Goal: Information Seeking & Learning: Learn about a topic

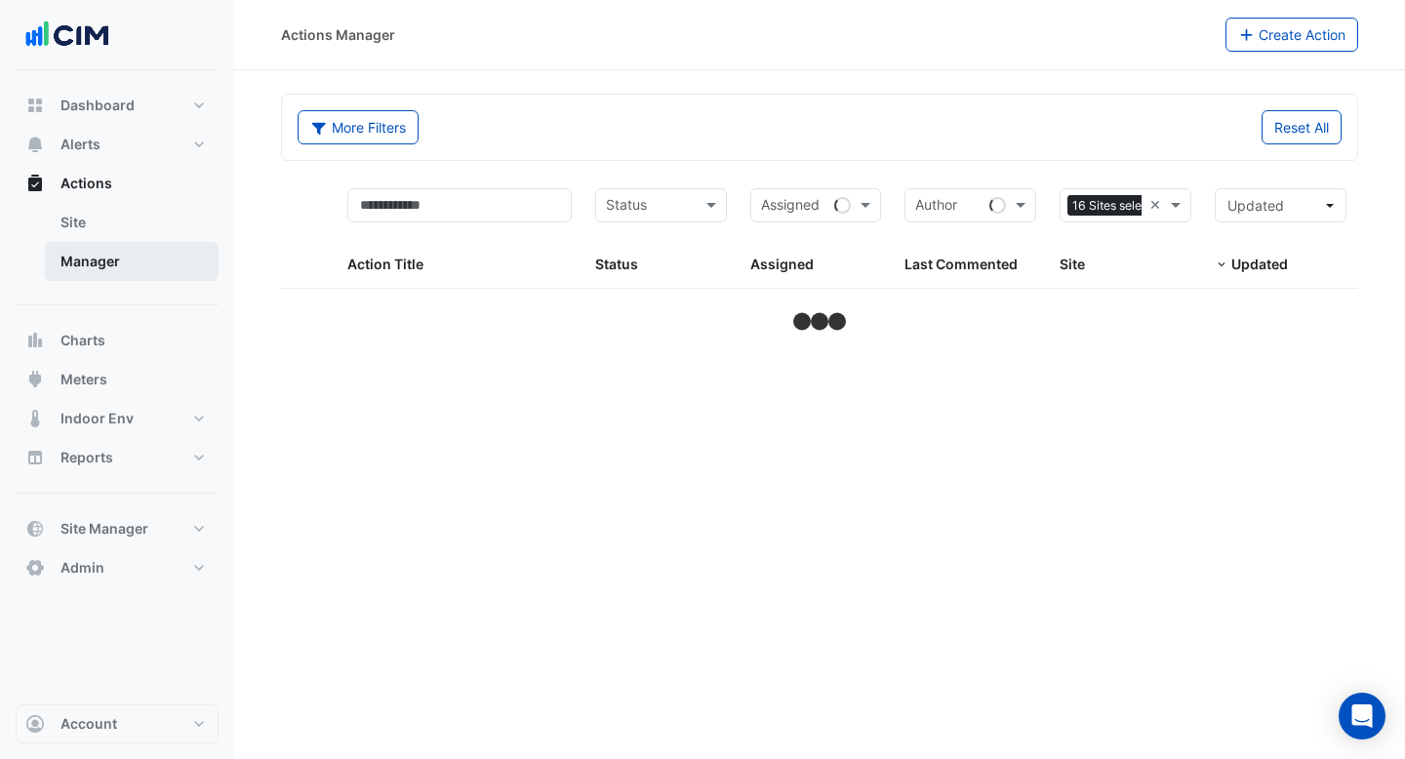
click at [125, 266] on link "Manager" at bounding box center [132, 261] width 174 height 39
select select "***"
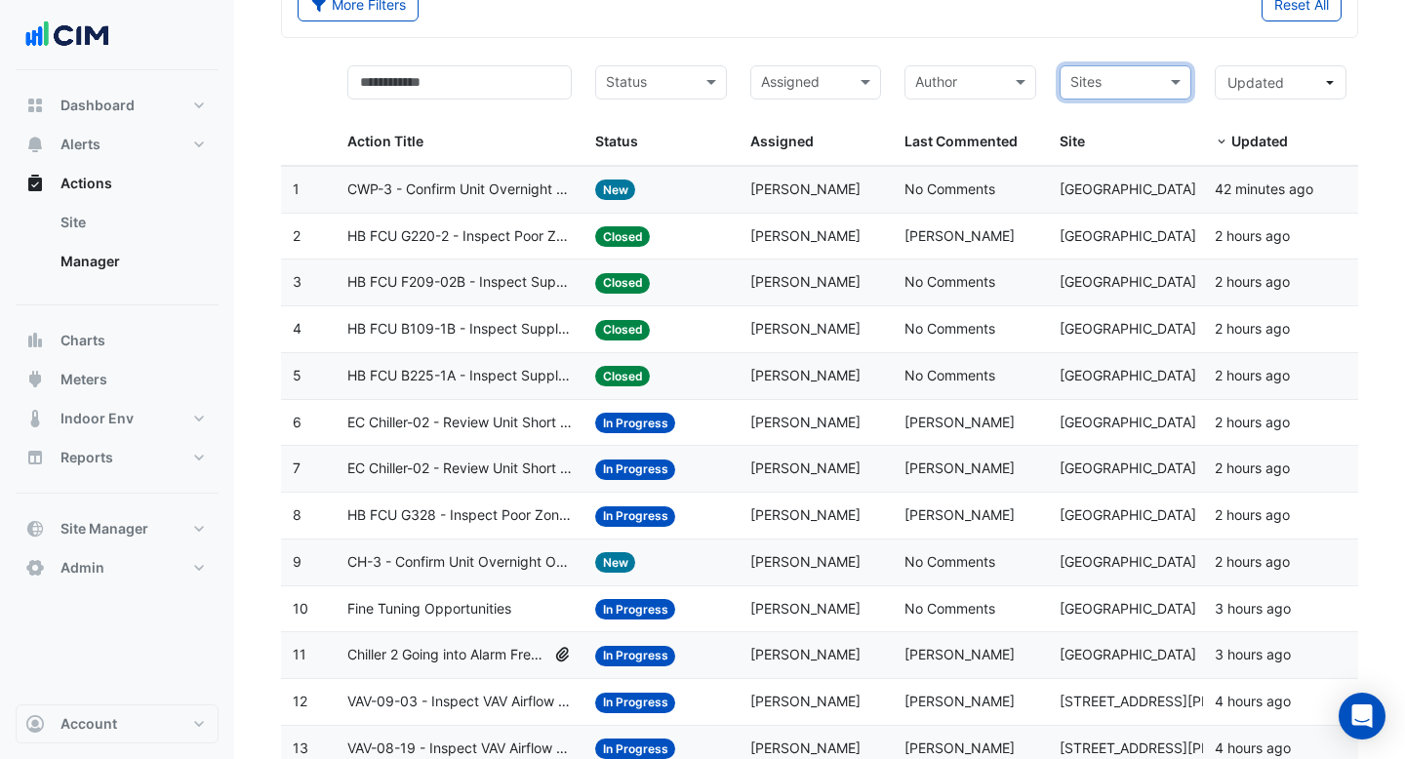
scroll to position [130, 0]
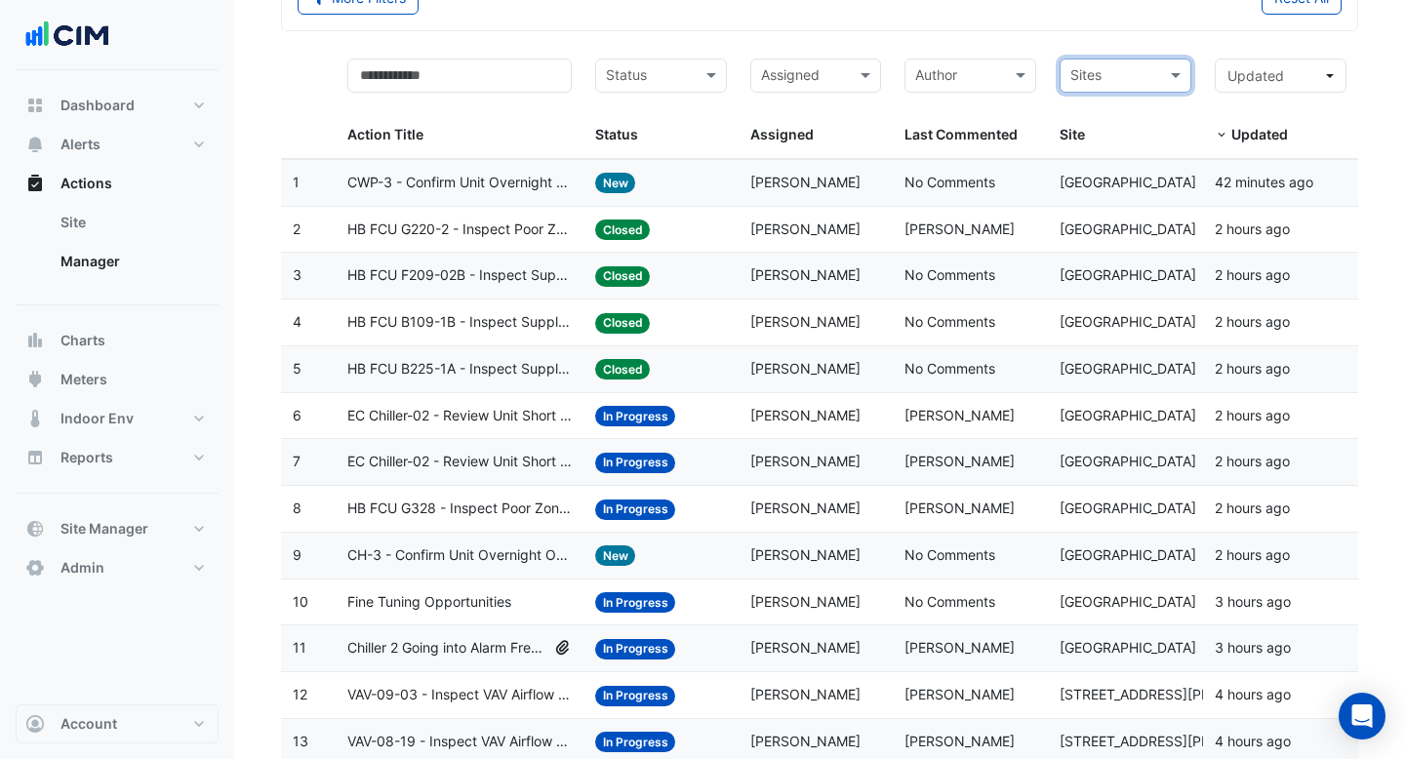
click at [681, 228] on div "Status: Closed" at bounding box center [661, 230] width 132 height 22
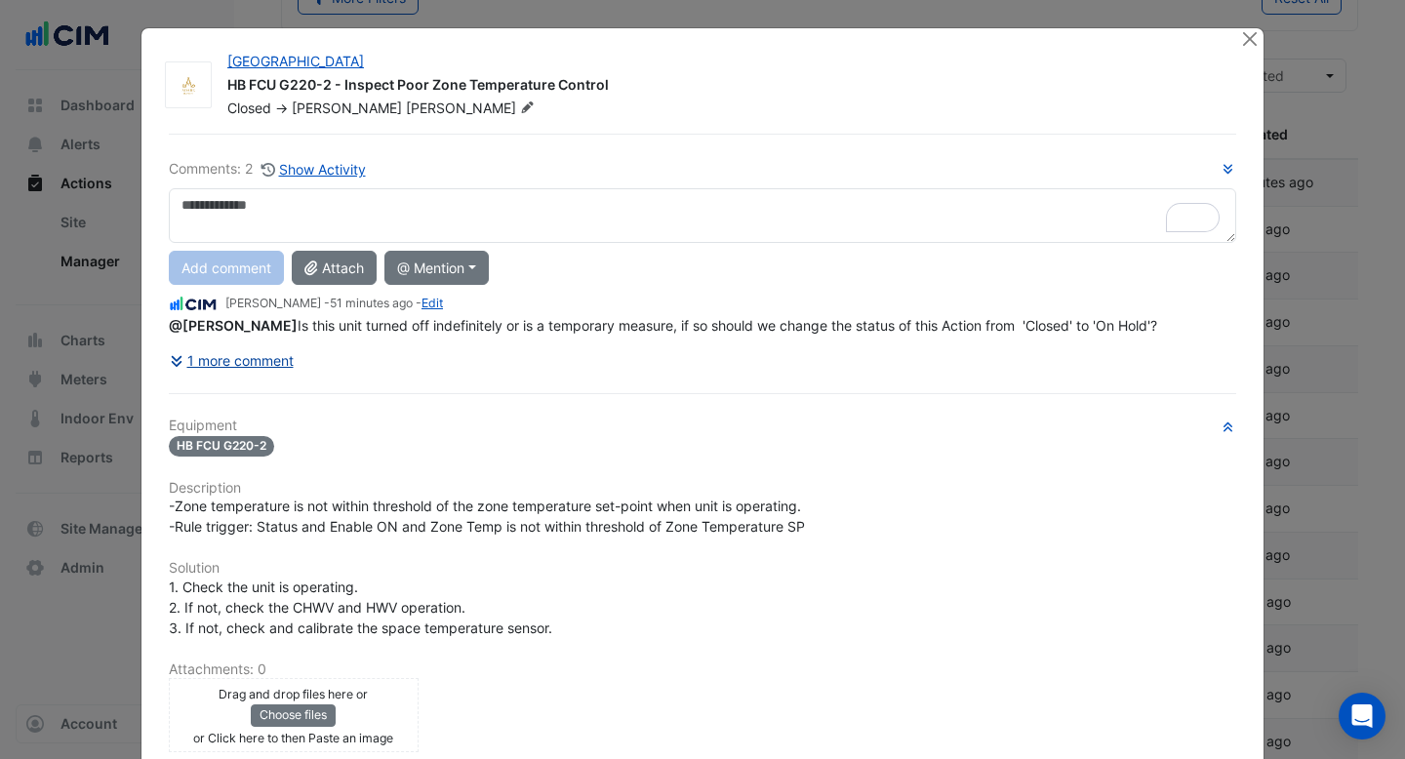
click at [277, 355] on button "1 more comment" at bounding box center [232, 360] width 126 height 34
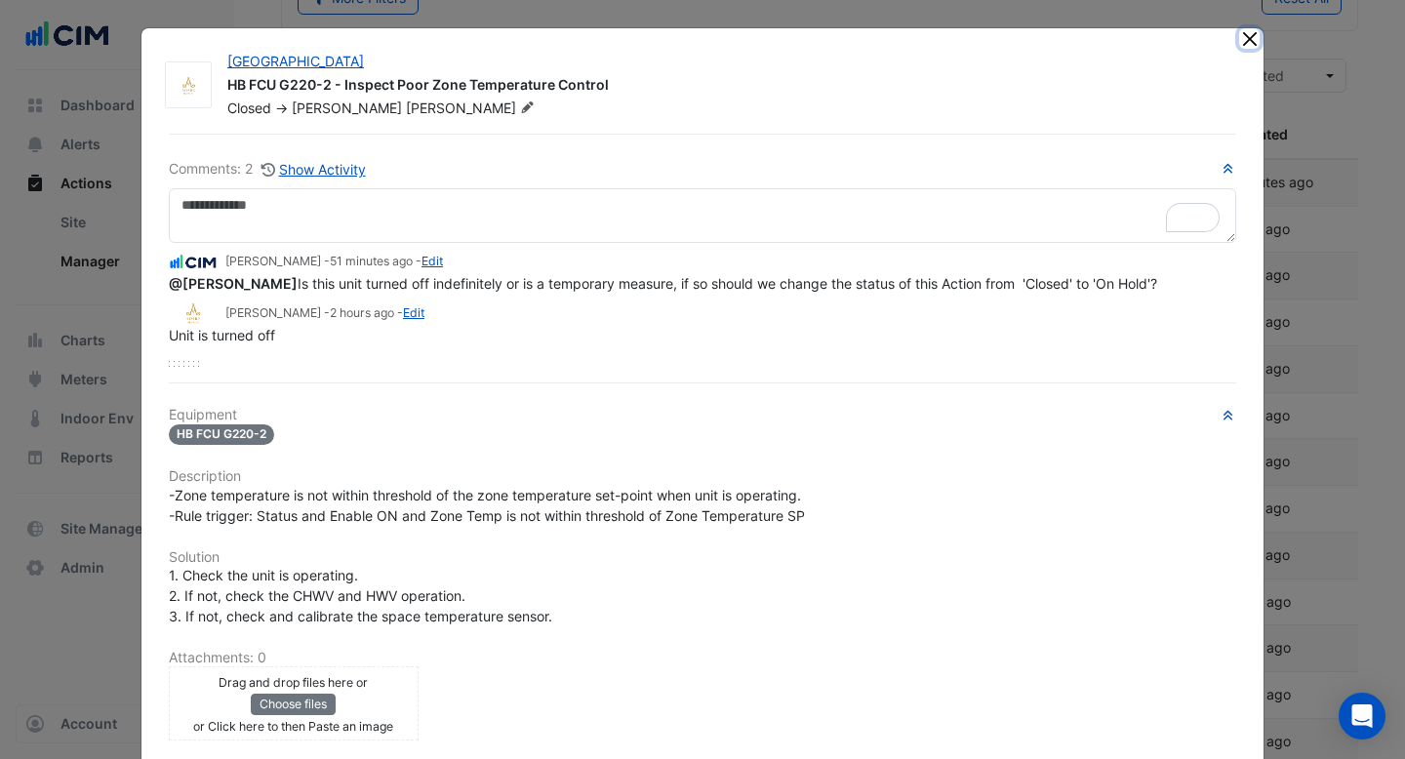
click at [1251, 39] on button "Close" at bounding box center [1249, 38] width 20 height 20
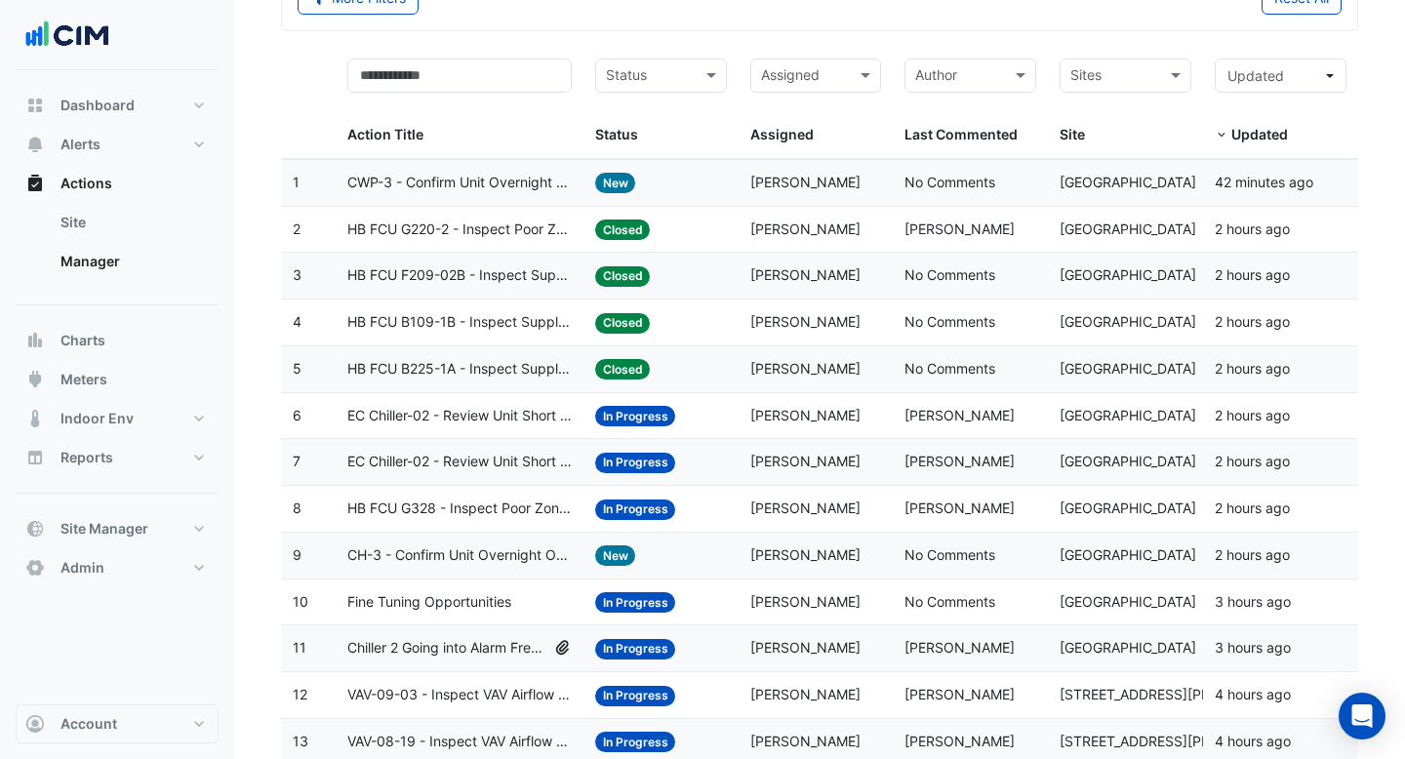
click at [1164, 79] on div "Sites" at bounding box center [1126, 76] width 132 height 34
type input "*"
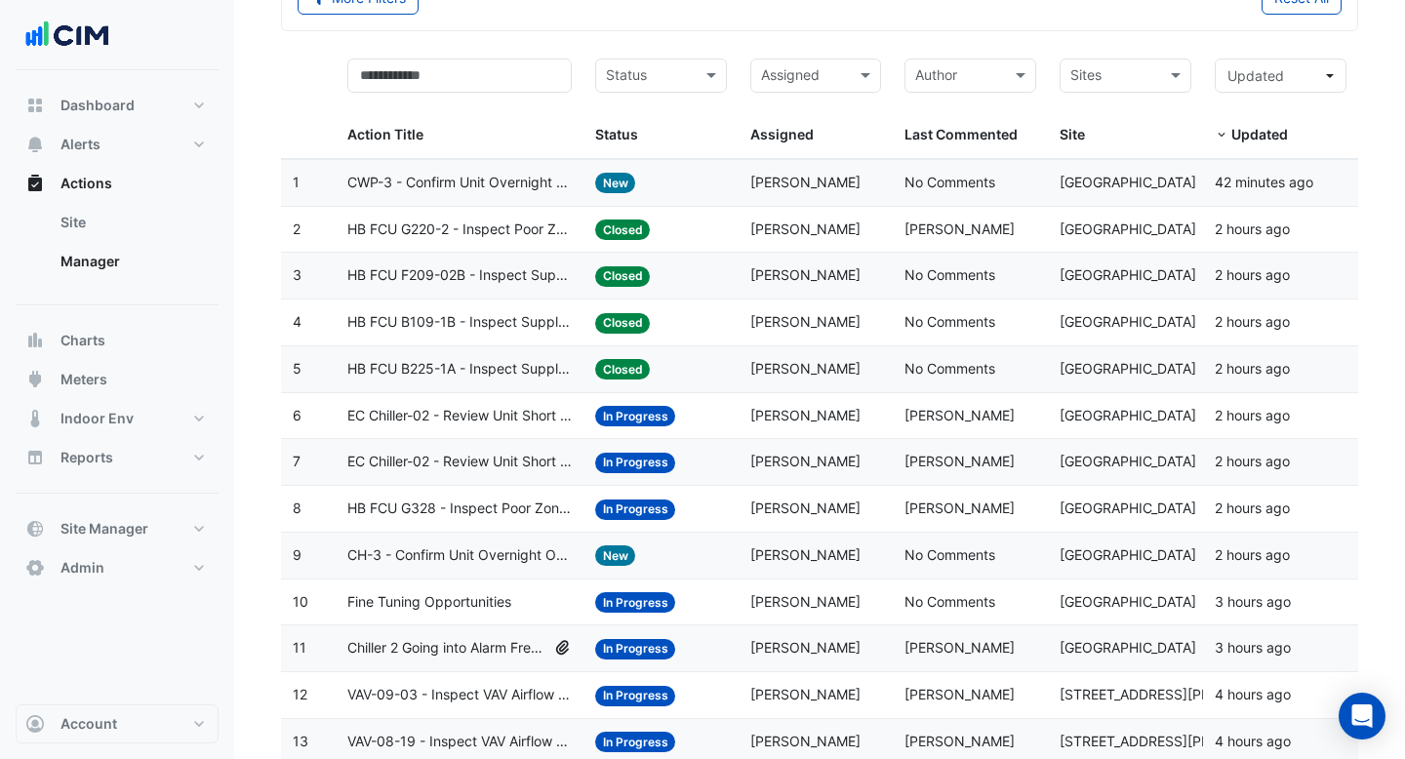
click at [1133, 73] on input "text" at bounding box center [1114, 77] width 88 height 22
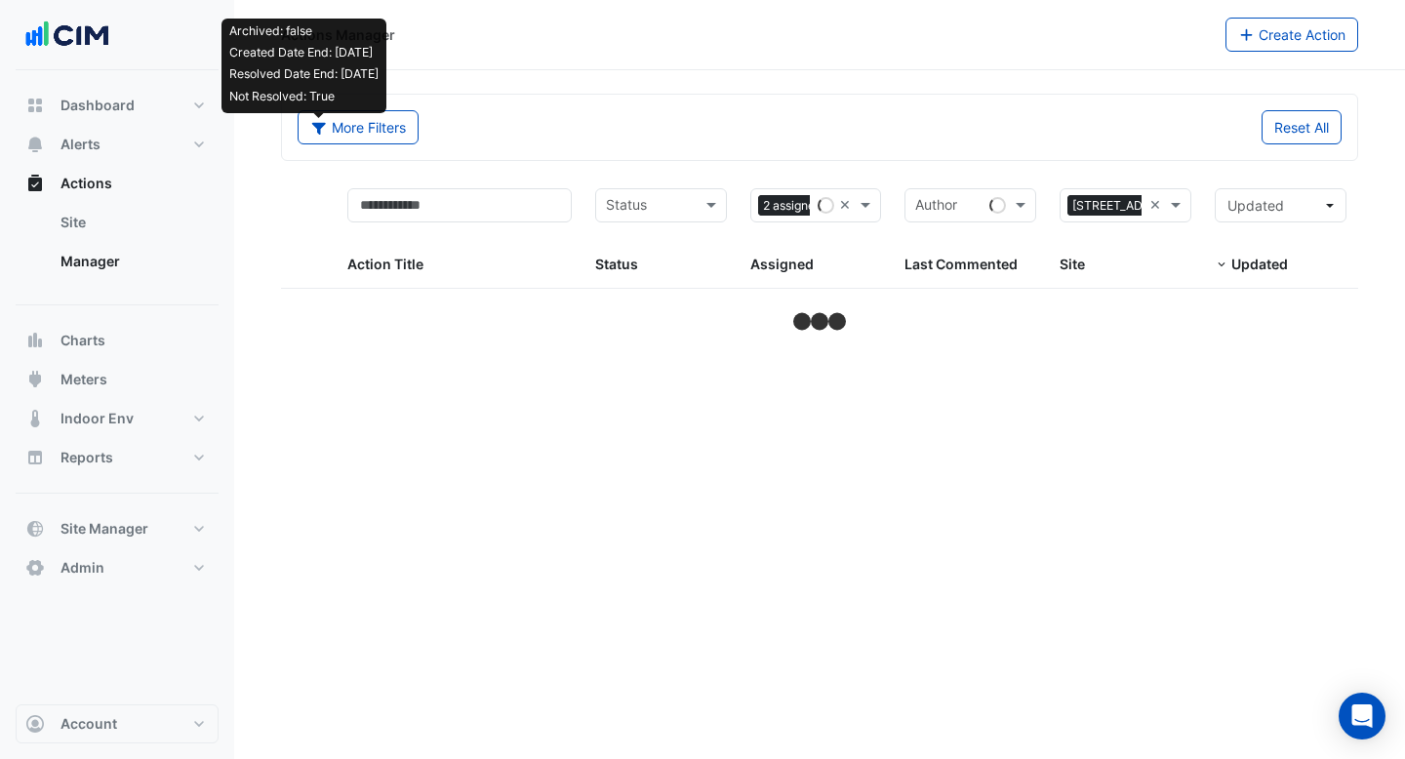
select select "***"
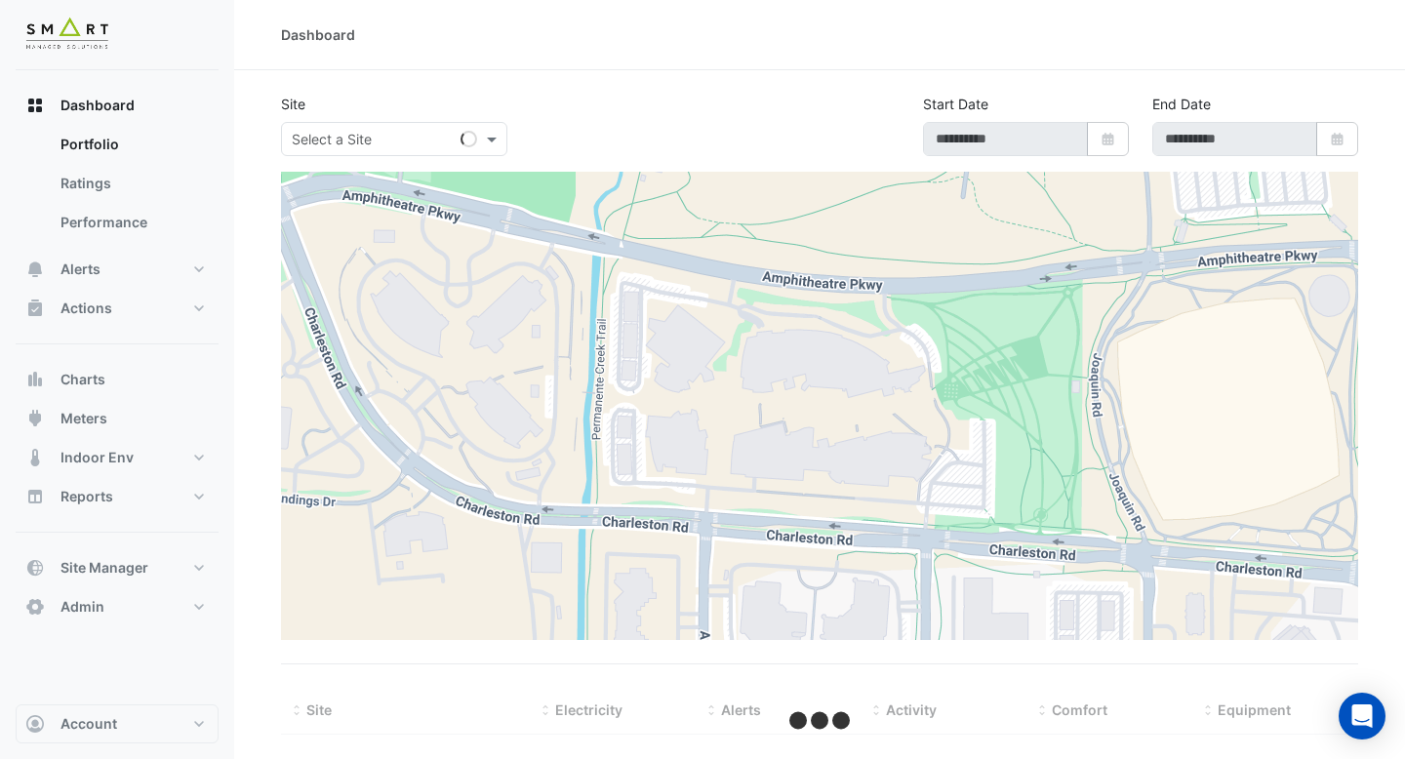
type input "**********"
select select "***"
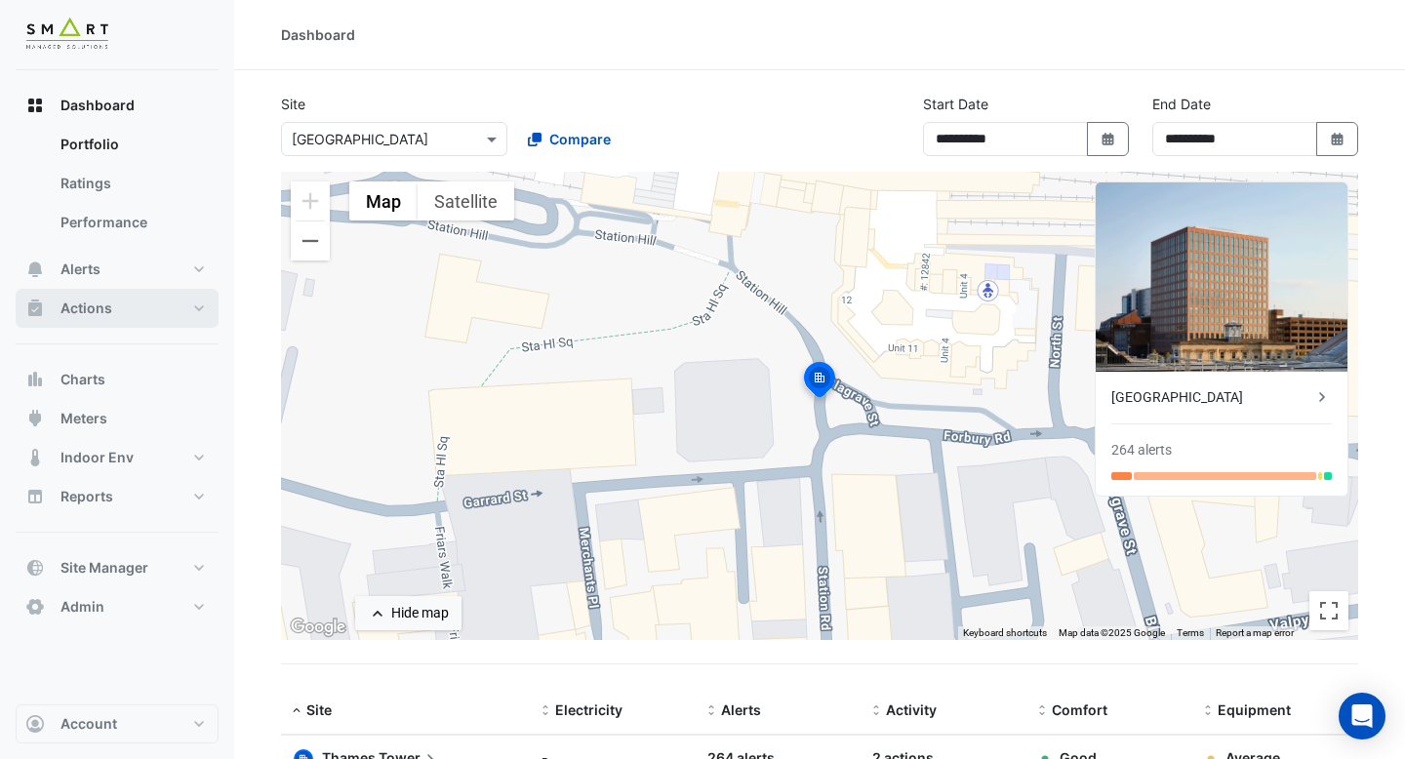
click at [83, 295] on button "Actions" at bounding box center [117, 308] width 203 height 39
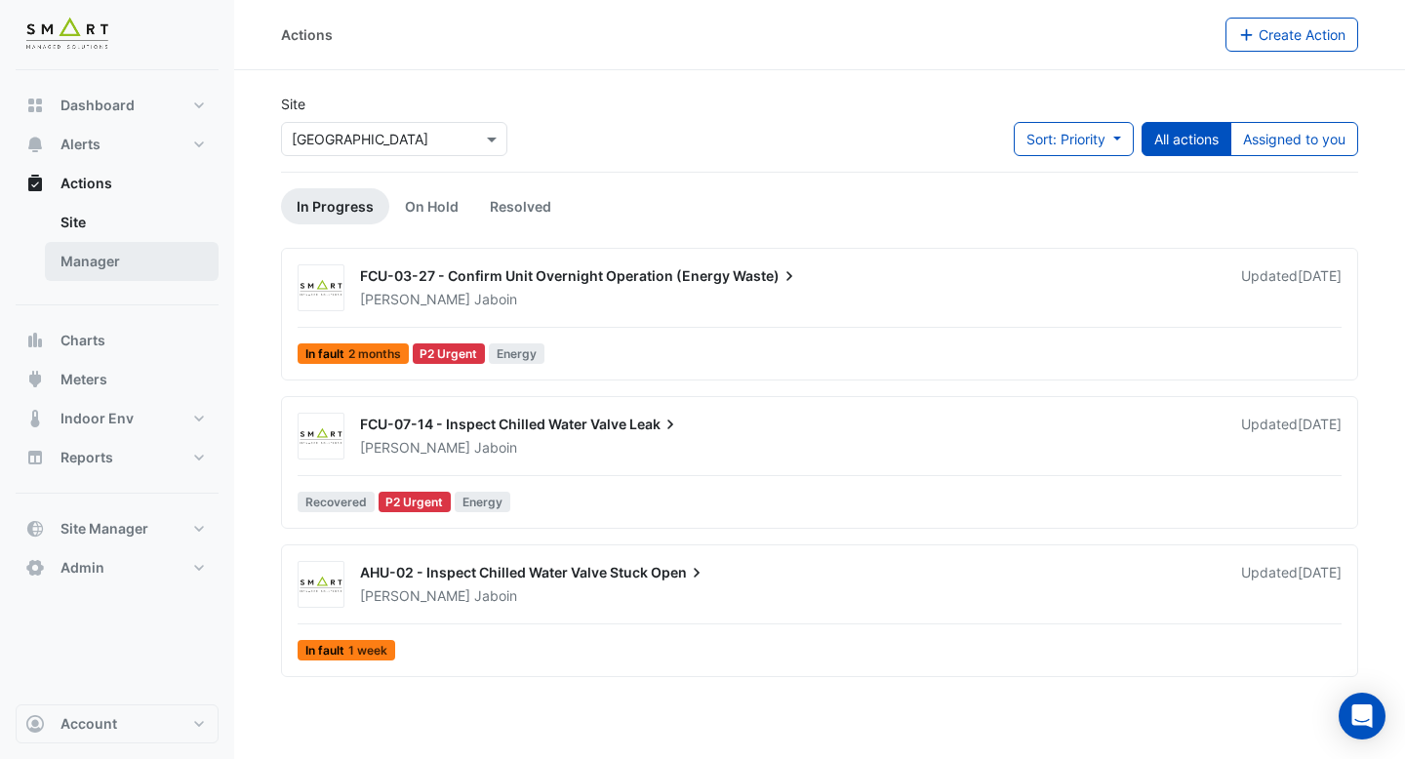
click at [114, 257] on link "Manager" at bounding box center [132, 261] width 174 height 39
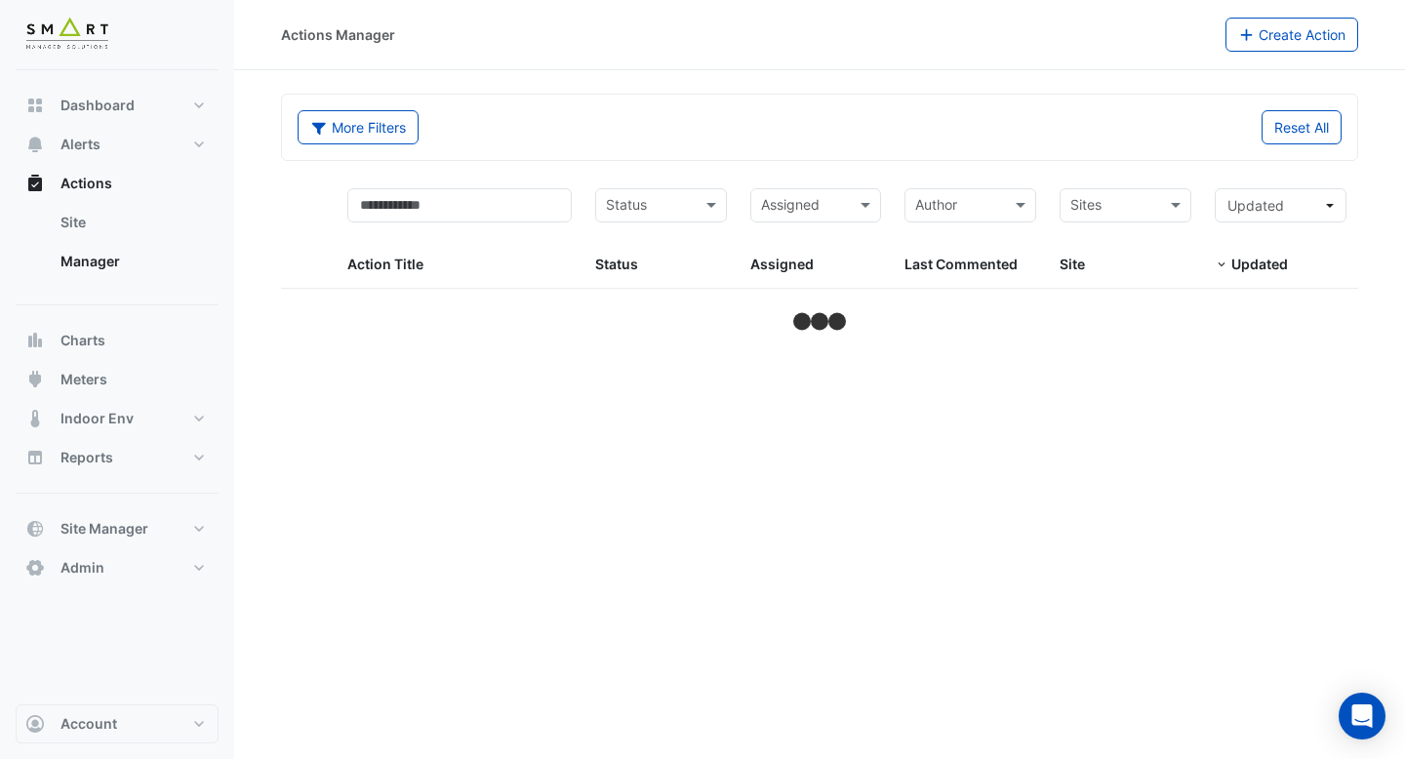
select select "***"
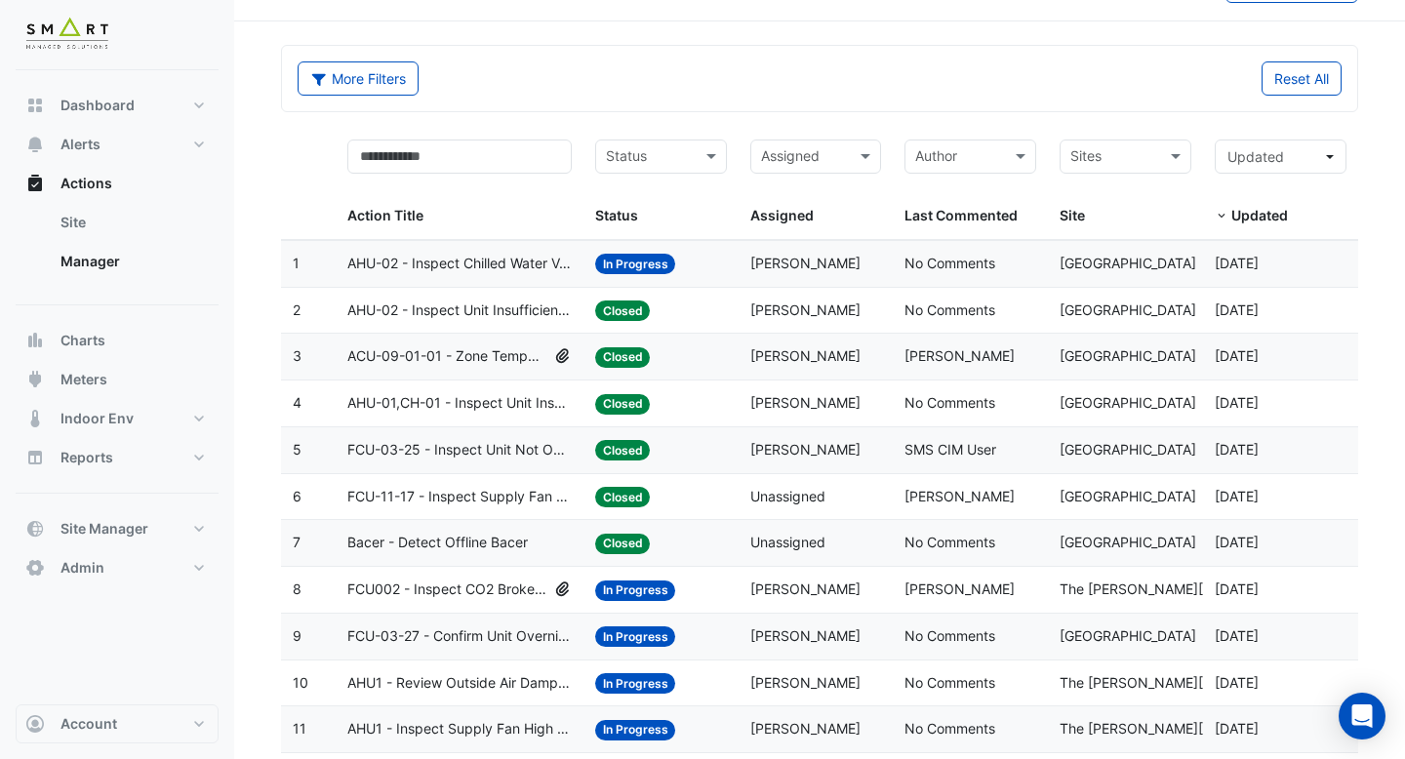
scroll to position [68, 0]
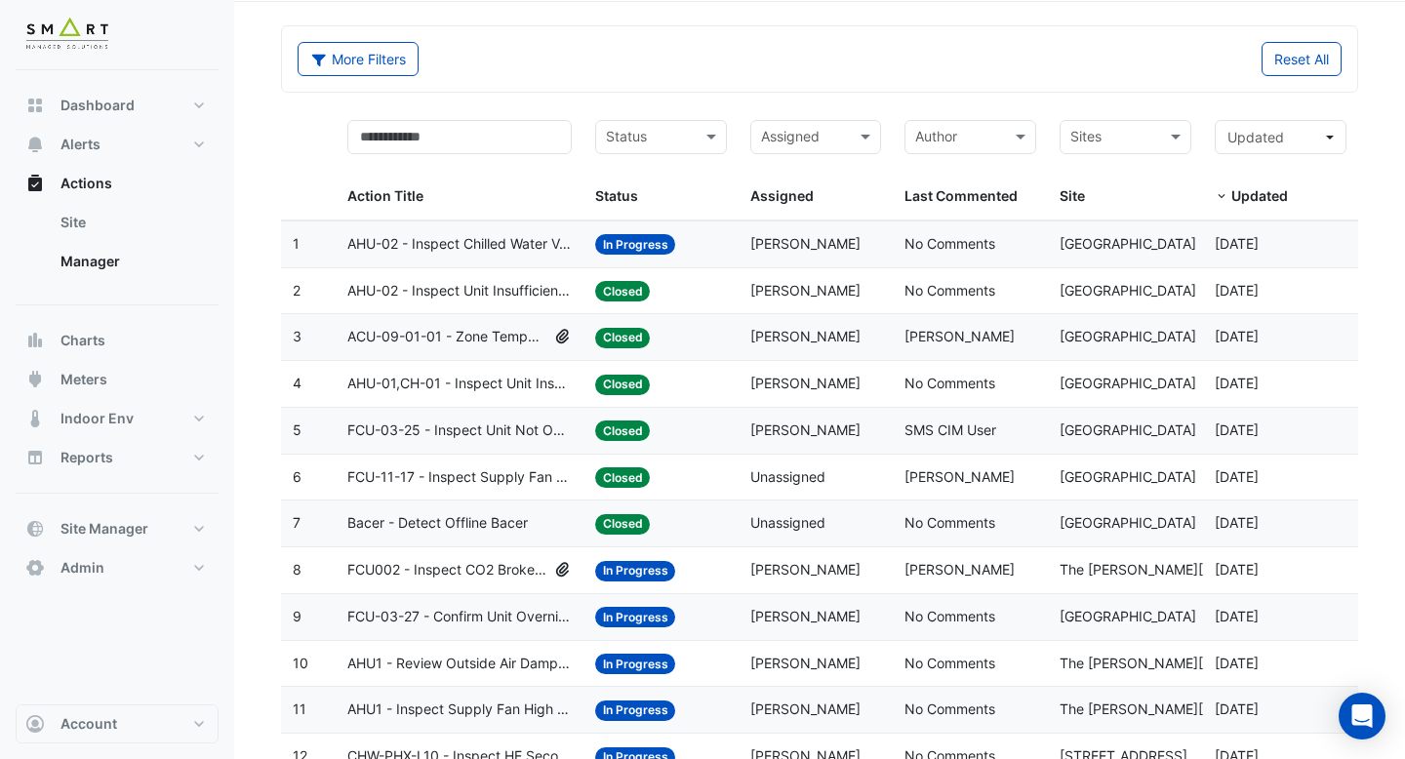
click at [700, 348] on datatable-body-cell "Status: Closed" at bounding box center [660, 337] width 155 height 46
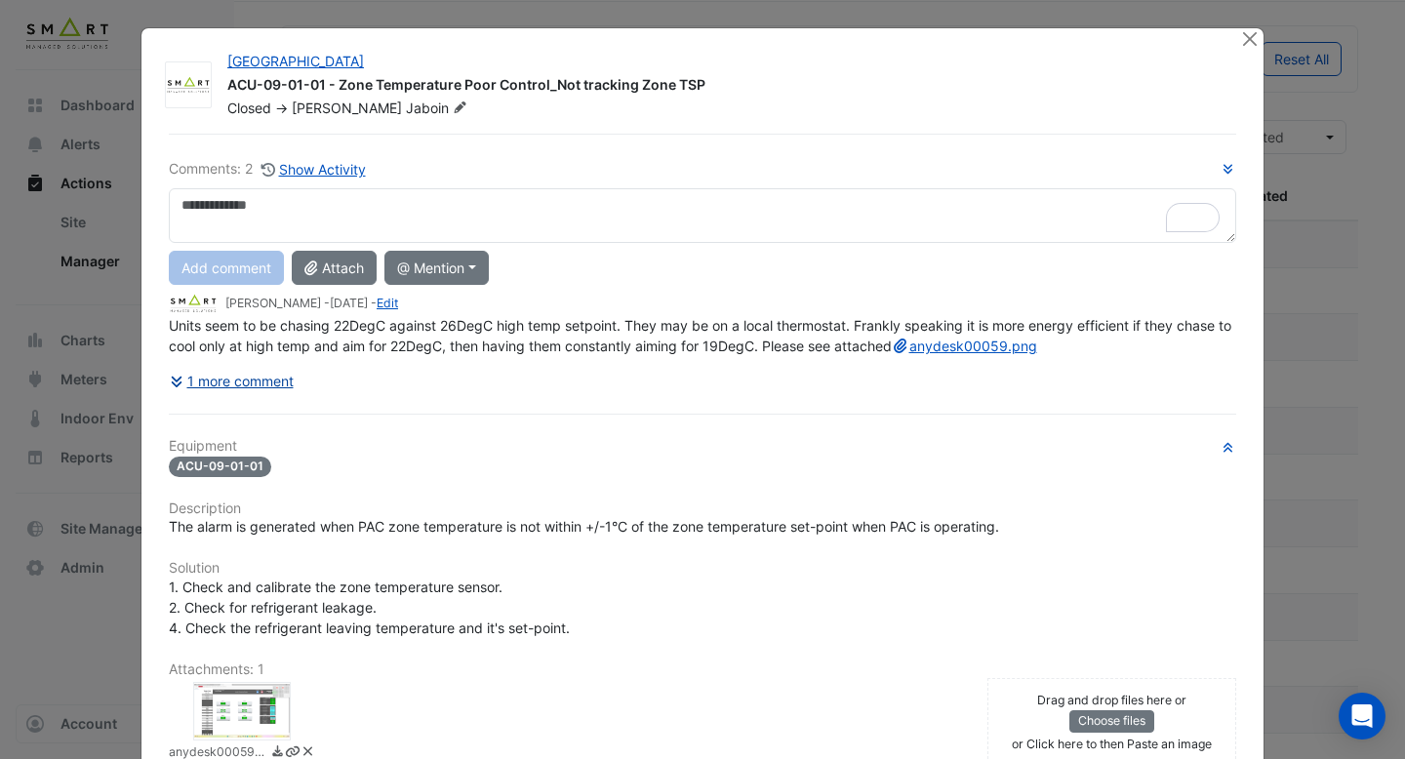
click at [281, 398] on button "1 more comment" at bounding box center [232, 381] width 126 height 34
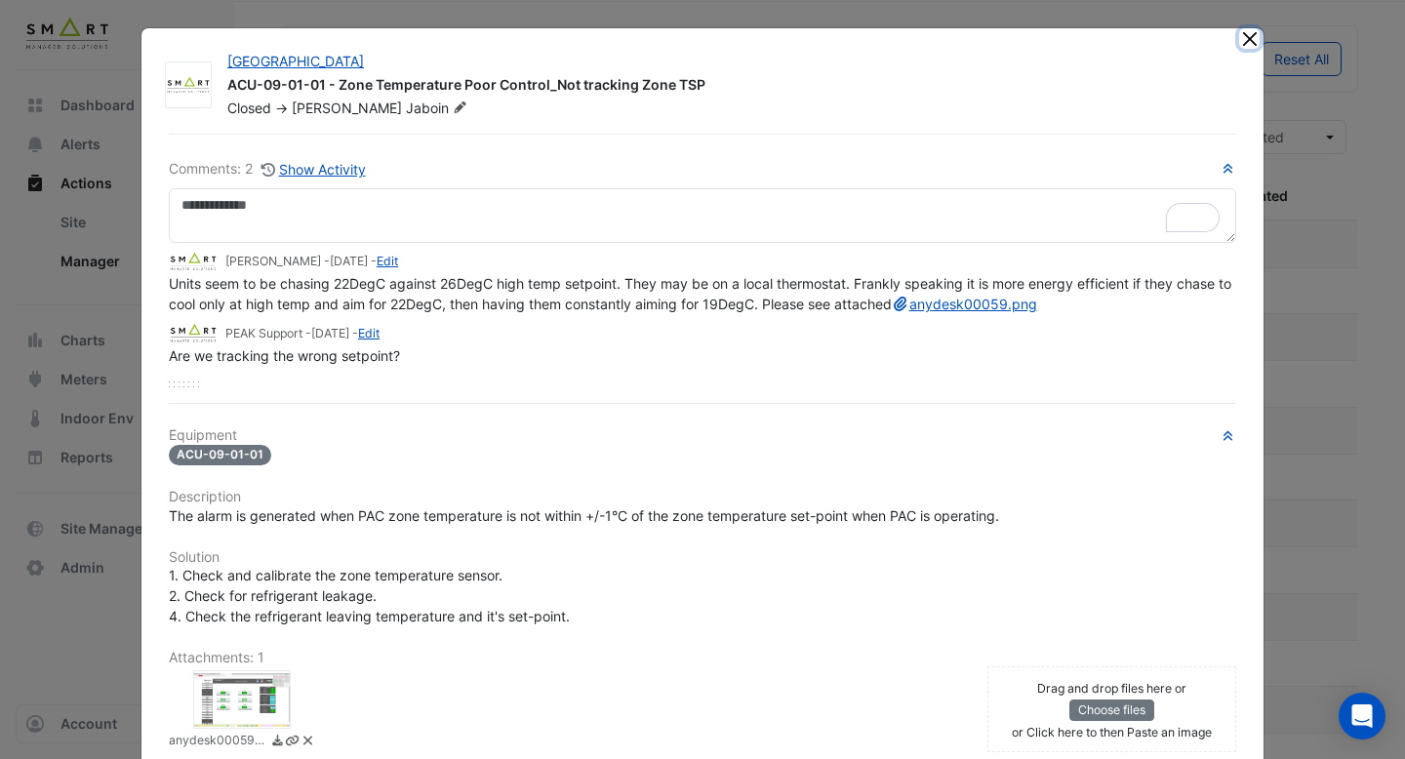
click at [1244, 35] on button "Close" at bounding box center [1249, 38] width 20 height 20
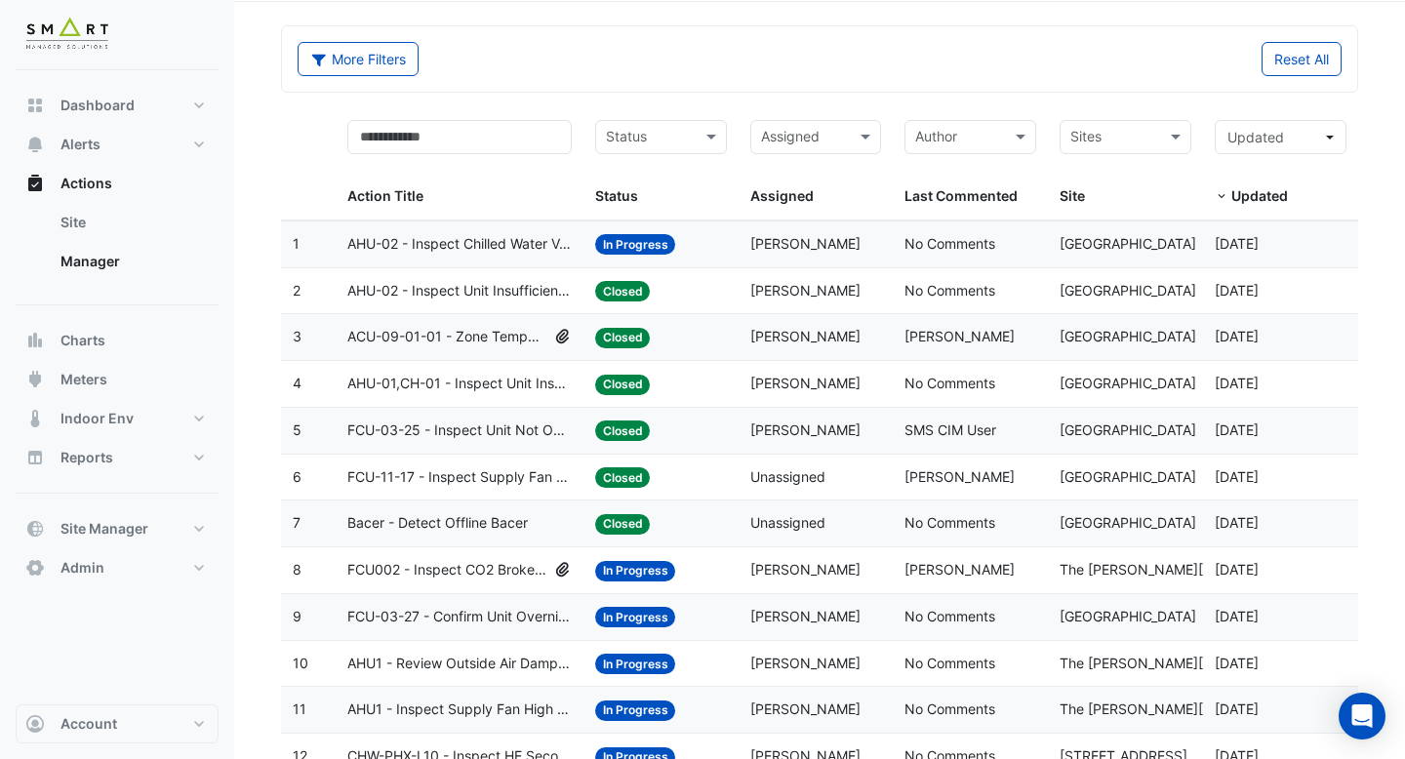
click at [439, 252] on span "AHU-02 - Inspect Chilled Water Valve Stuck Open" at bounding box center [459, 244] width 224 height 22
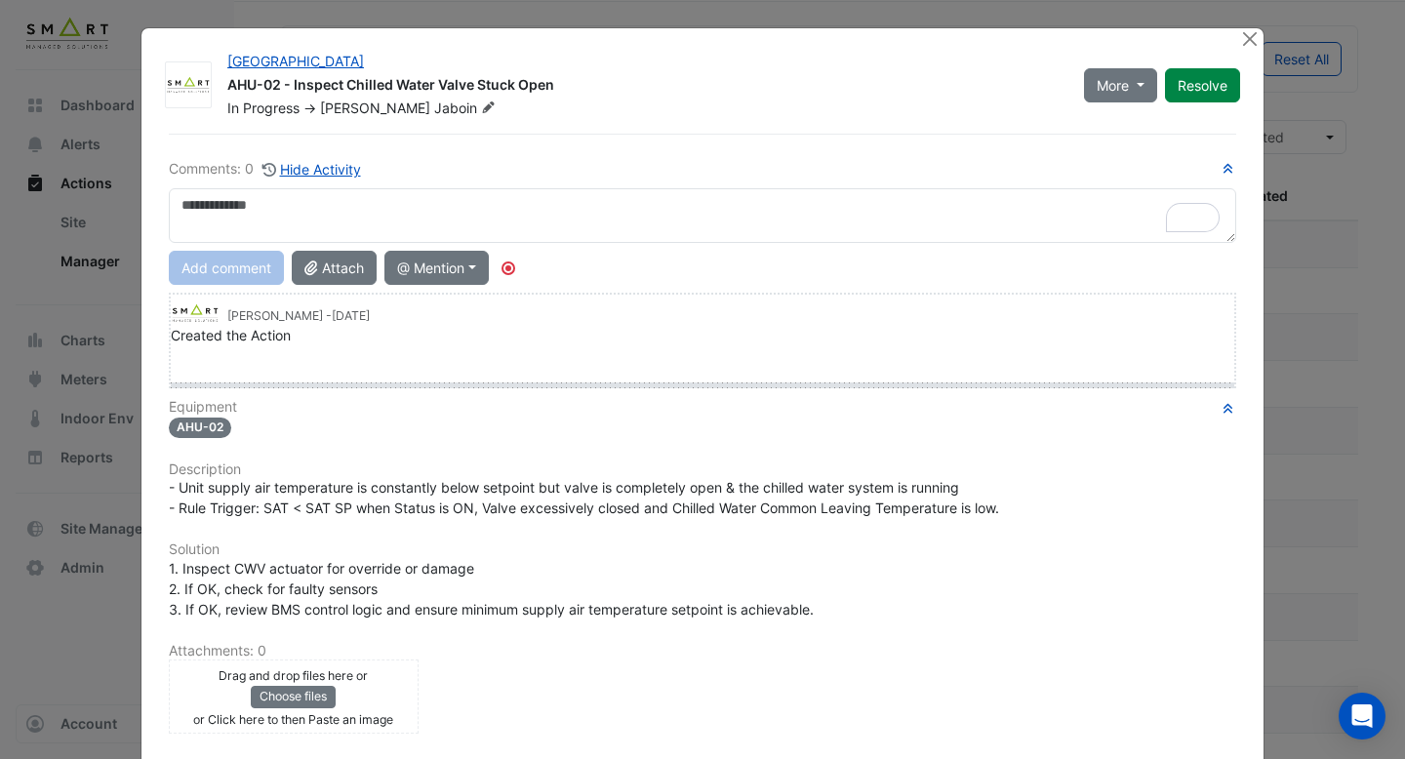
drag, startPoint x: 196, startPoint y: 363, endPoint x: 195, endPoint y: 399, distance: 36.1
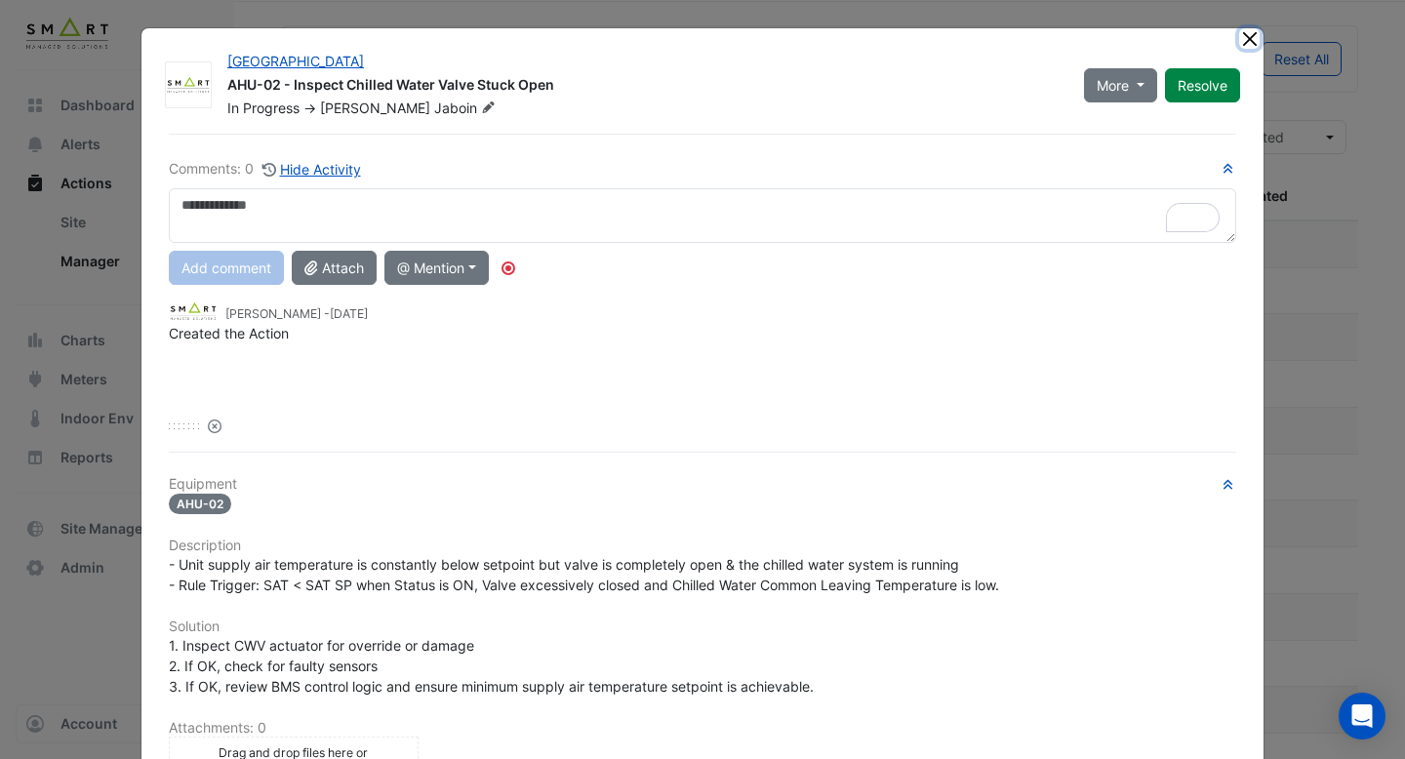
click at [1250, 44] on button "Close" at bounding box center [1249, 38] width 20 height 20
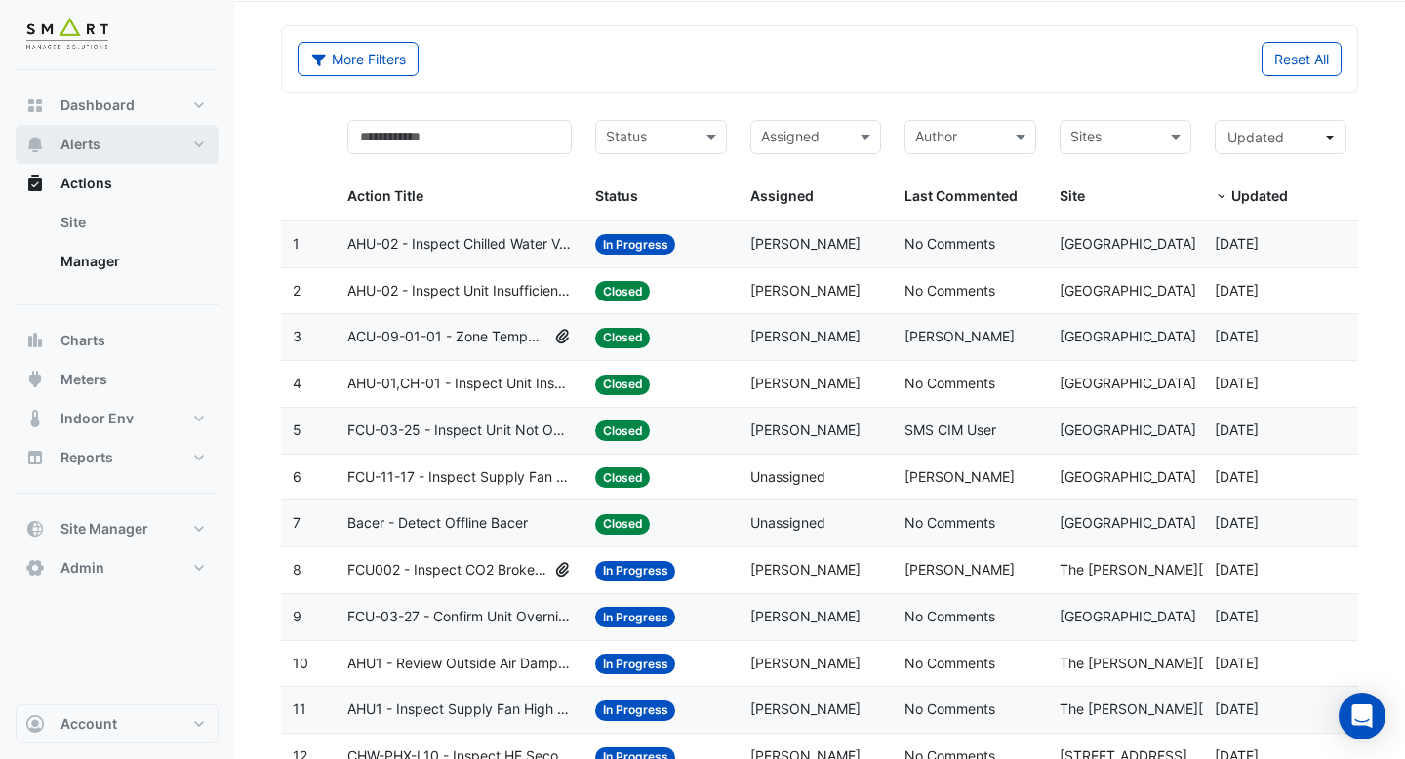
click at [99, 148] on span "Alerts" at bounding box center [80, 145] width 40 height 20
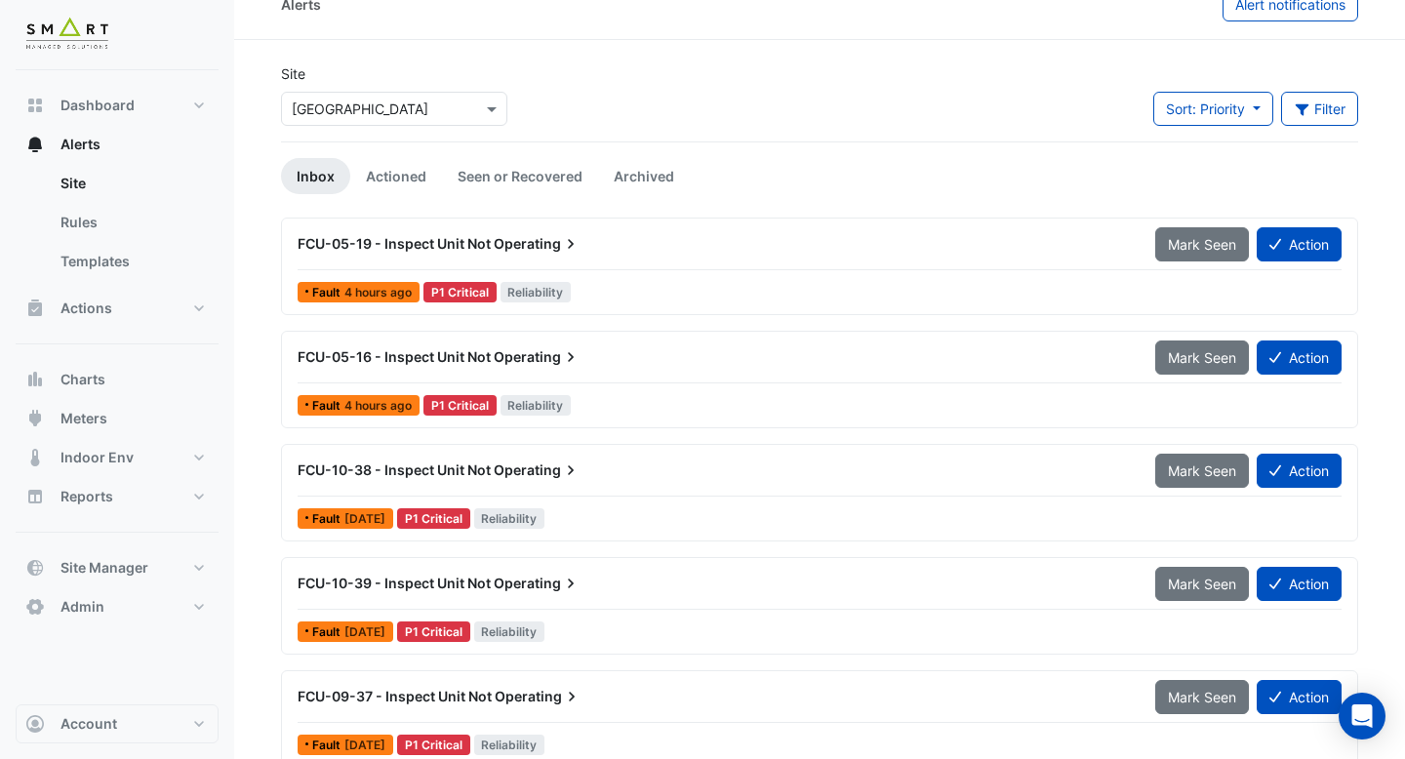
scroll to position [26, 0]
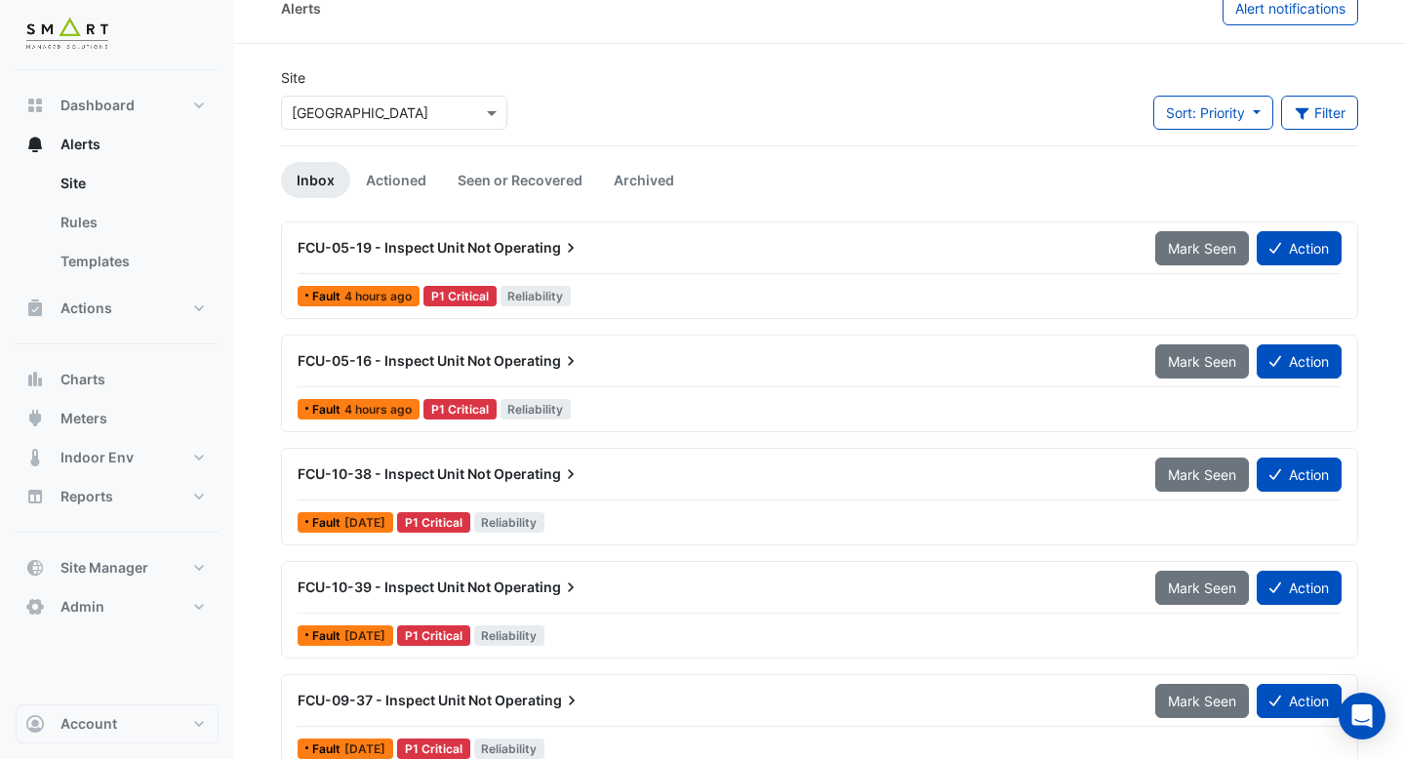
click at [632, 266] on div "FCU-05-19 - Inspect Unit Not Operating Mark Seen Action" at bounding box center [820, 252] width 1044 height 44
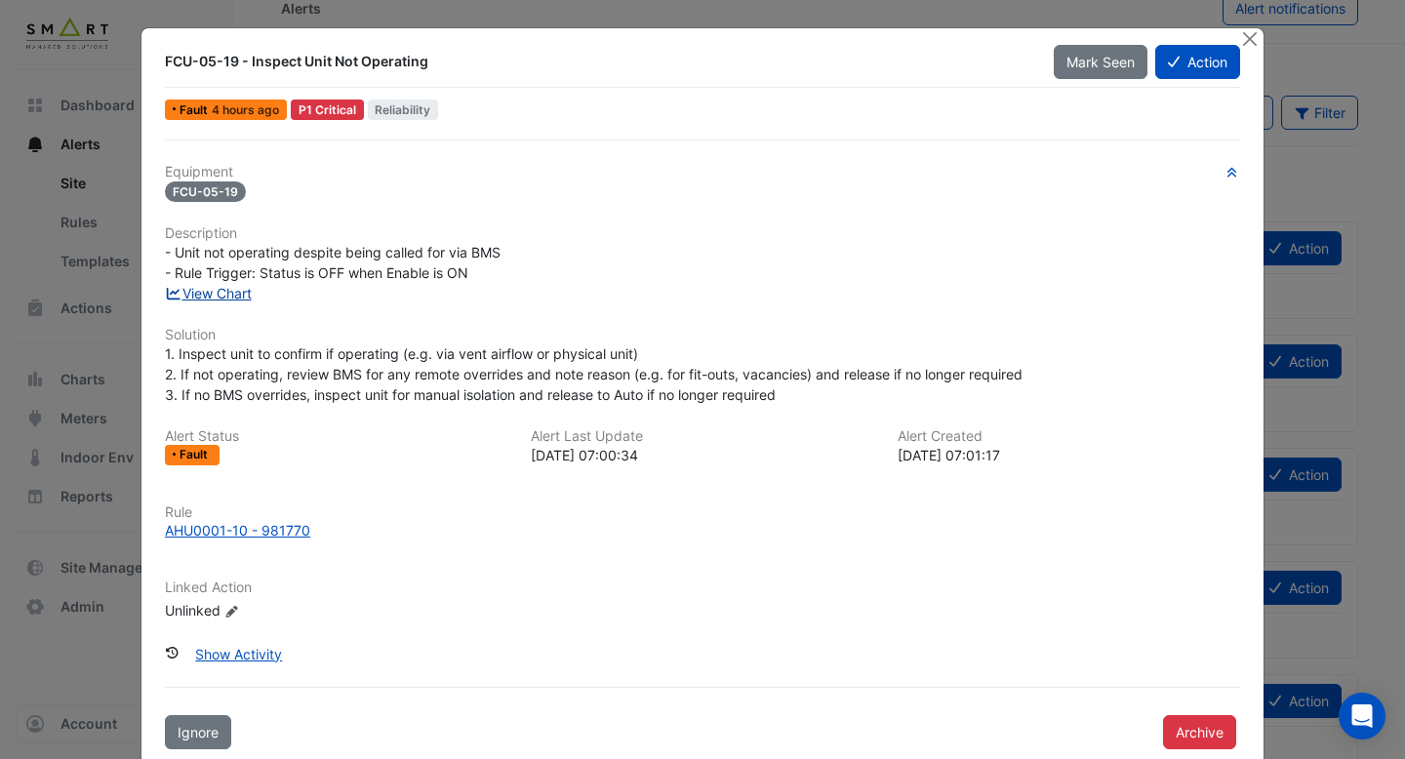
click at [237, 292] on link "View Chart" at bounding box center [208, 293] width 87 height 17
click at [1254, 38] on button "Close" at bounding box center [1249, 38] width 20 height 20
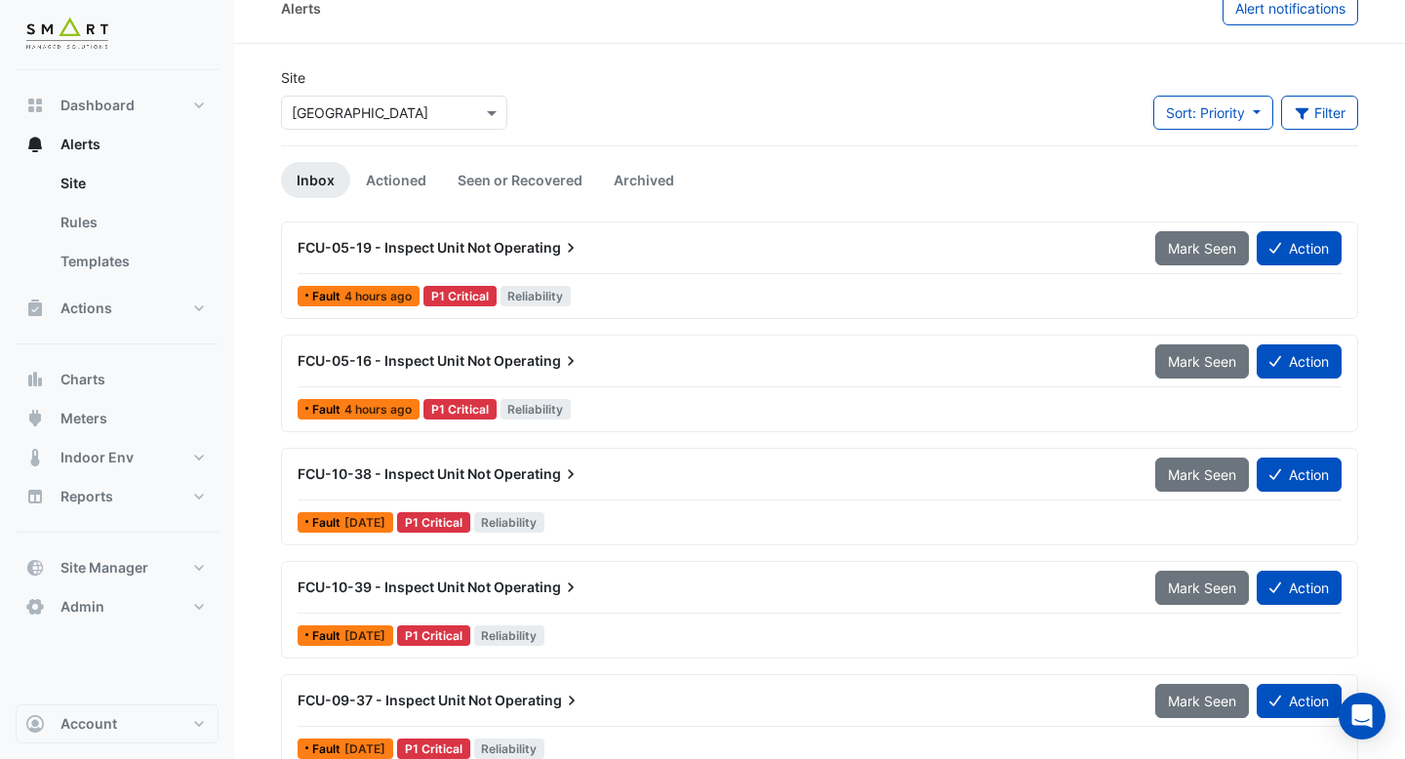
click at [475, 115] on div at bounding box center [394, 112] width 224 height 22
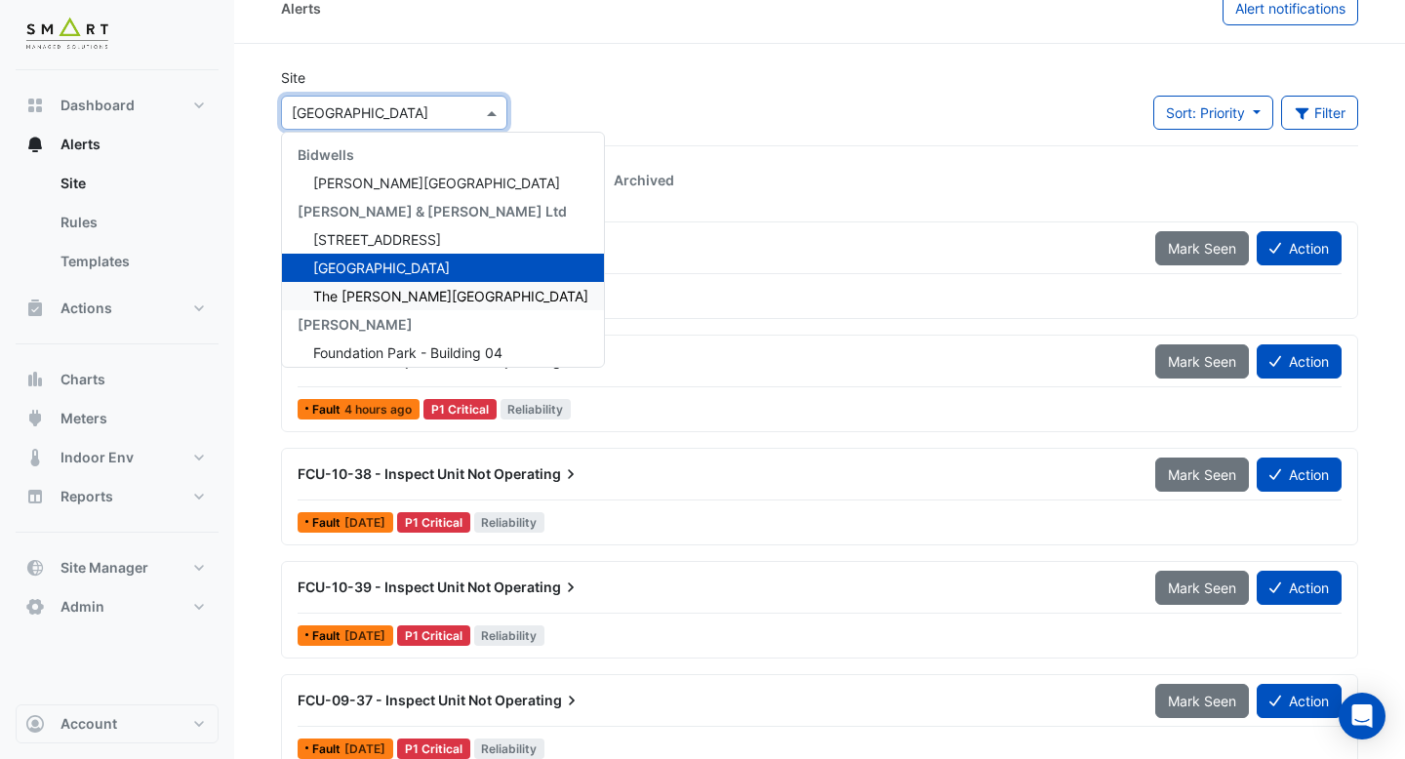
click at [382, 289] on span "The Porter Building" at bounding box center [450, 296] width 275 height 17
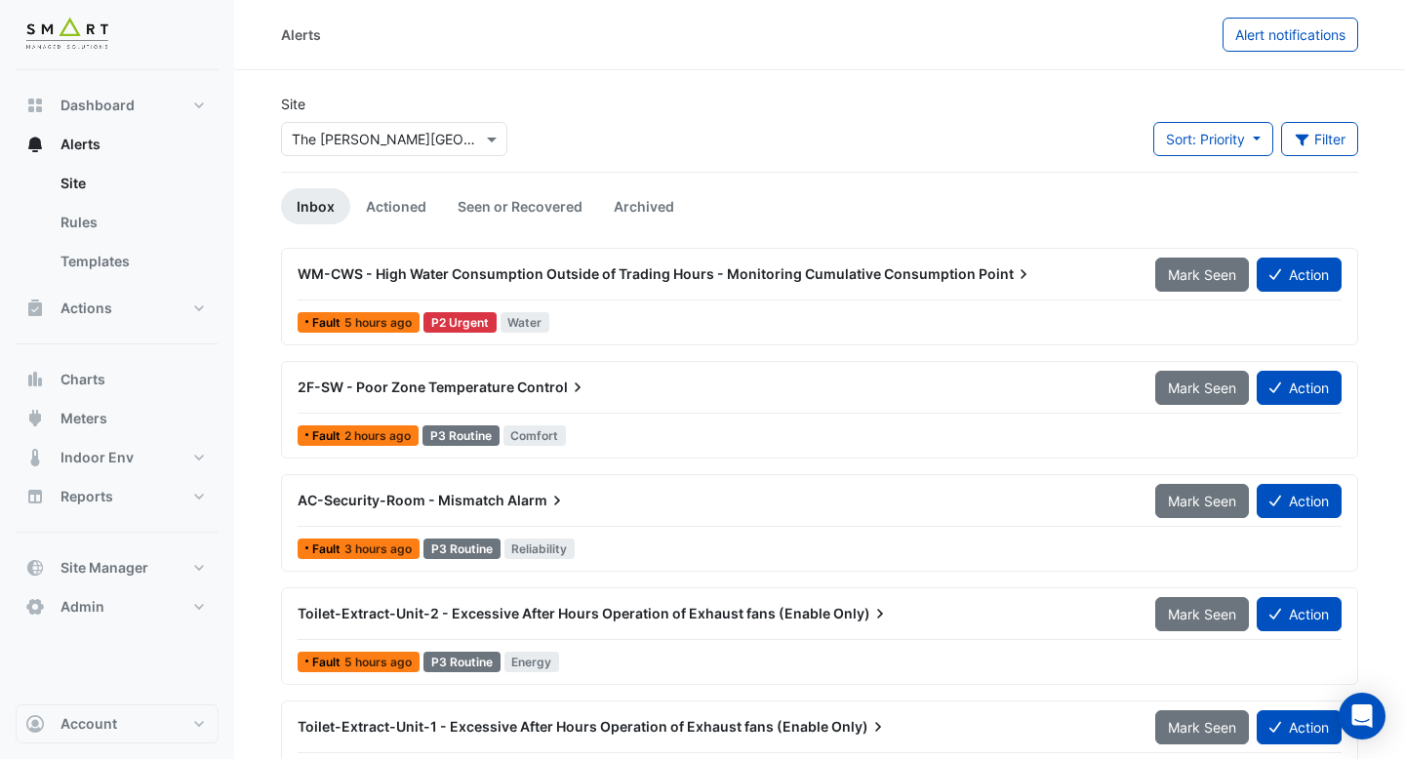
click at [565, 292] on div "WM-CWS - High Water Consumption Outside of Trading Hours - Monitoring Cumulativ…" at bounding box center [820, 279] width 1044 height 44
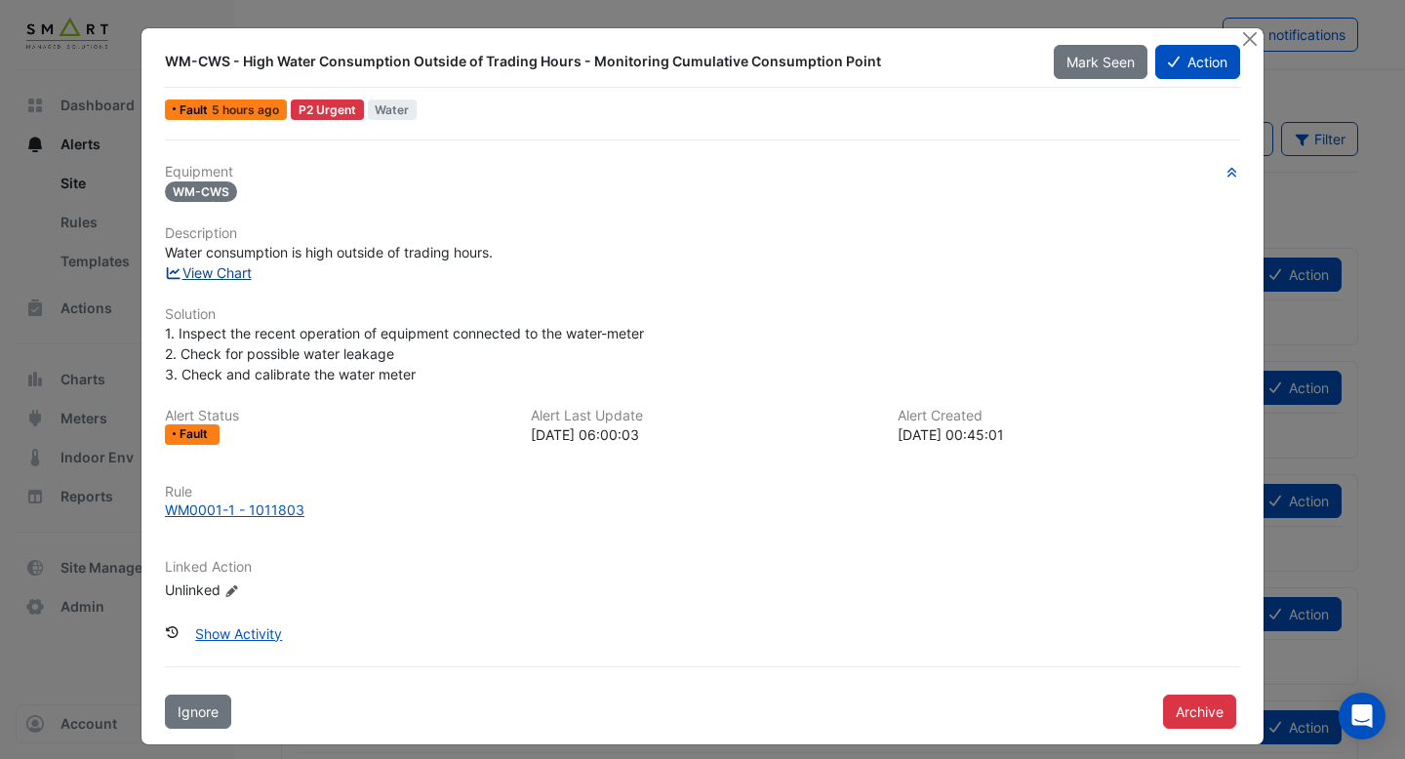
click at [240, 270] on link "View Chart" at bounding box center [208, 272] width 87 height 17
click at [1250, 40] on button "Close" at bounding box center [1249, 38] width 20 height 20
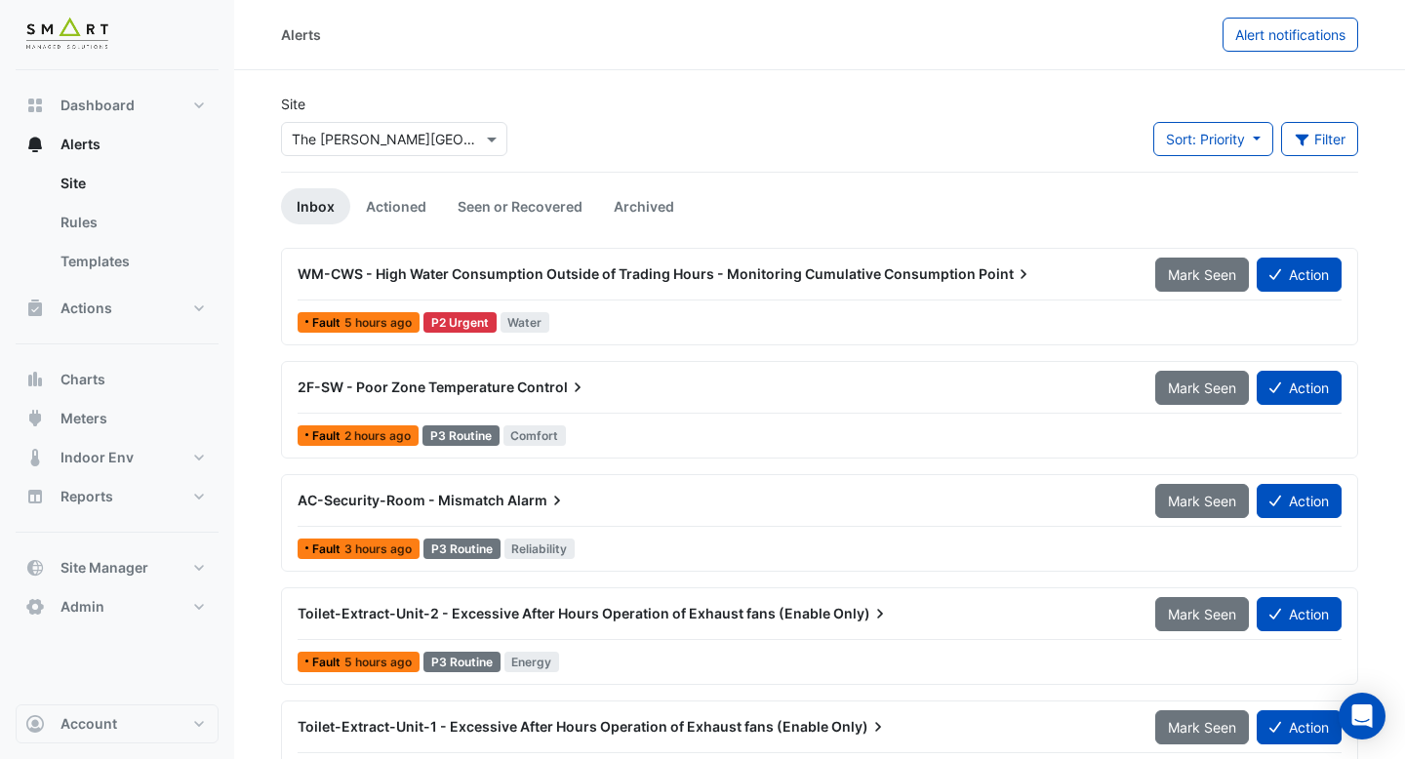
scroll to position [8, 0]
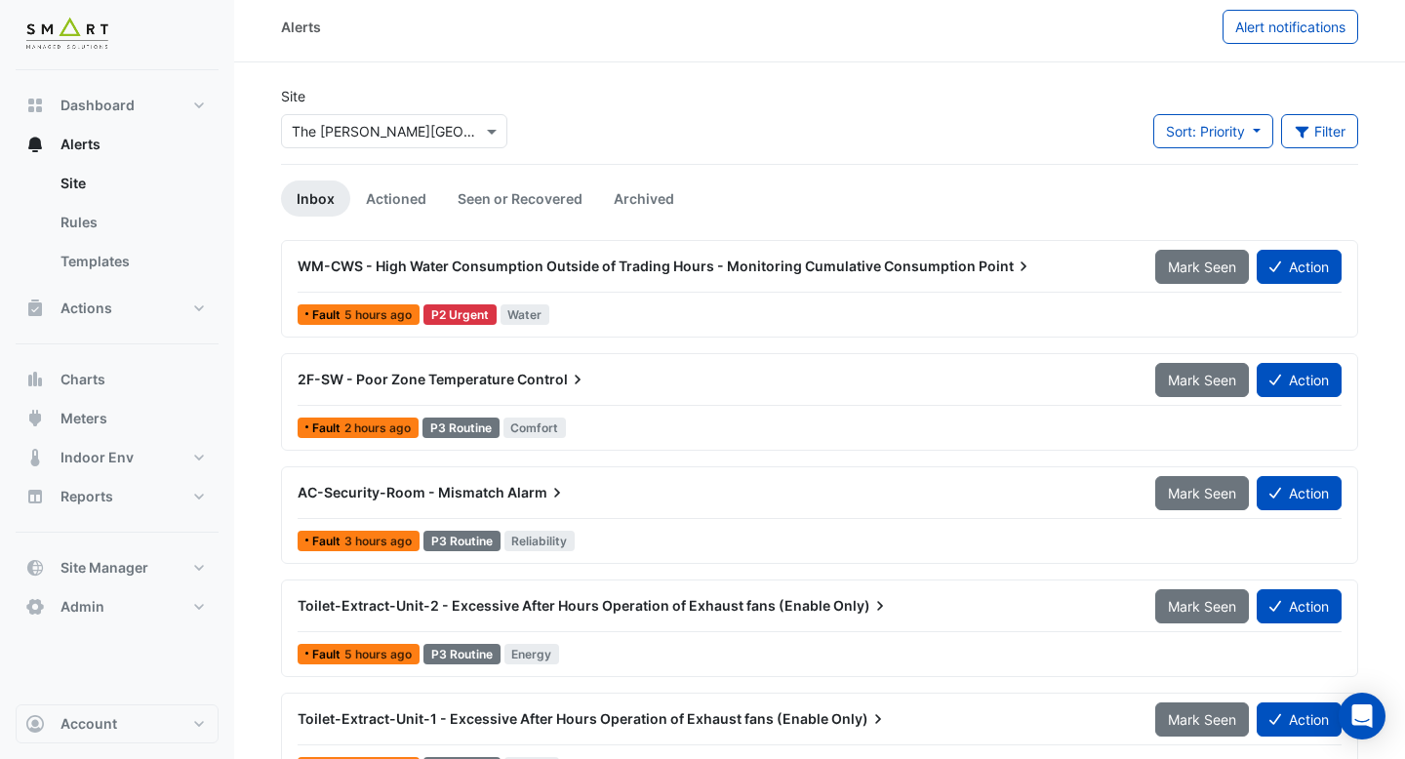
click at [648, 415] on div "Fault 2 hours ago P3 Routine Comfort" at bounding box center [820, 428] width 1048 height 28
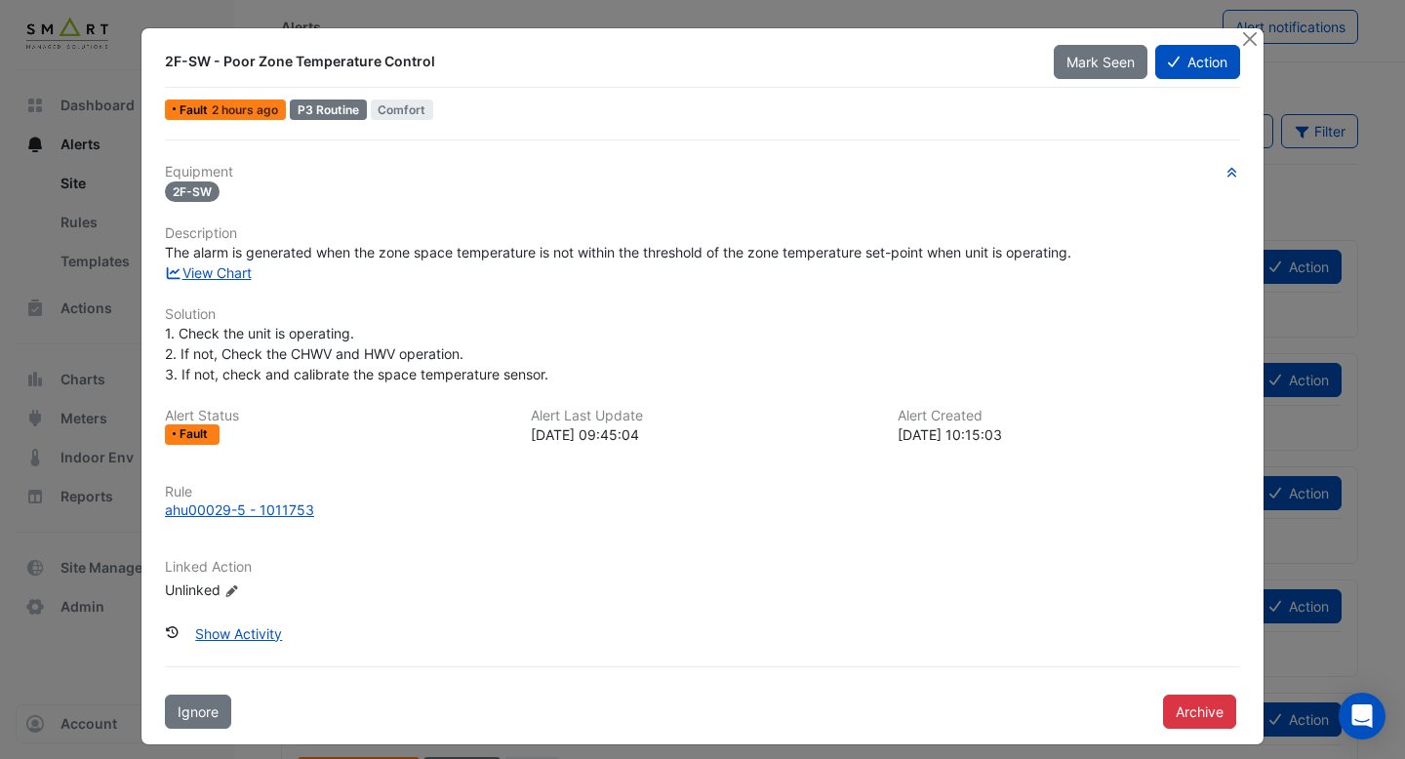
click at [201, 259] on span "The alarm is generated when the zone space temperature is not within the thresh…" at bounding box center [618, 252] width 906 height 17
click at [203, 265] on link "View Chart" at bounding box center [208, 272] width 87 height 17
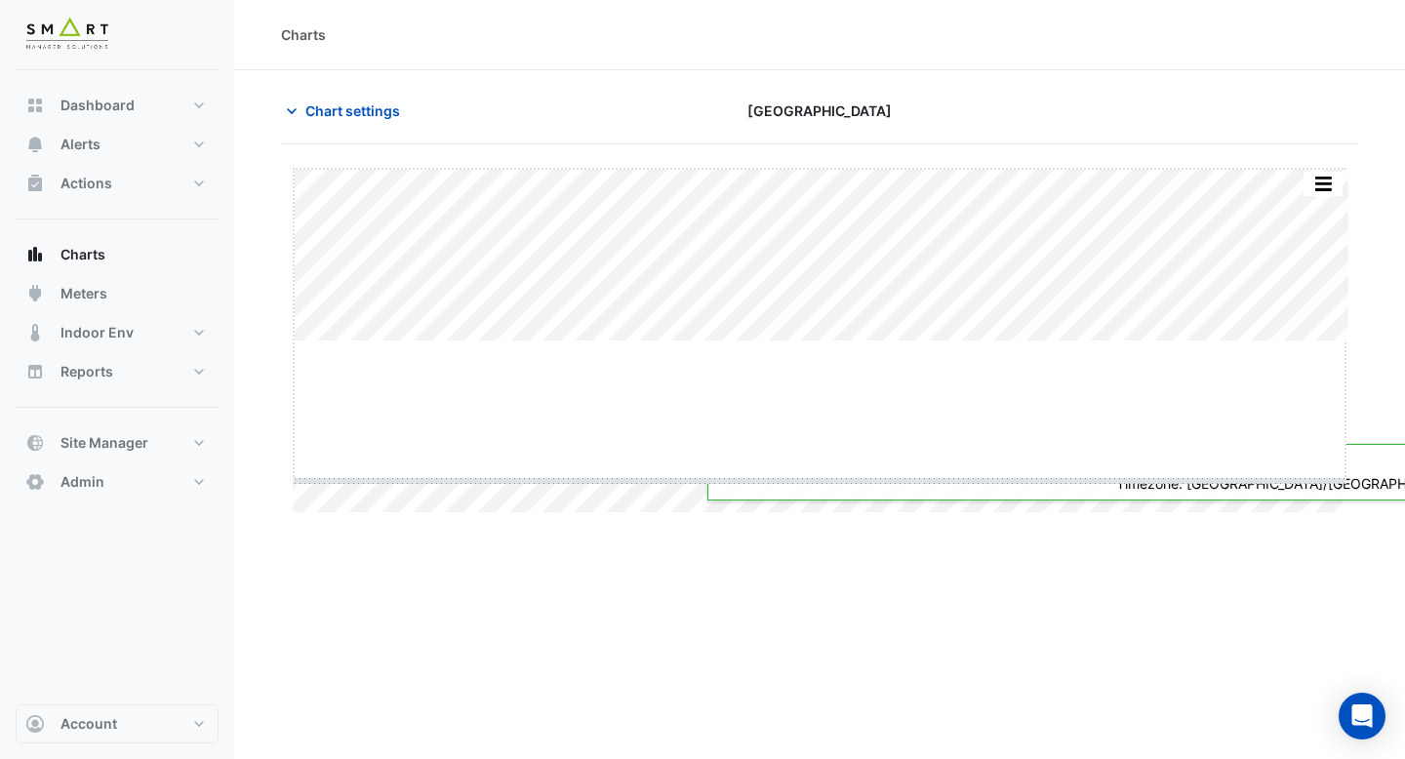
drag, startPoint x: 824, startPoint y: 339, endPoint x: 787, endPoint y: 492, distance: 157.6
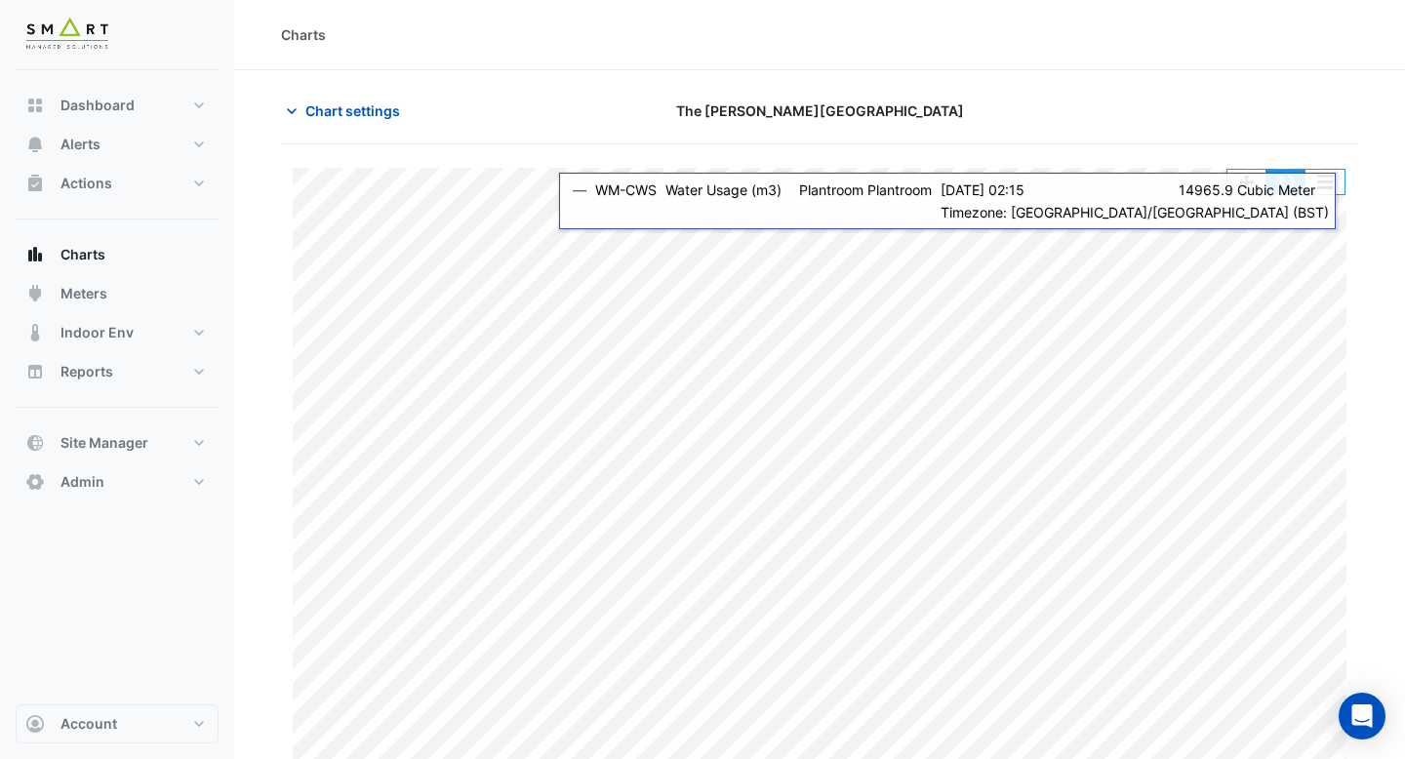
click at [1281, 183] on button "button" at bounding box center [1285, 182] width 39 height 24
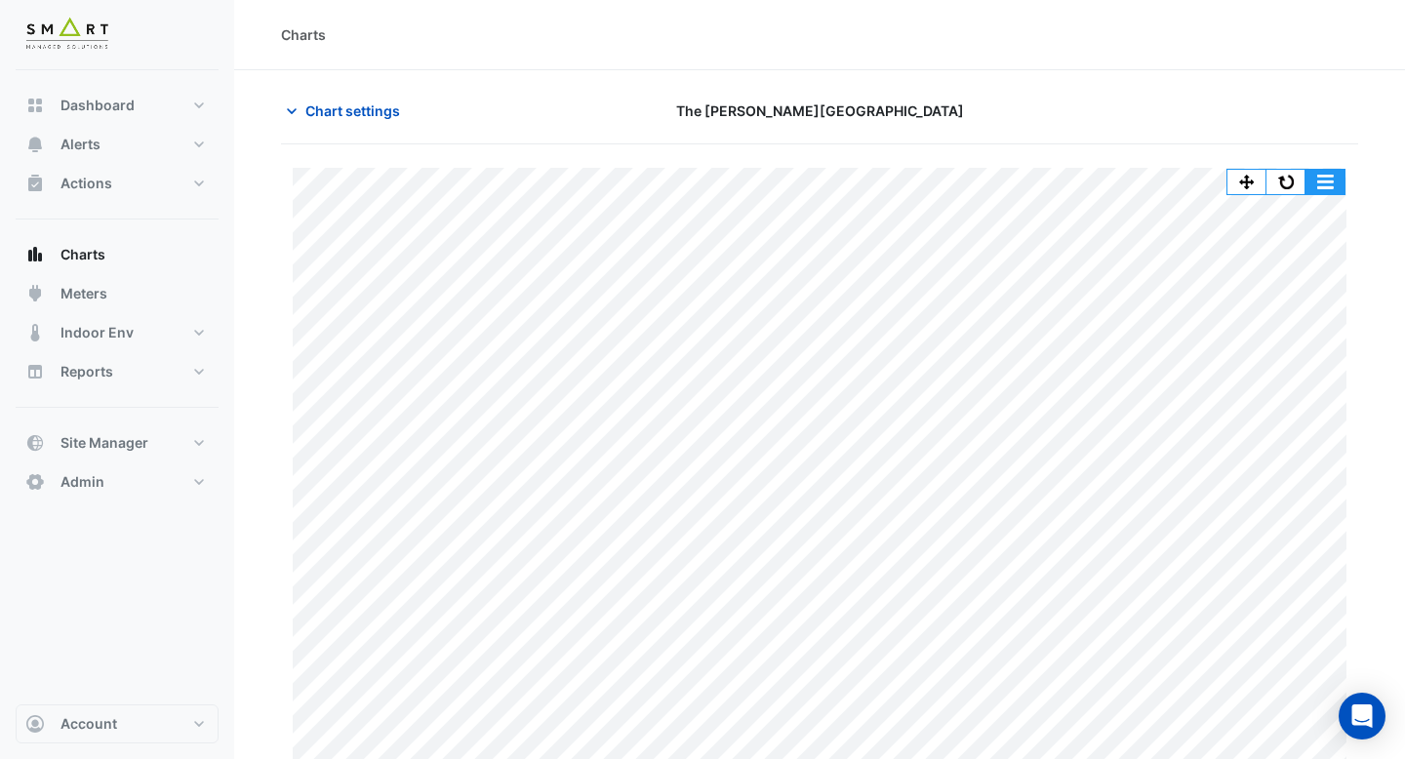
click at [1285, 179] on button "button" at bounding box center [1285, 182] width 39 height 24
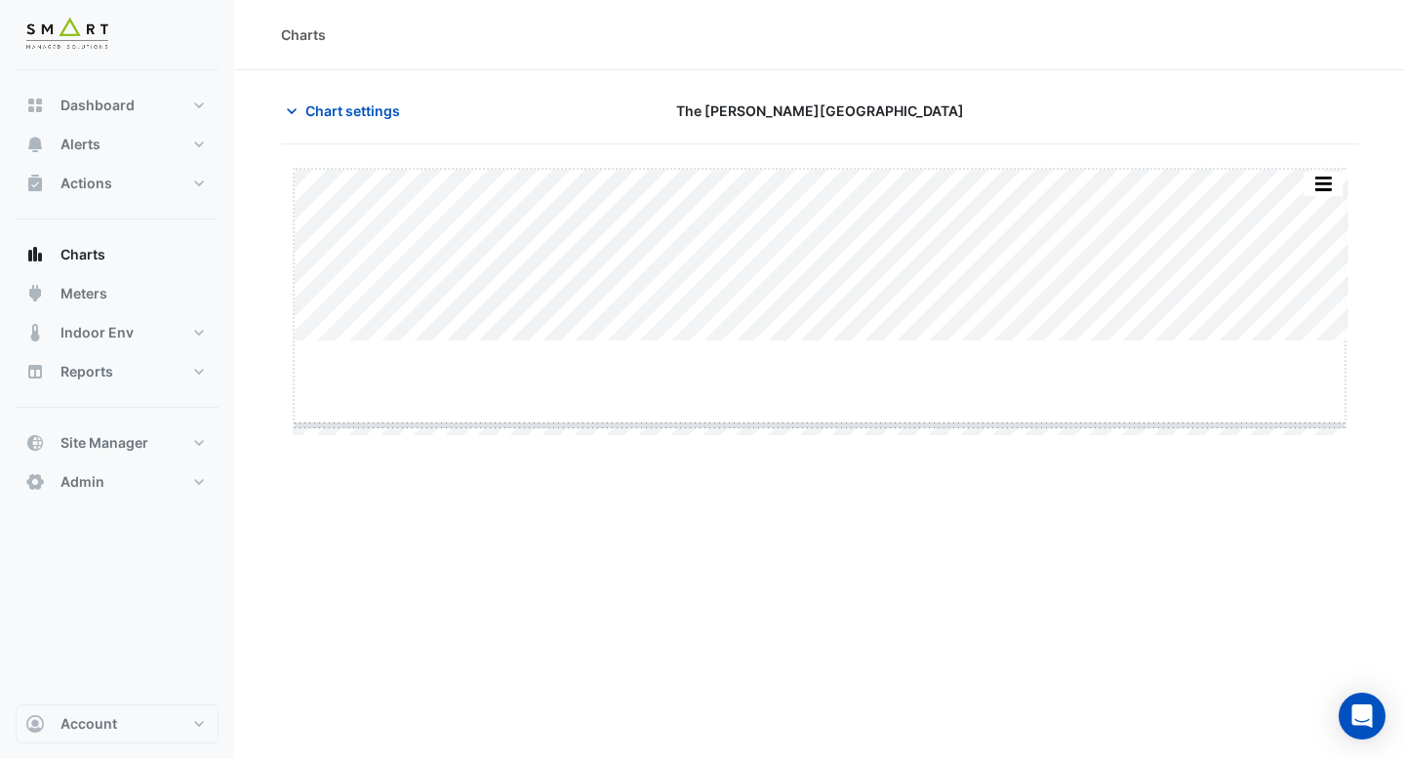
drag, startPoint x: 824, startPoint y: 340, endPoint x: 791, endPoint y: 515, distance: 178.6
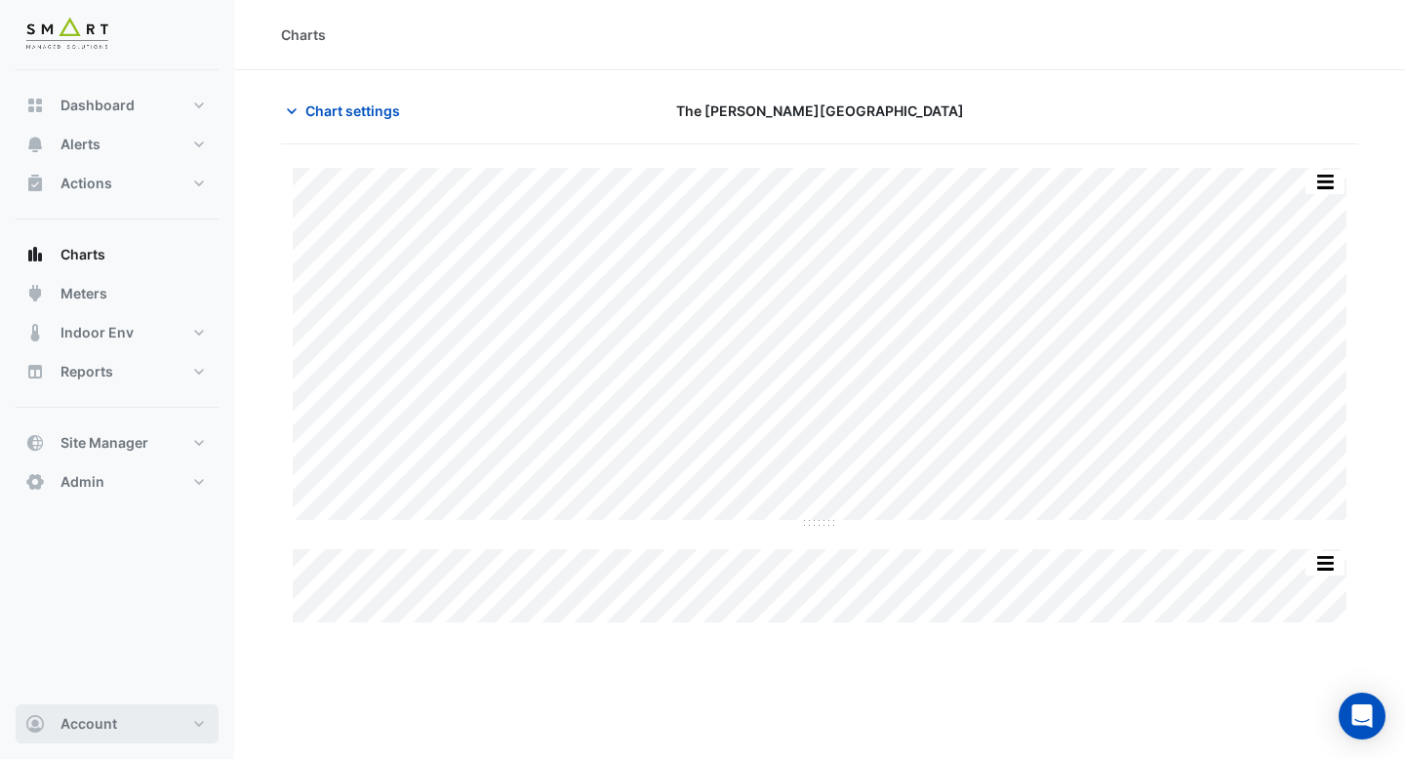
click at [89, 728] on span "Account" at bounding box center [88, 724] width 57 height 20
click at [109, 676] on link "Sign Out" at bounding box center [116, 674] width 185 height 39
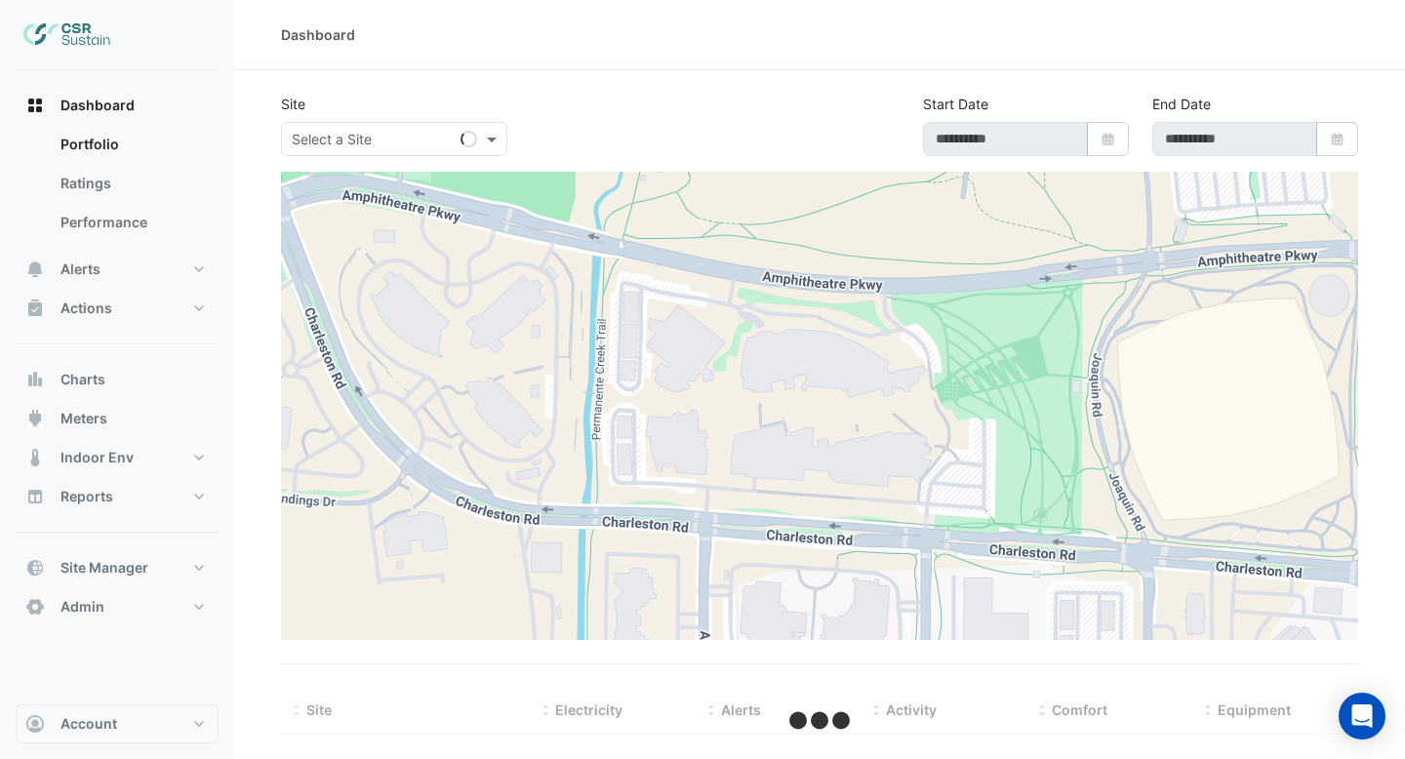
type input "**********"
select select "***"
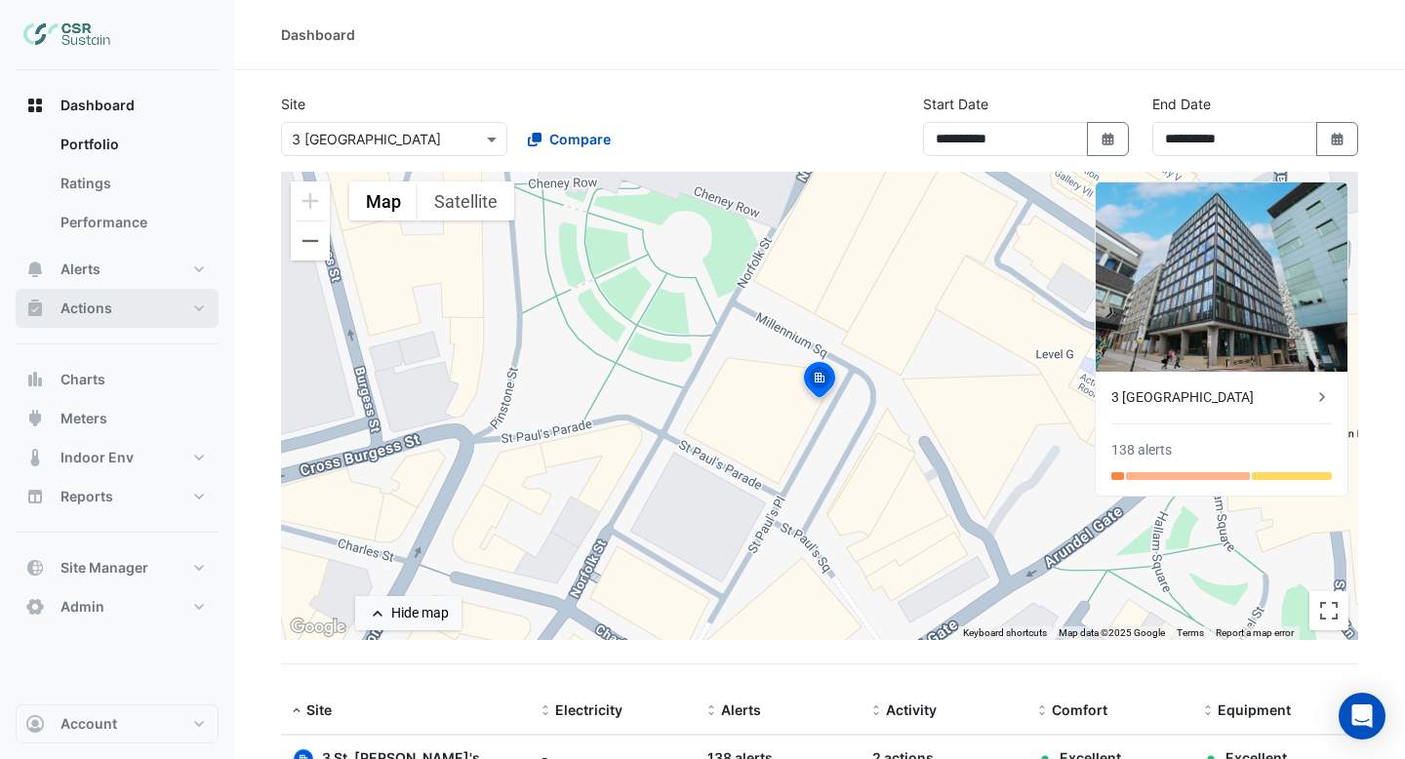
click at [125, 300] on button "Actions" at bounding box center [117, 308] width 203 height 39
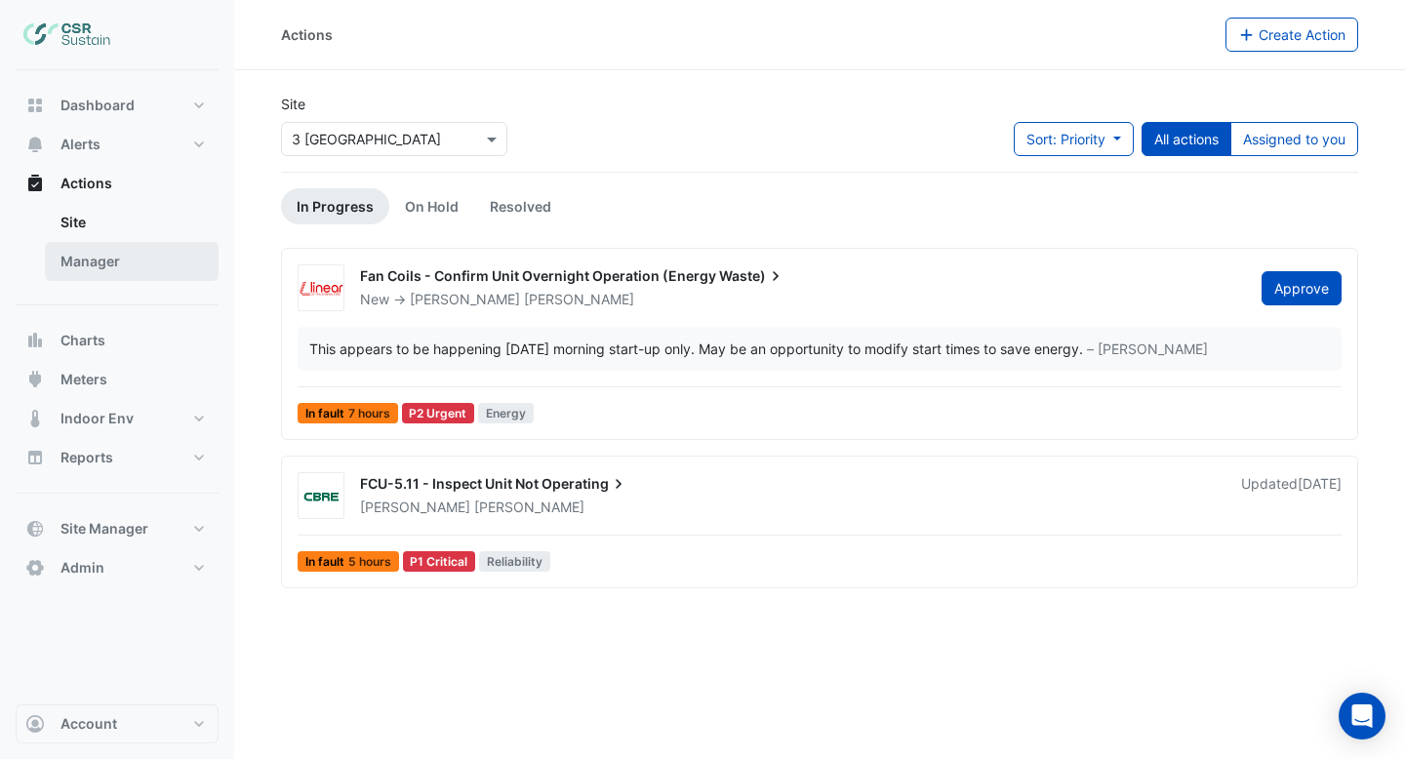
click at [127, 266] on link "Manager" at bounding box center [132, 261] width 174 height 39
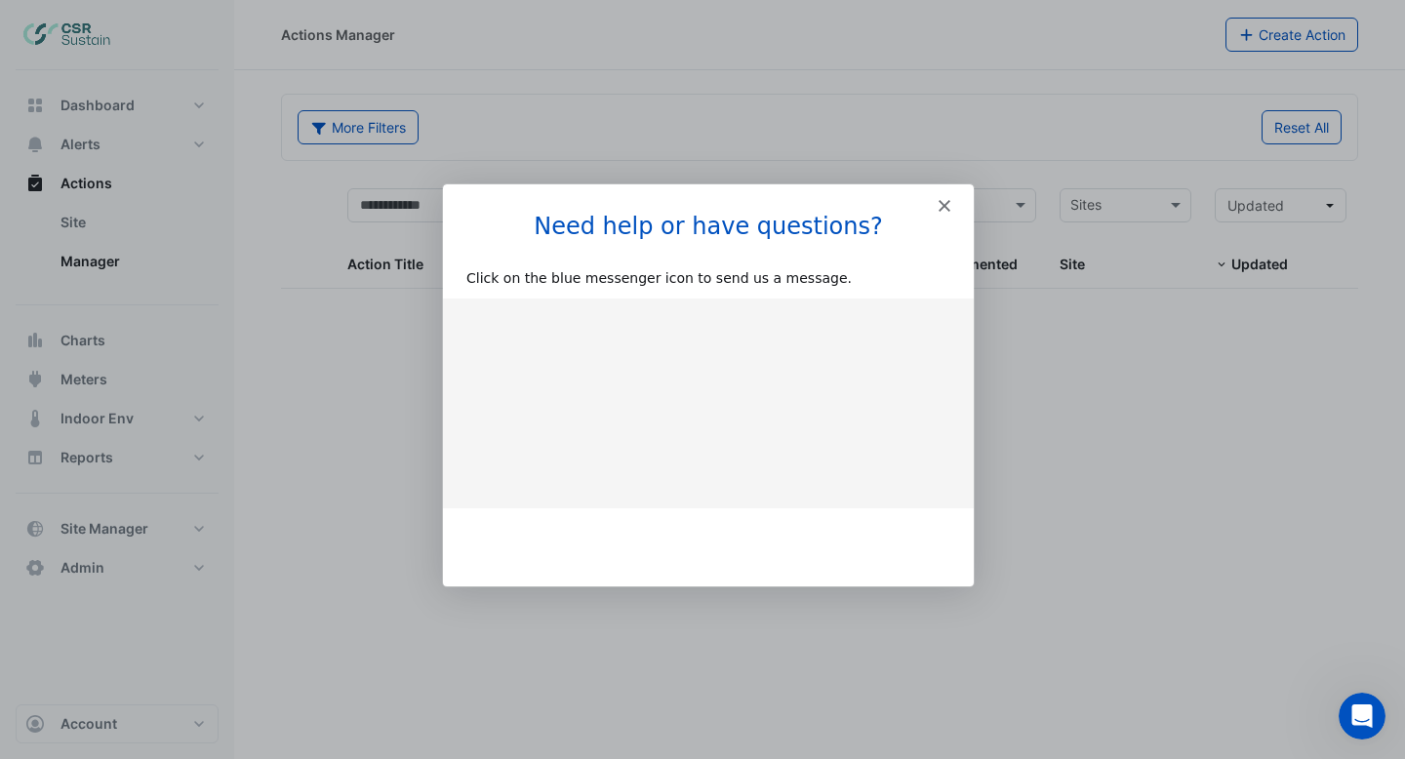
select select "***"
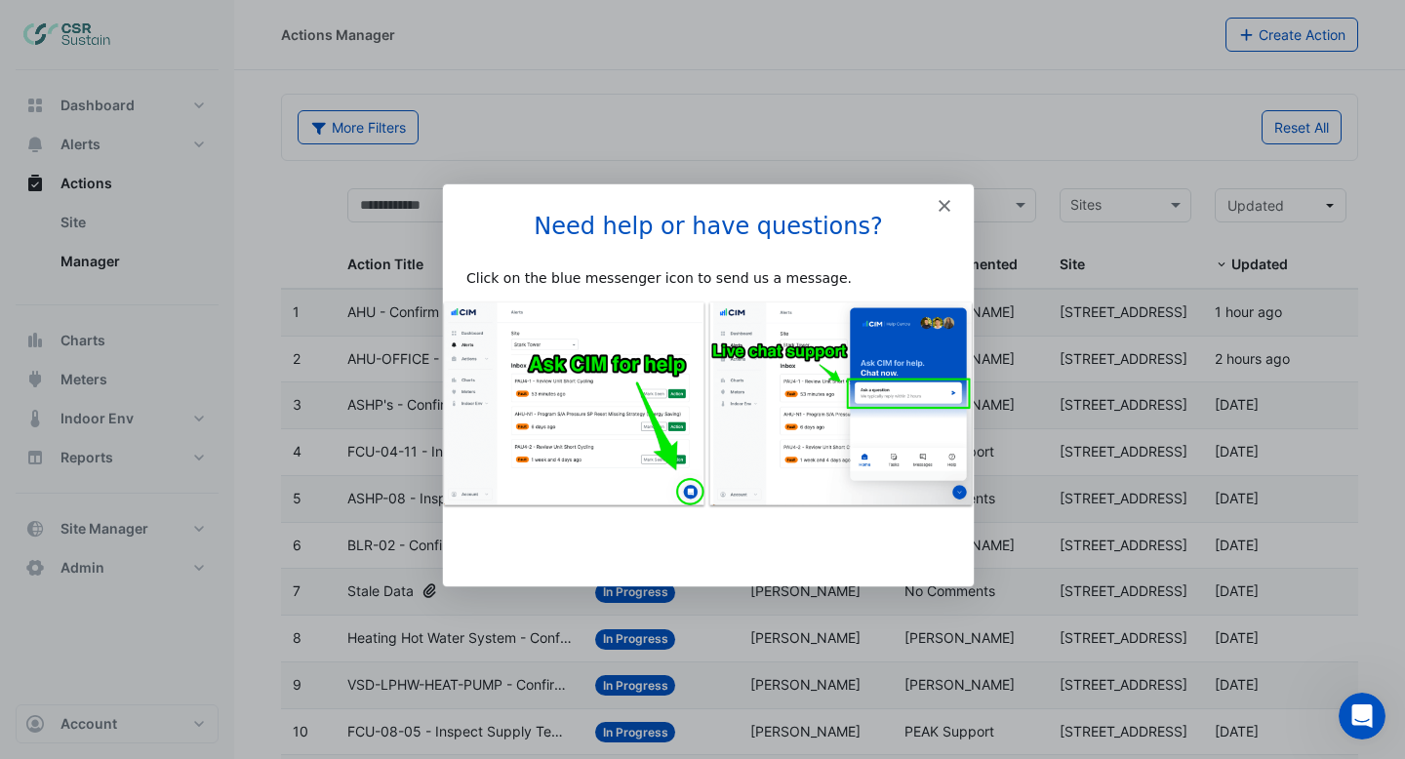
click at [945, 204] on icon "Close" at bounding box center [944, 204] width 12 height 12
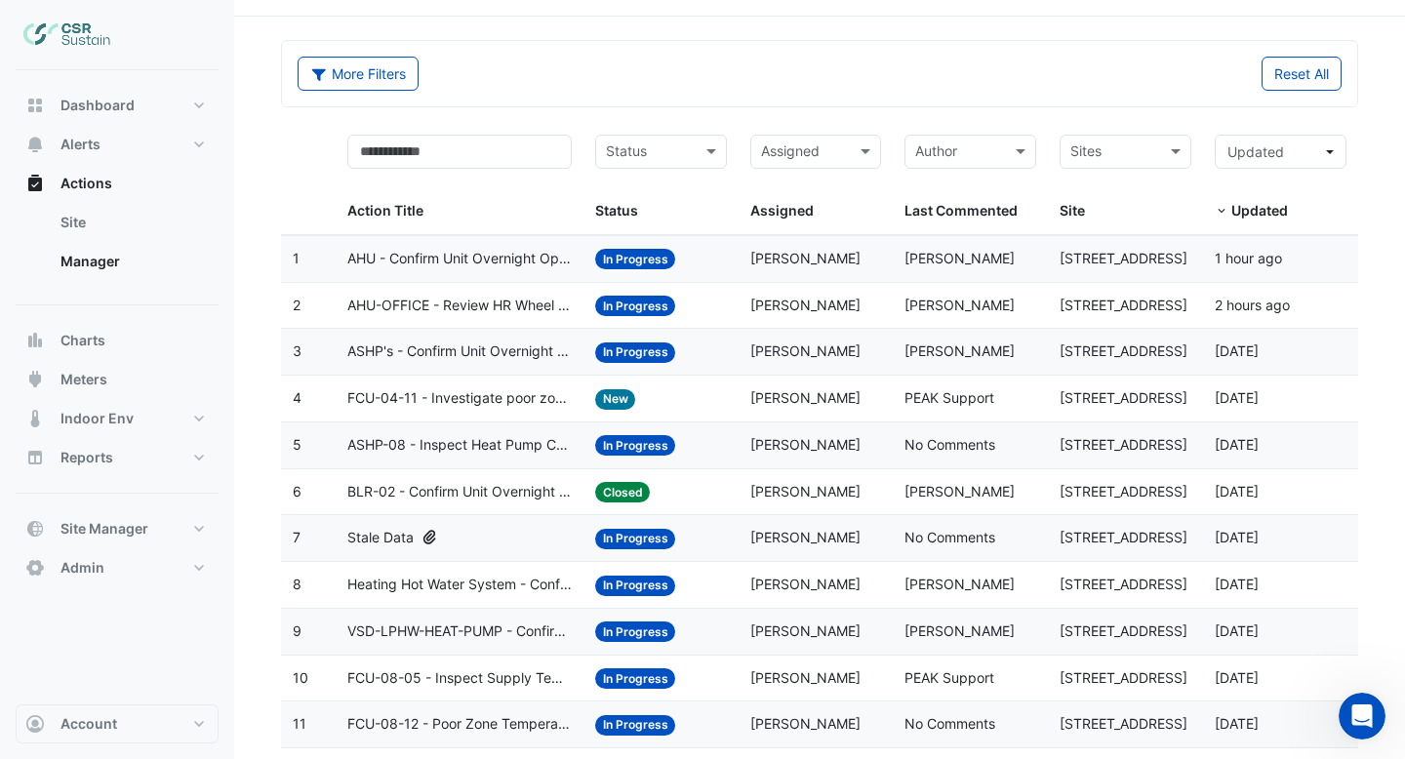
scroll to position [70, 0]
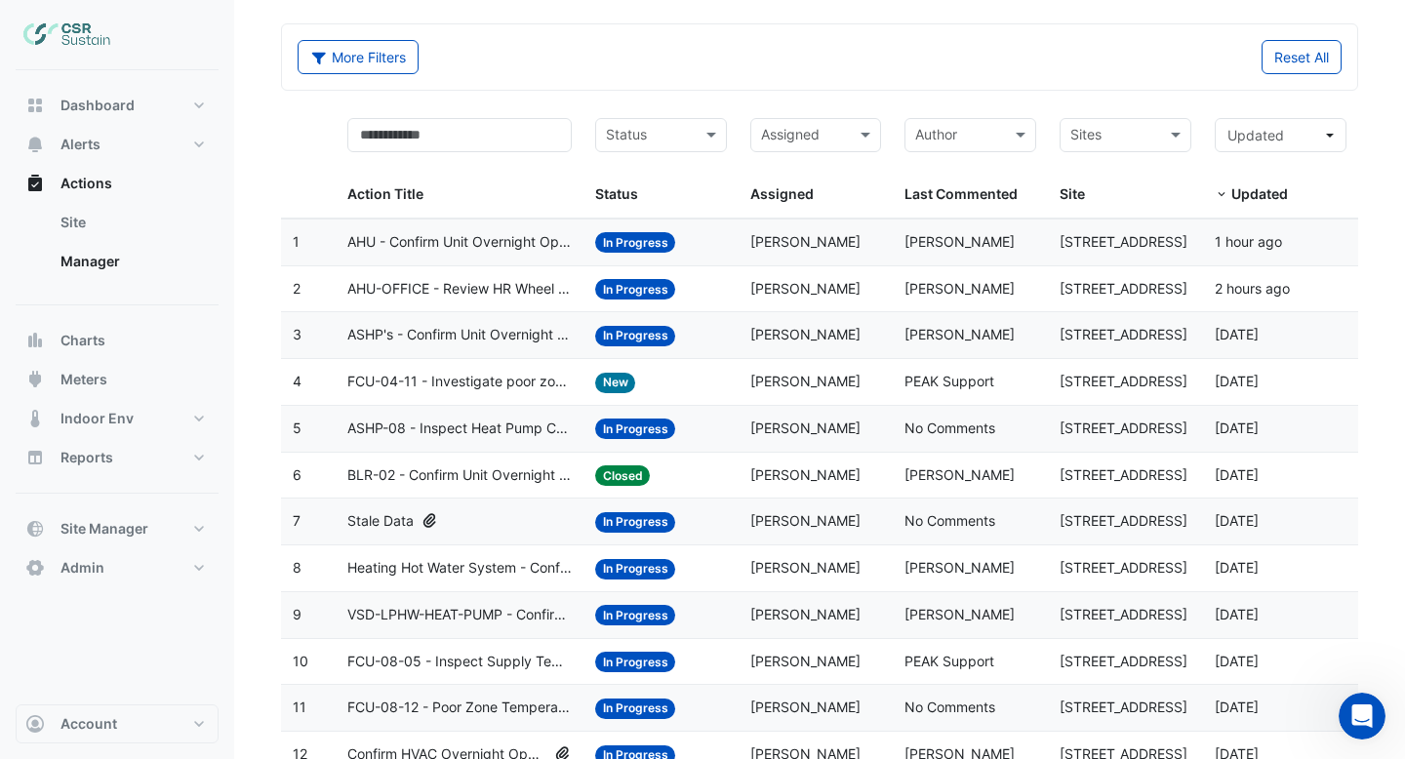
click at [565, 253] on datatable-body-cell "Action Title: AHU - Confirm Unit Overnight Operation (Energy Waste)" at bounding box center [460, 243] width 248 height 46
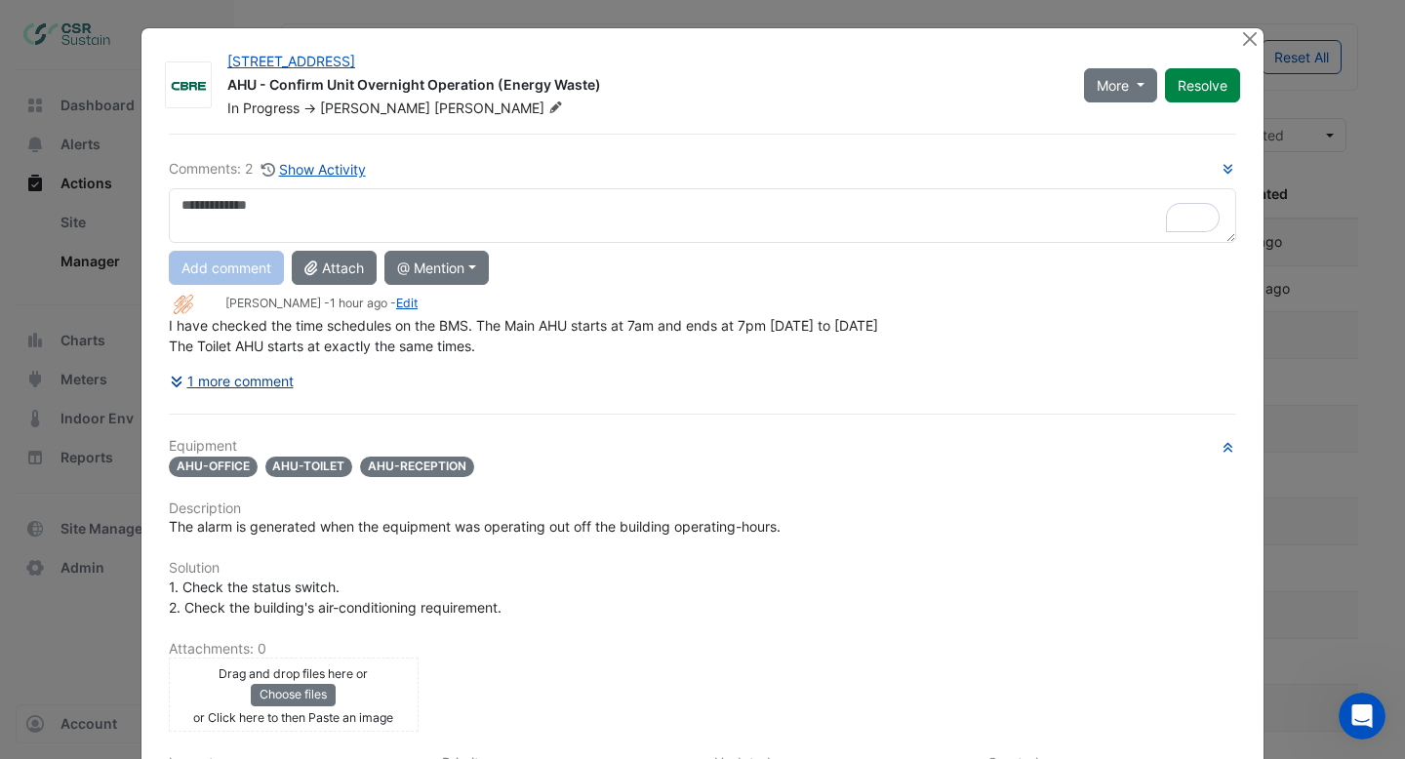
click at [238, 376] on button "1 more comment" at bounding box center [232, 381] width 126 height 34
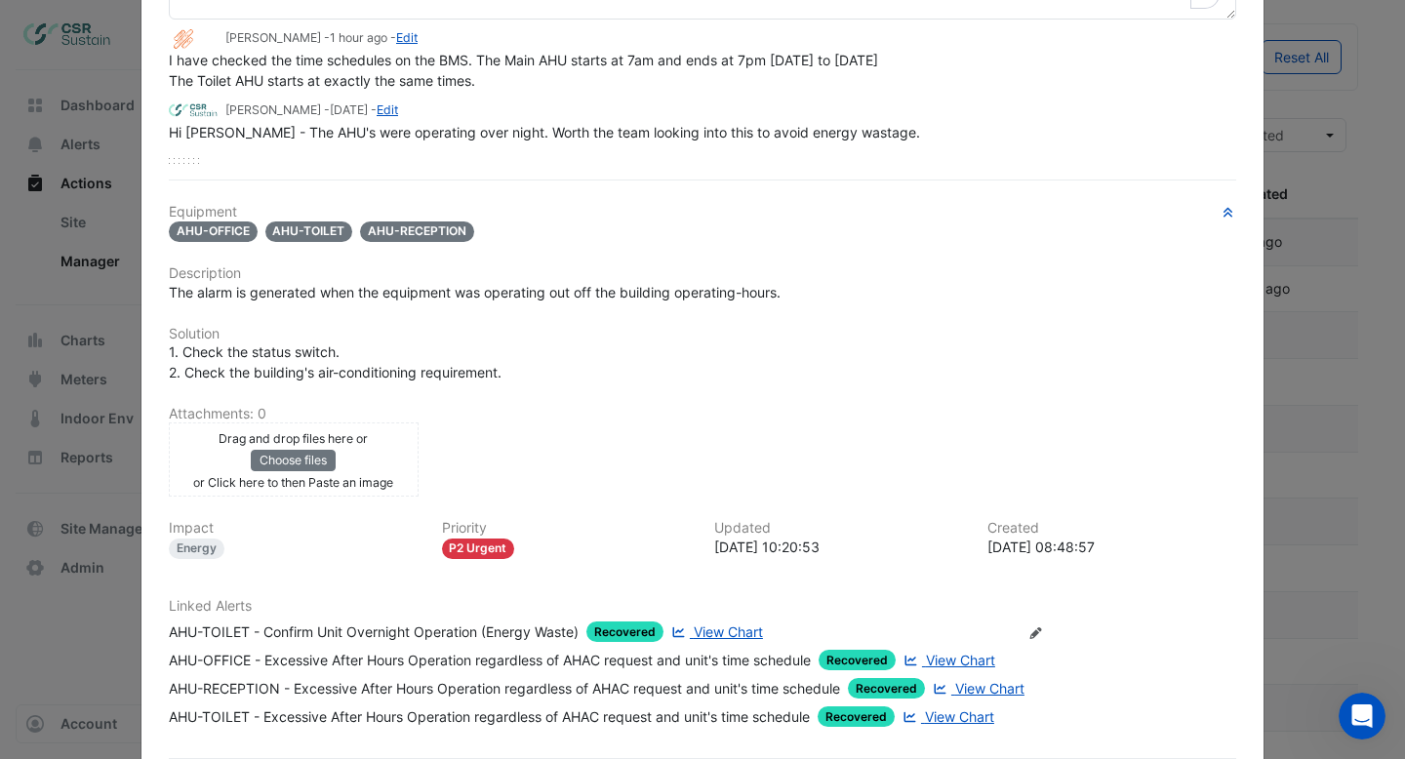
scroll to position [0, 0]
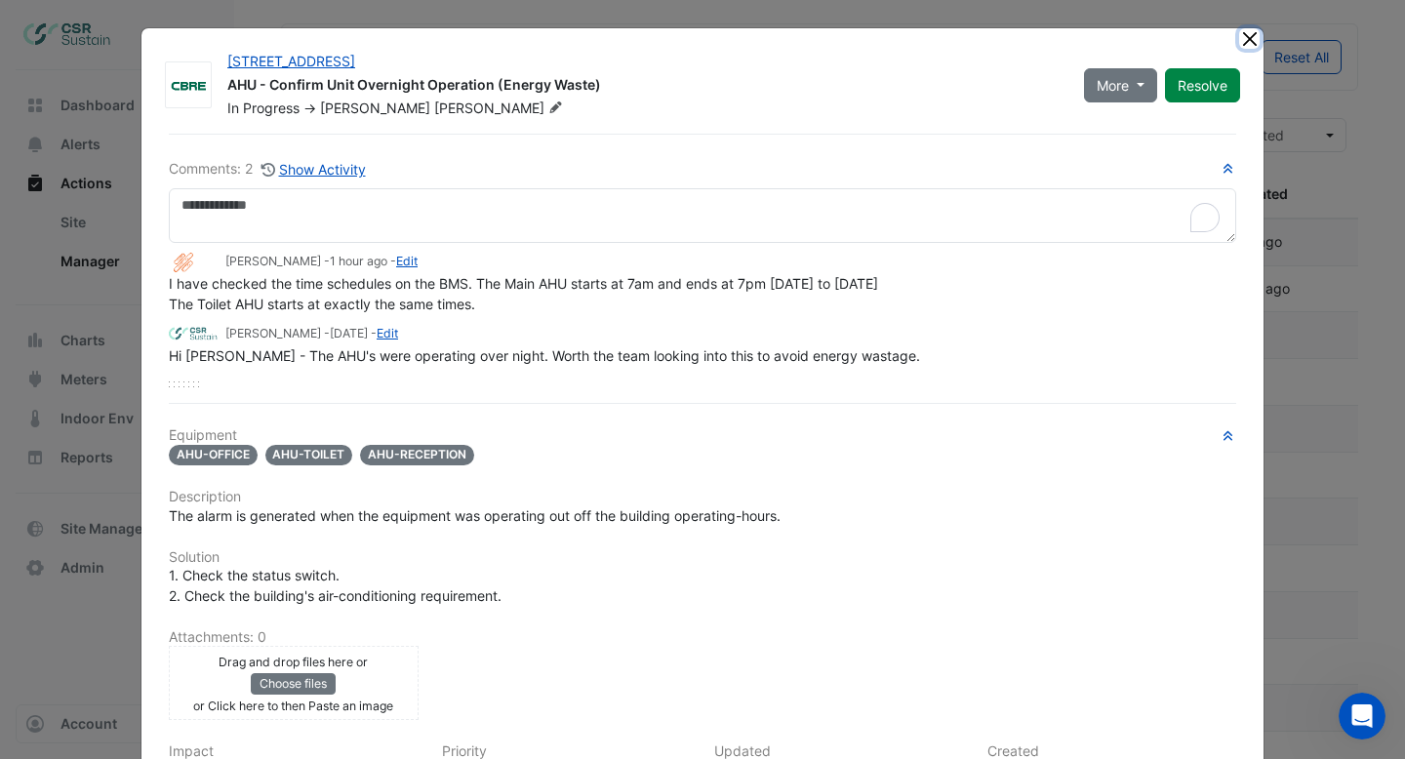
click at [1248, 37] on button "Close" at bounding box center [1249, 38] width 20 height 20
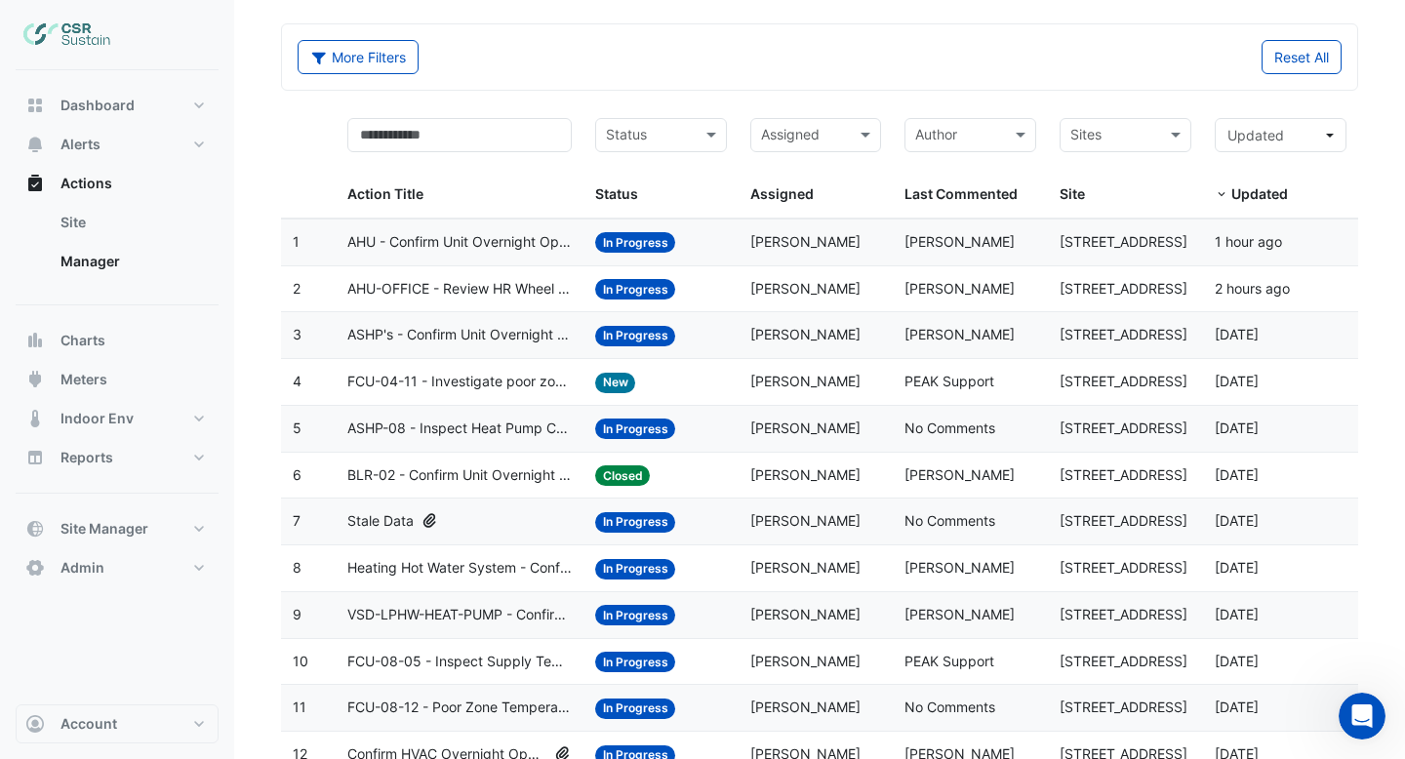
click at [503, 299] on span "AHU-OFFICE - Review HR Wheel Not Utilising Free Heating" at bounding box center [459, 289] width 224 height 22
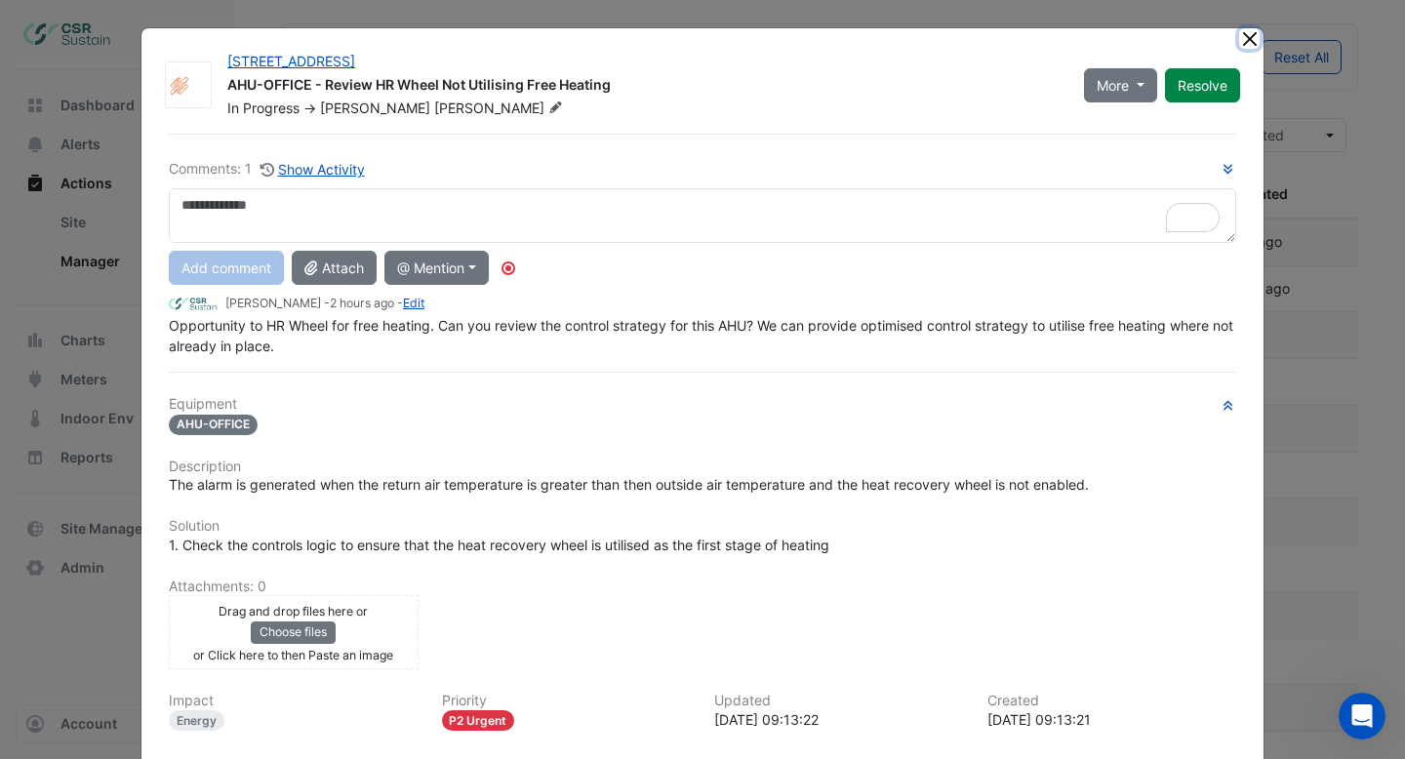
click at [1244, 38] on button "Close" at bounding box center [1249, 38] width 20 height 20
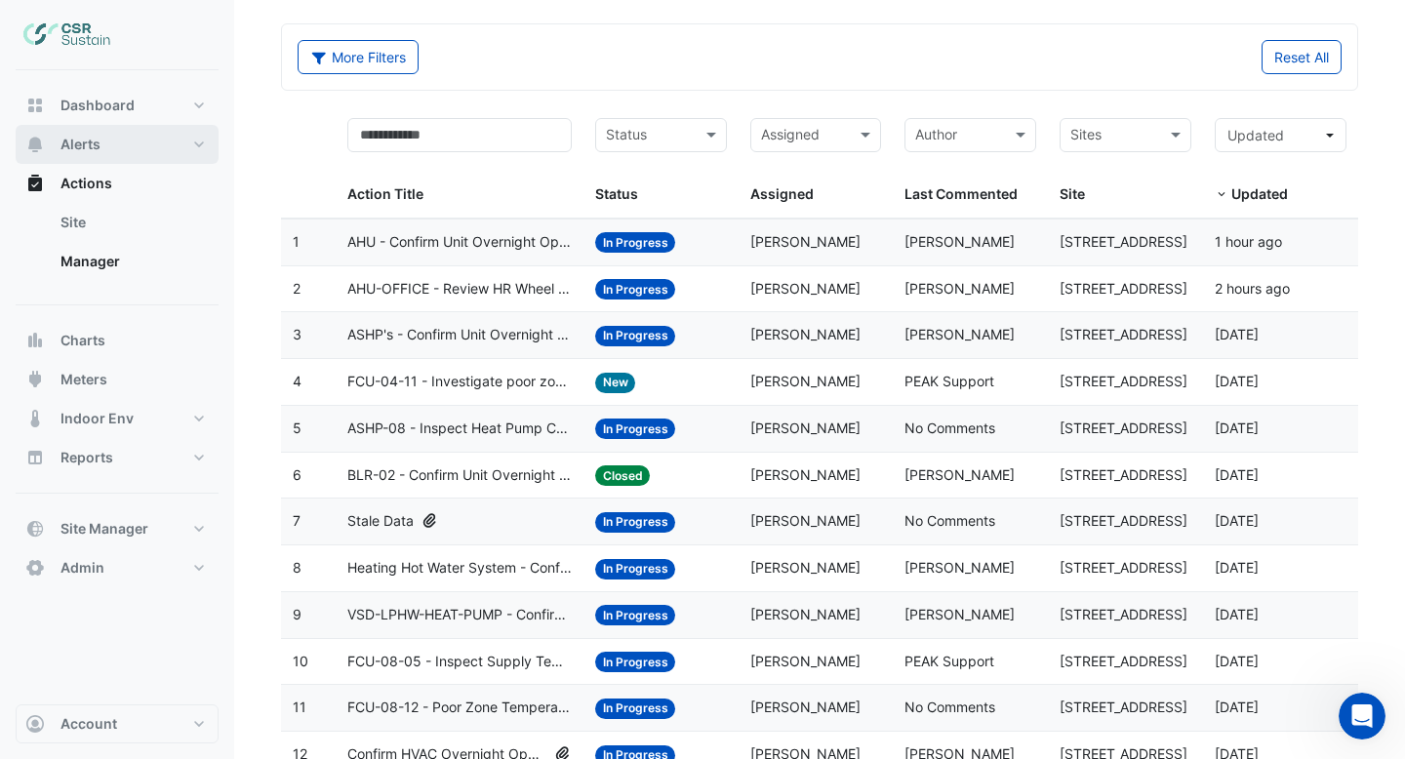
click at [77, 142] on span "Alerts" at bounding box center [80, 145] width 40 height 20
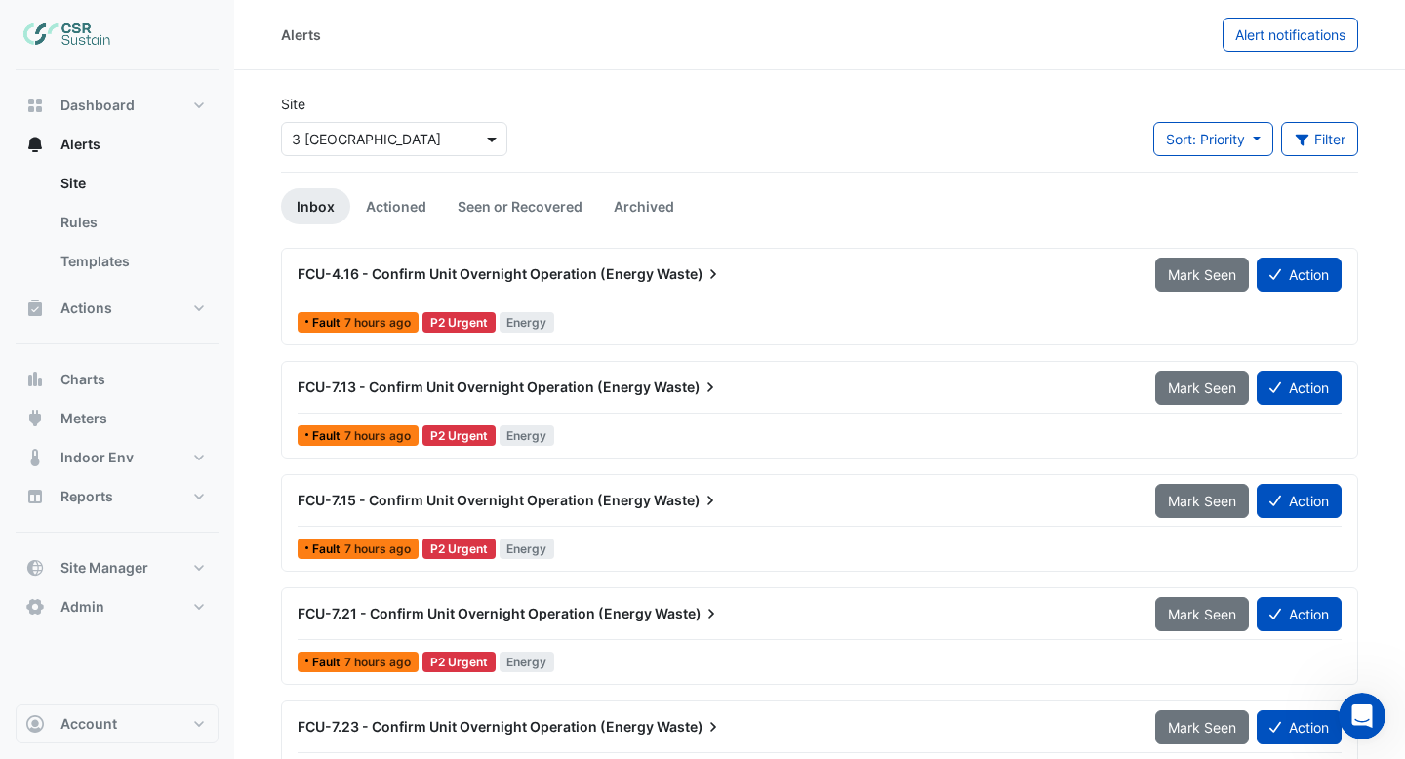
click at [489, 146] on span at bounding box center [494, 139] width 24 height 20
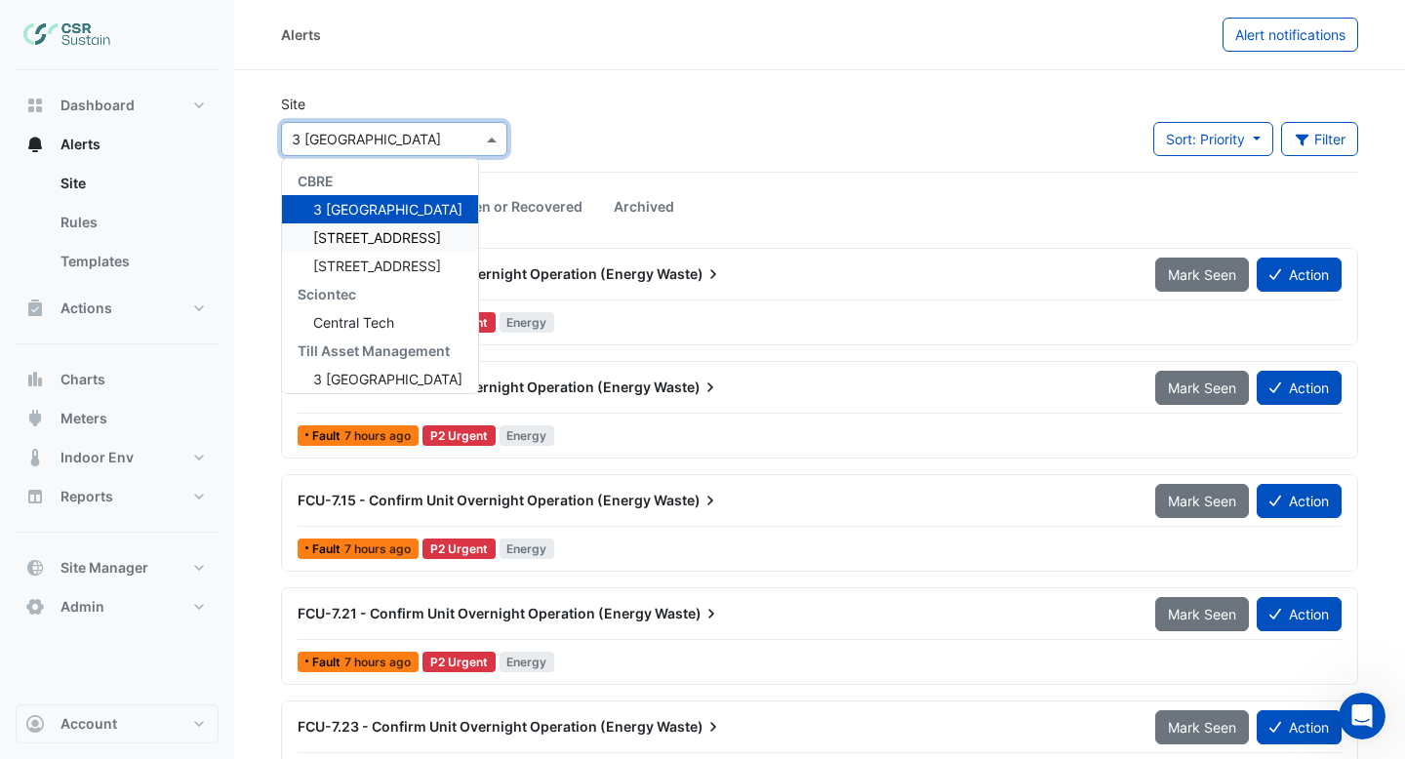
click at [684, 132] on div "Site × 3 St. Paul's Place CBRE 3 St. Paul's Place 5 Exchange Quay 8 Exchange Qu…" at bounding box center [819, 133] width 1101 height 78
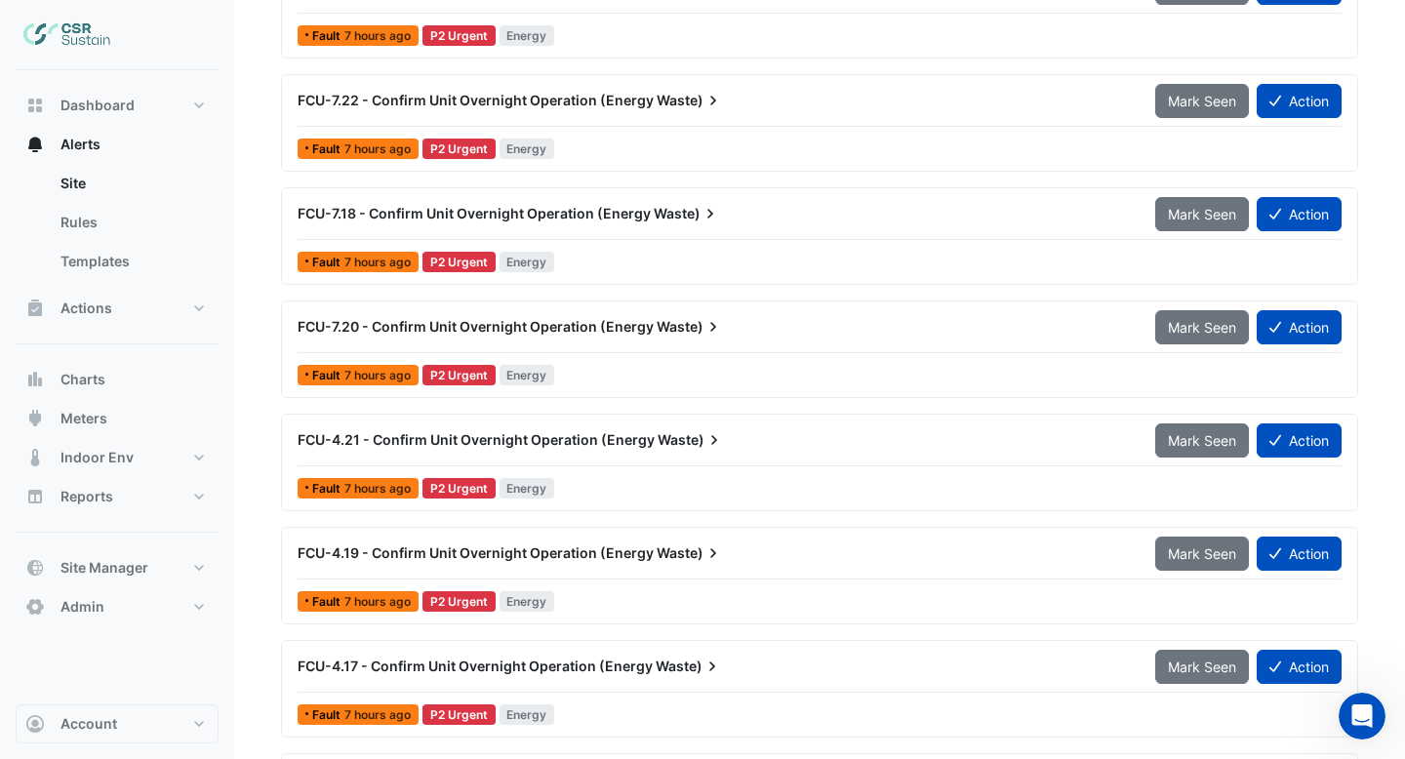
scroll to position [1166, 0]
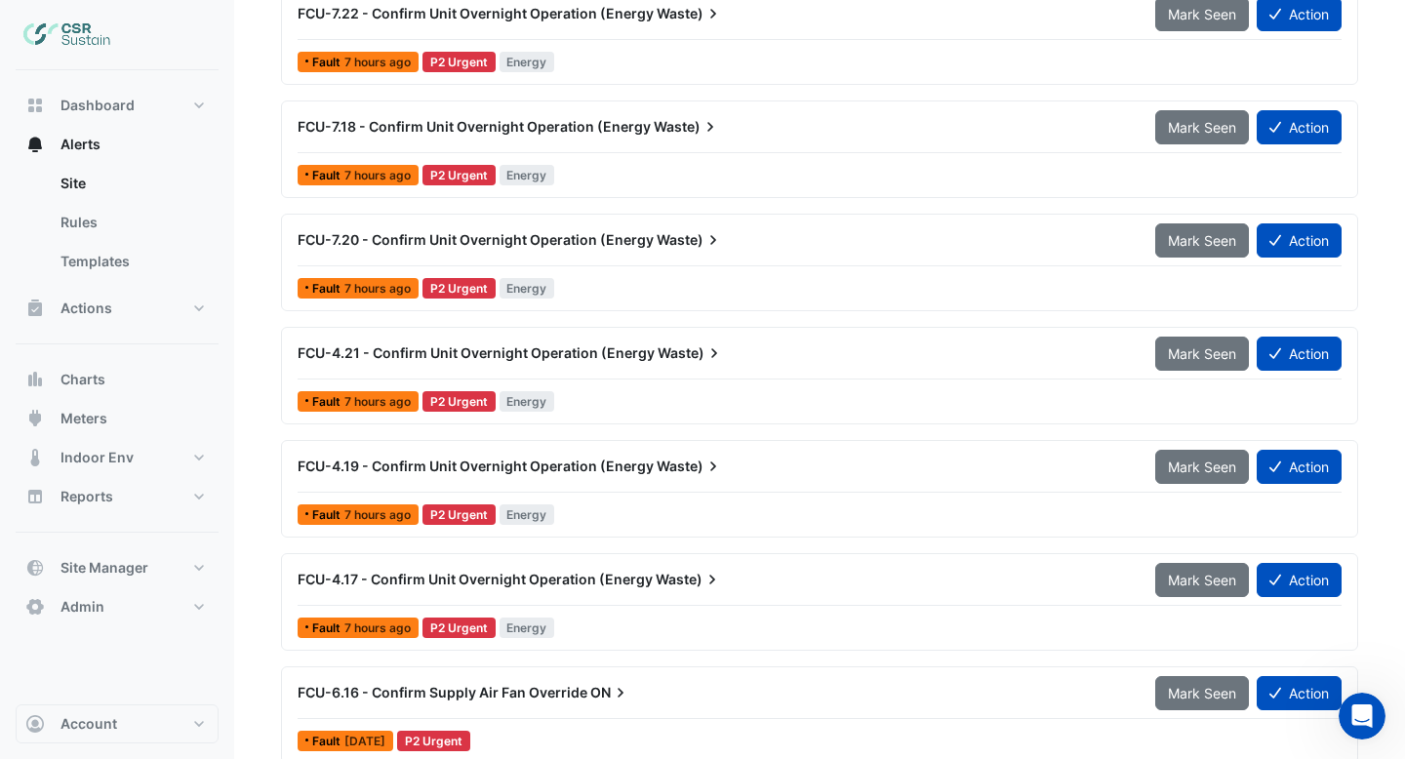
click at [695, 253] on div "FCU-7.20 - Confirm Unit Overnight Operation (Energy Waste)" at bounding box center [715, 239] width 858 height 35
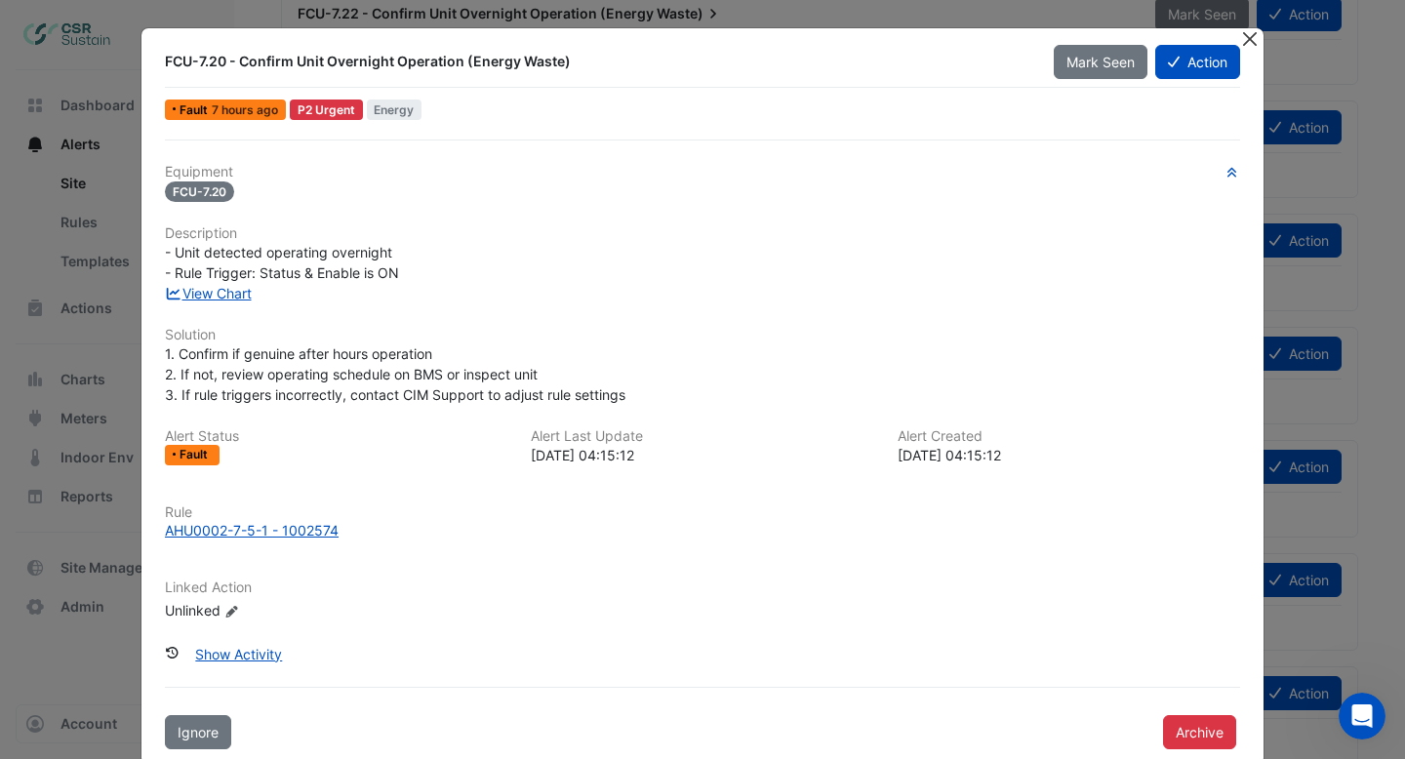
click at [1255, 39] on button "Close" at bounding box center [1249, 38] width 20 height 20
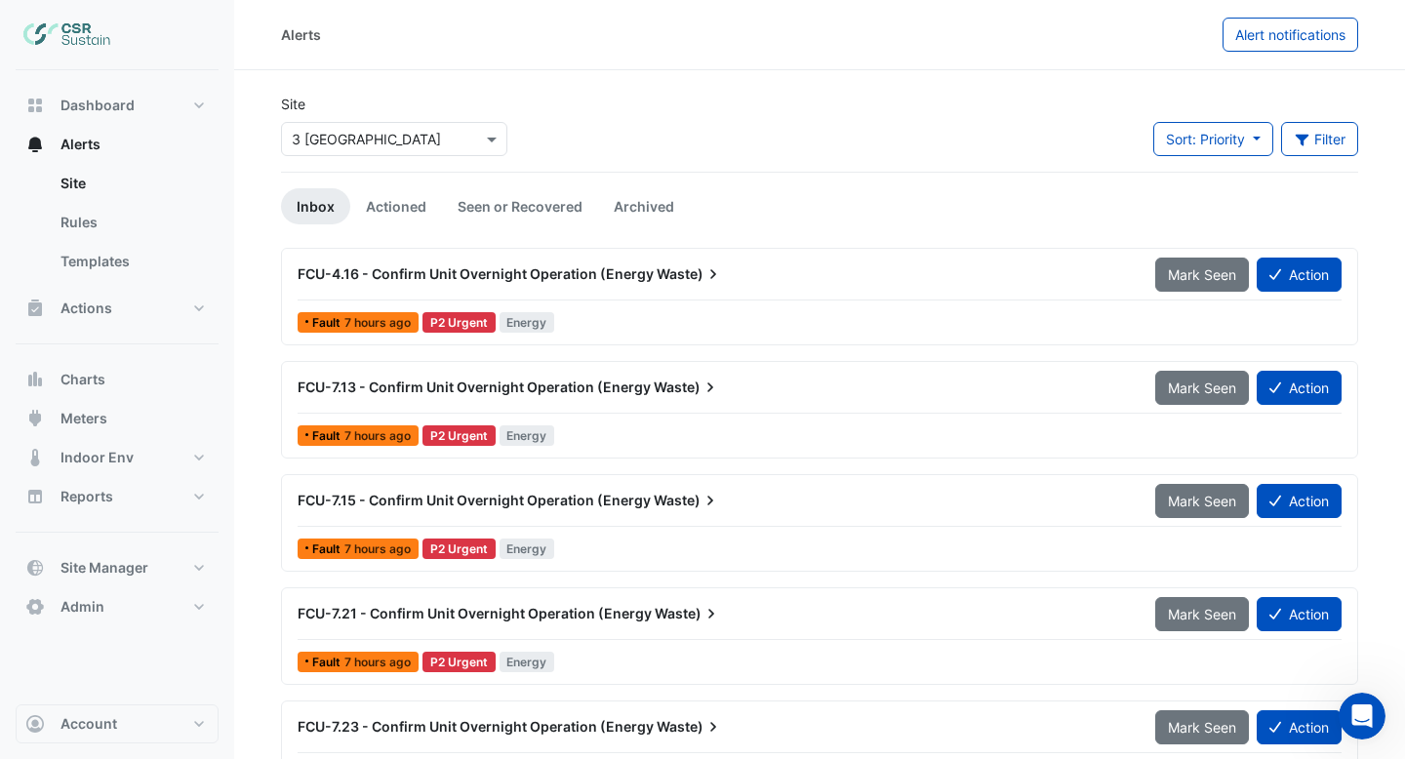
click at [413, 136] on input "text" at bounding box center [375, 140] width 166 height 20
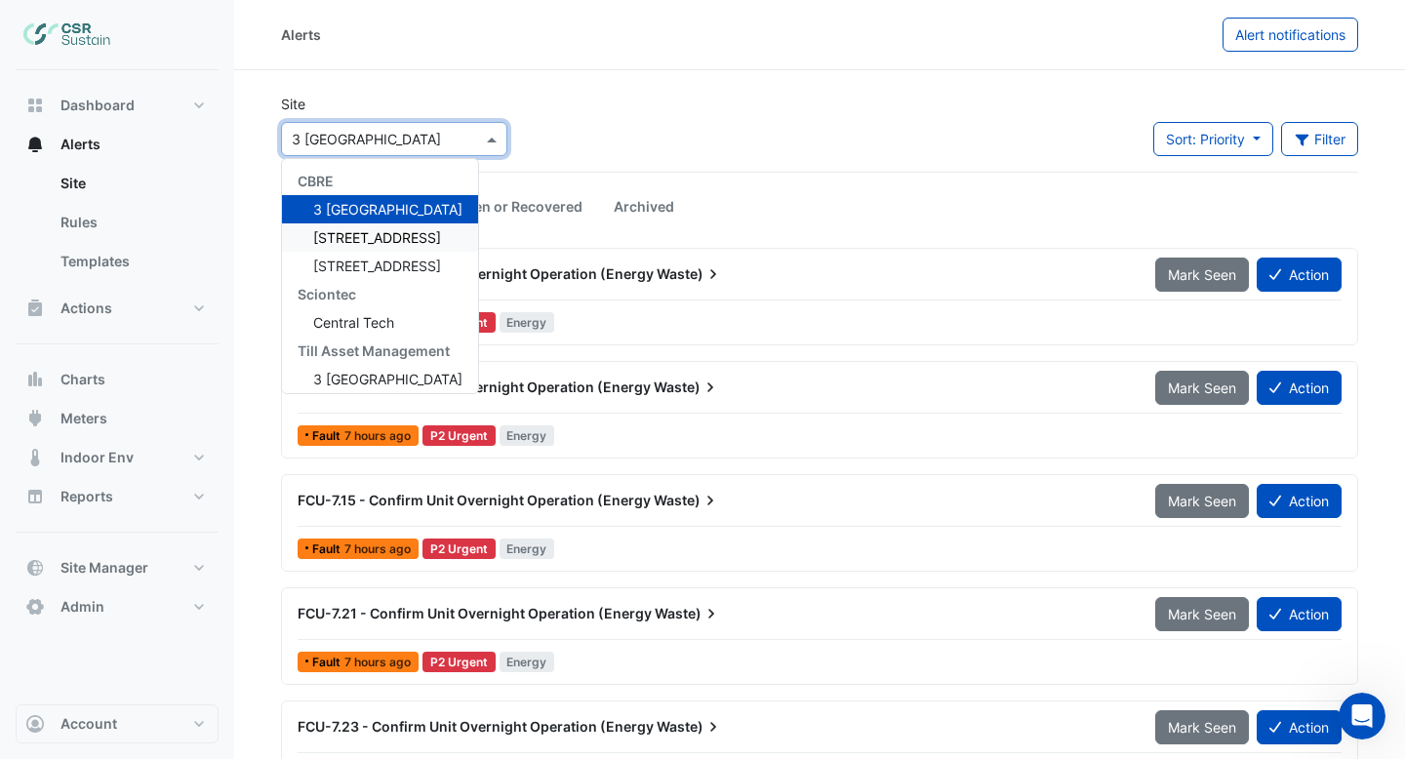
click at [365, 231] on span "5 Exchange Quay" at bounding box center [377, 237] width 128 height 17
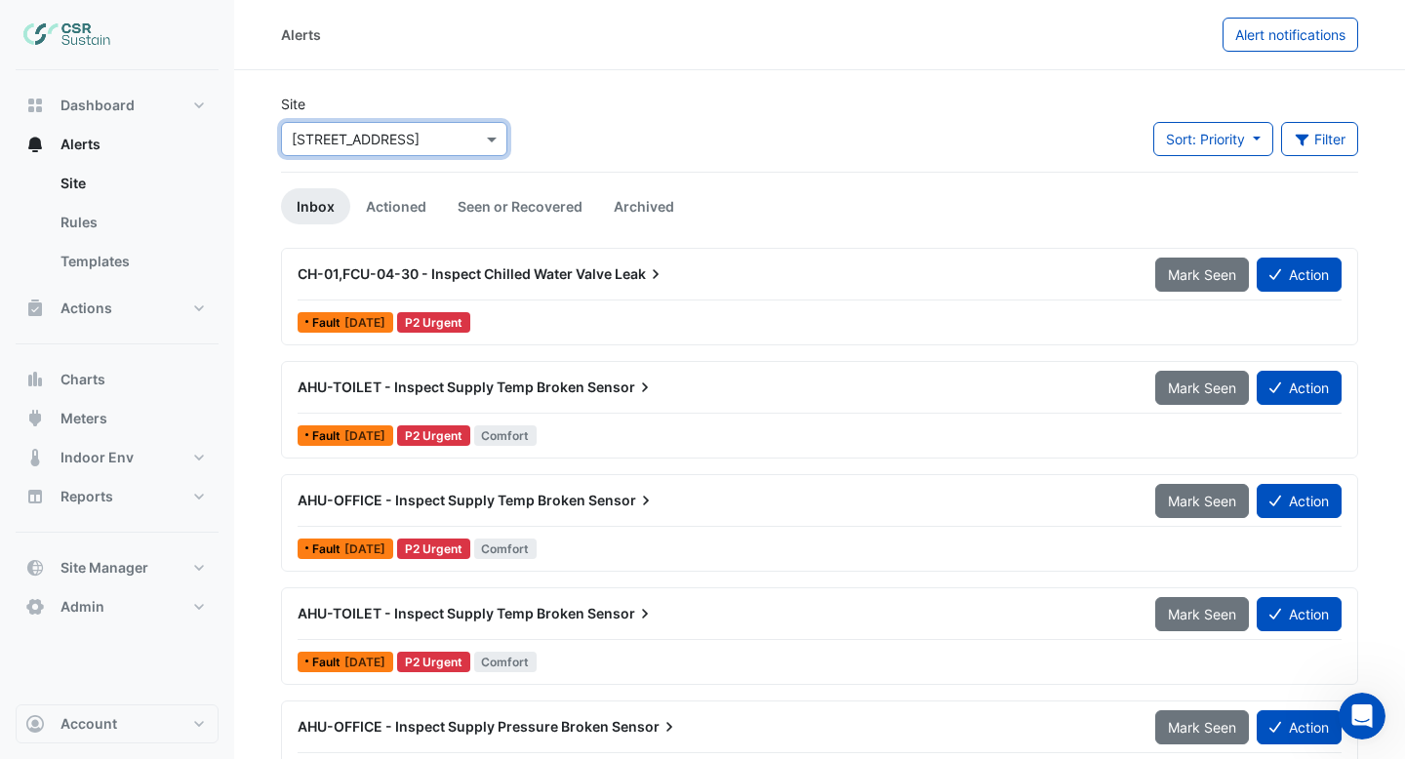
click at [539, 282] on span "CH-01,FCU-04-30 - Inspect Chilled Water Valve" at bounding box center [455, 273] width 314 height 17
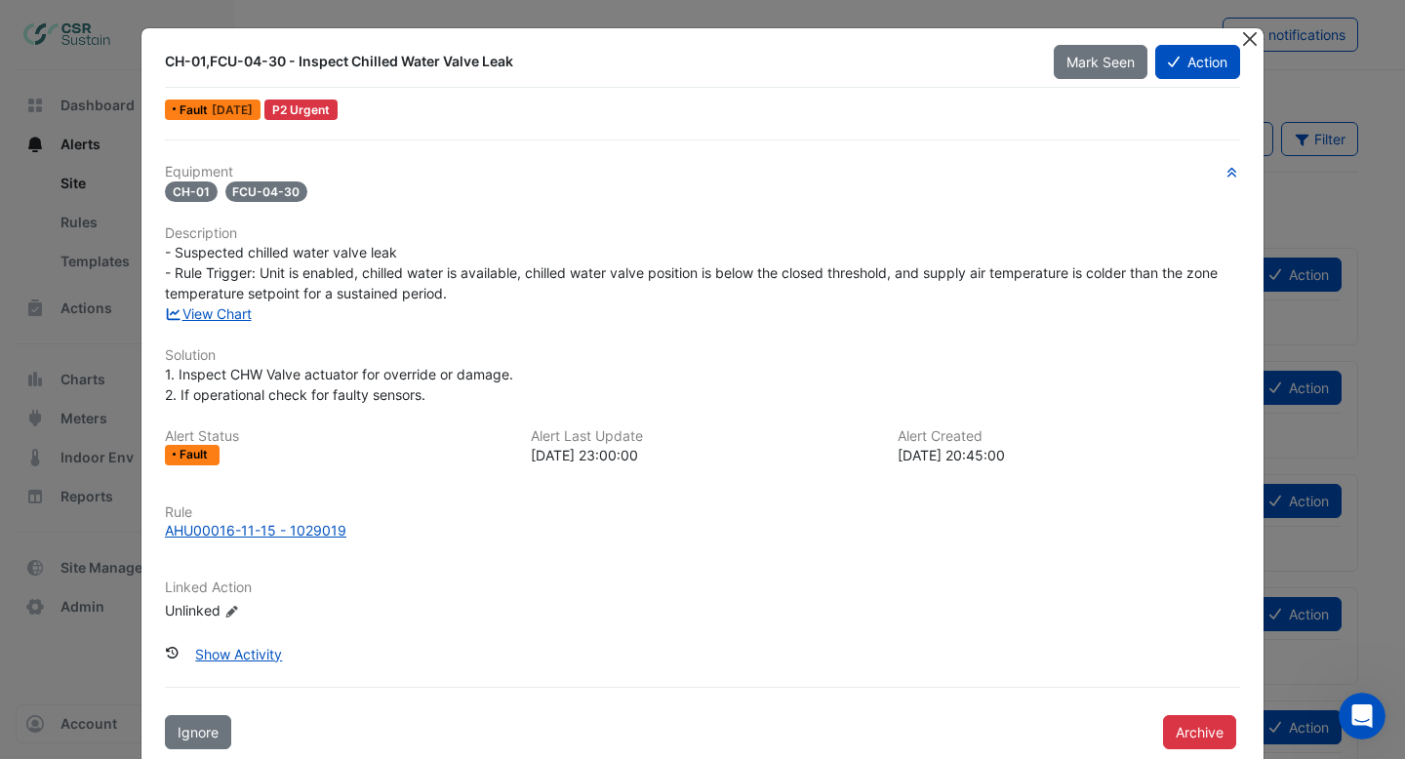
click at [1245, 39] on button "Close" at bounding box center [1249, 38] width 20 height 20
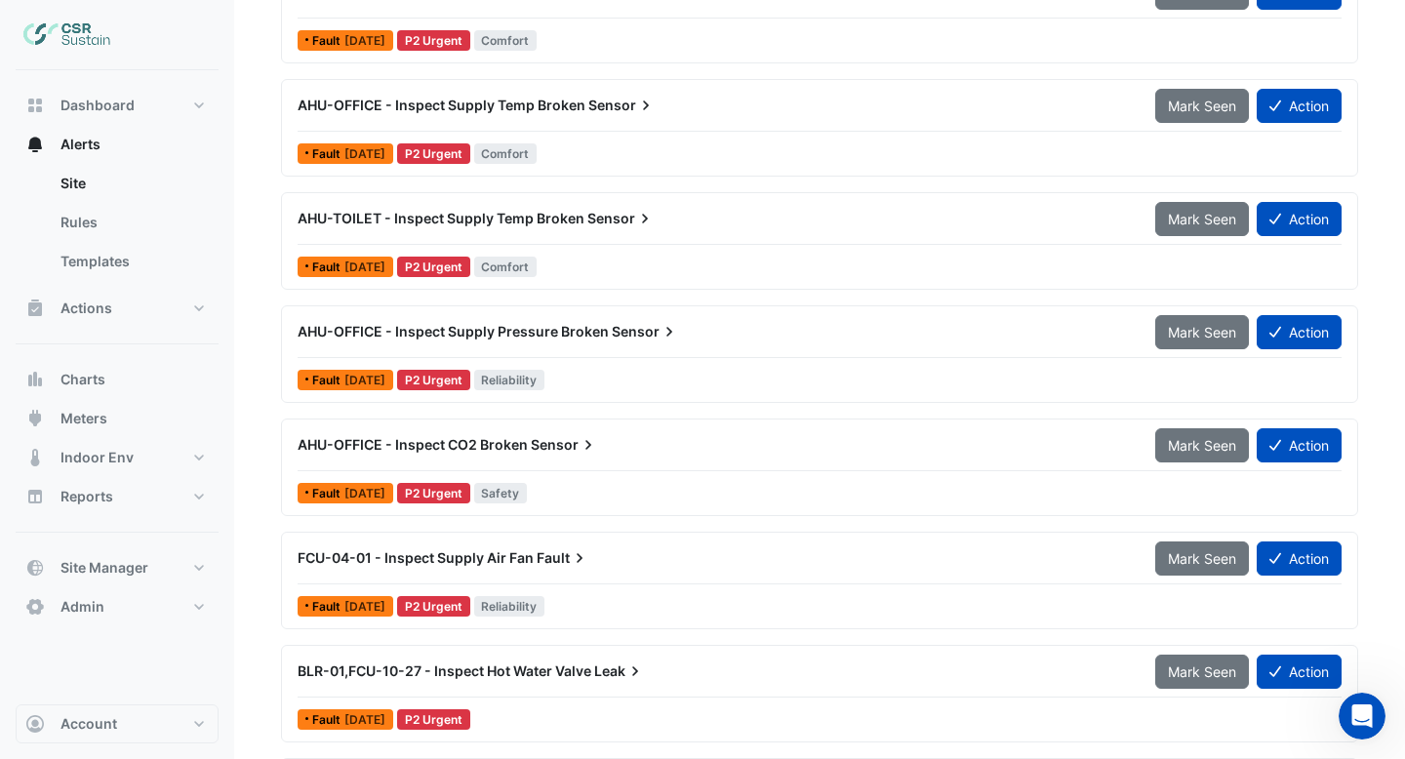
scroll to position [403, 0]
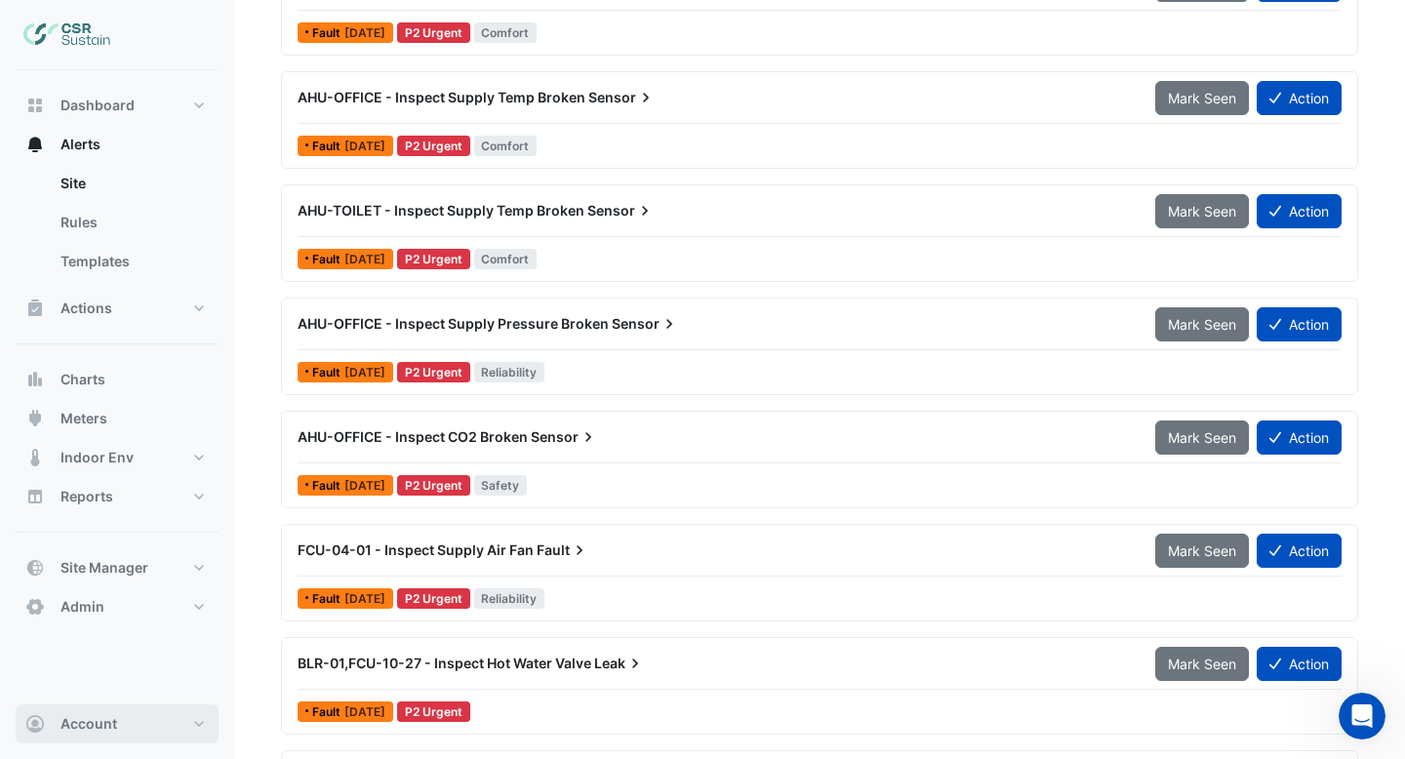
click at [114, 719] on span "Account" at bounding box center [88, 724] width 57 height 20
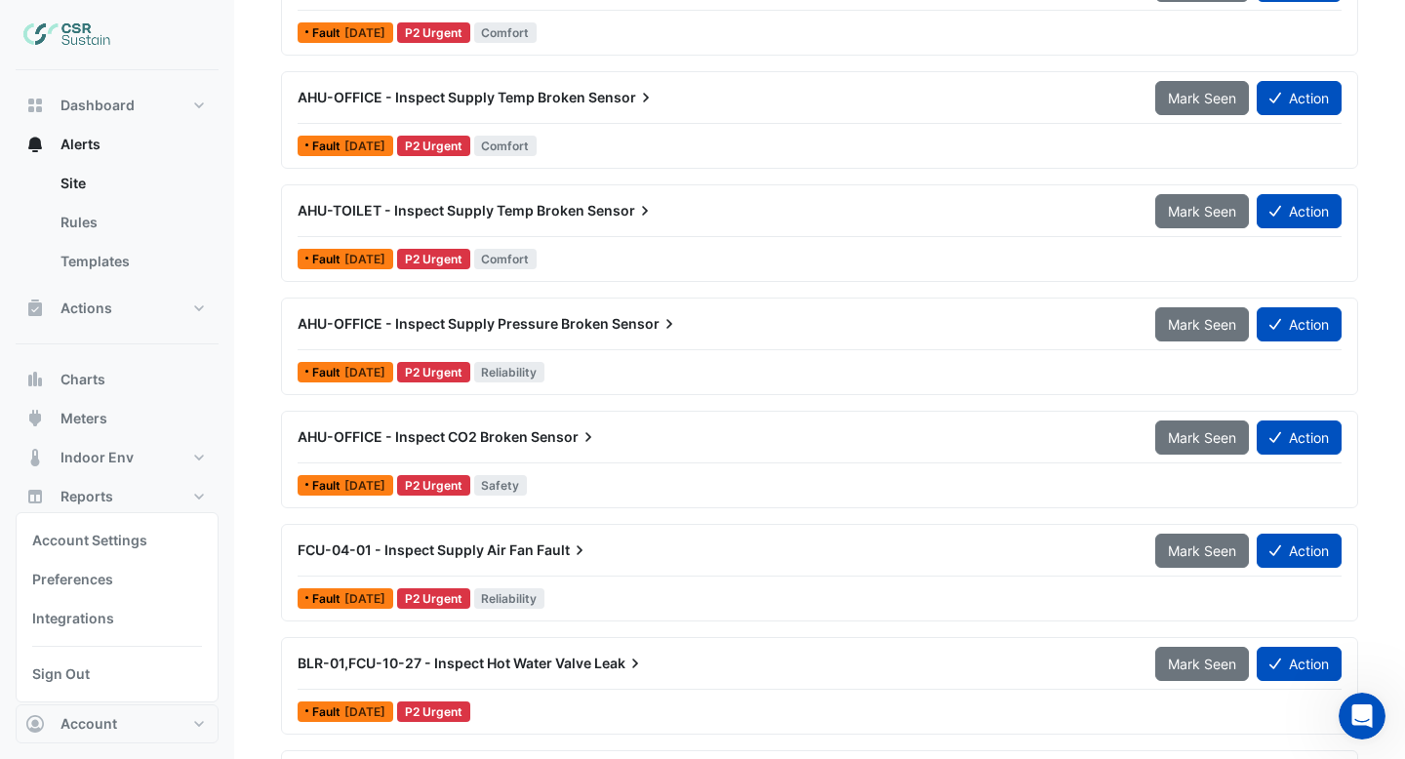
click at [785, 129] on div "AHU-OFFICE - Inspect Supply Temp Broken Sensor Mark Seen Action Fault 2 days ag…" at bounding box center [820, 120] width 1060 height 80
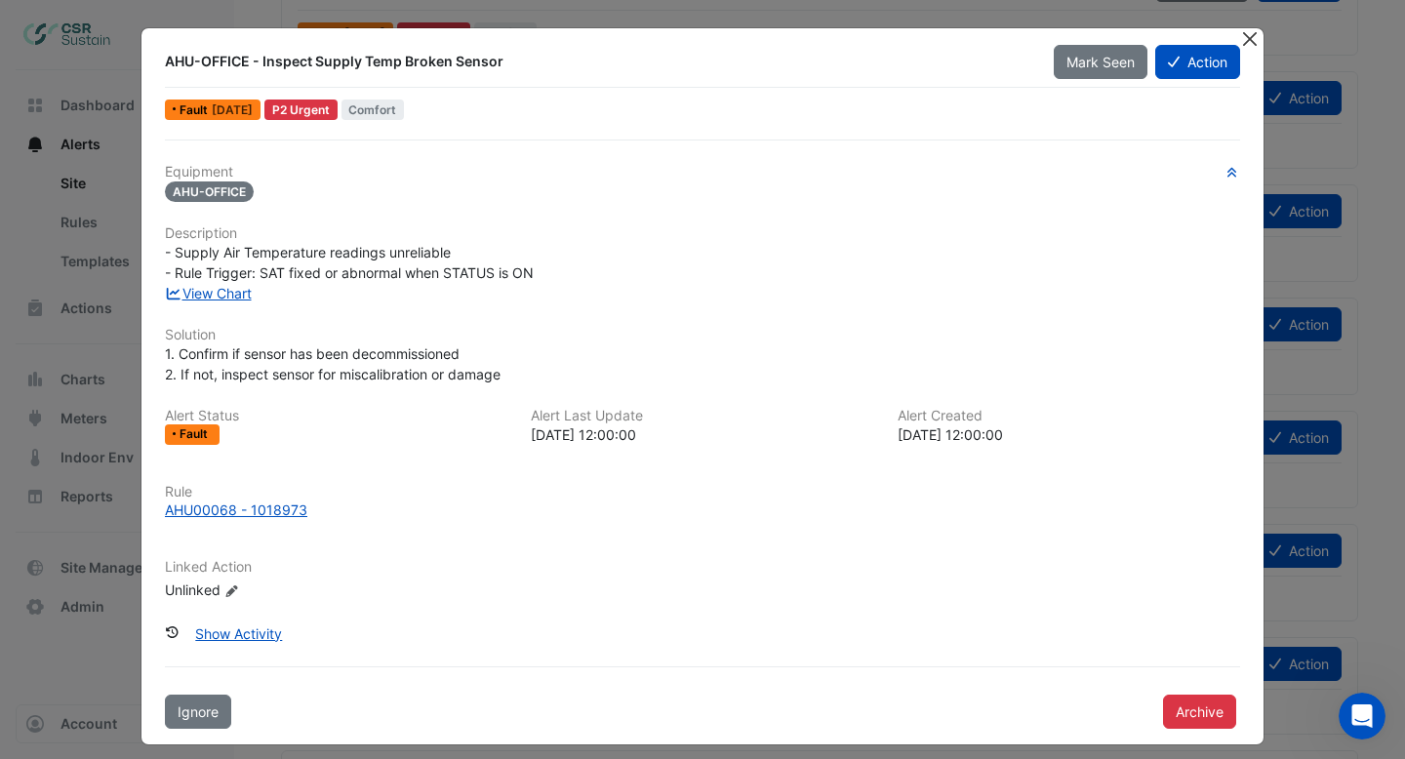
click at [1246, 44] on button "Close" at bounding box center [1249, 38] width 20 height 20
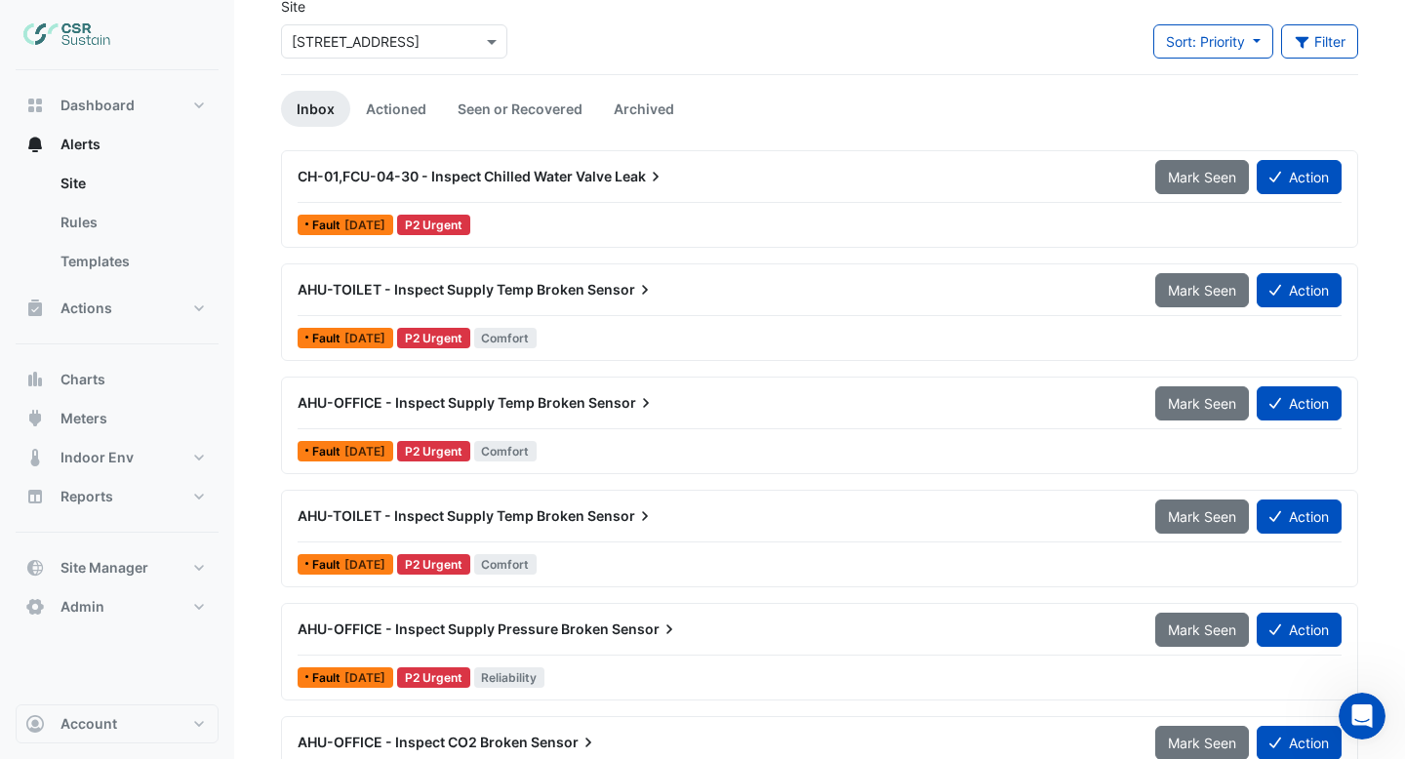
scroll to position [215, 0]
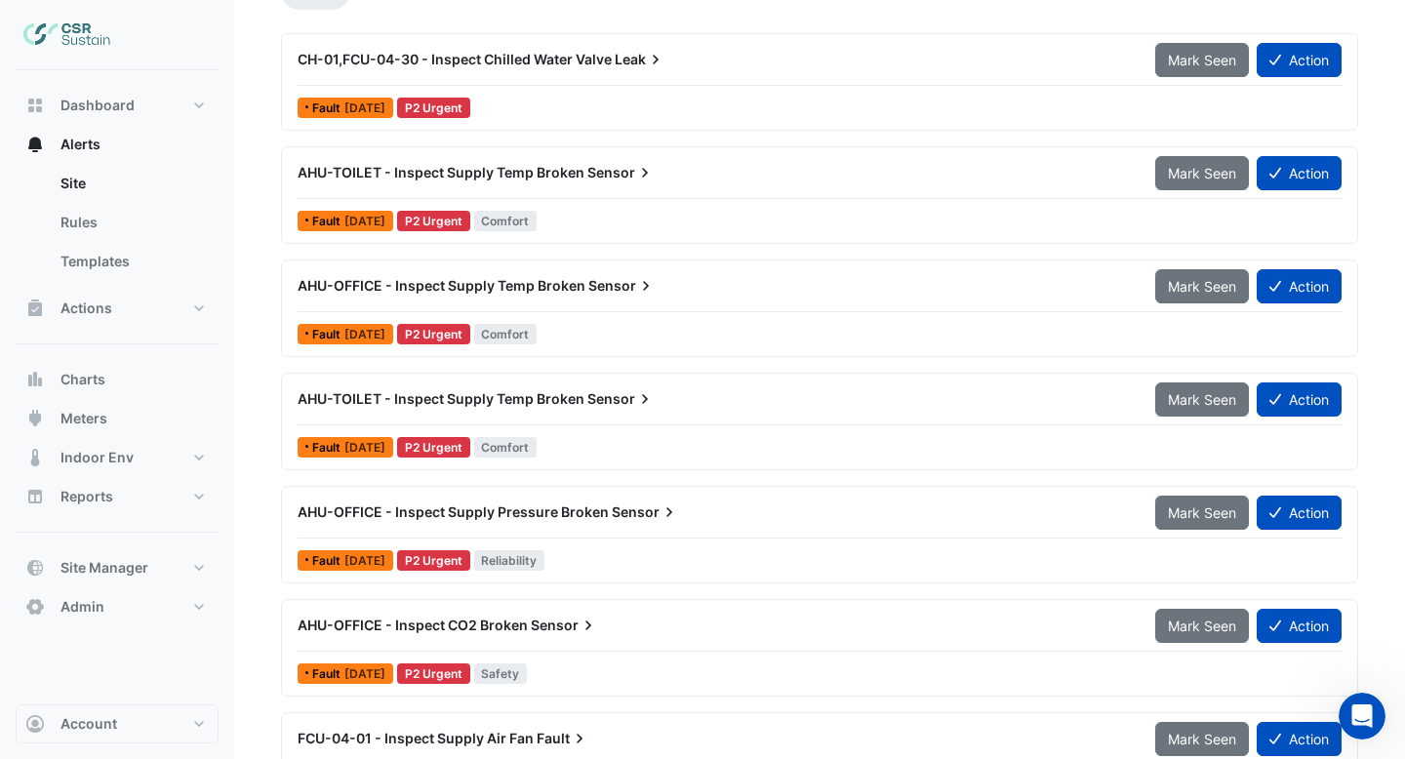
click at [693, 403] on div "AHU-TOILET - Inspect Supply Temp Broken Sensor" at bounding box center [715, 399] width 834 height 20
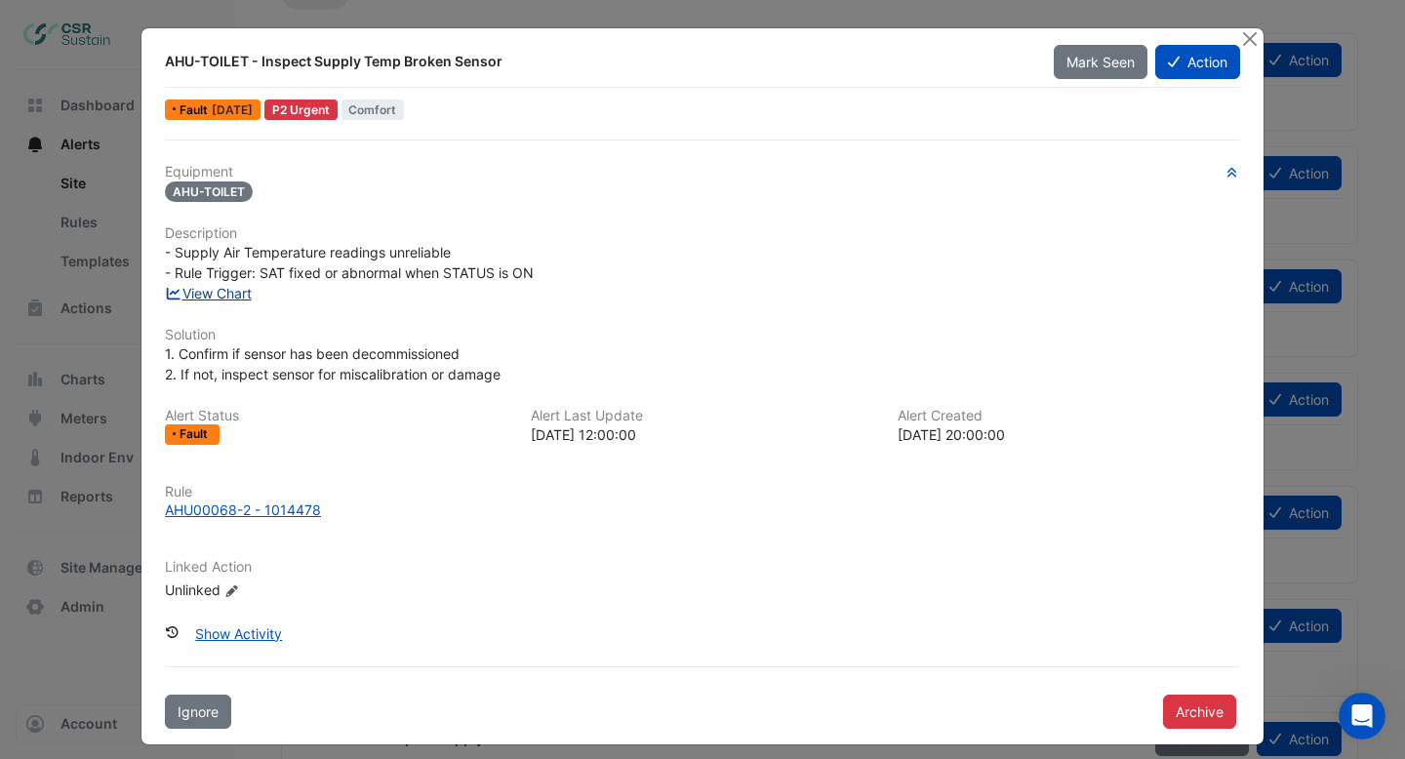
click at [219, 296] on link "View Chart" at bounding box center [208, 293] width 87 height 17
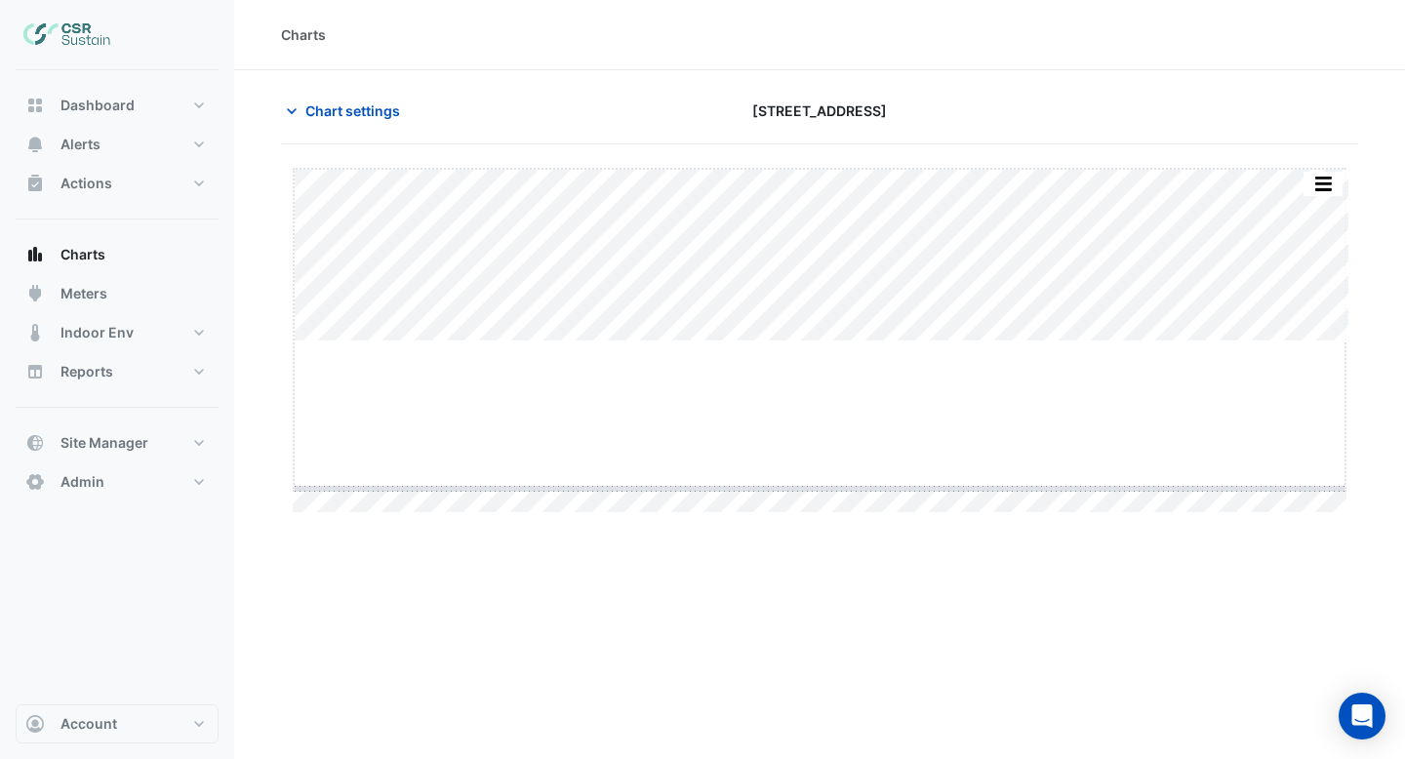
drag, startPoint x: 826, startPoint y: 342, endPoint x: 826, endPoint y: 491, distance: 148.3
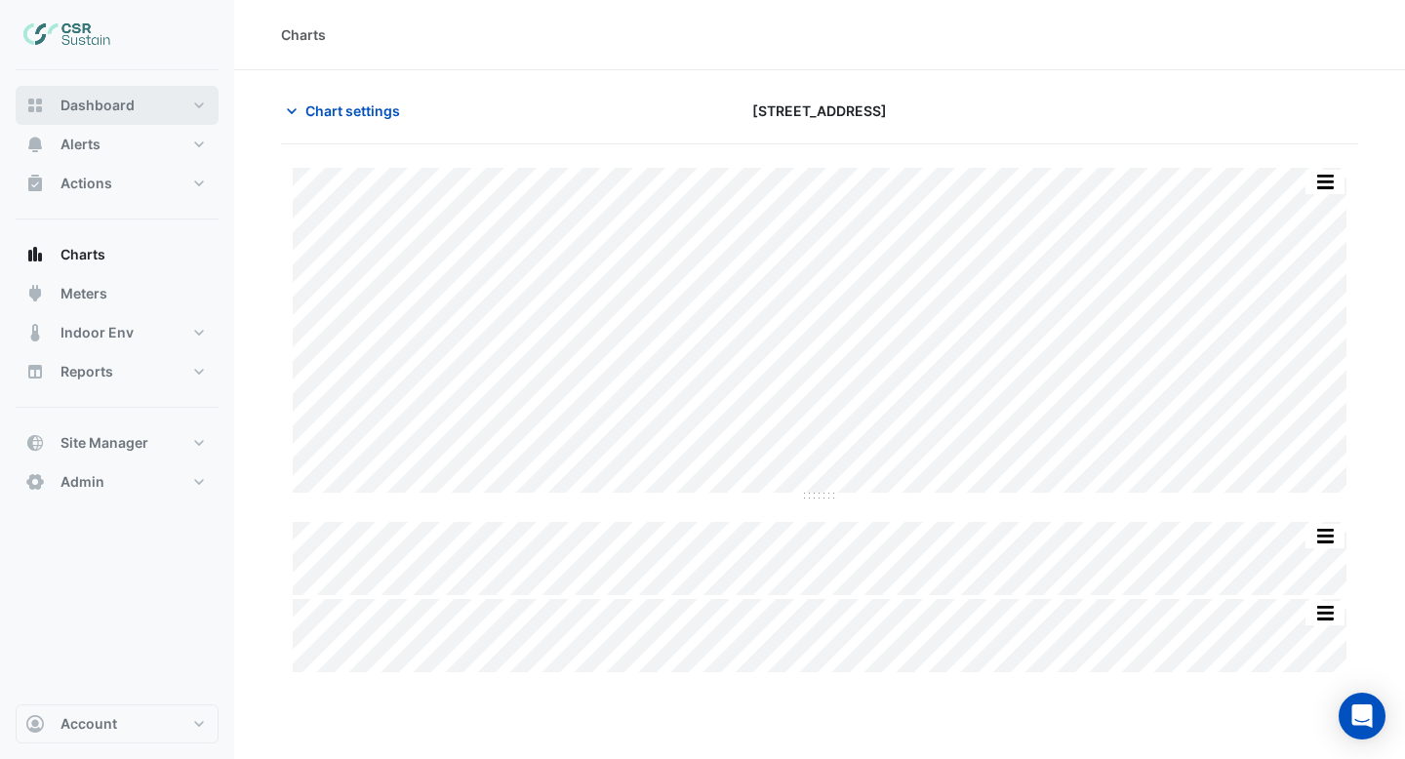
click at [77, 107] on span "Dashboard" at bounding box center [97, 106] width 74 height 20
select select "***"
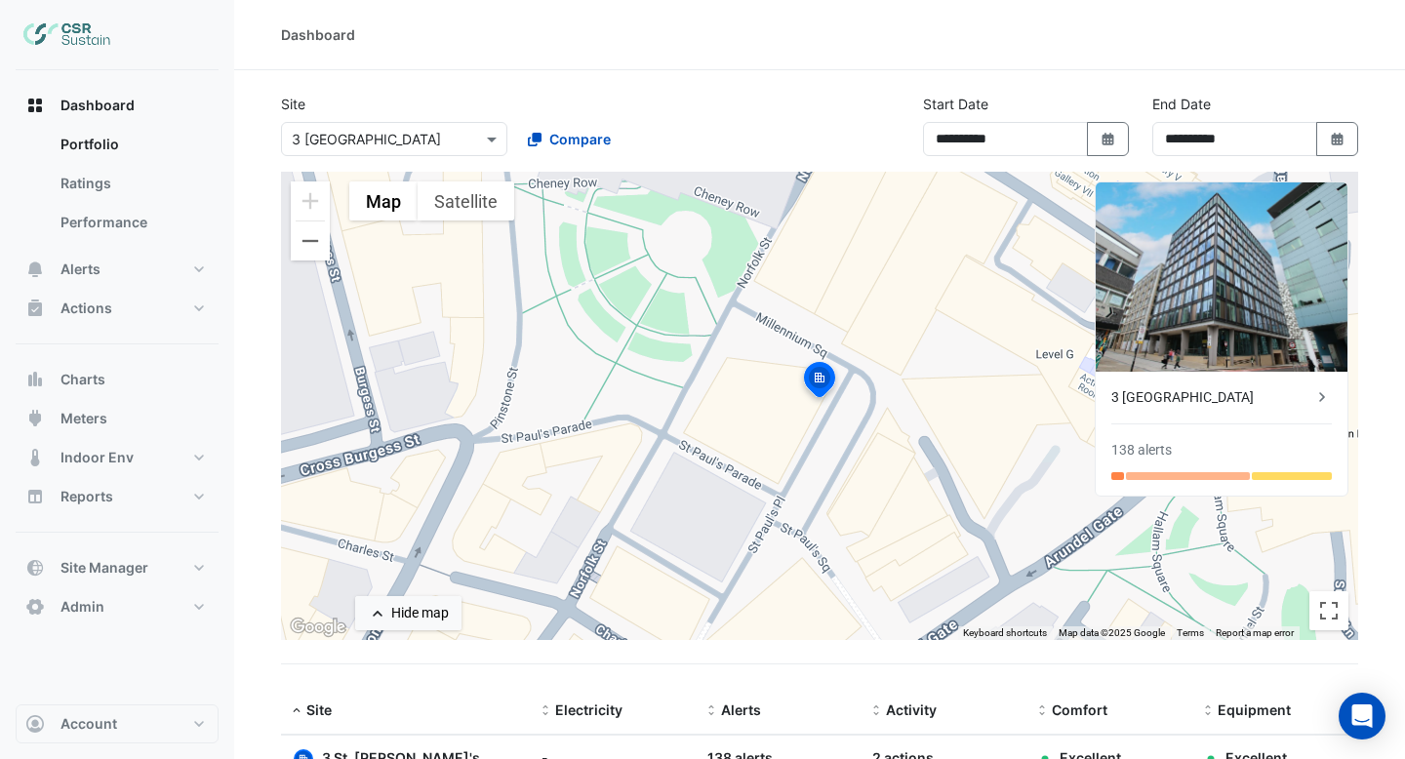
click at [358, 130] on input "text" at bounding box center [375, 140] width 166 height 20
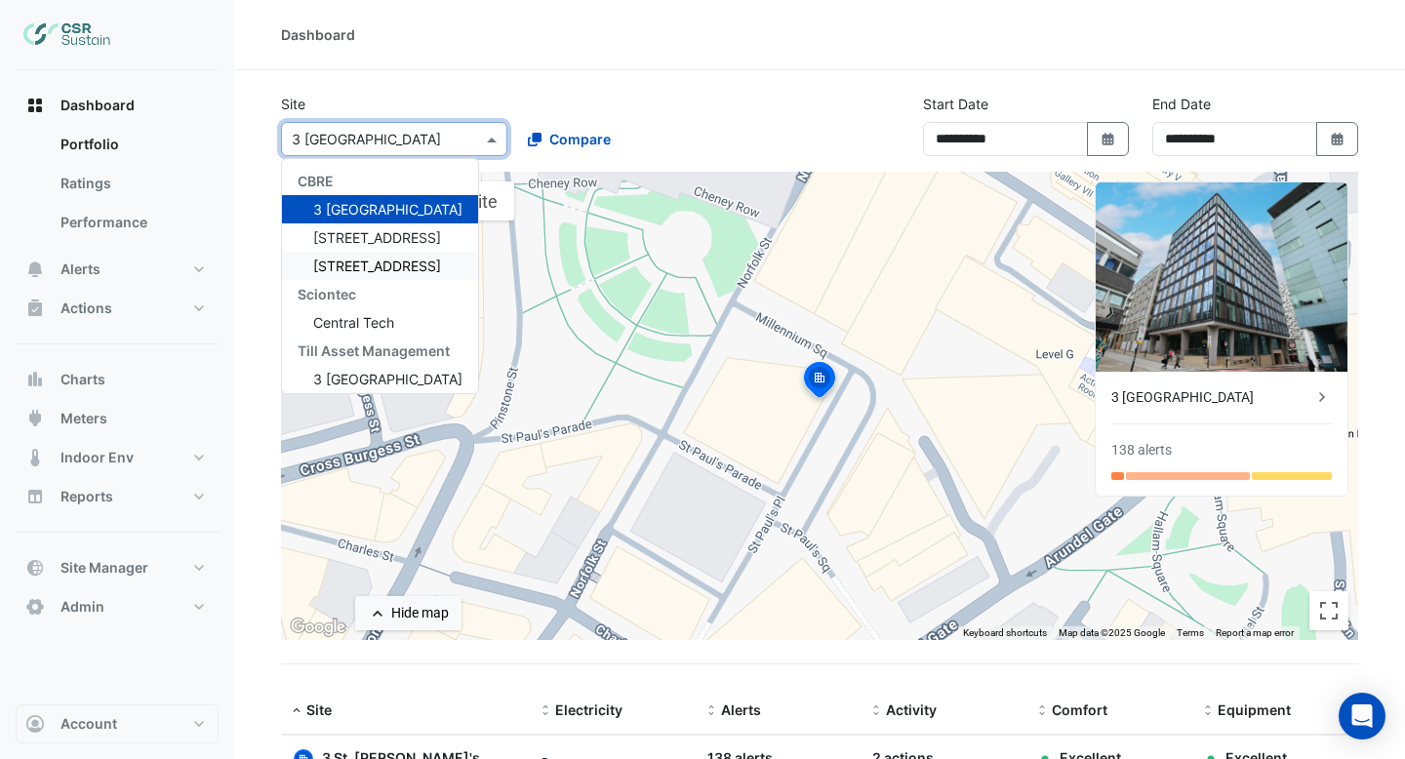
click at [348, 276] on div "[STREET_ADDRESS]" at bounding box center [380, 266] width 196 height 28
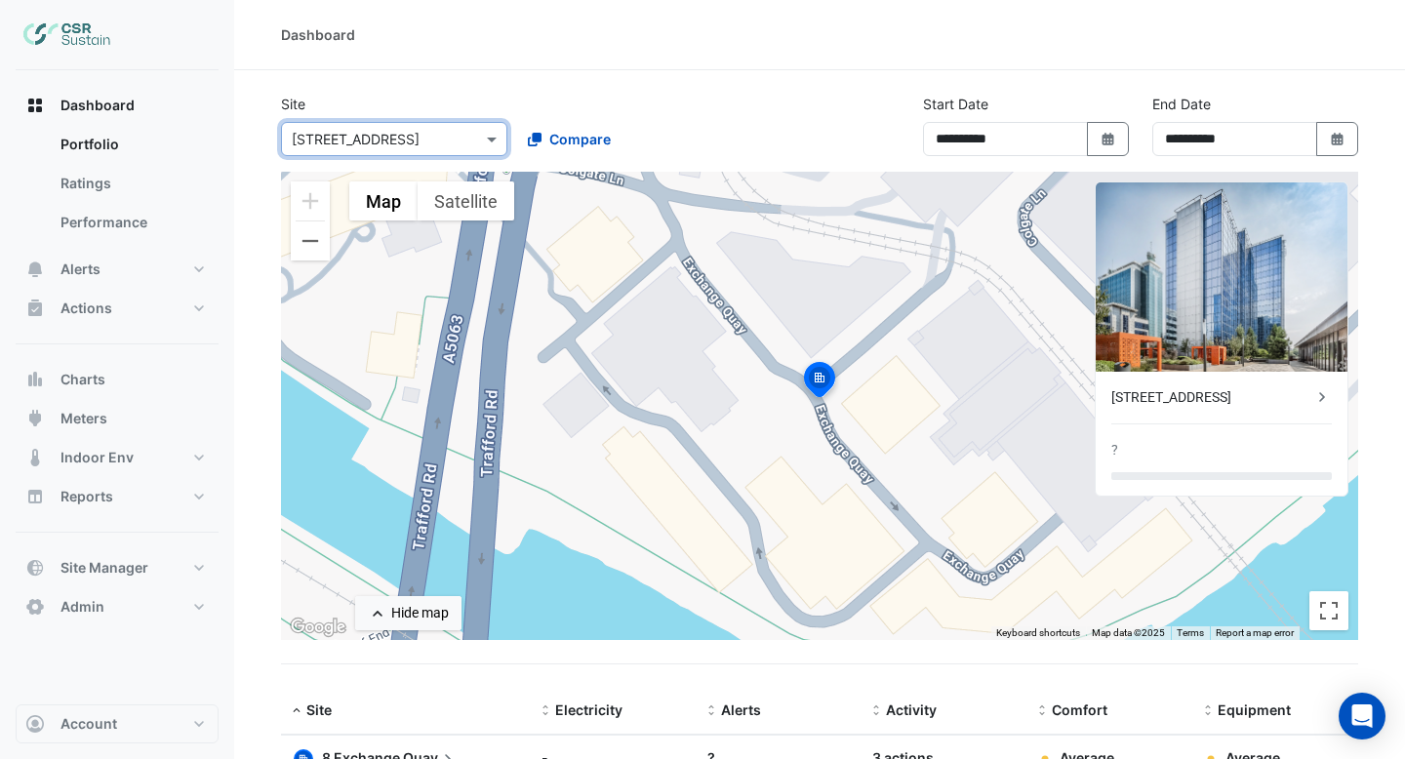
scroll to position [100, 0]
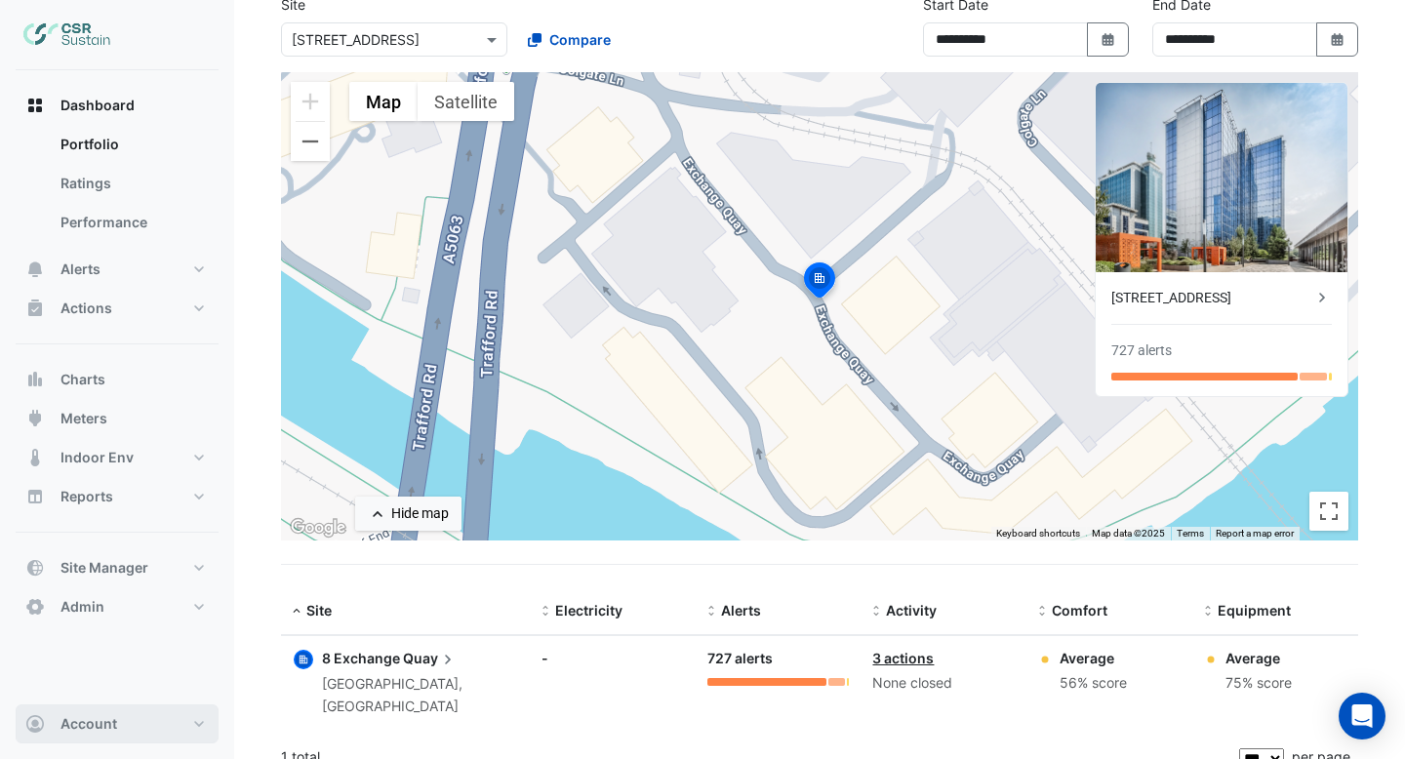
click at [125, 722] on button "Account" at bounding box center [117, 723] width 203 height 39
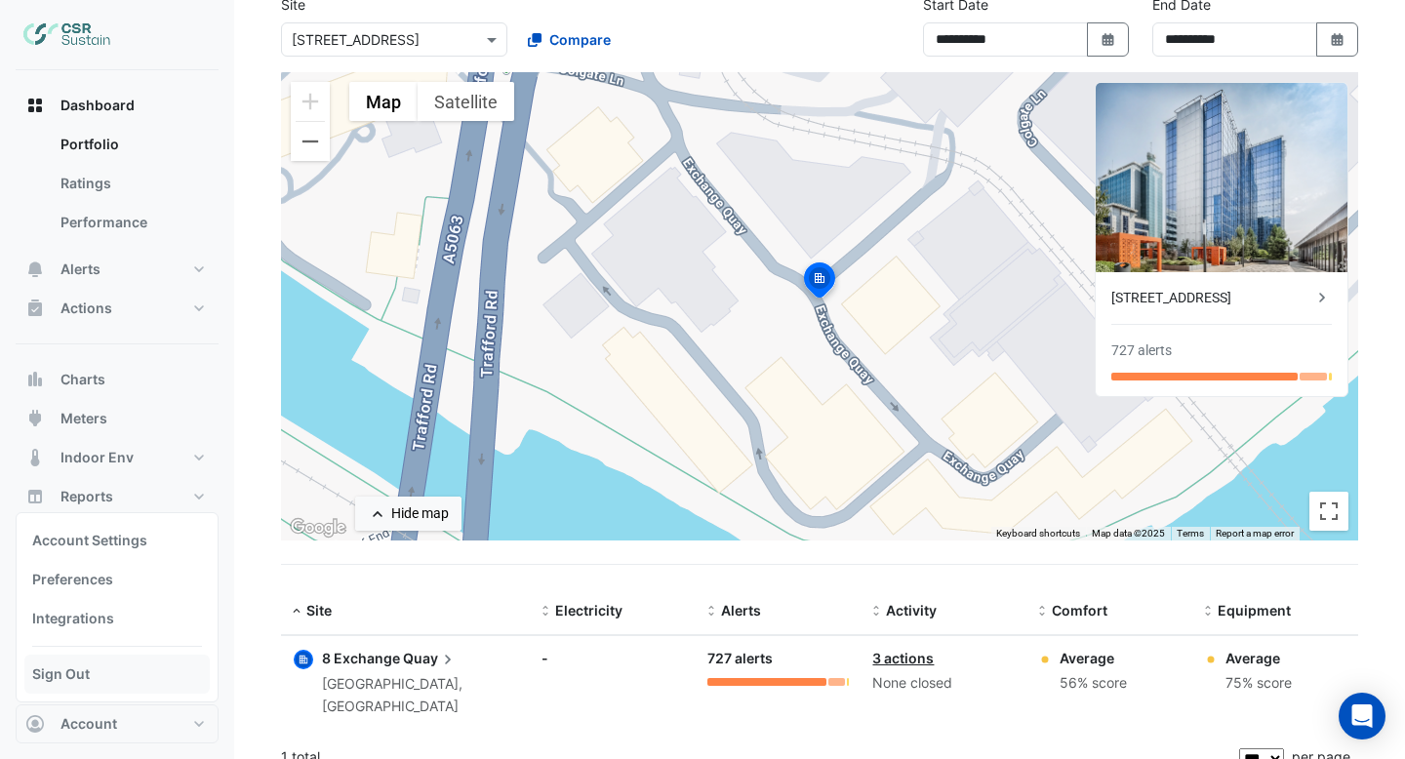
click at [157, 655] on link "Sign Out" at bounding box center [116, 674] width 185 height 39
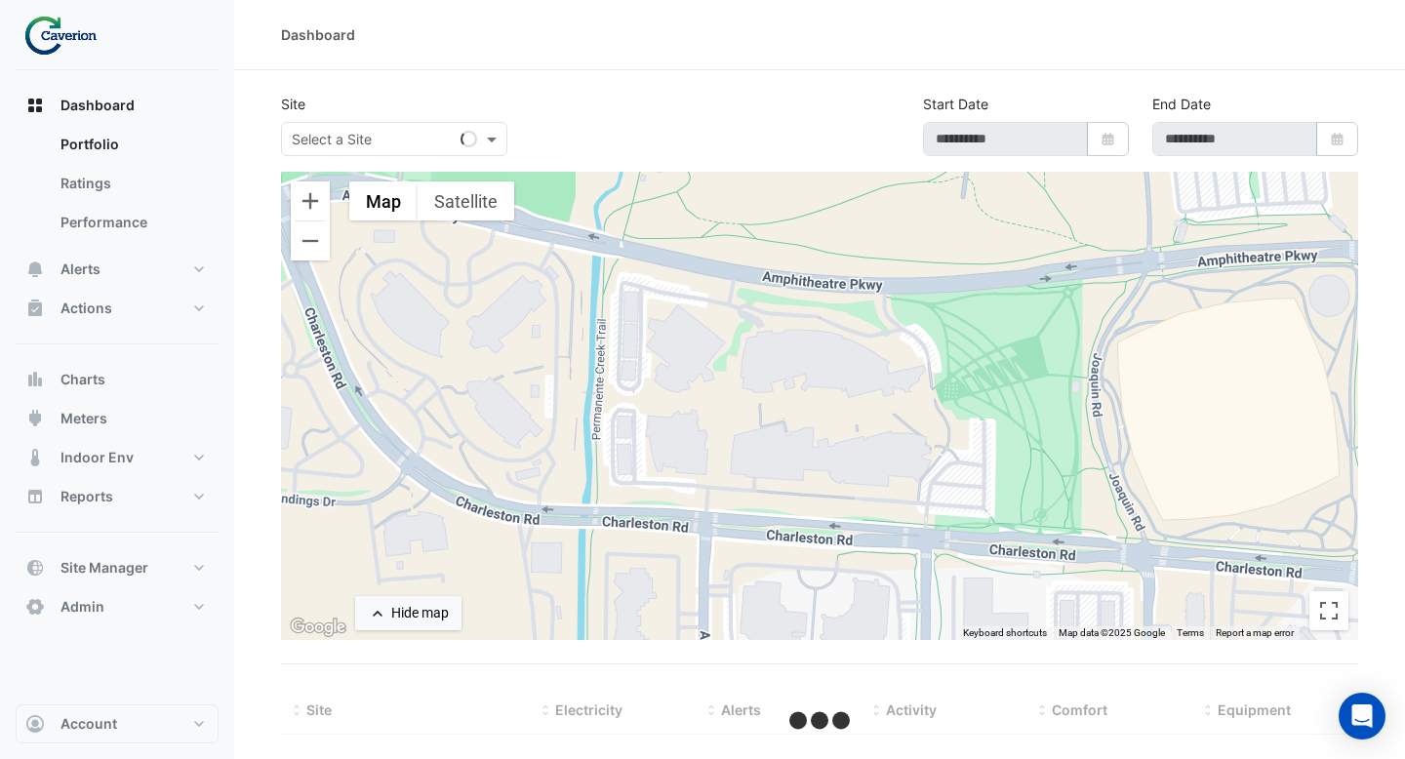
type input "**********"
select select "***"
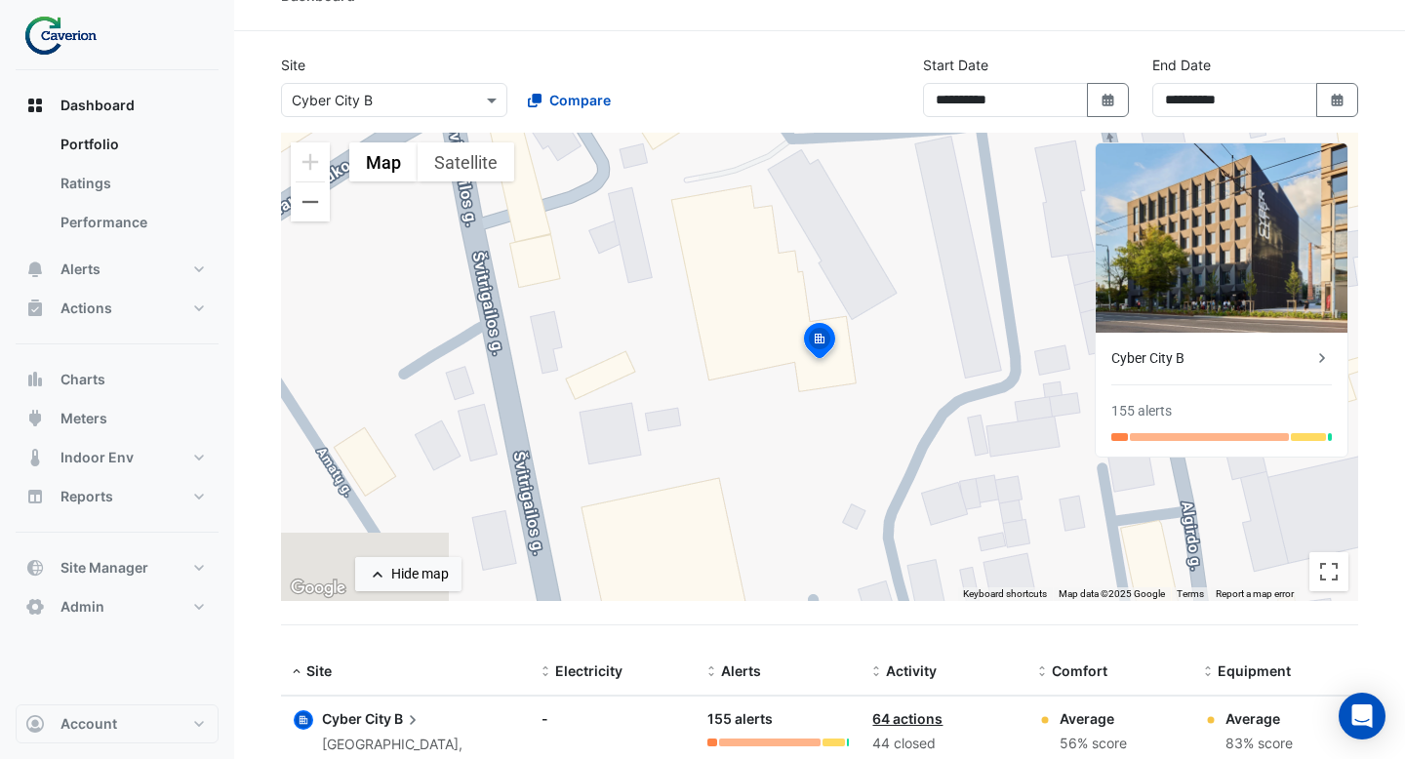
scroll to position [33, 0]
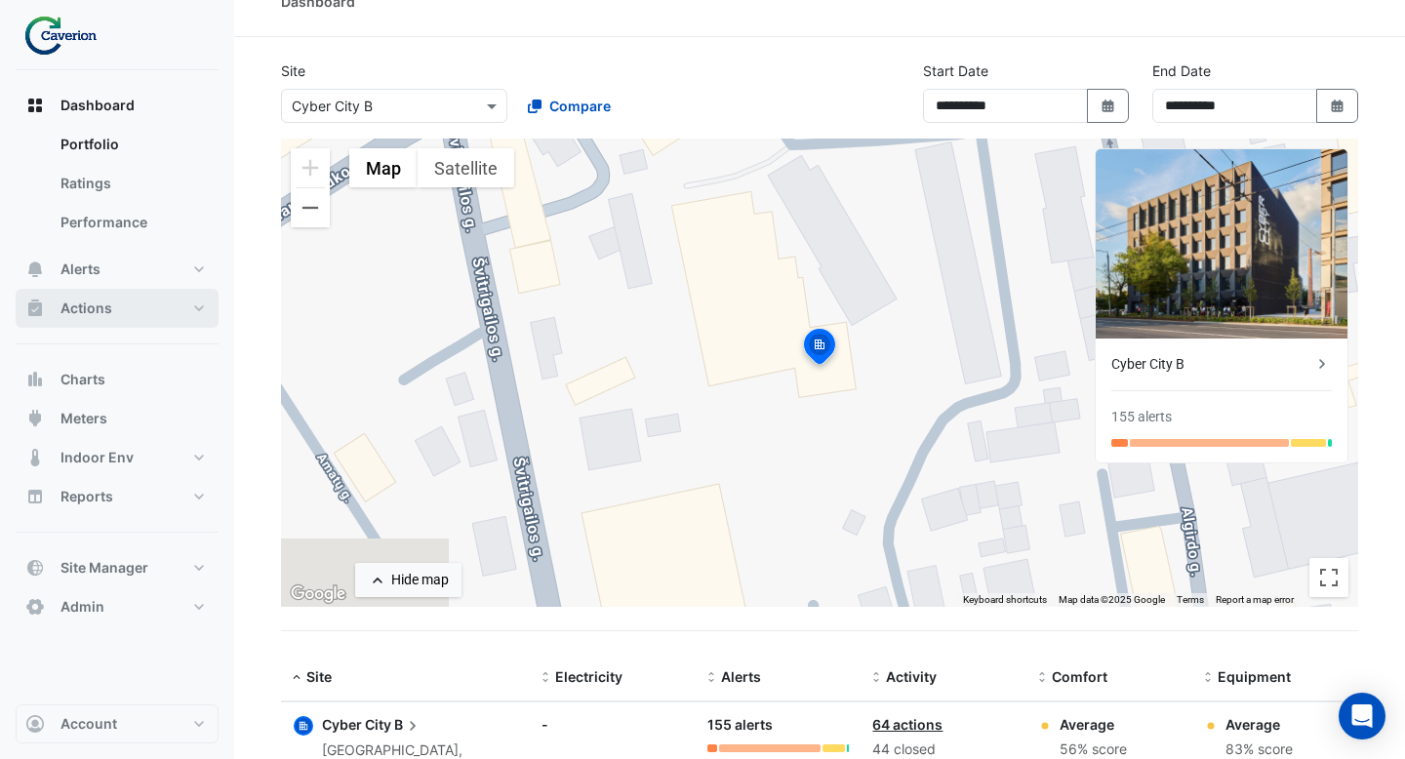
click at [139, 305] on button "Actions" at bounding box center [117, 308] width 203 height 39
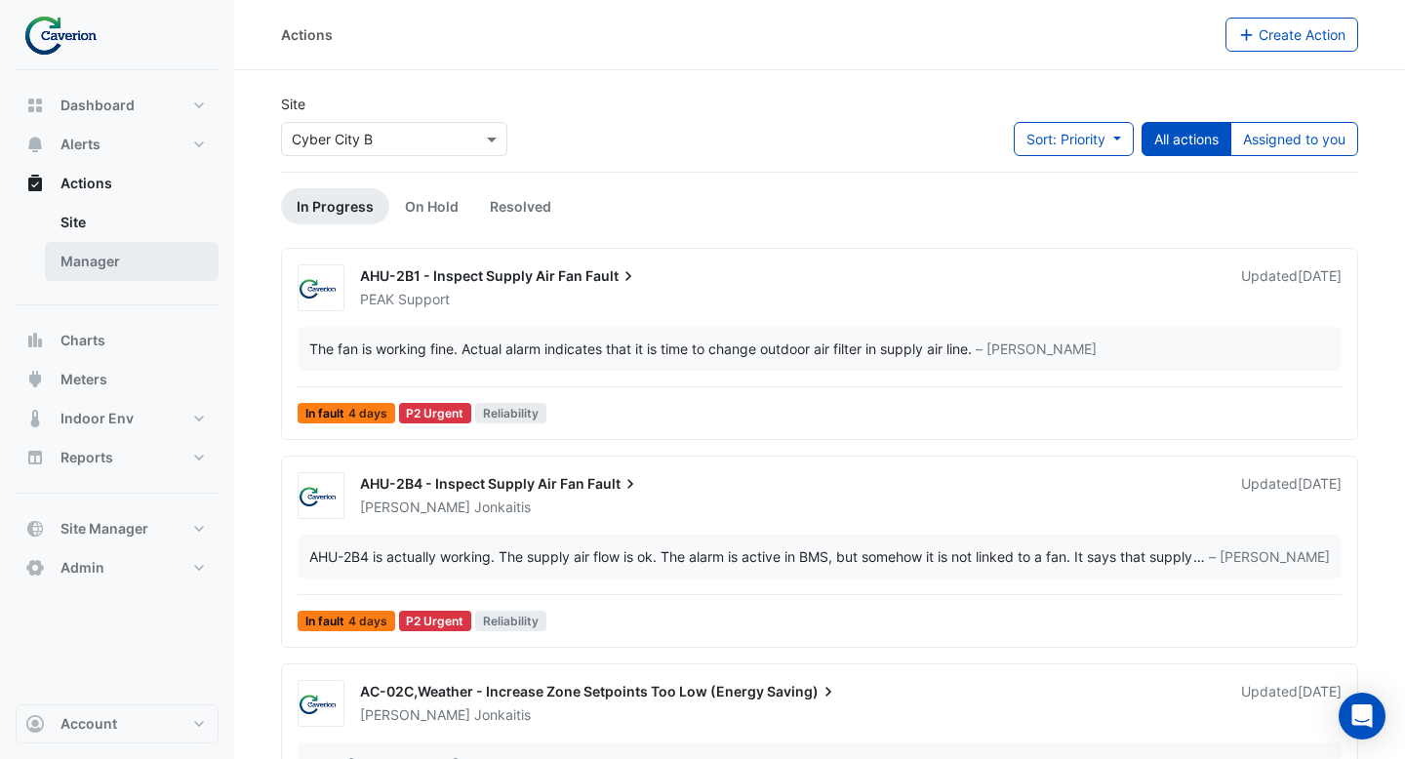
click at [161, 257] on link "Manager" at bounding box center [132, 261] width 174 height 39
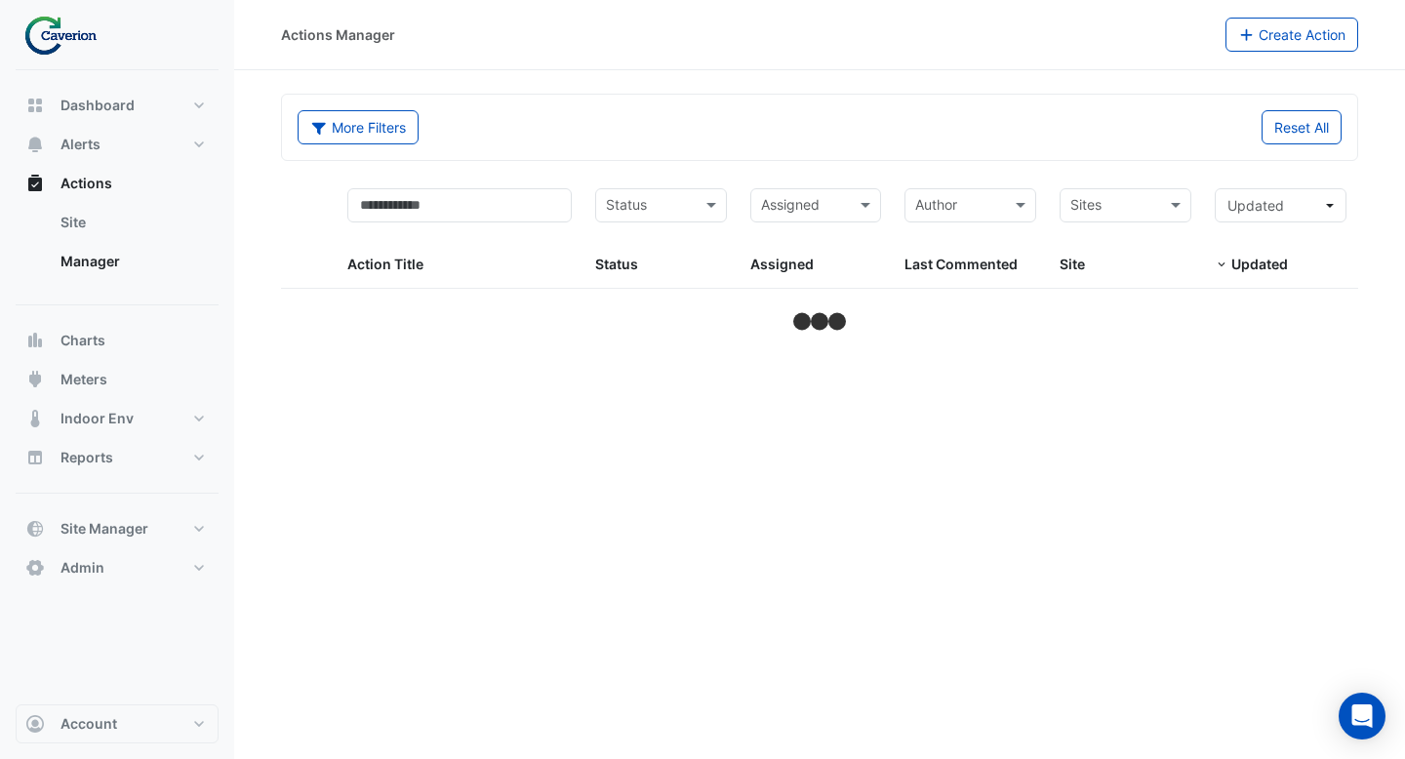
select select "***"
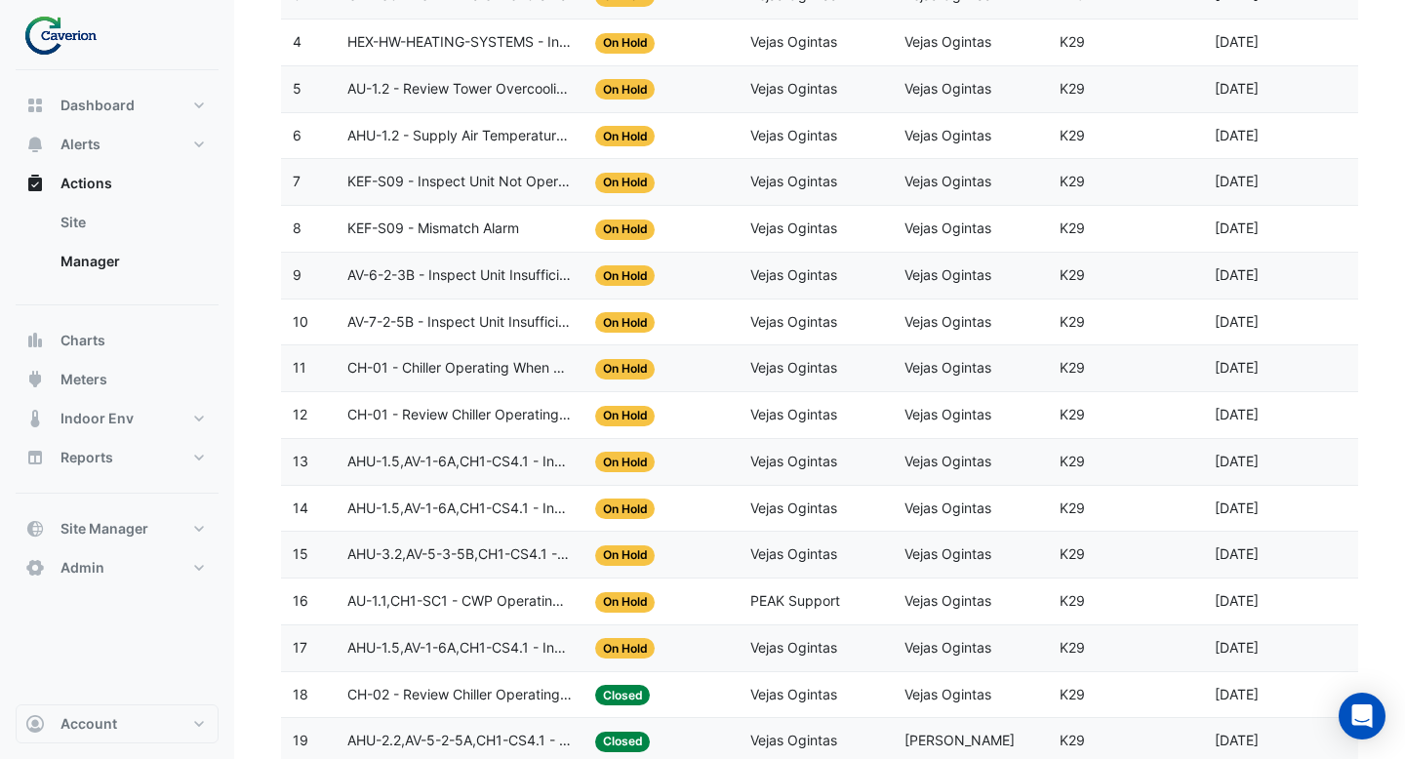
scroll to position [87, 0]
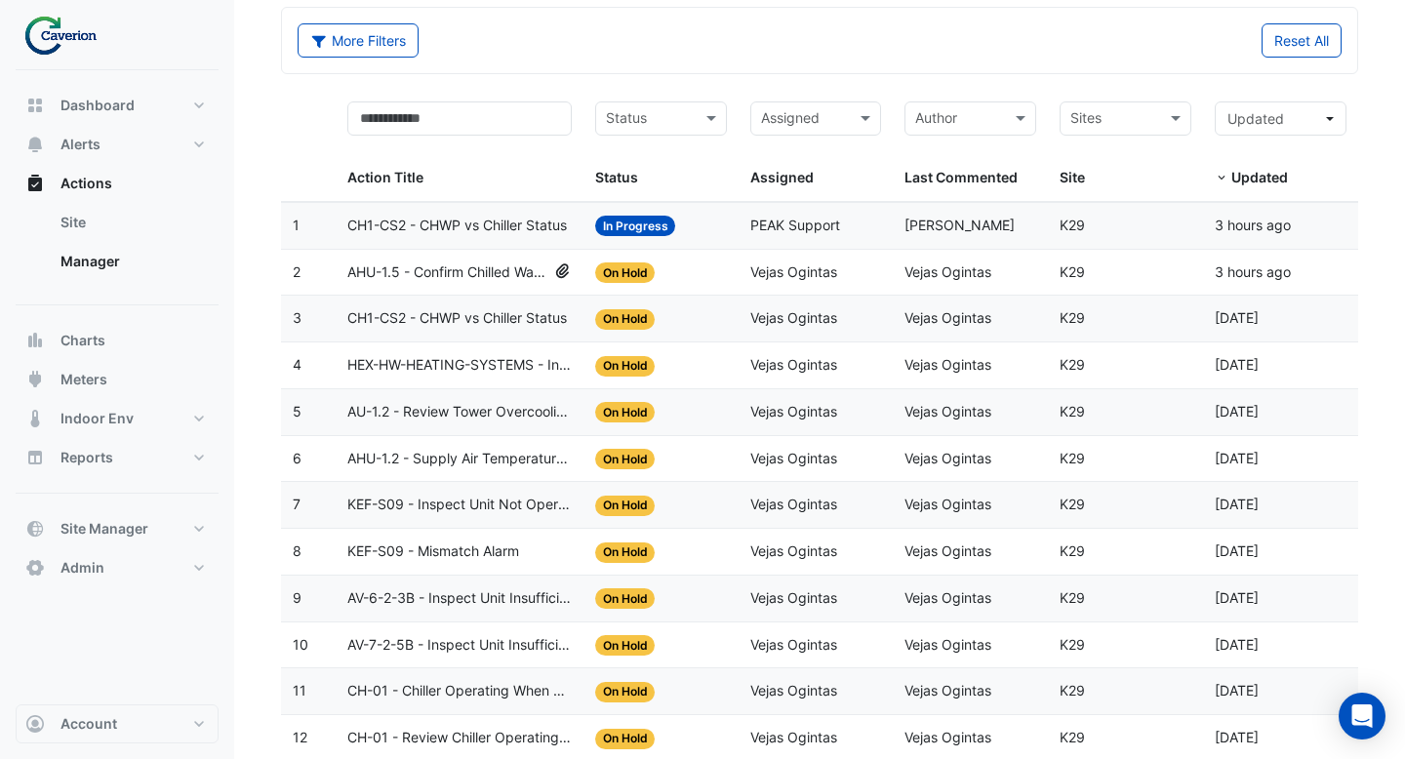
click at [516, 278] on span "AHU-1.5 - Confirm Chilled Water Valve Override Closed" at bounding box center [447, 272] width 200 height 22
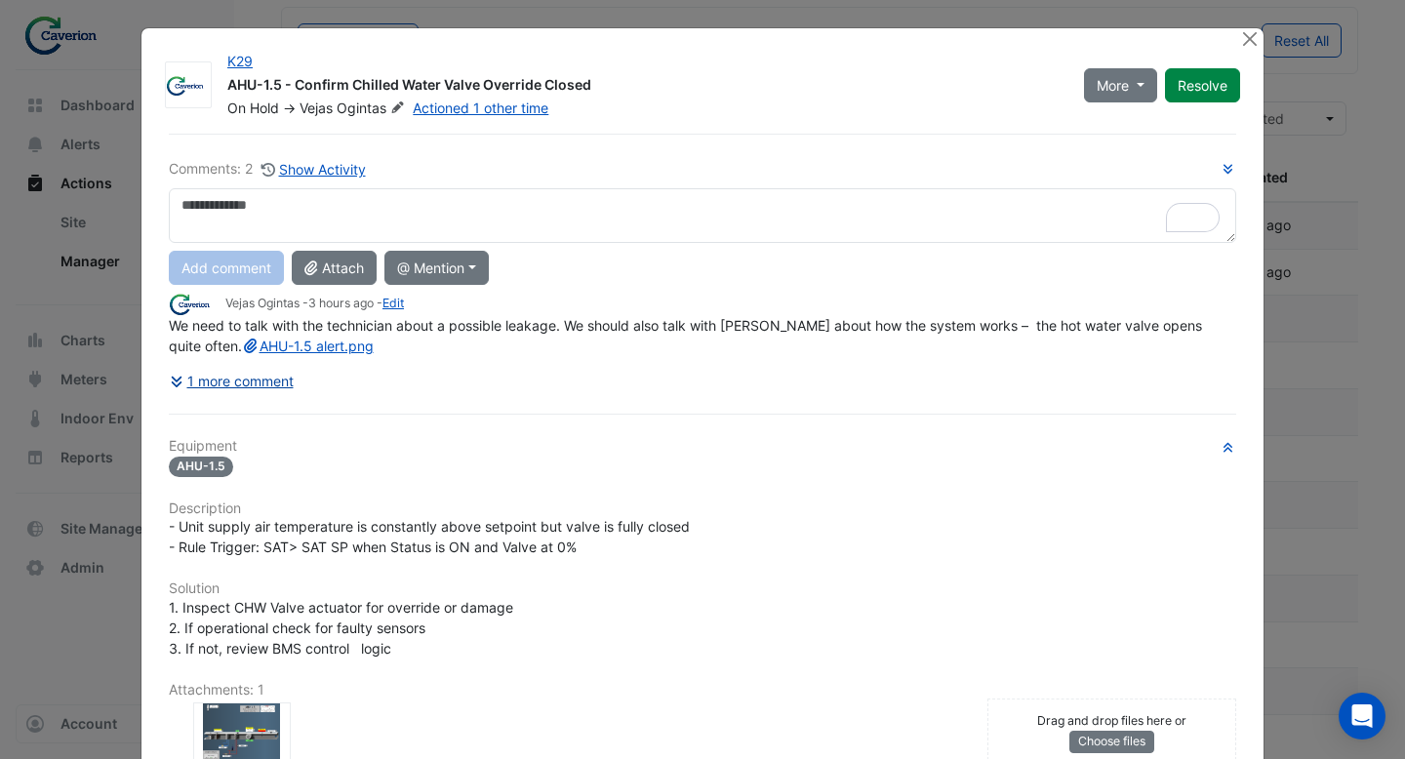
click at [249, 379] on button "1 more comment" at bounding box center [232, 381] width 126 height 34
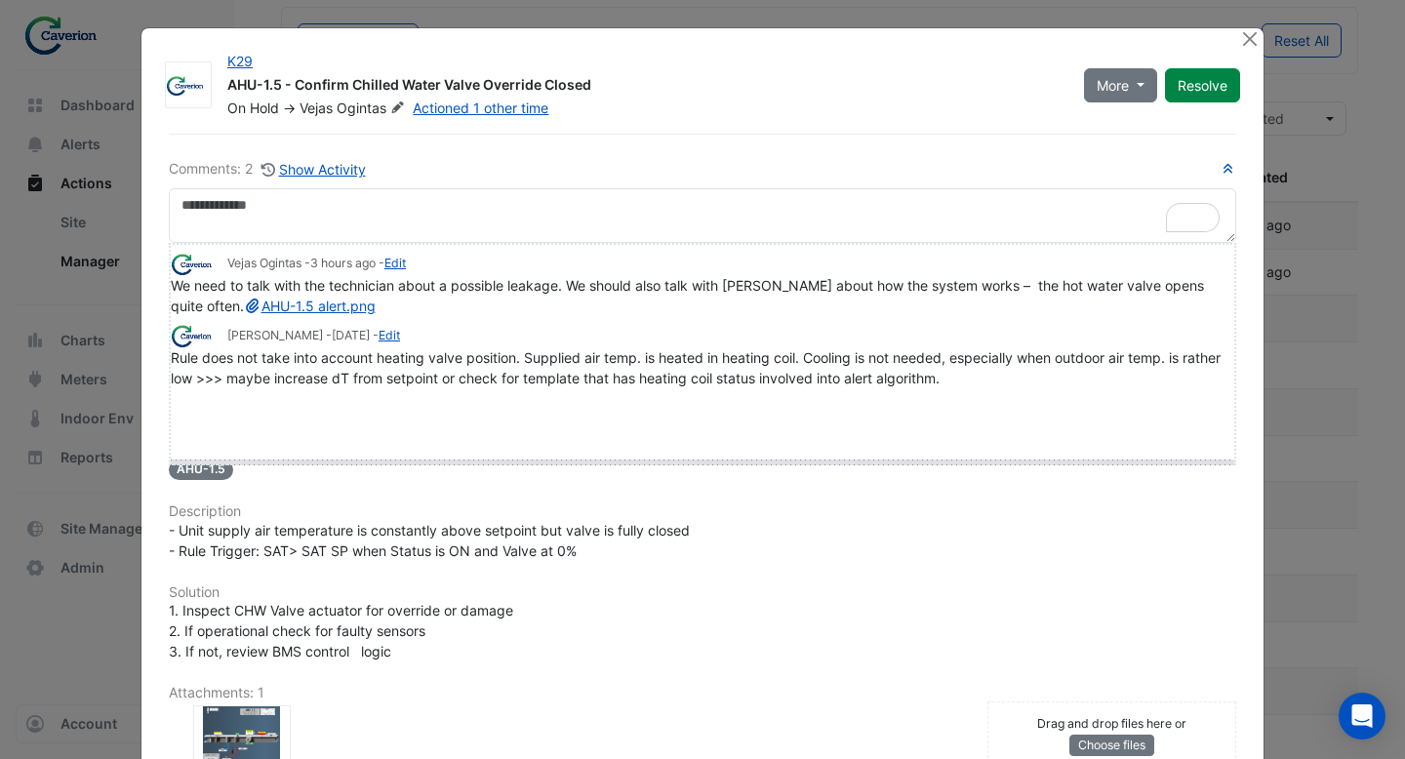
drag, startPoint x: 185, startPoint y: 403, endPoint x: 185, endPoint y: 470, distance: 67.3
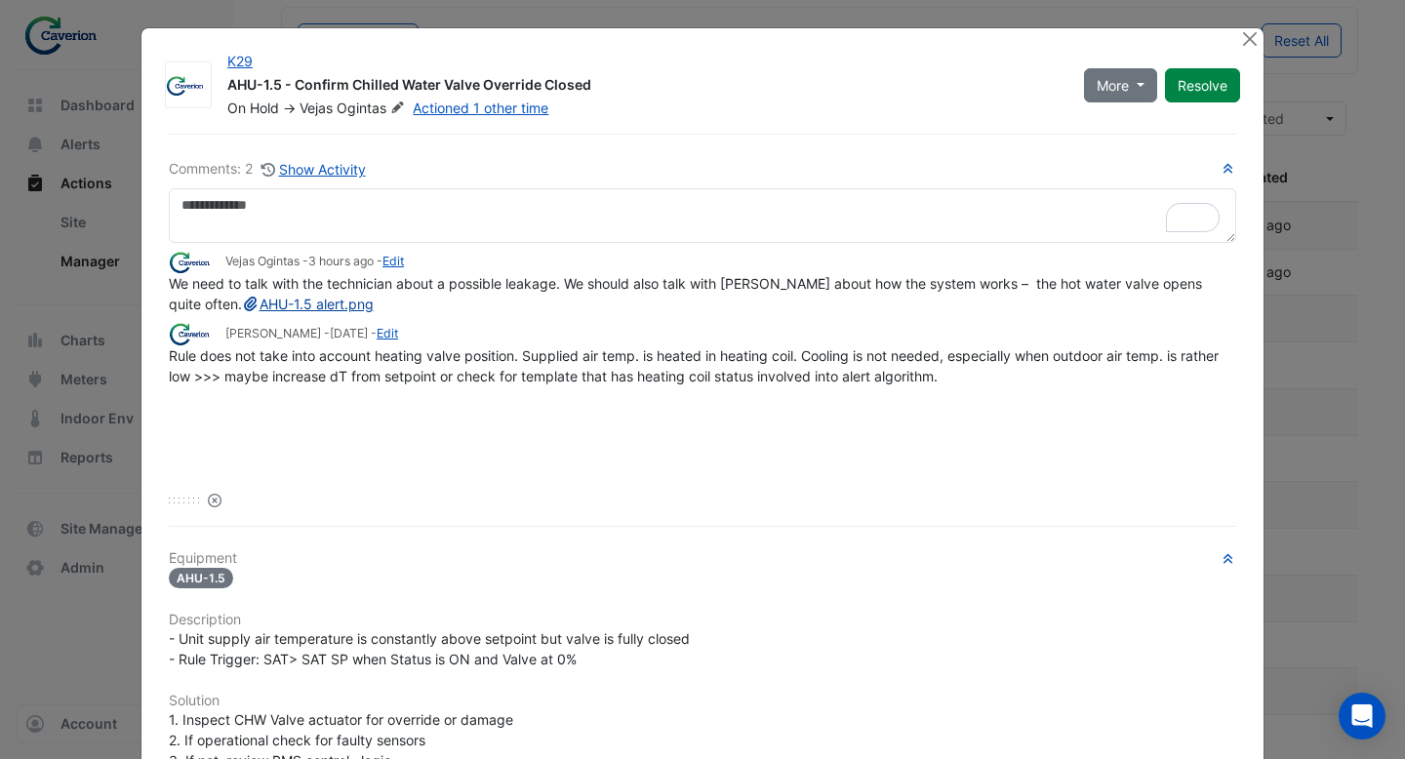
click at [267, 301] on link "AHU-1.5 alert.png" at bounding box center [308, 304] width 132 height 17
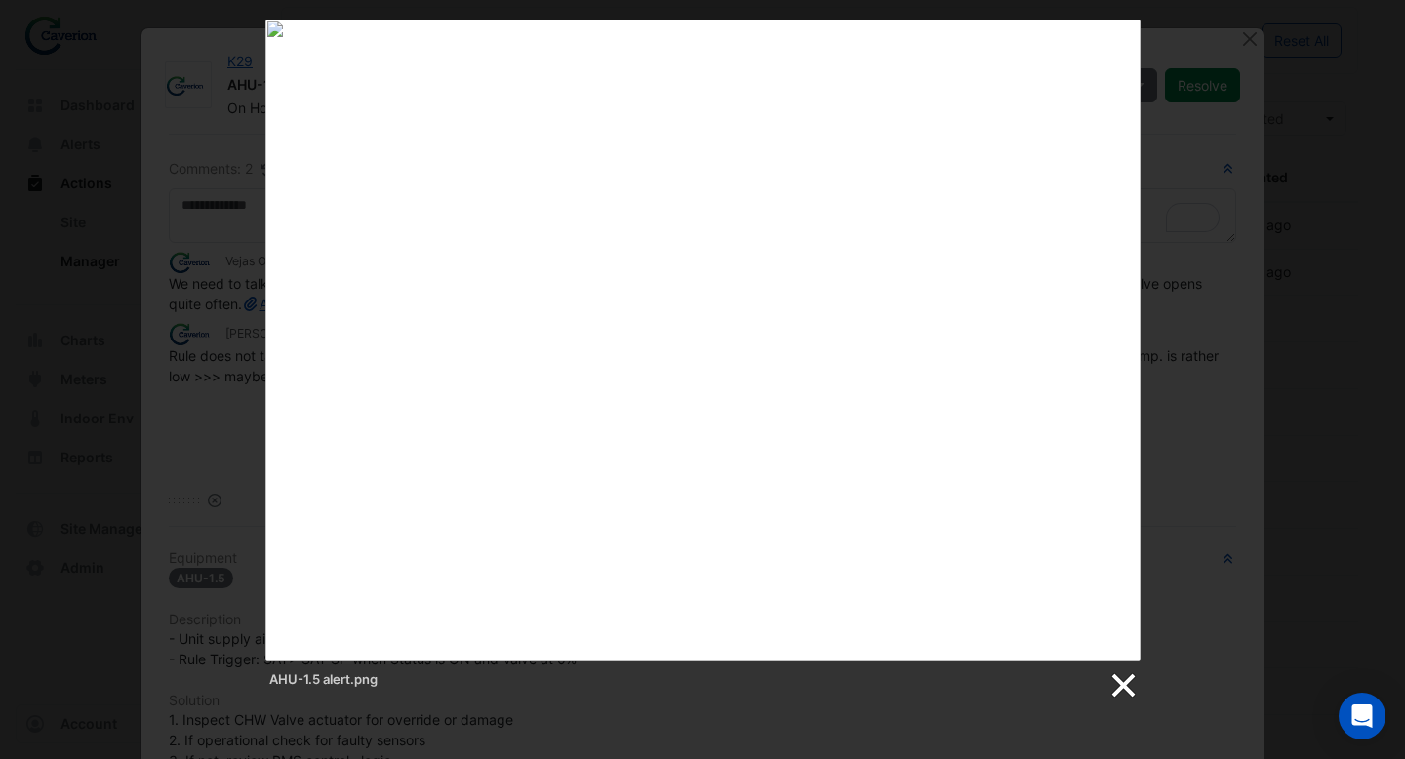
click at [1127, 677] on link at bounding box center [1121, 685] width 29 height 29
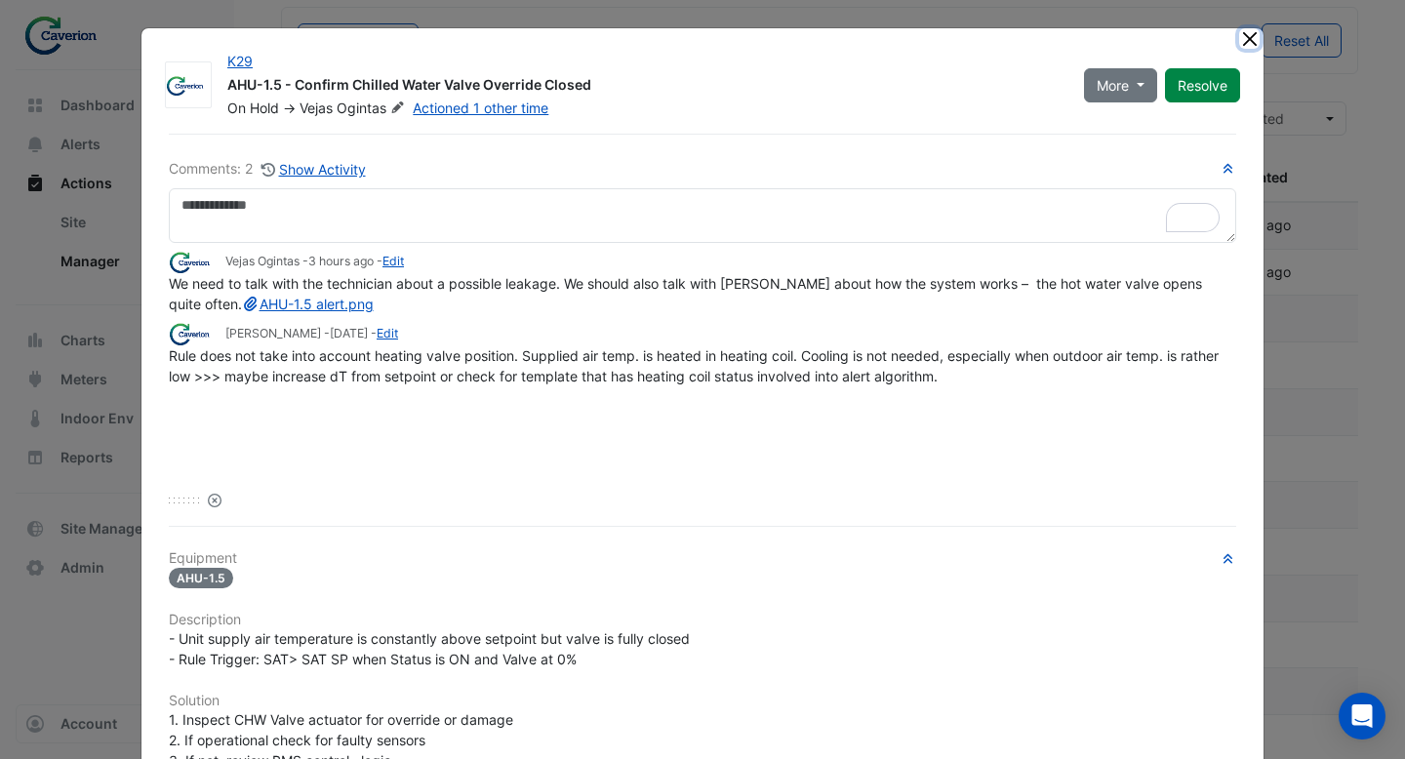
click at [1249, 38] on button "Close" at bounding box center [1249, 38] width 20 height 20
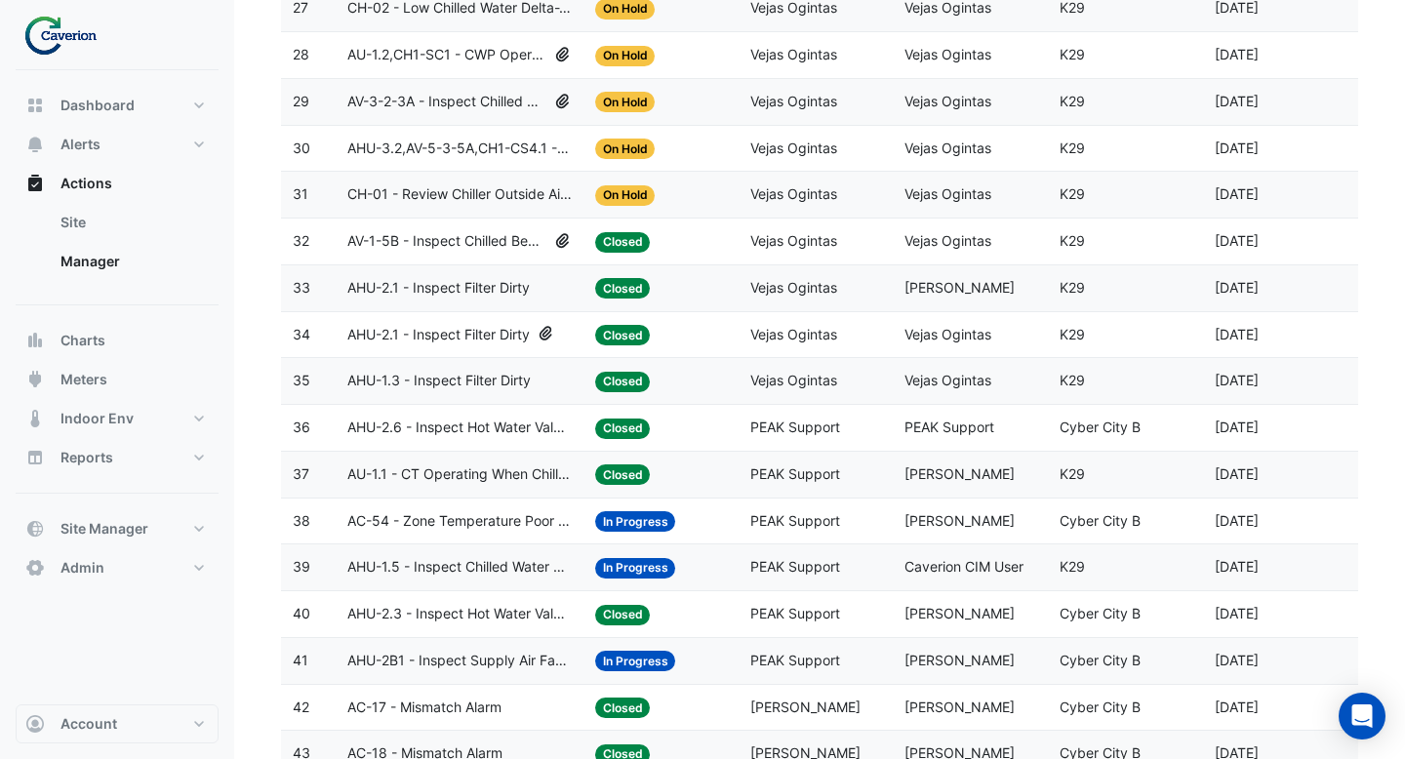
scroll to position [1526, 0]
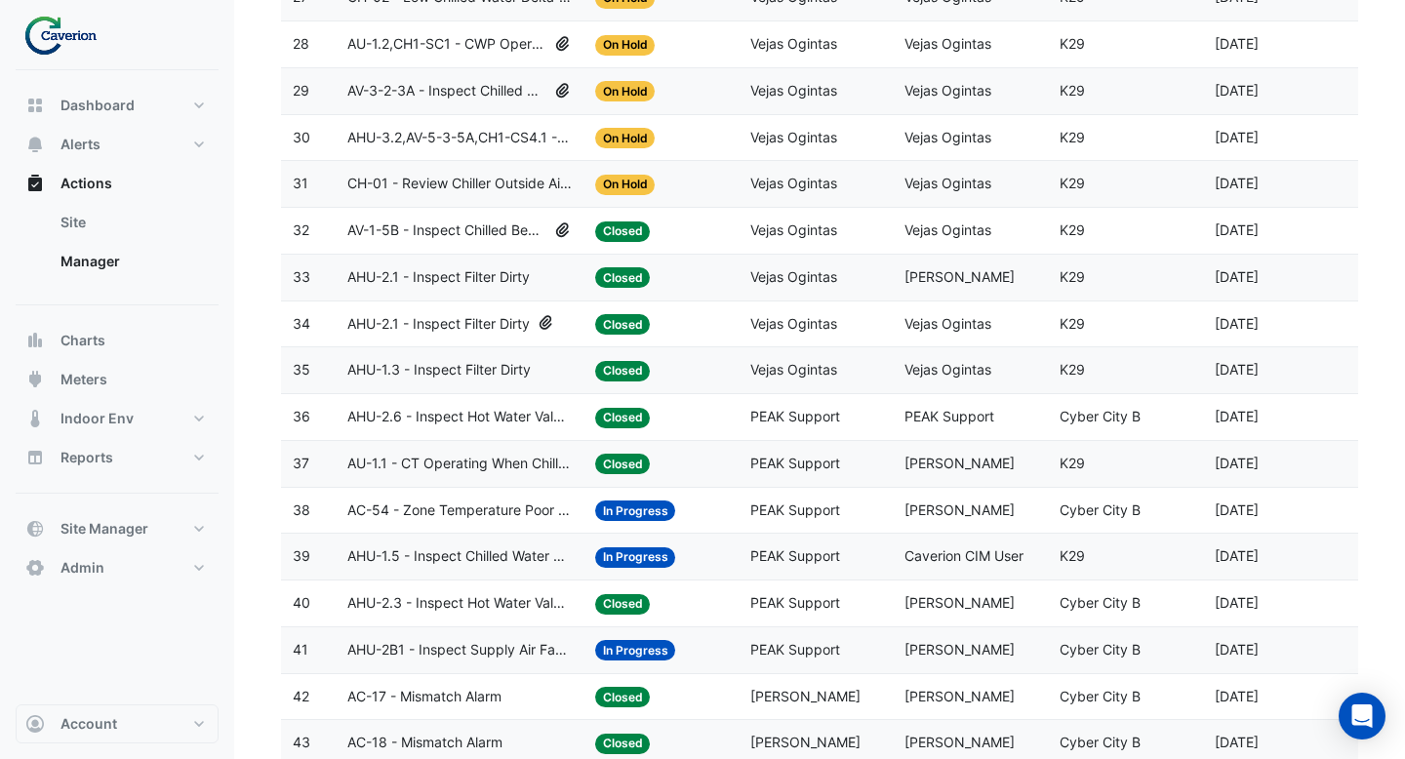
click at [513, 423] on span "AHU-2.6 - Inspect Hot Water Valve Leak" at bounding box center [459, 417] width 224 height 22
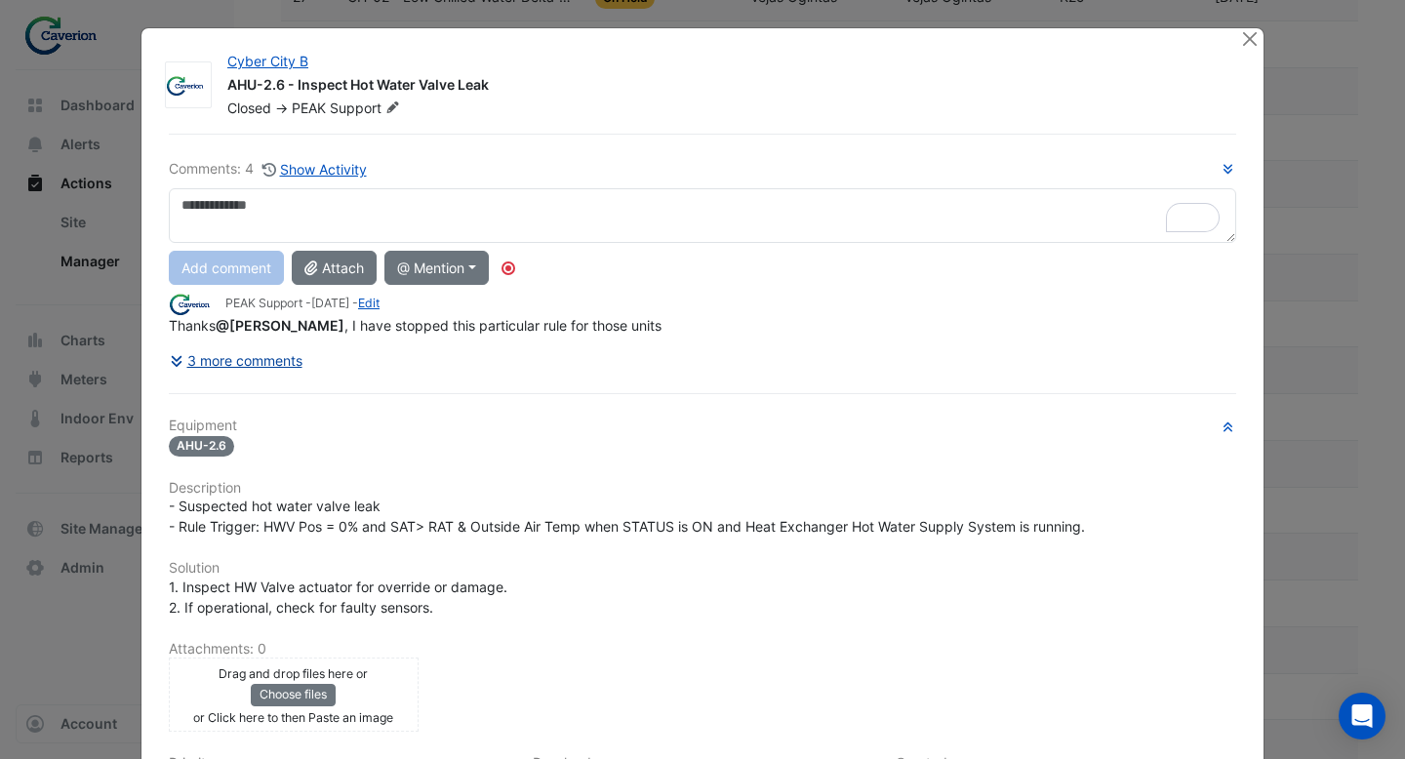
click at [247, 364] on button "3 more comments" at bounding box center [236, 360] width 135 height 34
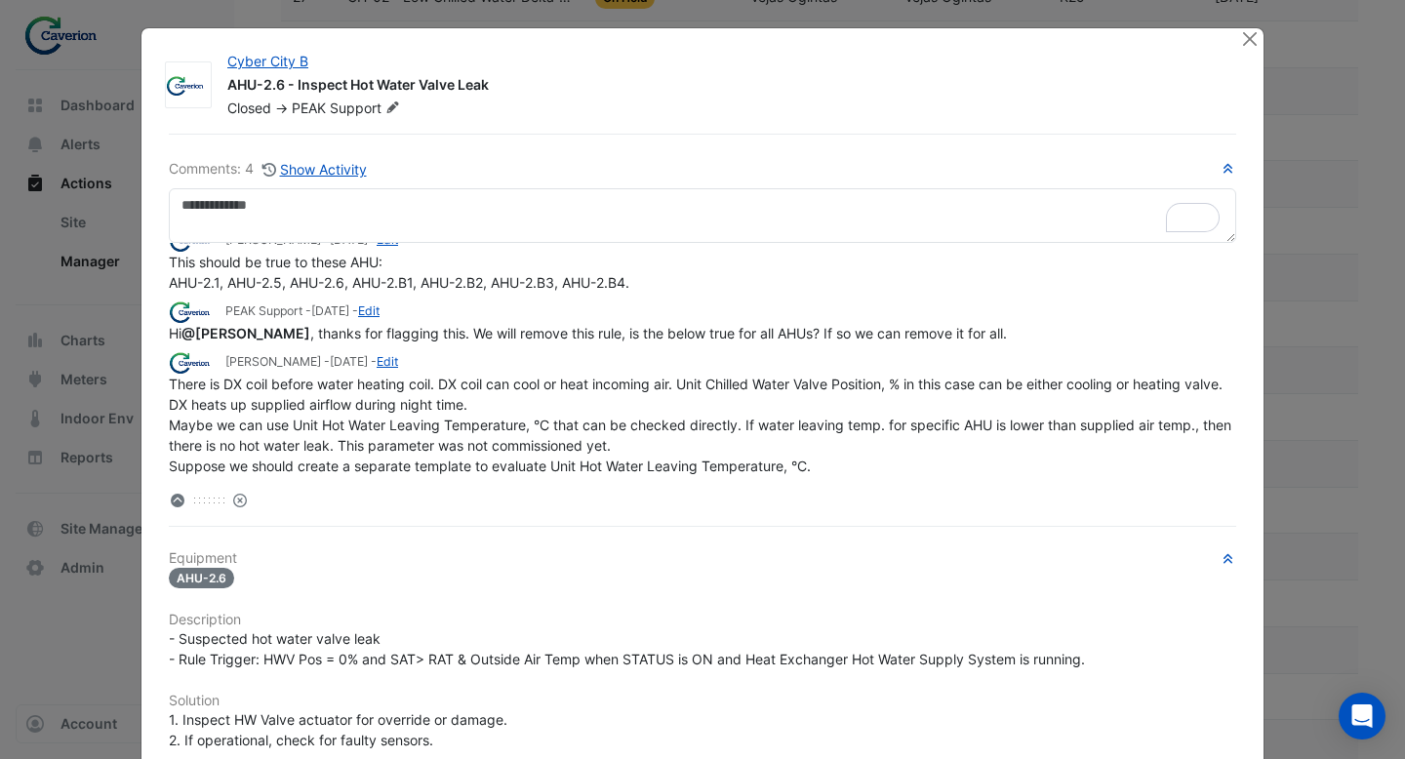
scroll to position [0, 0]
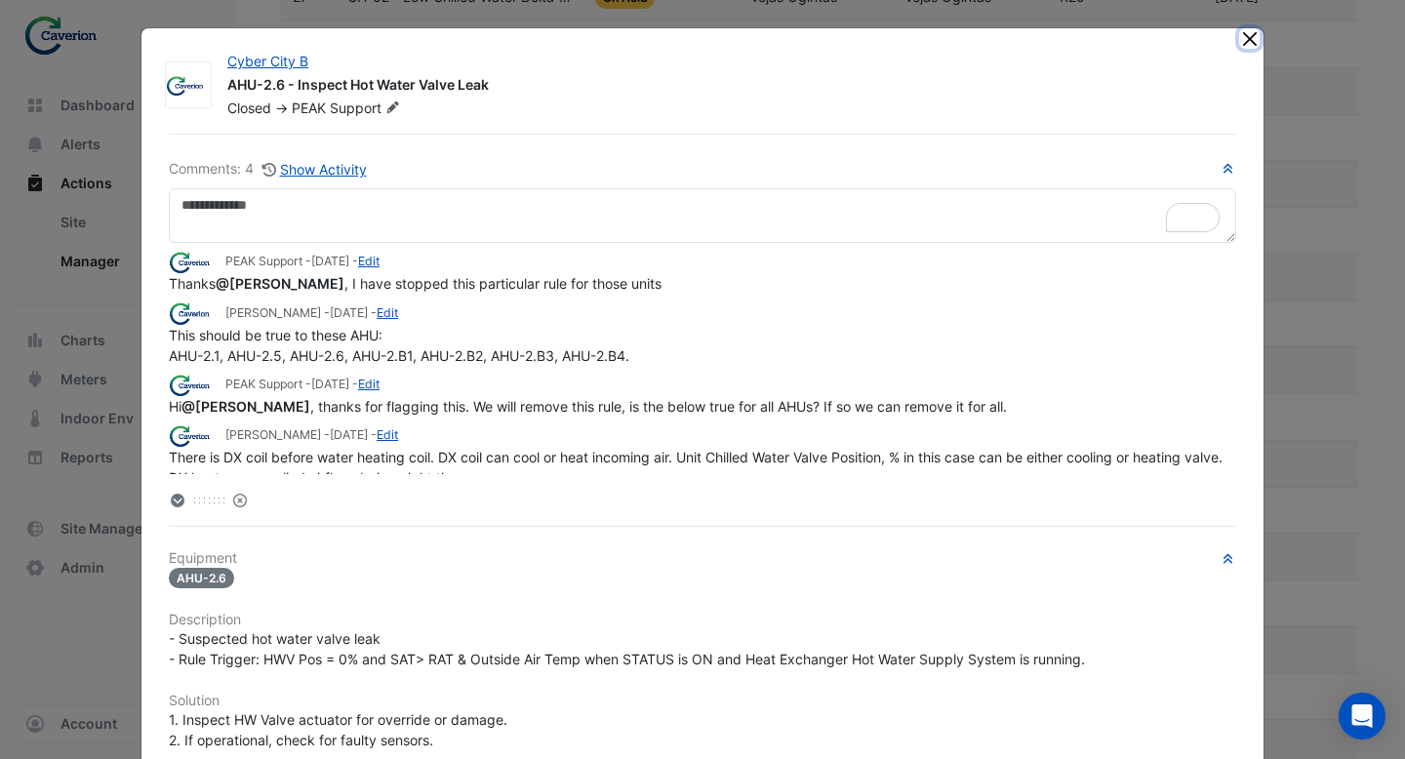
click at [1248, 43] on button "Close" at bounding box center [1249, 38] width 20 height 20
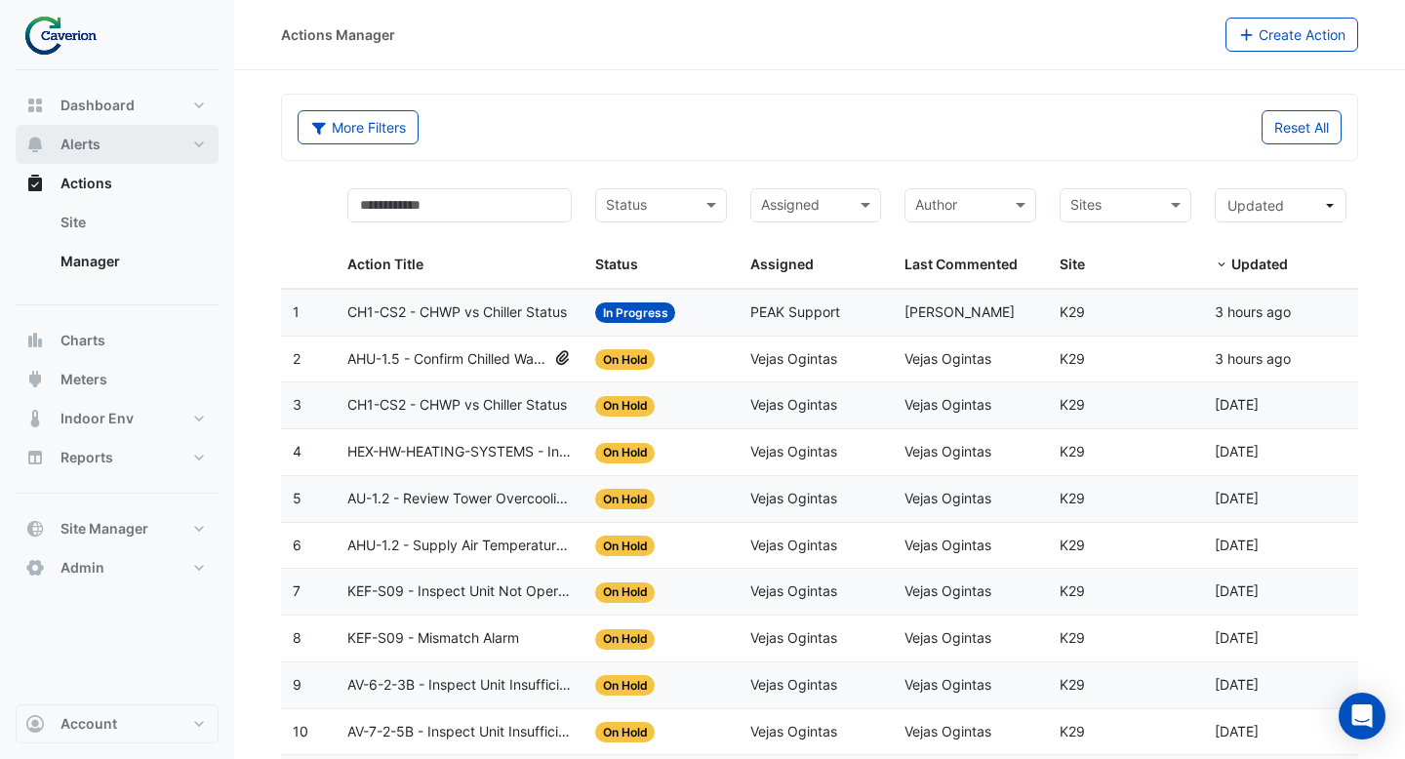
click at [86, 146] on span "Alerts" at bounding box center [80, 145] width 40 height 20
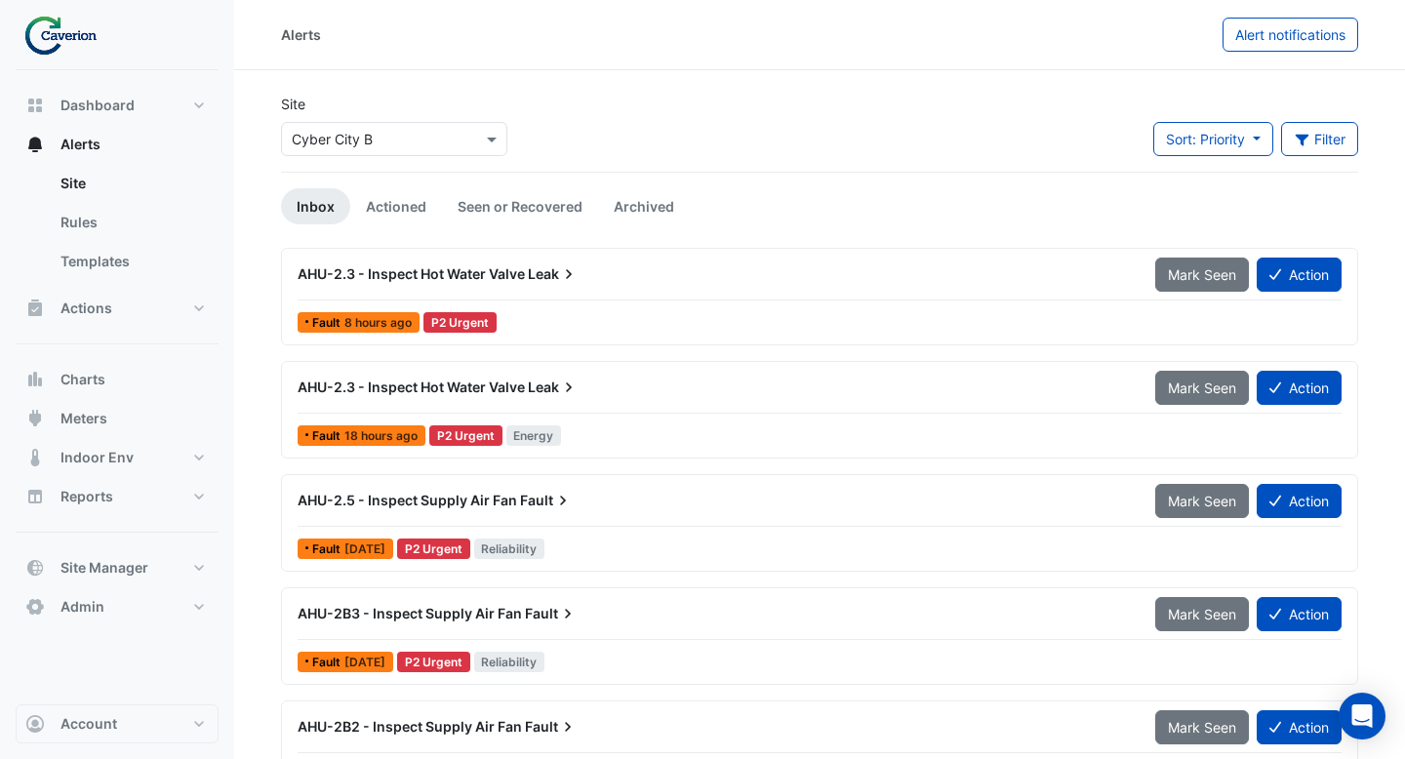
click at [635, 297] on div "AHU-2.3 - Inspect Hot Water Valve Leak Mark Seen Action" at bounding box center [820, 279] width 1044 height 44
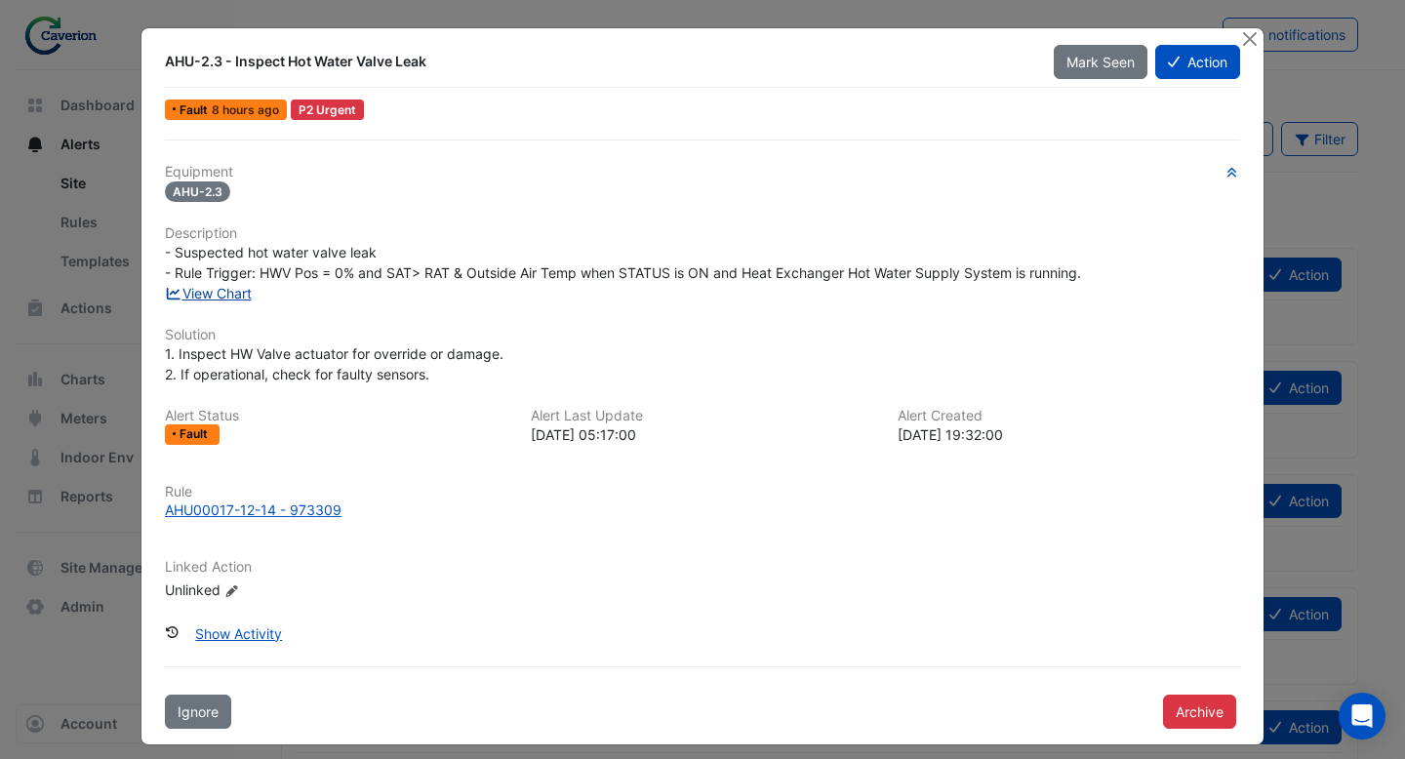
click at [205, 296] on link "View Chart" at bounding box center [208, 293] width 87 height 17
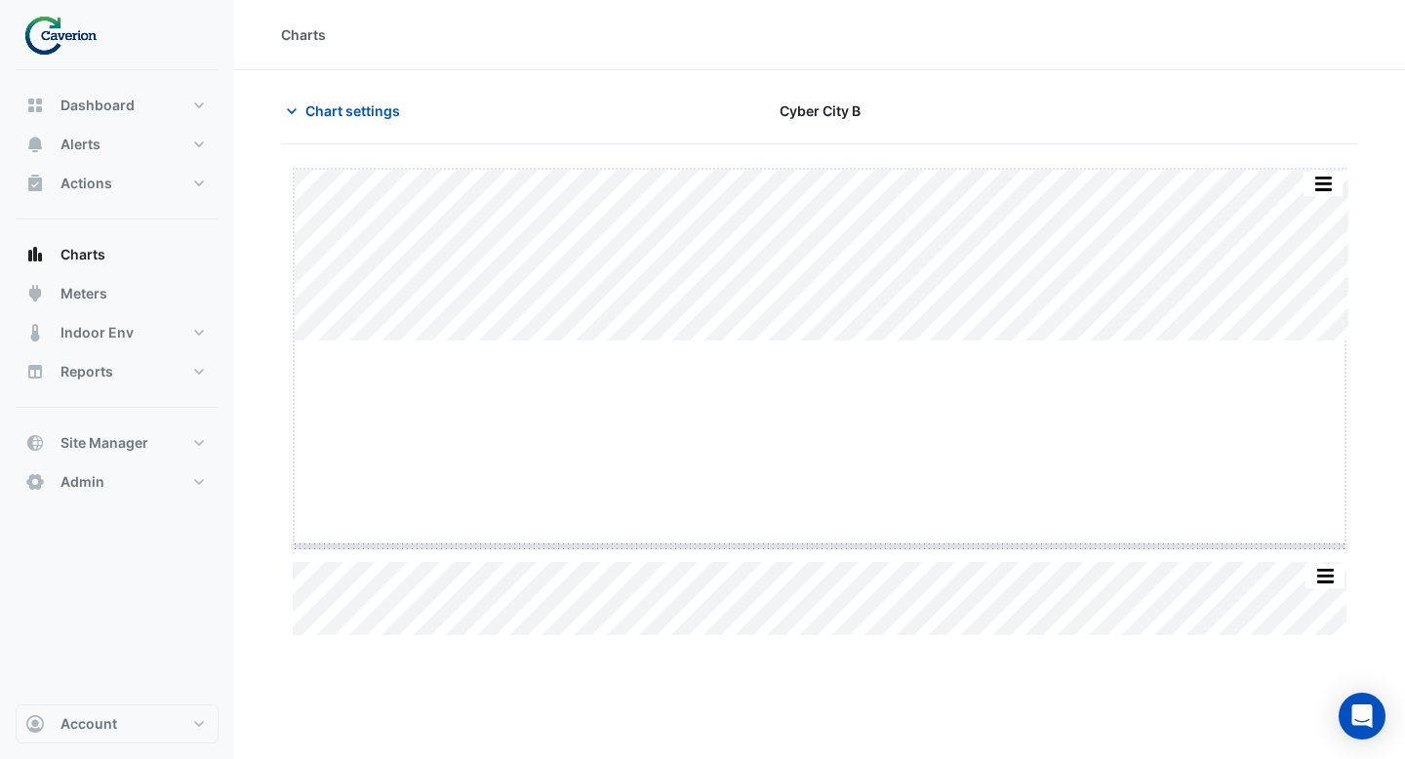
drag, startPoint x: 817, startPoint y: 342, endPoint x: 845, endPoint y: 549, distance: 208.8
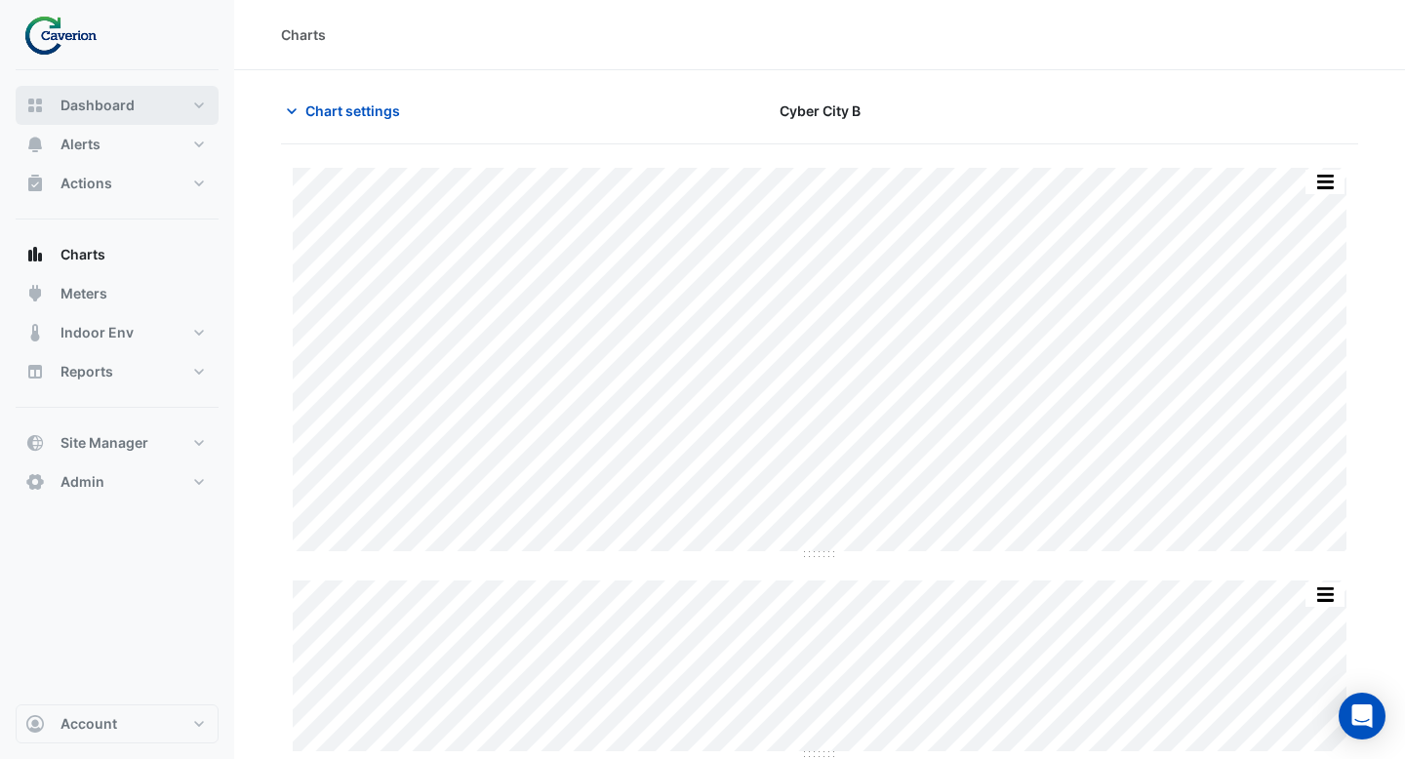
click at [97, 107] on span "Dashboard" at bounding box center [97, 106] width 74 height 20
select select "***"
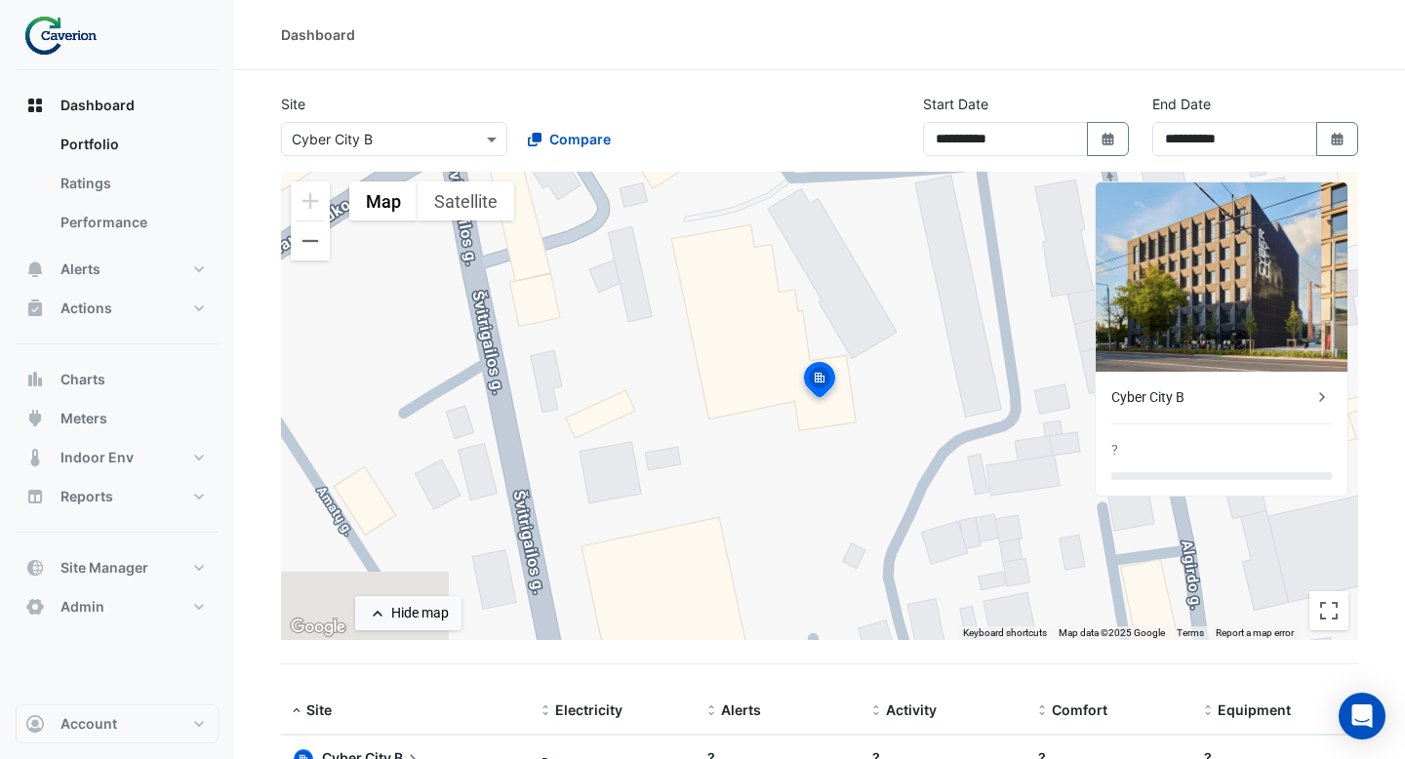
scroll to position [100, 0]
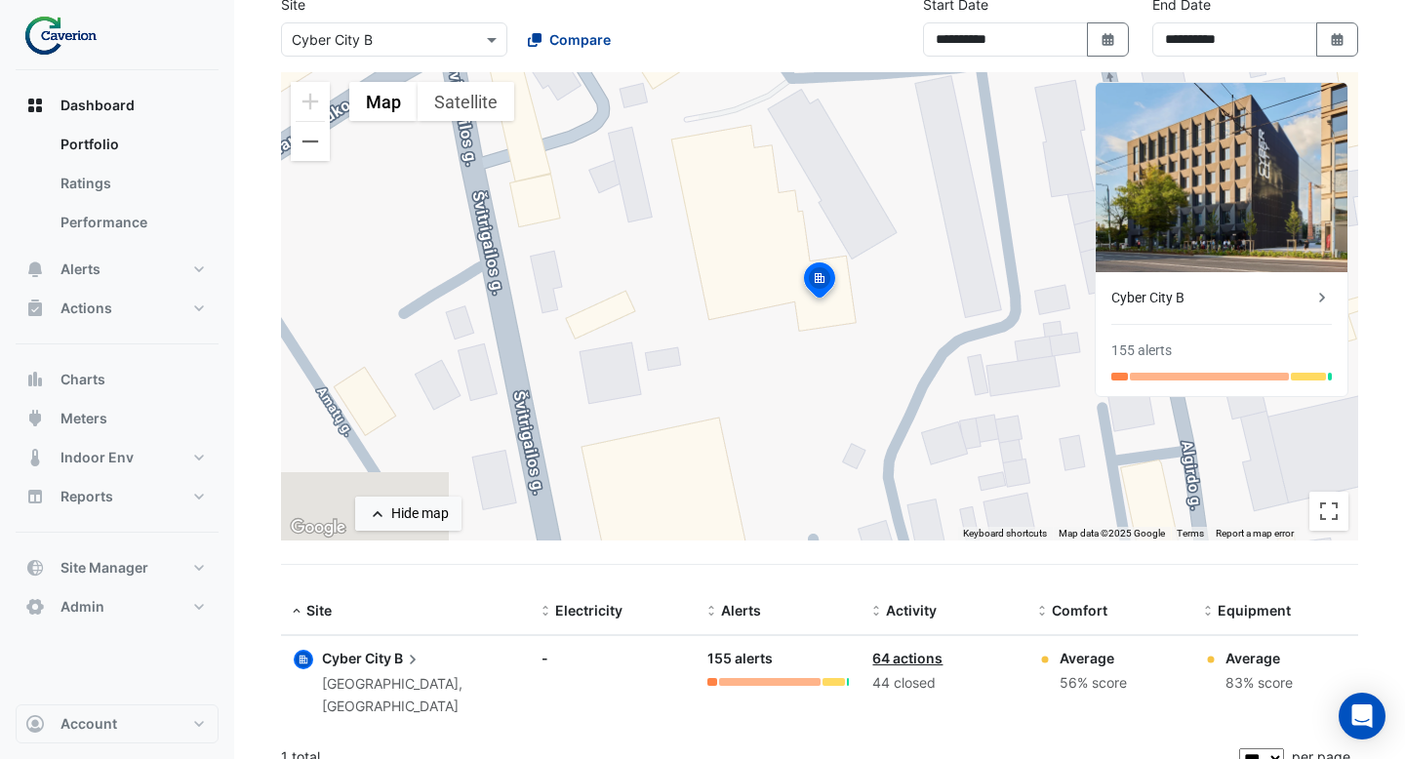
click at [571, 42] on span "Compare" at bounding box center [579, 39] width 61 height 20
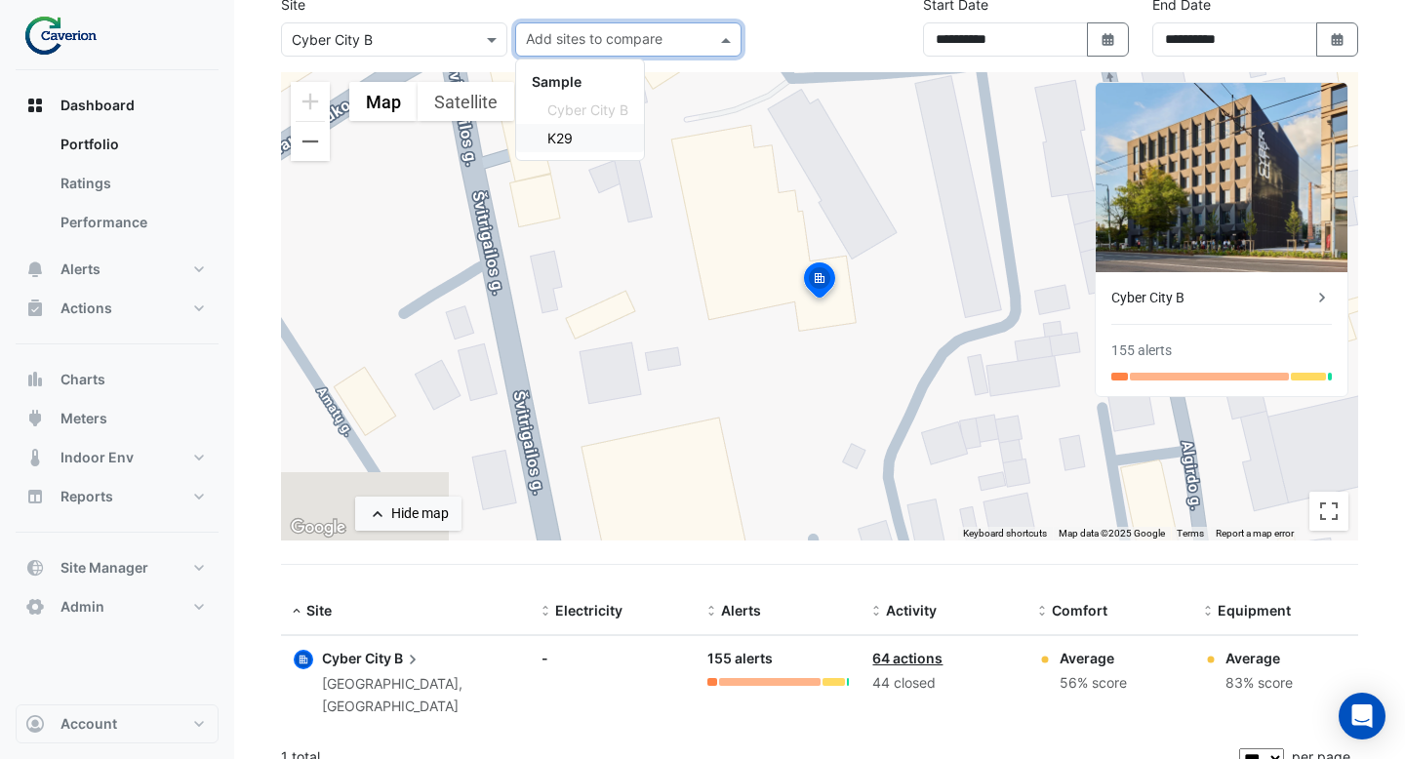
click at [563, 142] on span "K29" at bounding box center [559, 138] width 25 height 17
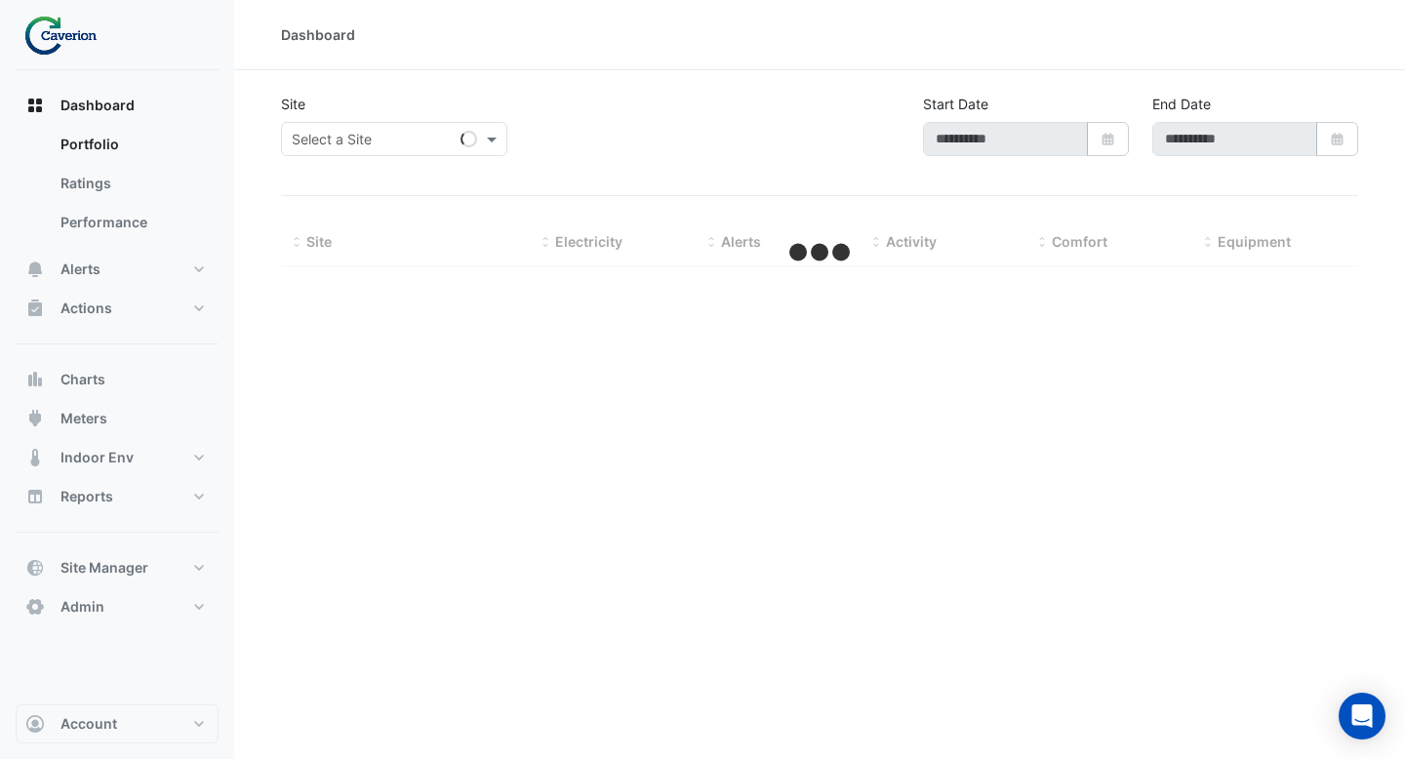
type input "**********"
select select "***"
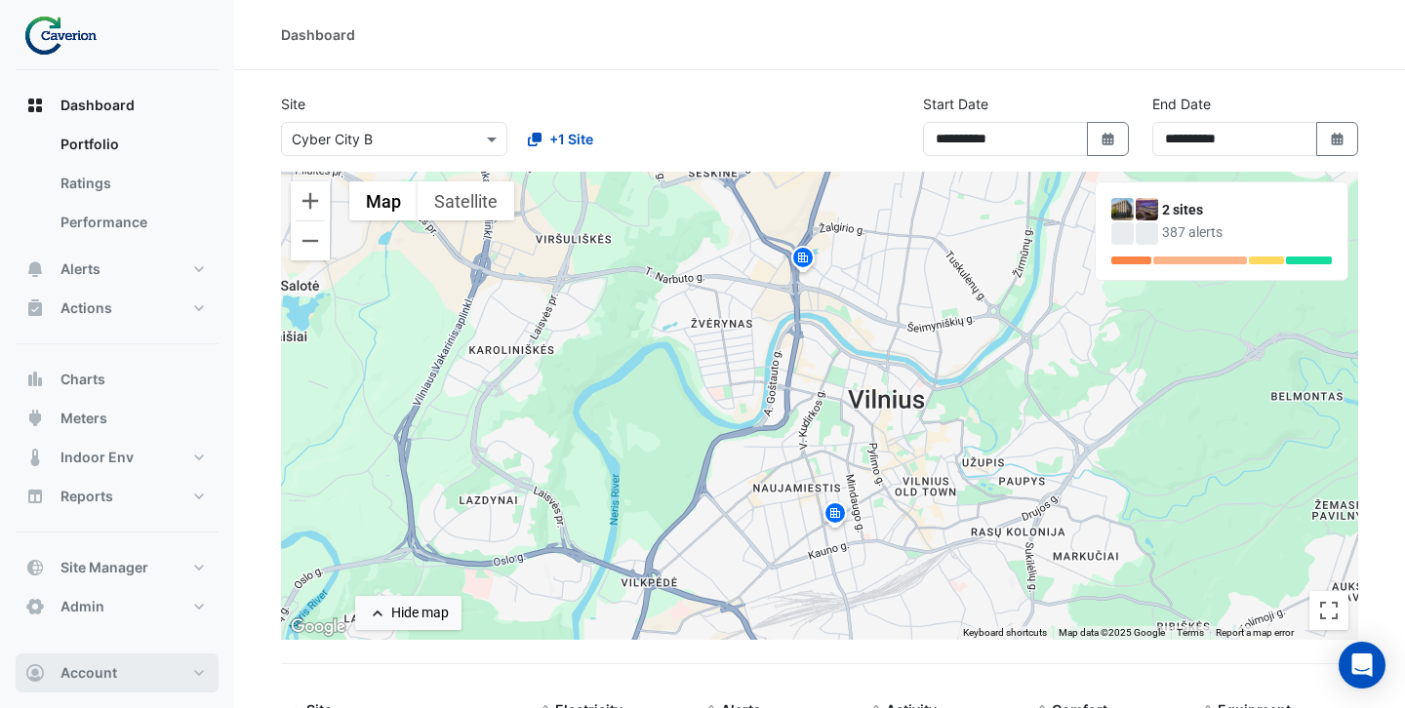
click at [101, 681] on span "Account" at bounding box center [88, 673] width 57 height 20
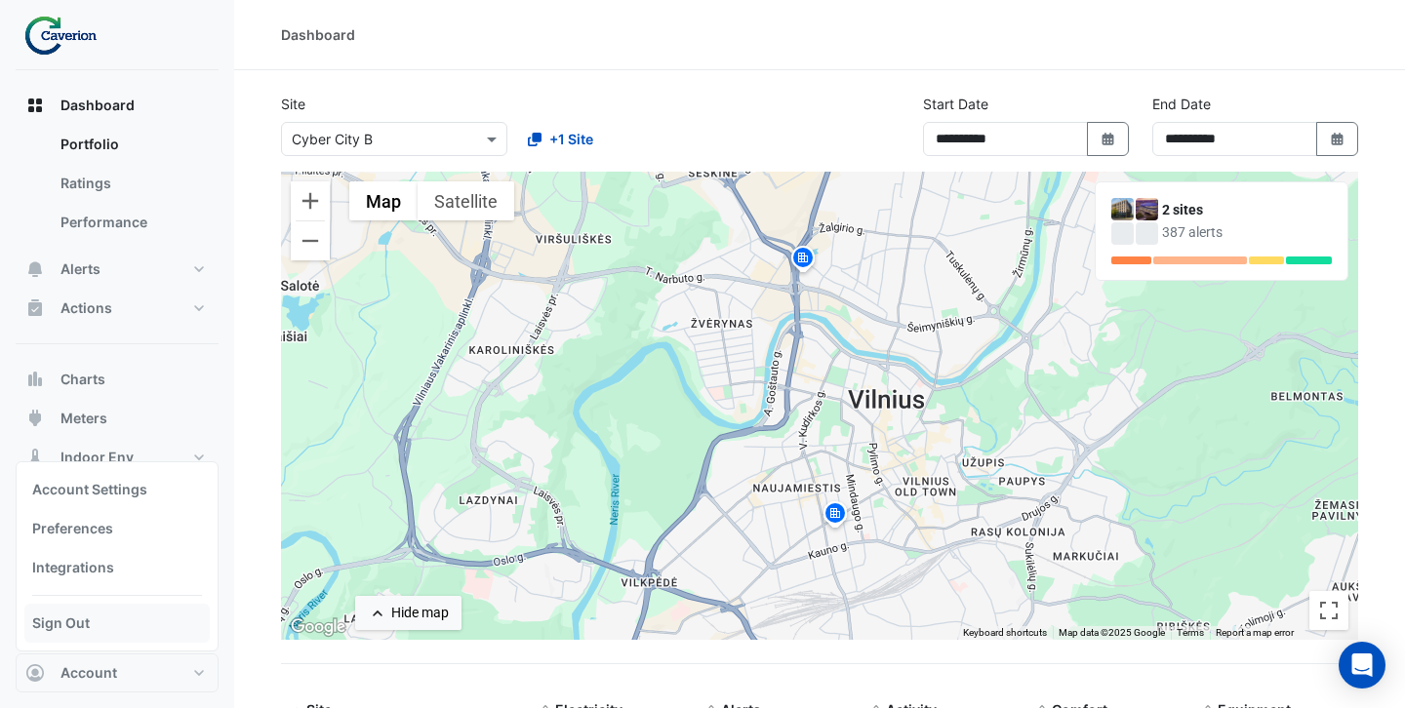
click at [137, 620] on link "Sign Out" at bounding box center [116, 623] width 185 height 39
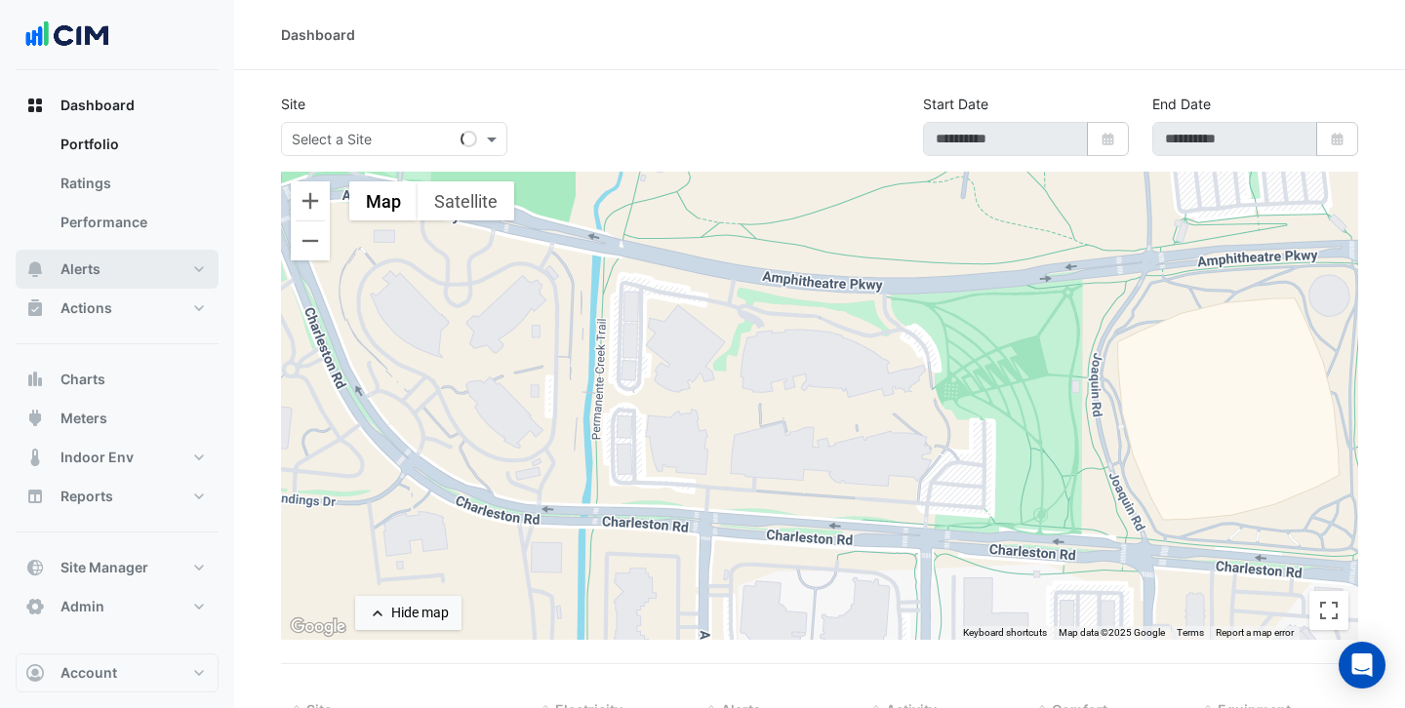
click at [90, 269] on span "Alerts" at bounding box center [80, 270] width 40 height 20
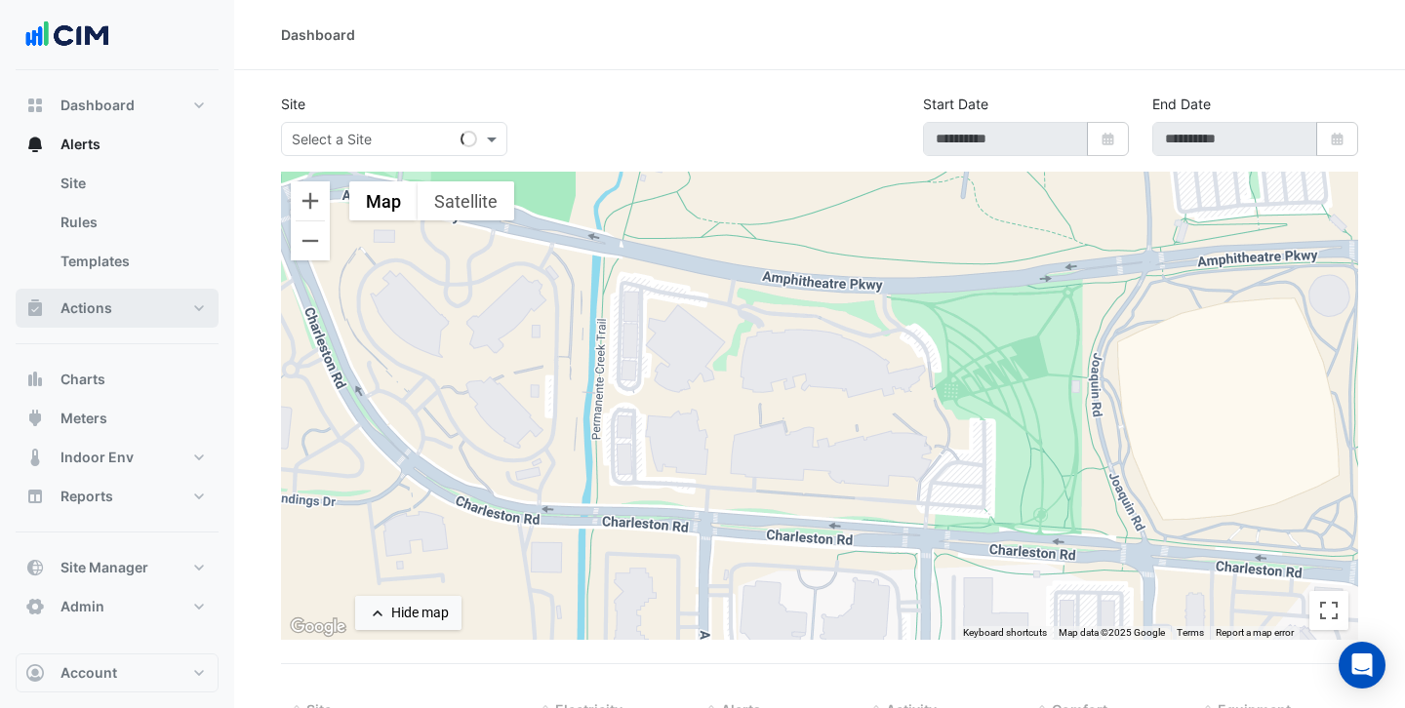
click at [111, 303] on button "Actions" at bounding box center [117, 308] width 203 height 39
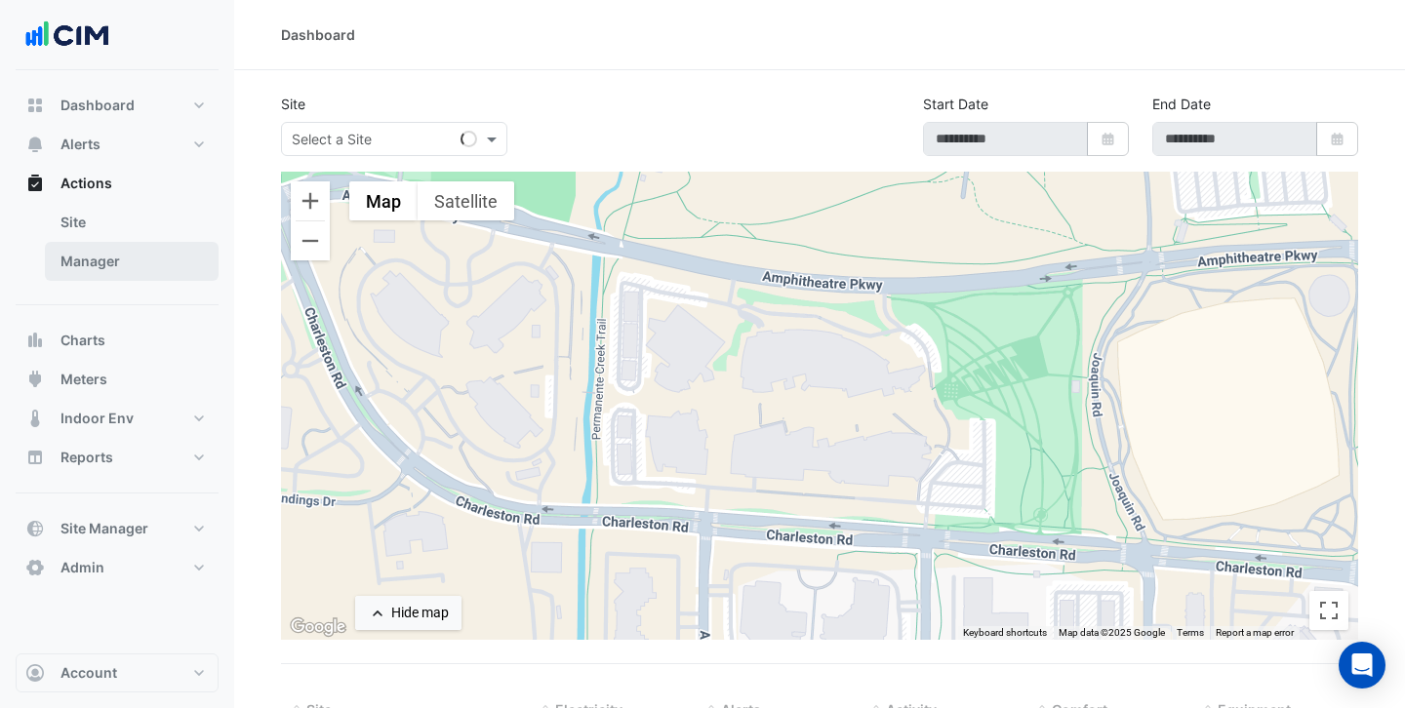
click at [103, 254] on link "Manager" at bounding box center [132, 261] width 174 height 39
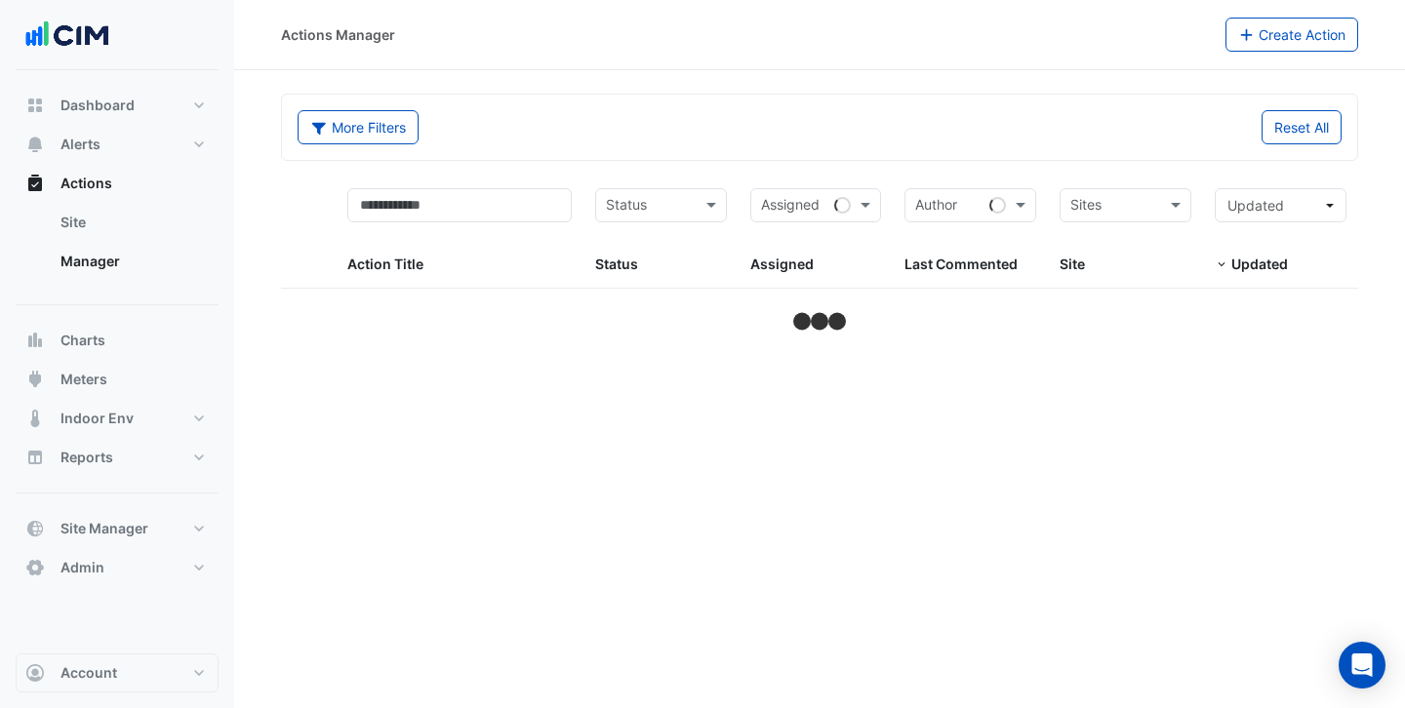
select select "***"
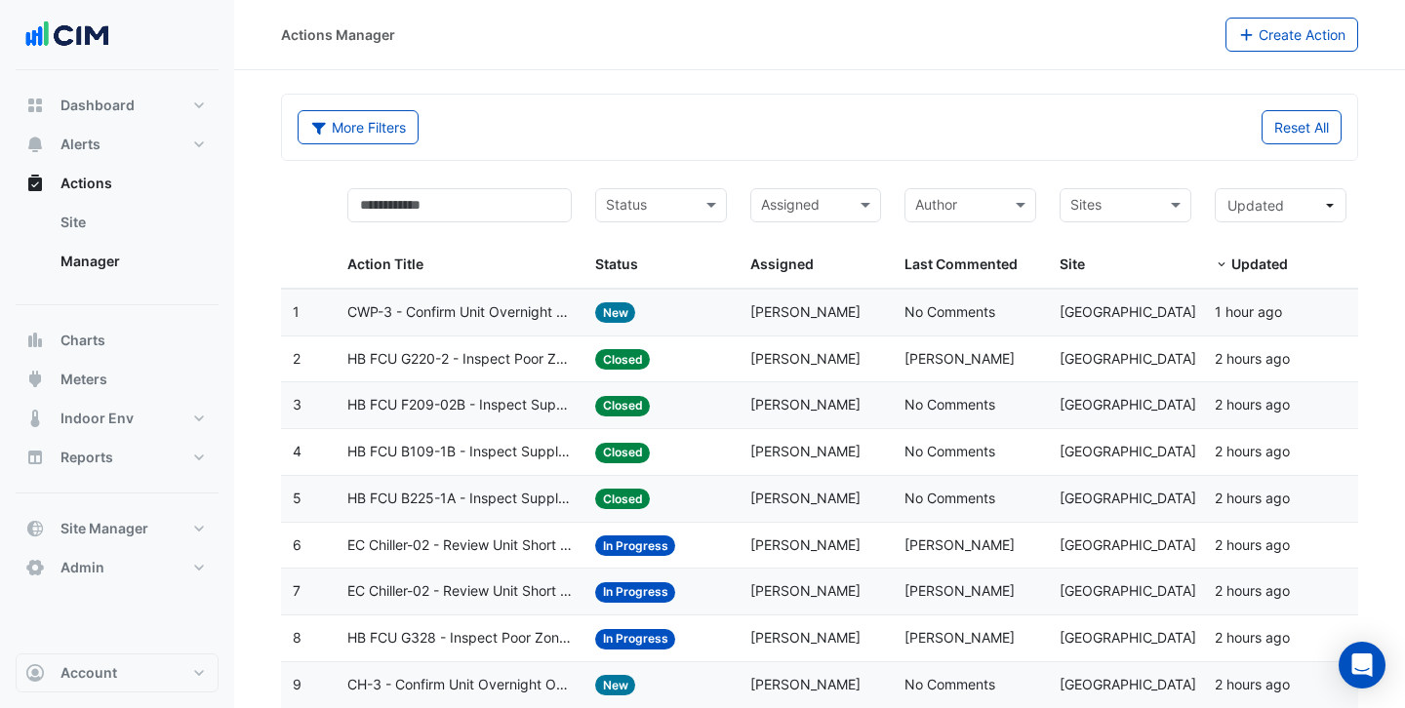
scroll to position [123, 0]
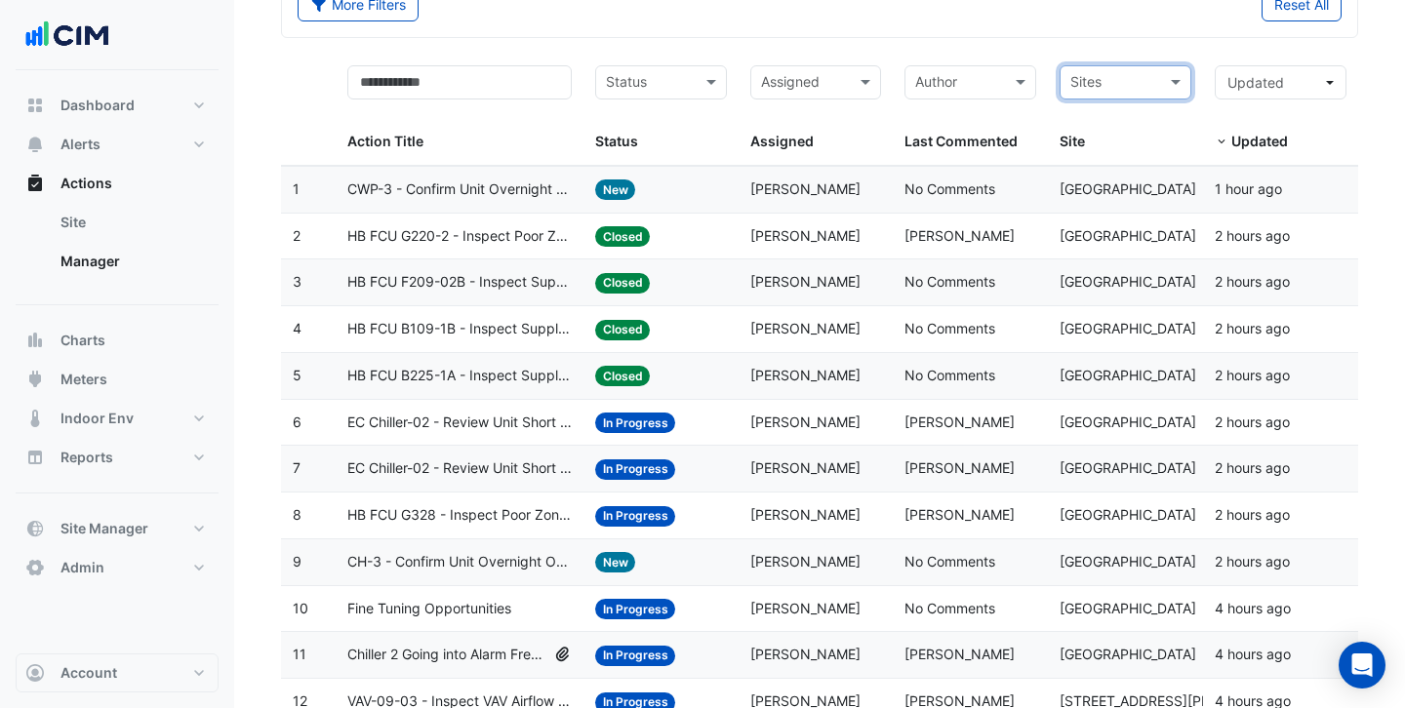
click at [939, 232] on span "Mark Ryan" at bounding box center [960, 235] width 110 height 17
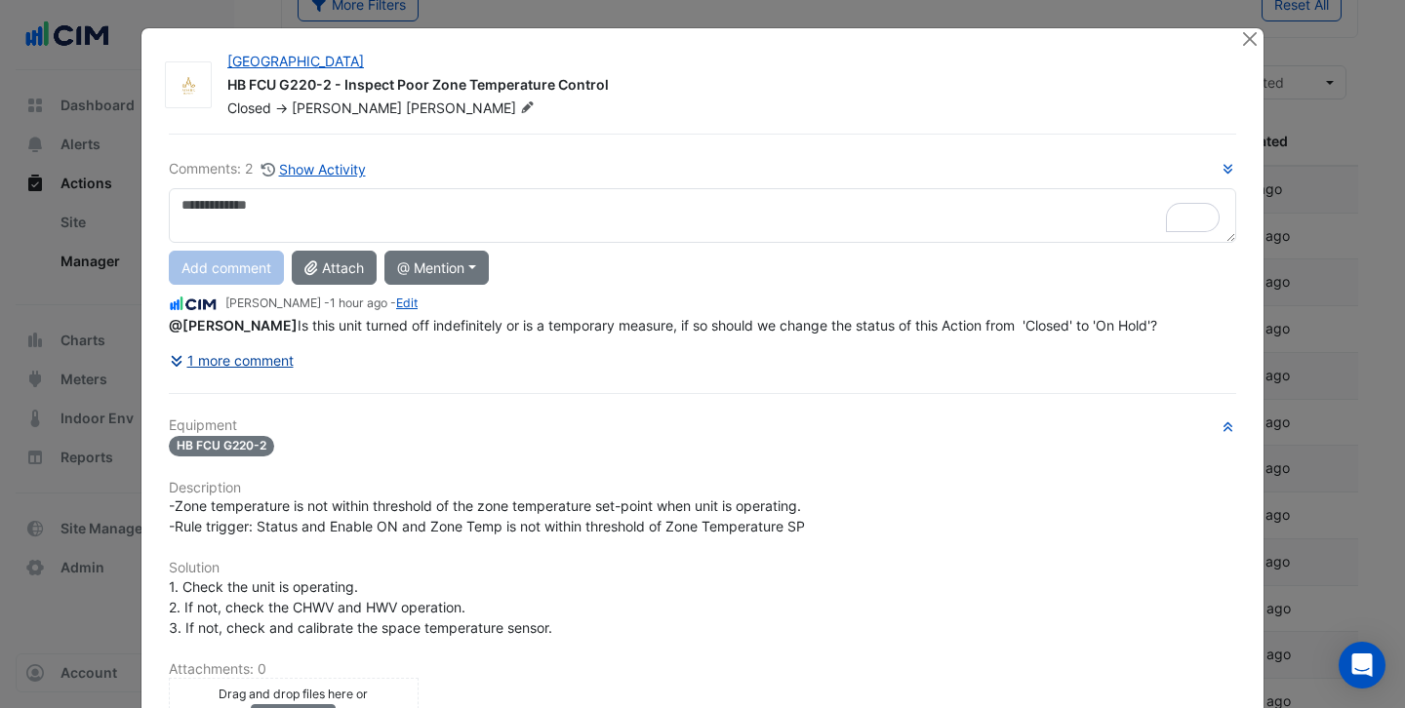
click at [238, 360] on button "1 more comment" at bounding box center [232, 360] width 126 height 34
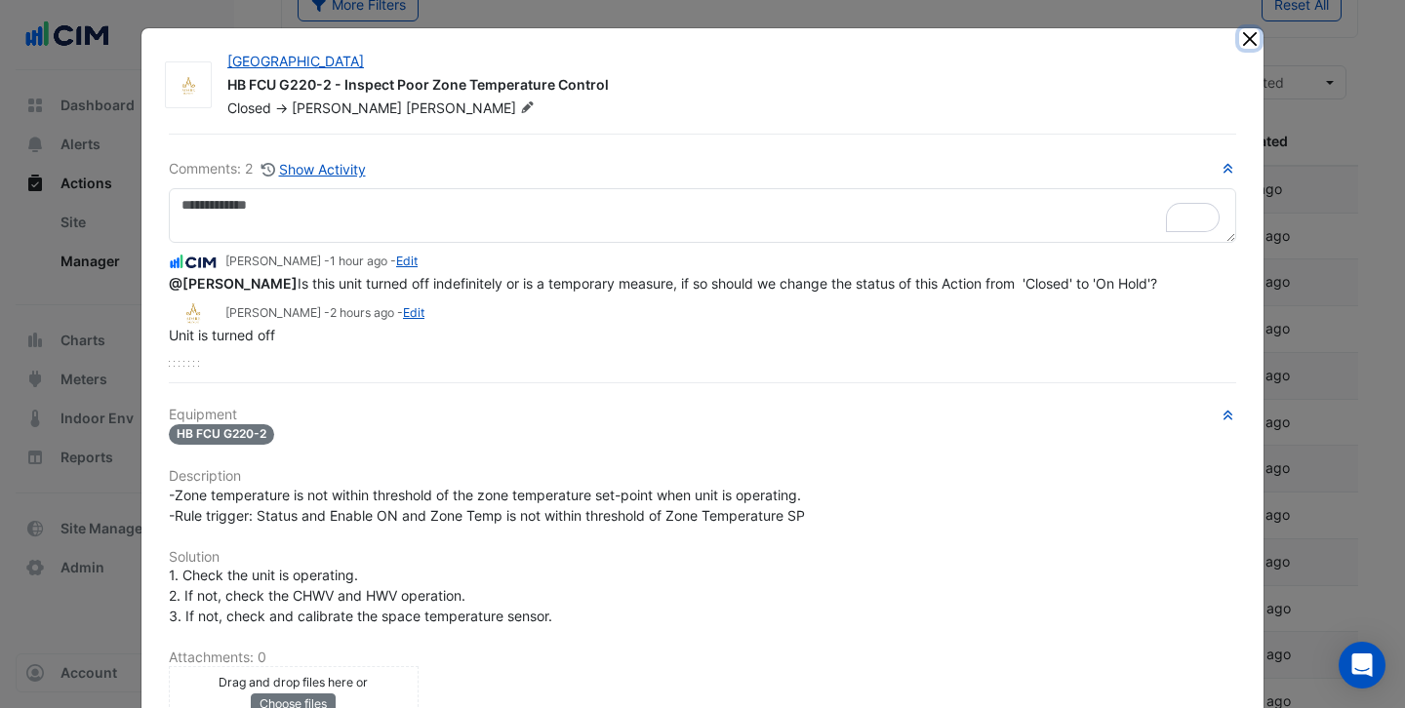
click at [1252, 38] on button "Close" at bounding box center [1249, 38] width 20 height 20
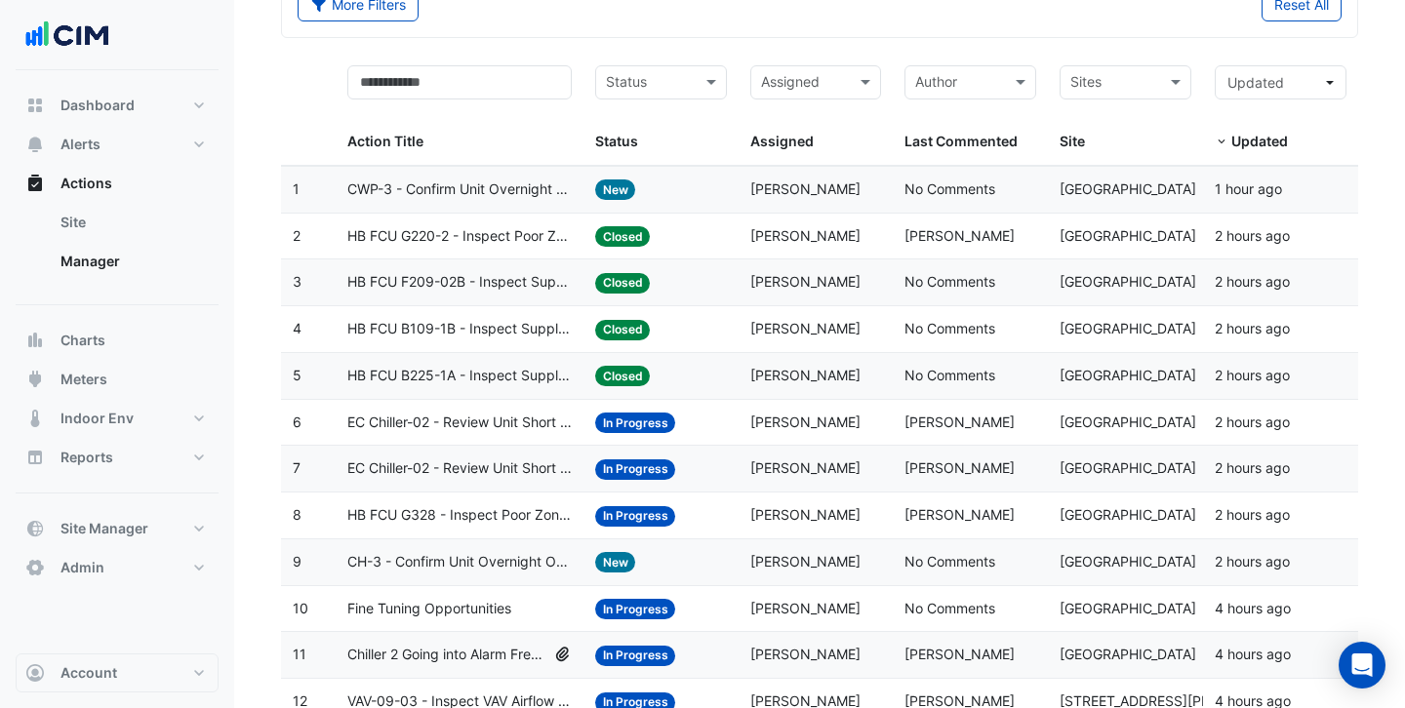
click at [1118, 79] on input "text" at bounding box center [1114, 84] width 88 height 22
click at [1166, 158] on span "Treasury Dock" at bounding box center [1138, 152] width 93 height 17
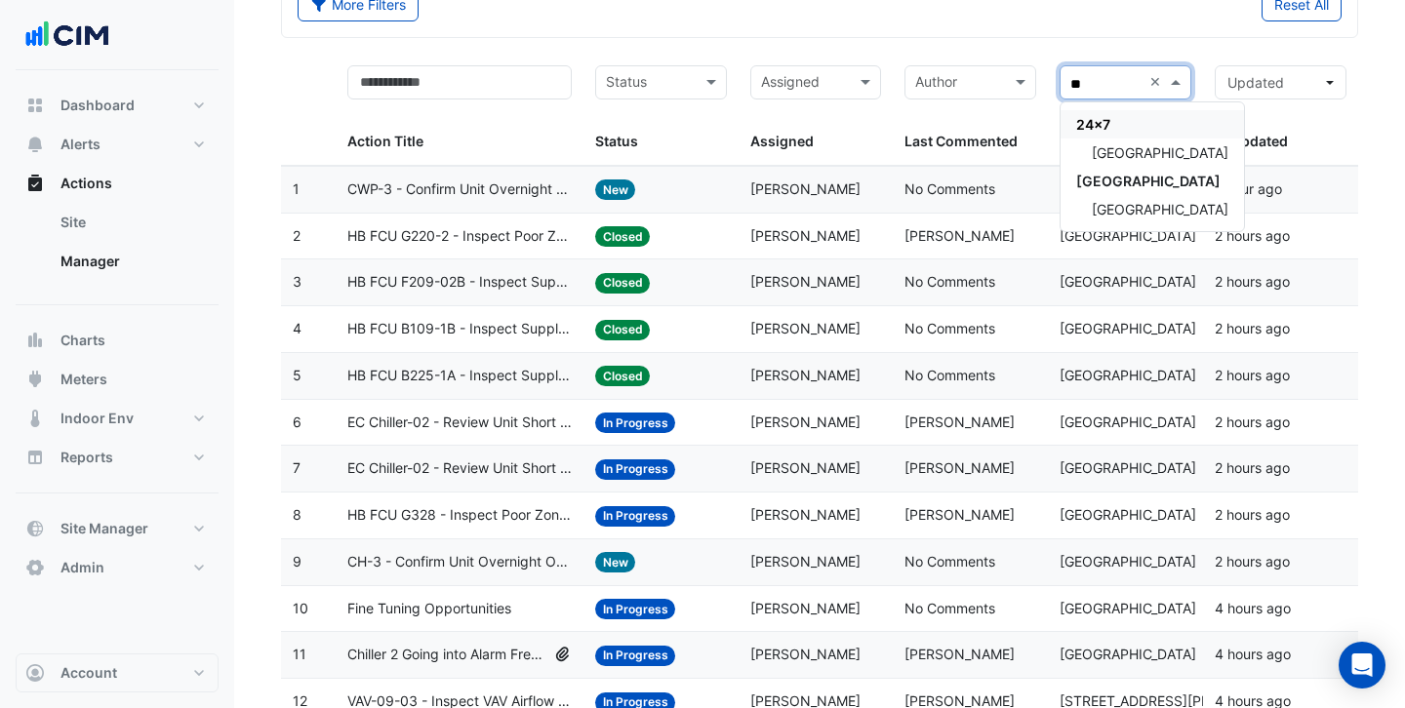
type input "*"
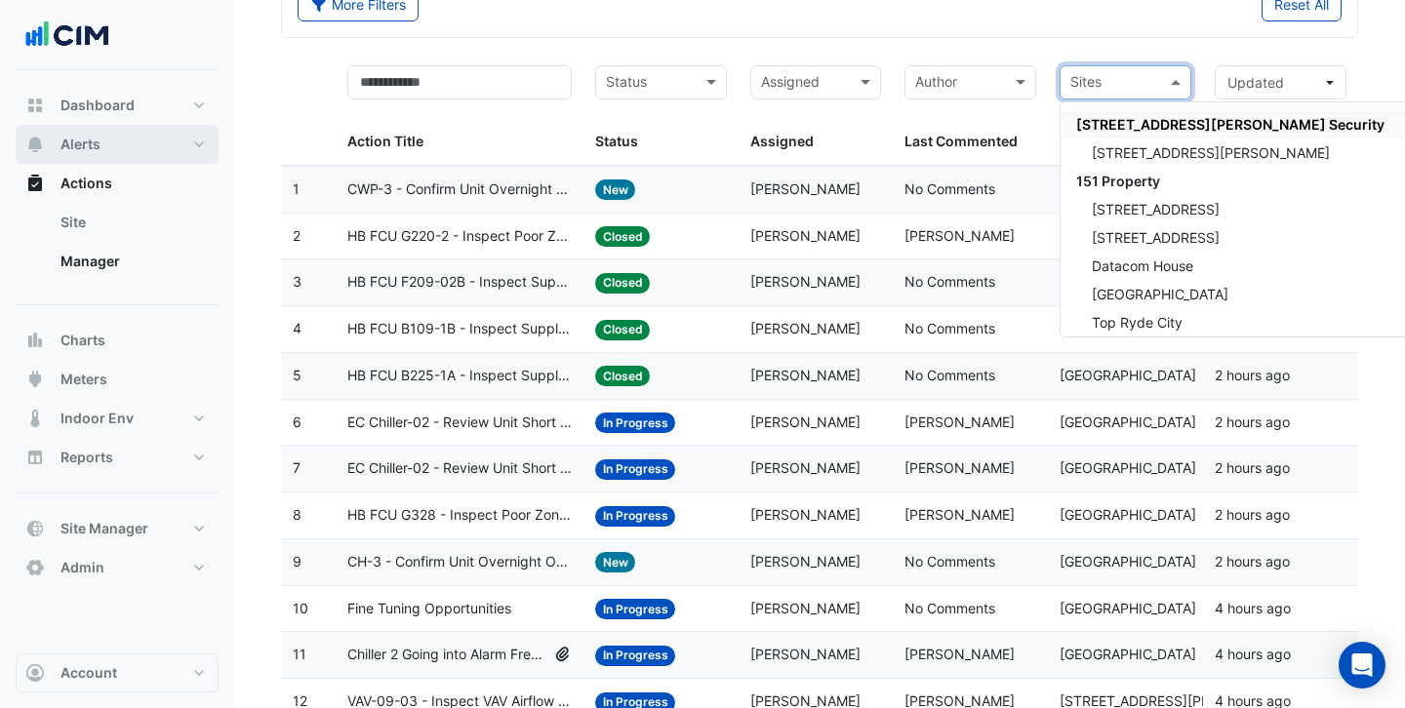
click at [107, 145] on button "Alerts" at bounding box center [117, 144] width 203 height 39
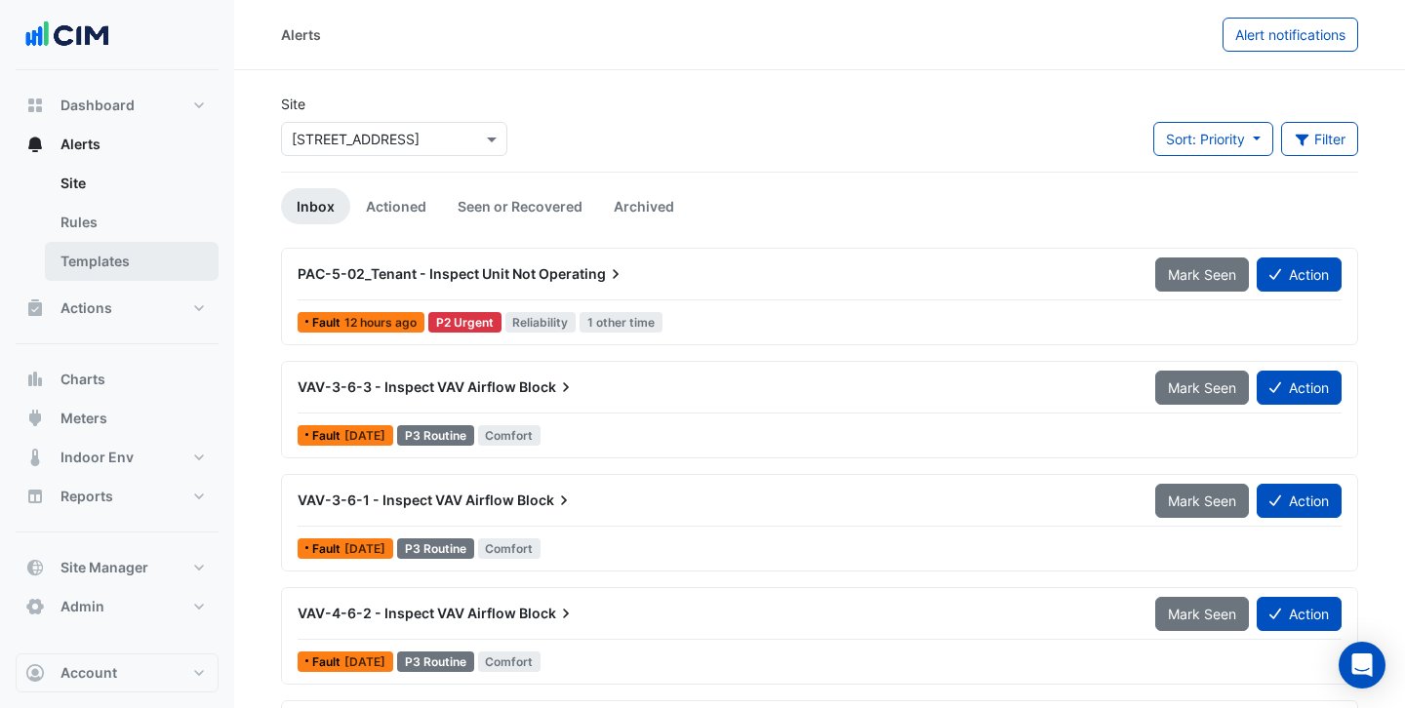
click at [94, 269] on link "Templates" at bounding box center [132, 261] width 174 height 39
select select
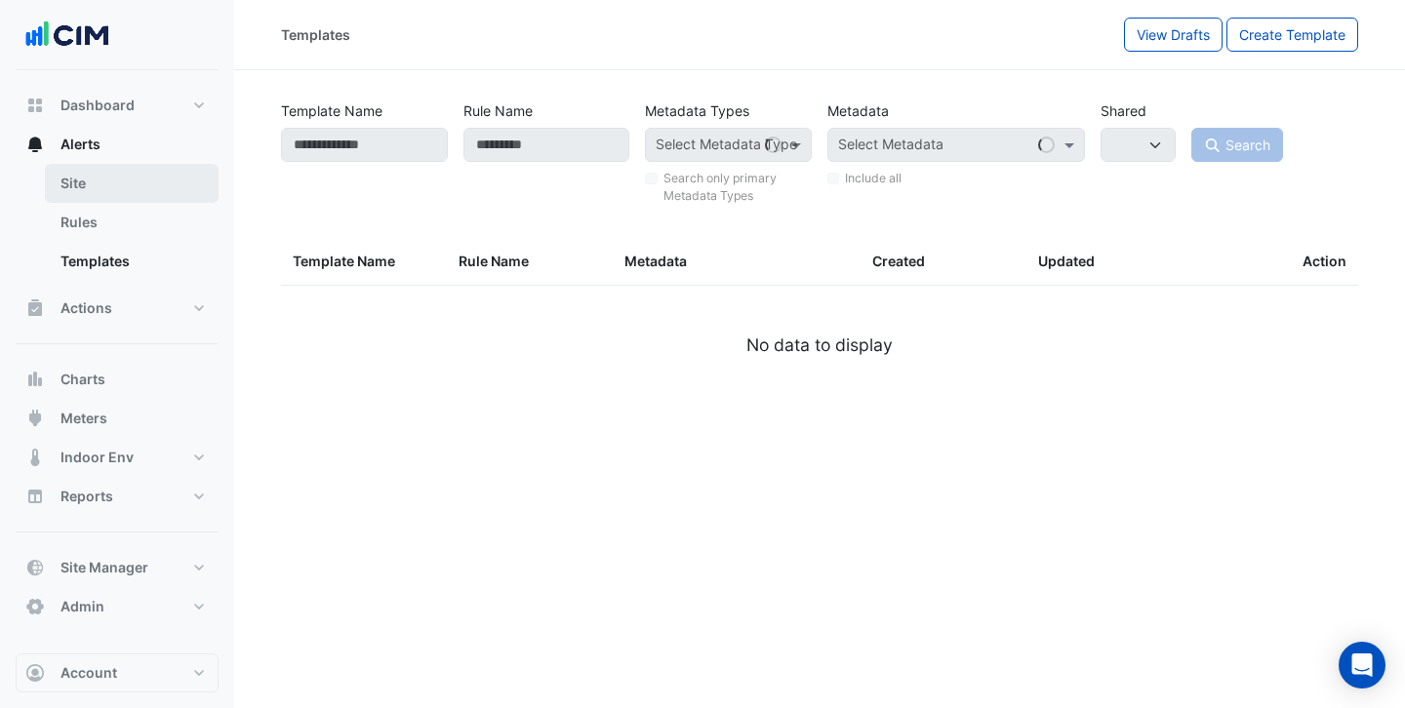
click at [117, 184] on link "Site" at bounding box center [132, 183] width 174 height 39
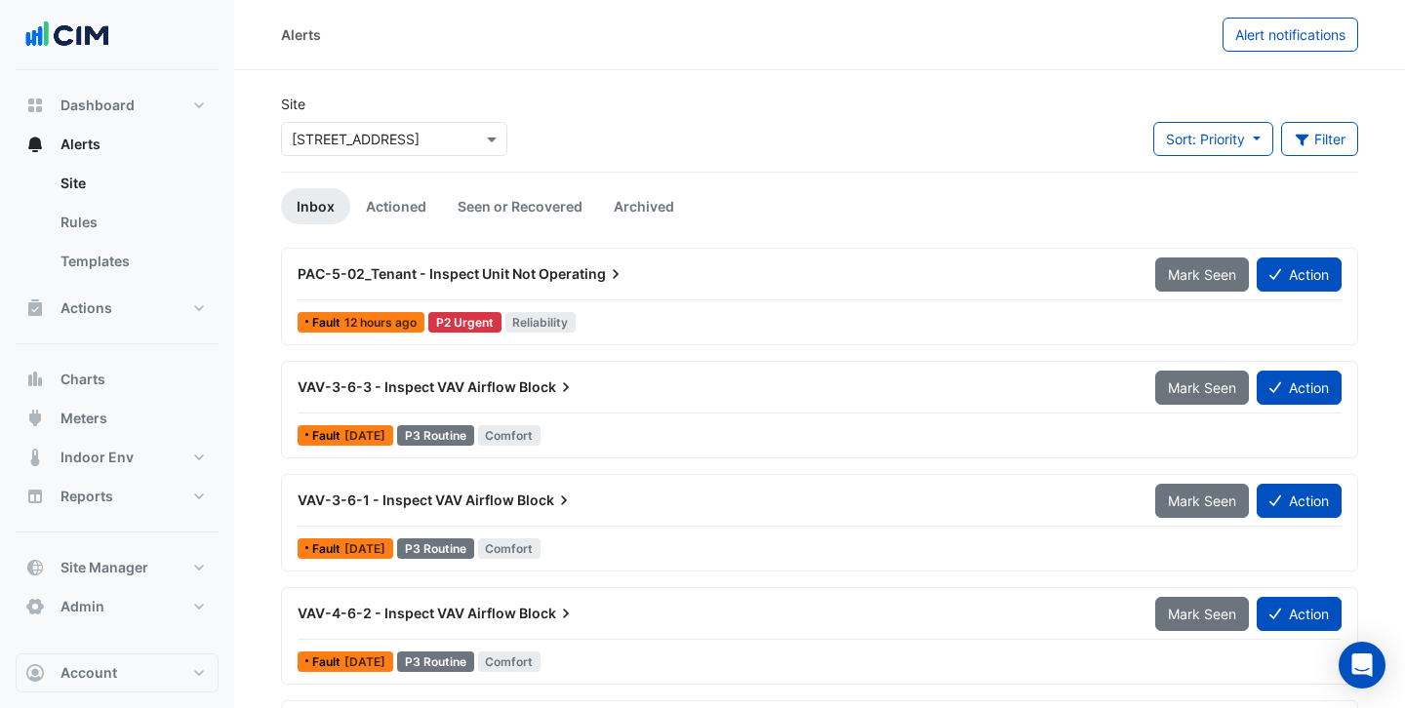
click at [467, 135] on div at bounding box center [394, 139] width 224 height 22
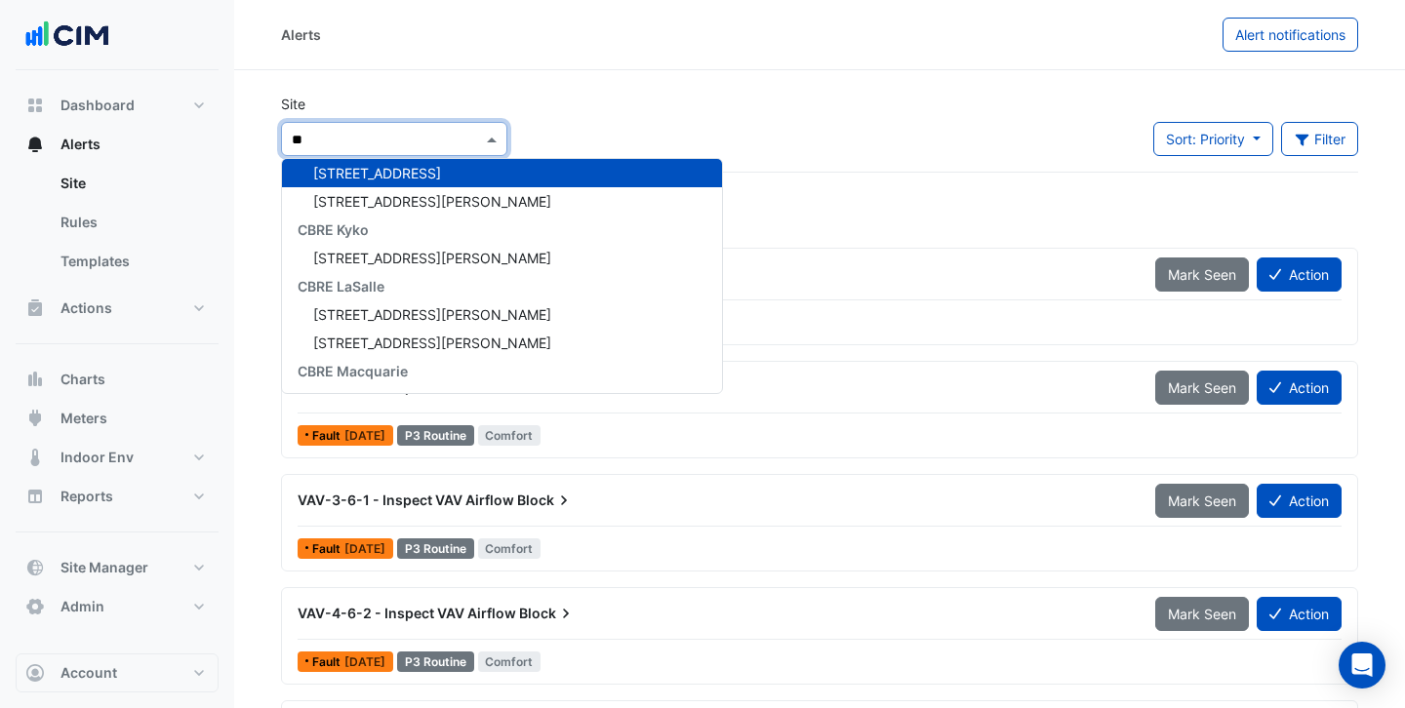
scroll to position [461, 0]
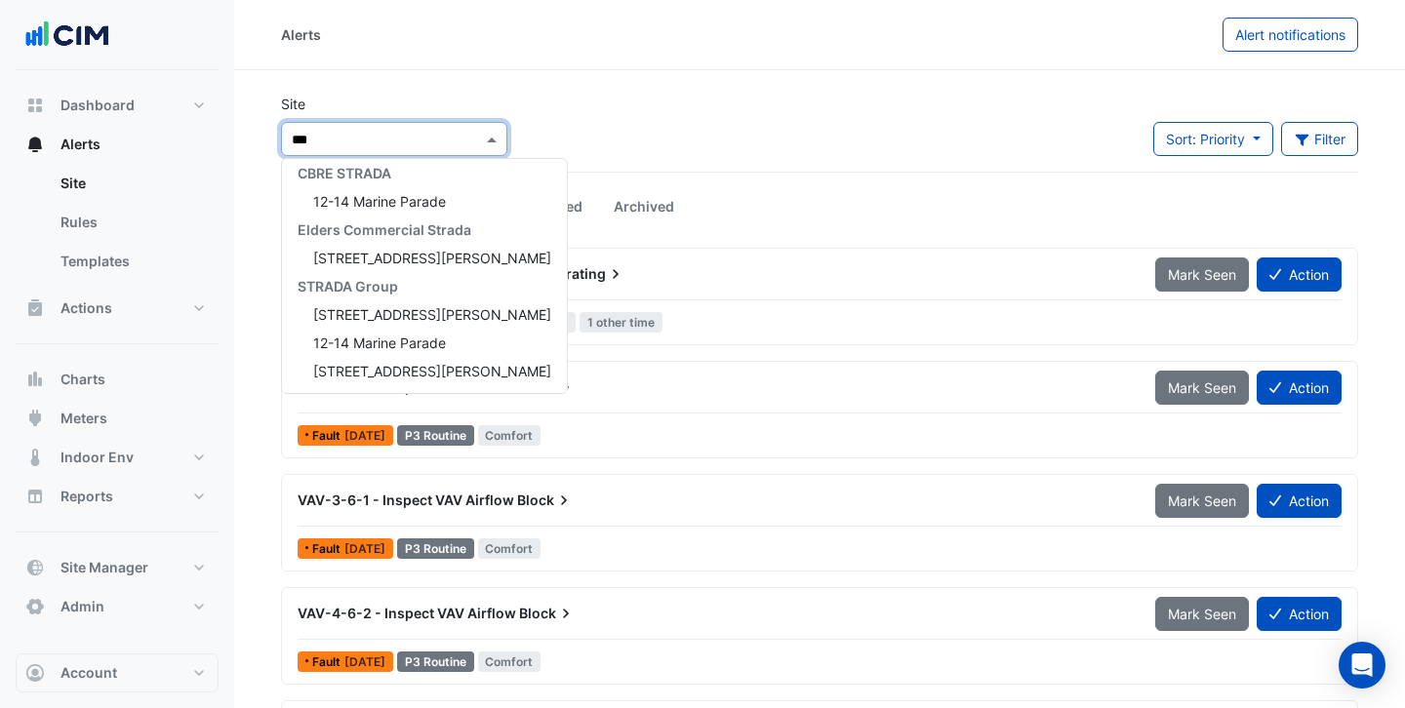
type input "****"
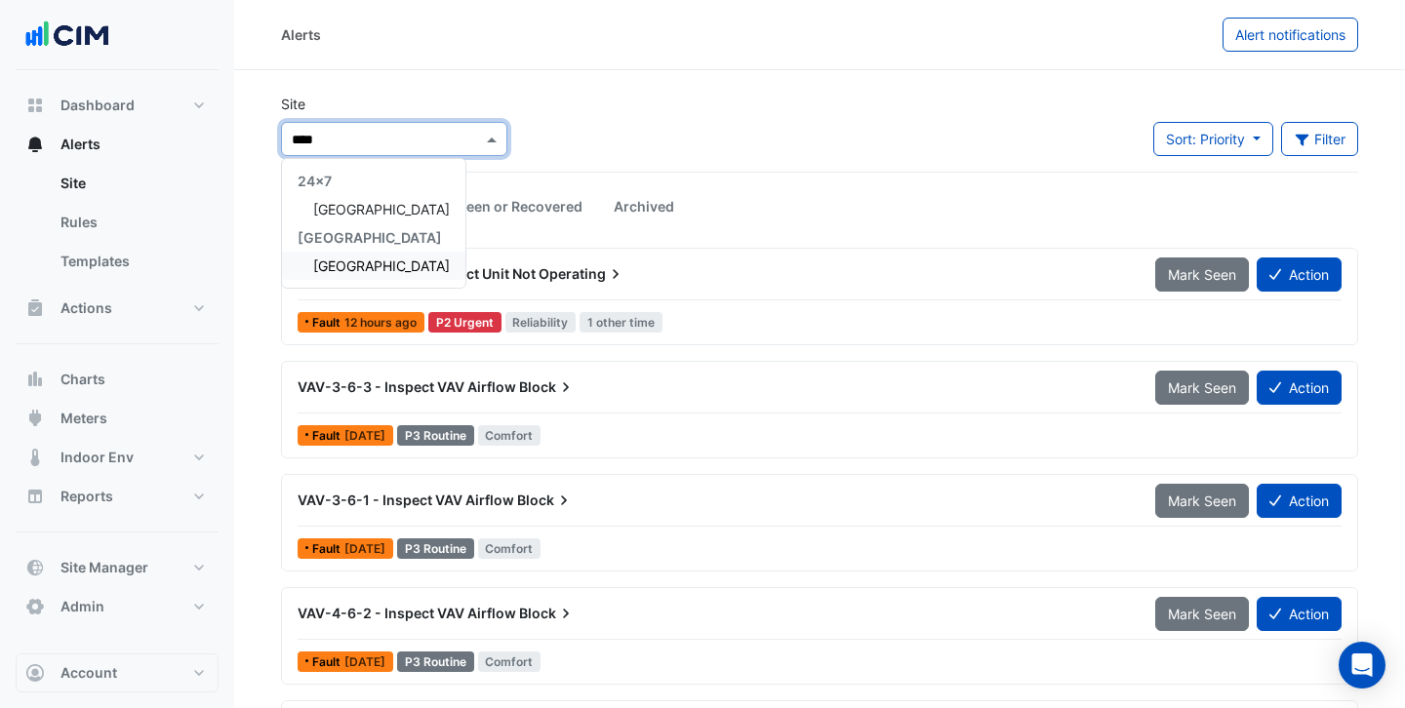
click at [342, 258] on span "[GEOGRAPHIC_DATA]" at bounding box center [381, 266] width 137 height 17
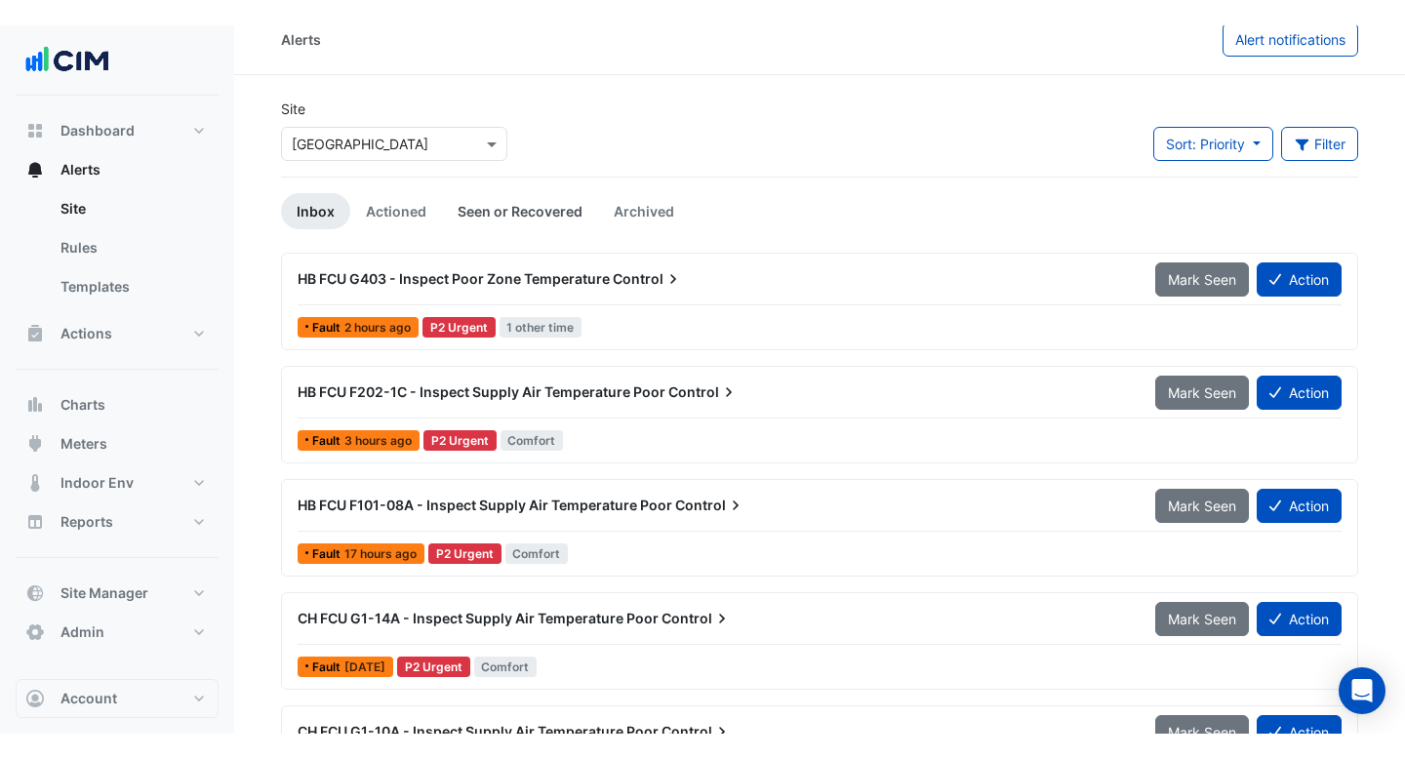
scroll to position [25, 0]
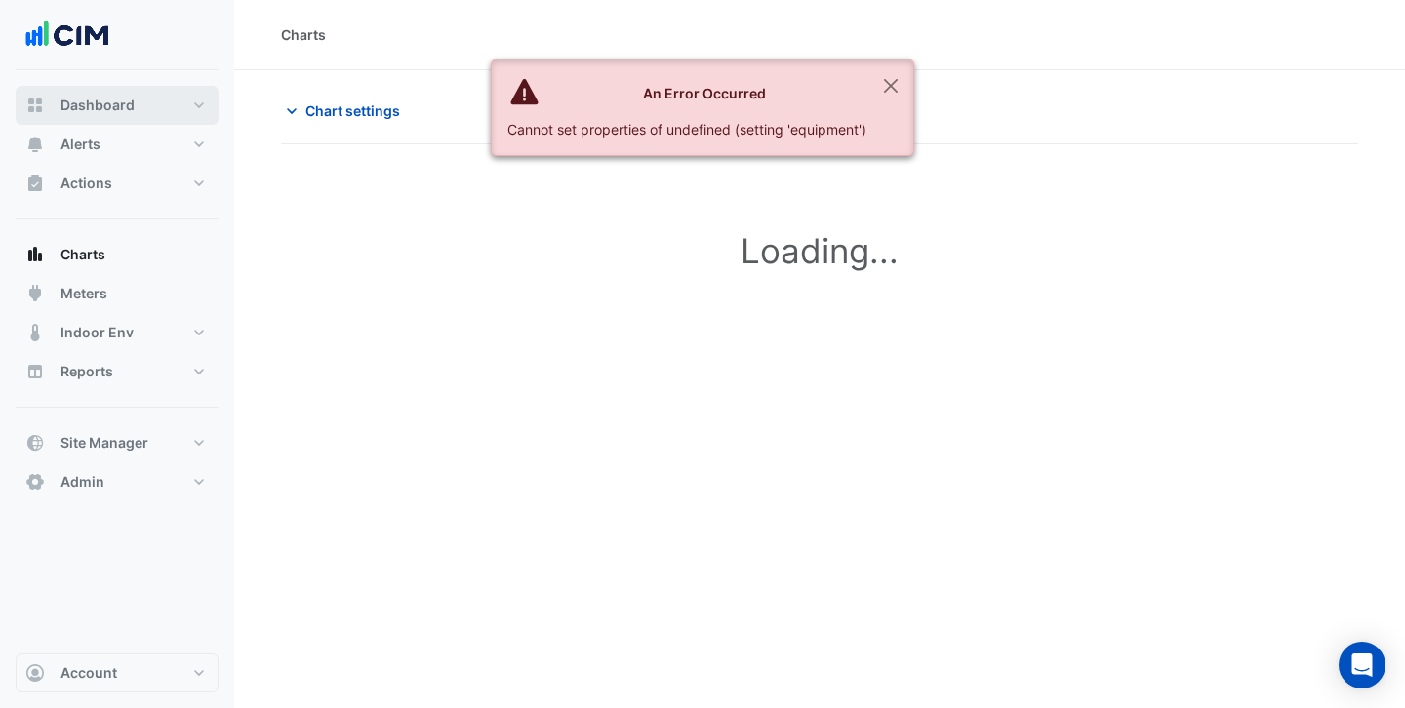
click at [95, 118] on button "Dashboard" at bounding box center [117, 105] width 203 height 39
select select "***"
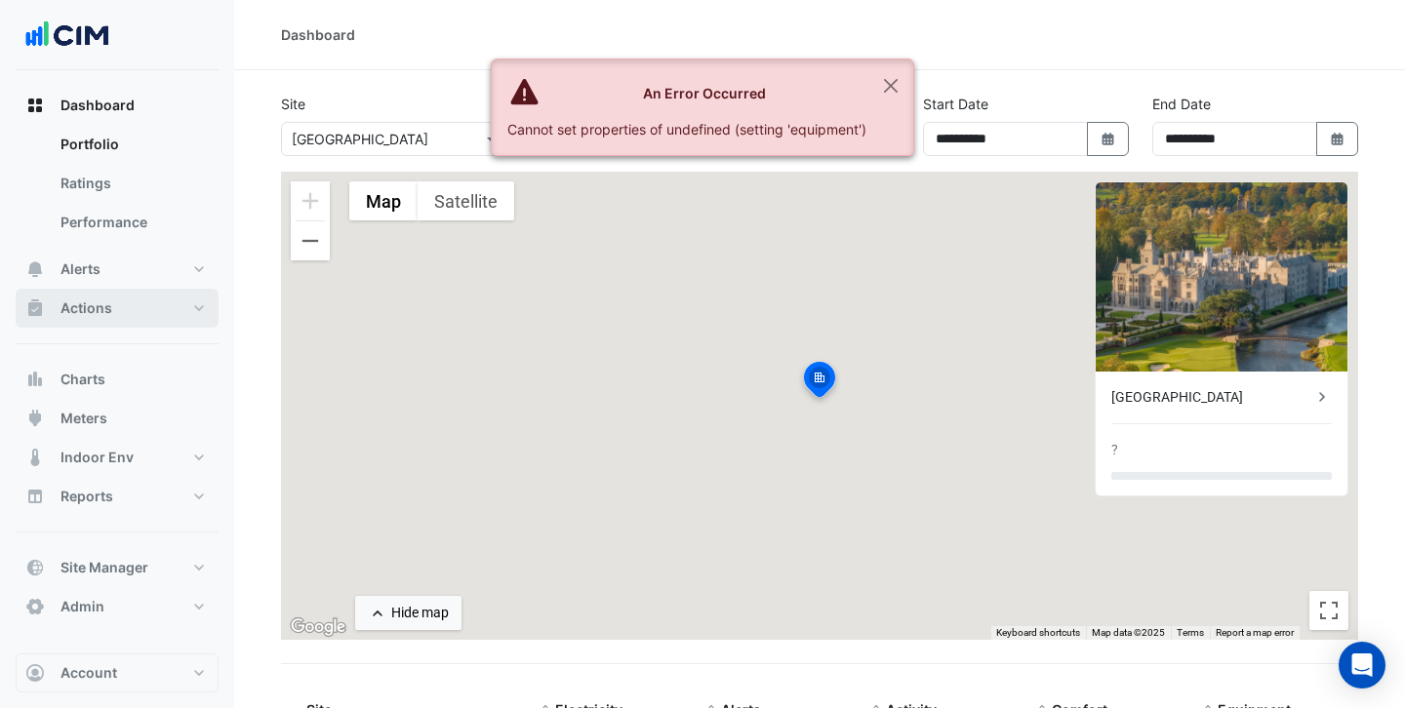
click at [110, 300] on button "Actions" at bounding box center [117, 308] width 203 height 39
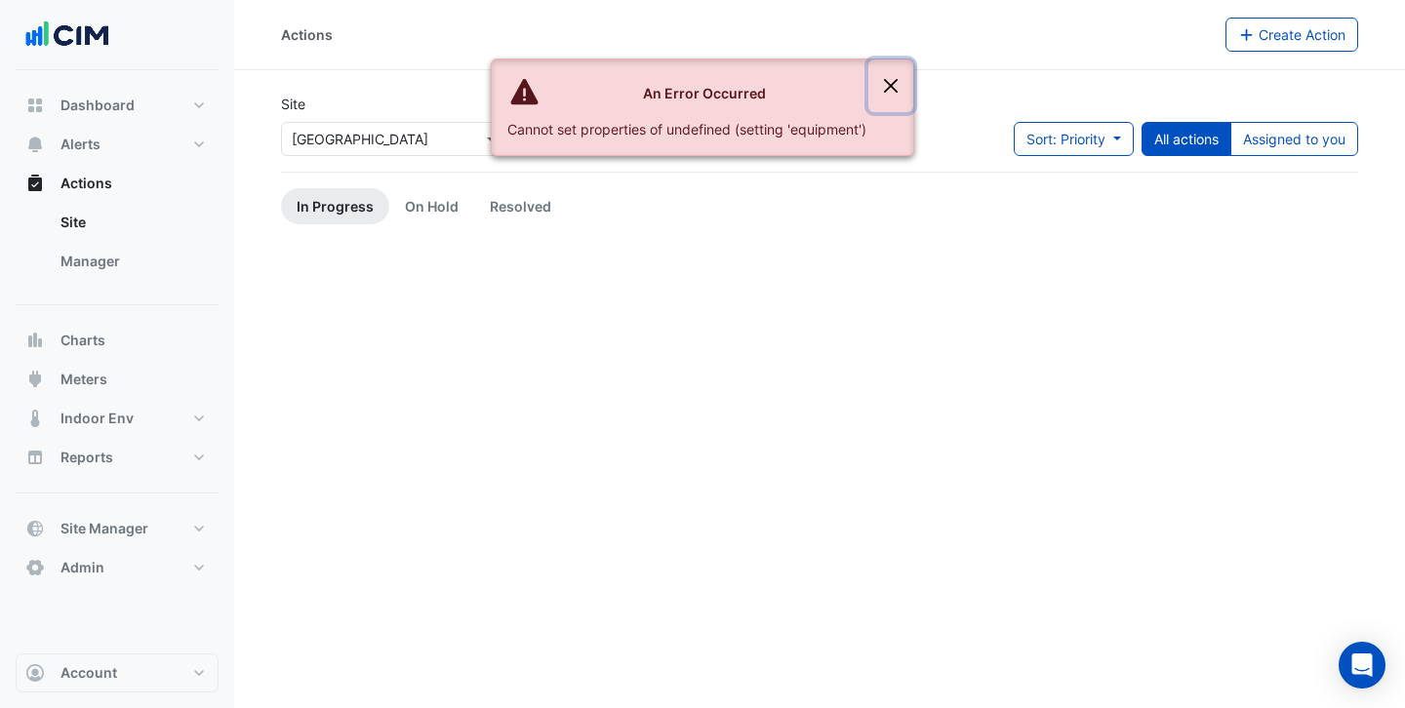
click at [896, 85] on button "Close" at bounding box center [890, 86] width 45 height 53
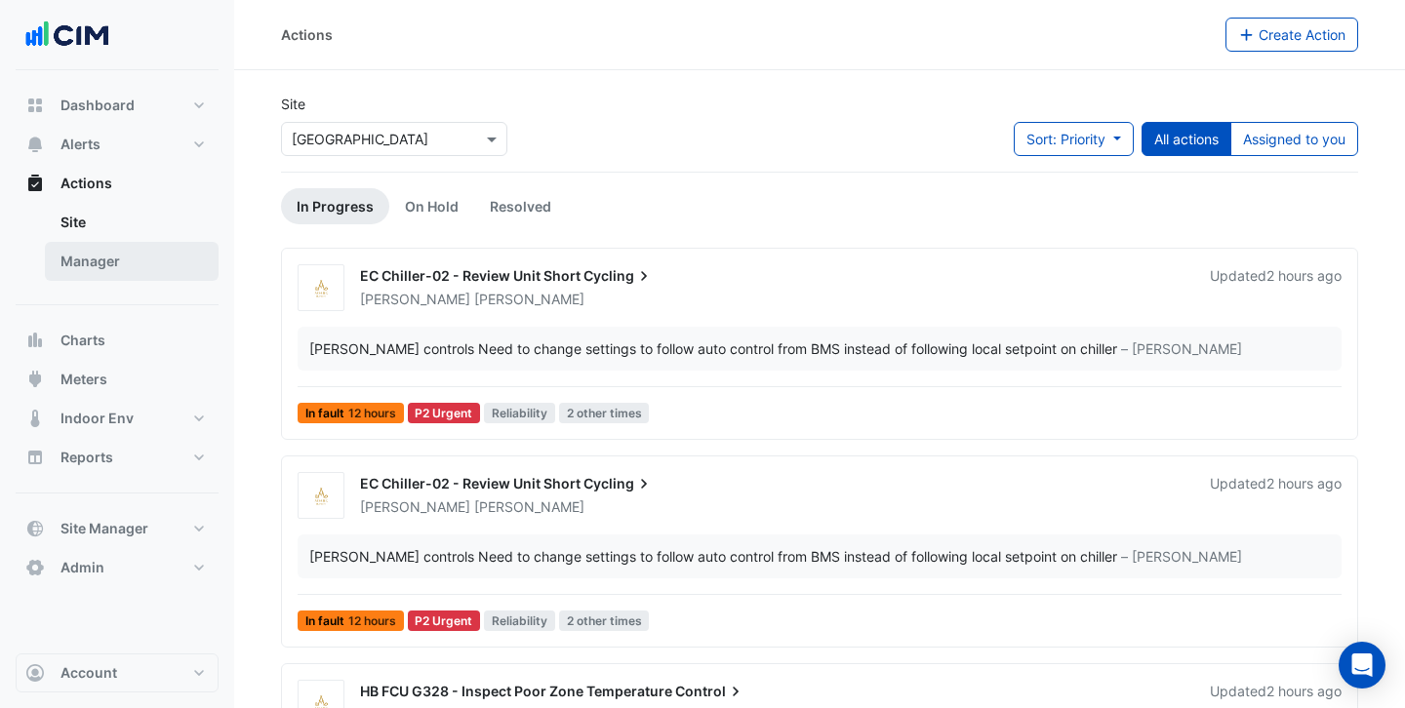
click at [100, 259] on link "Manager" at bounding box center [132, 261] width 174 height 39
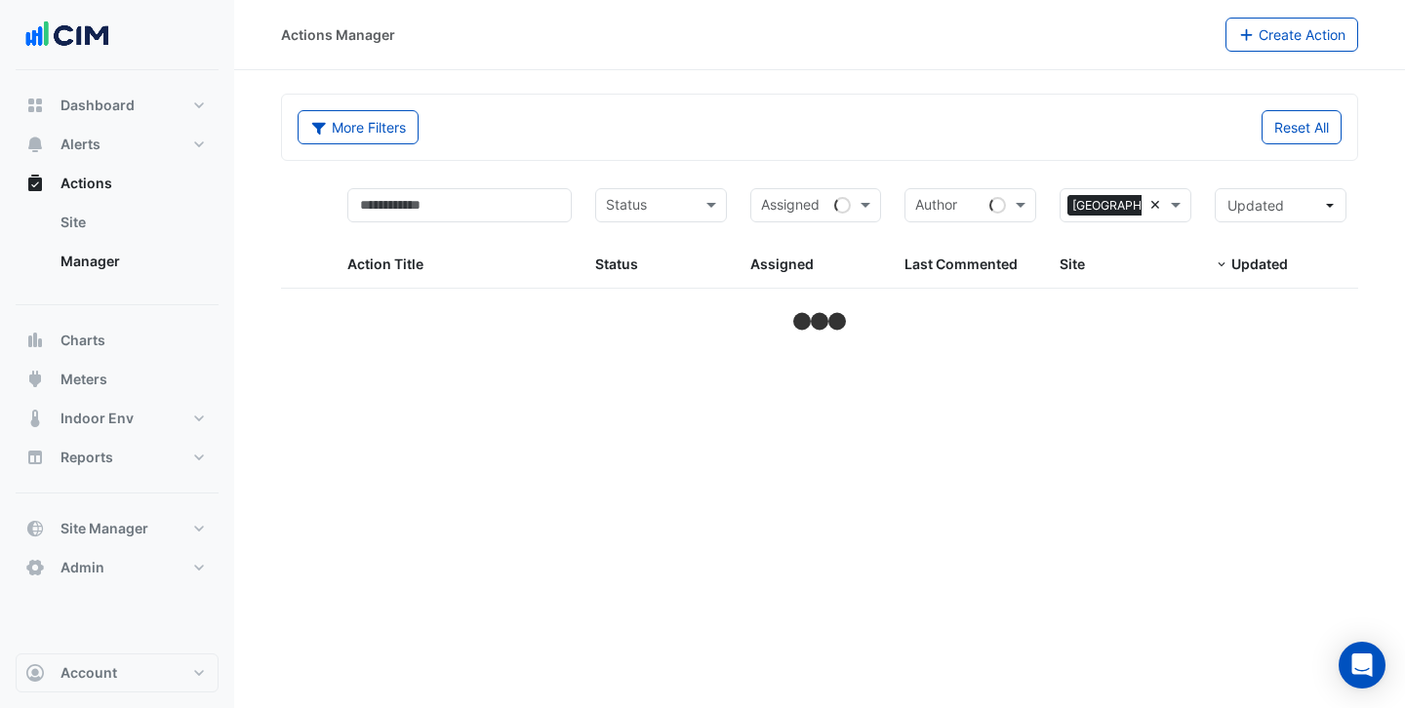
select select "***"
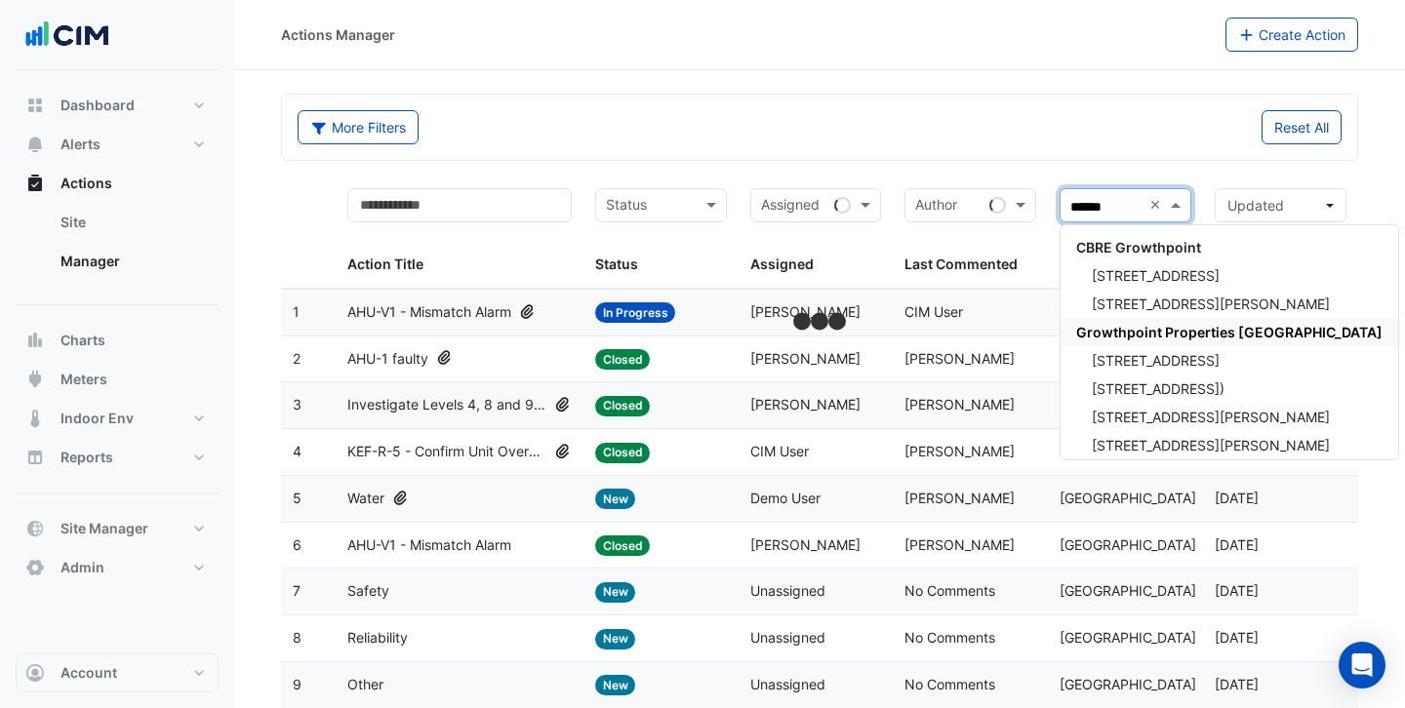
click at [1108, 334] on span "Growthpoint Properties [GEOGRAPHIC_DATA]" at bounding box center [1229, 332] width 306 height 17
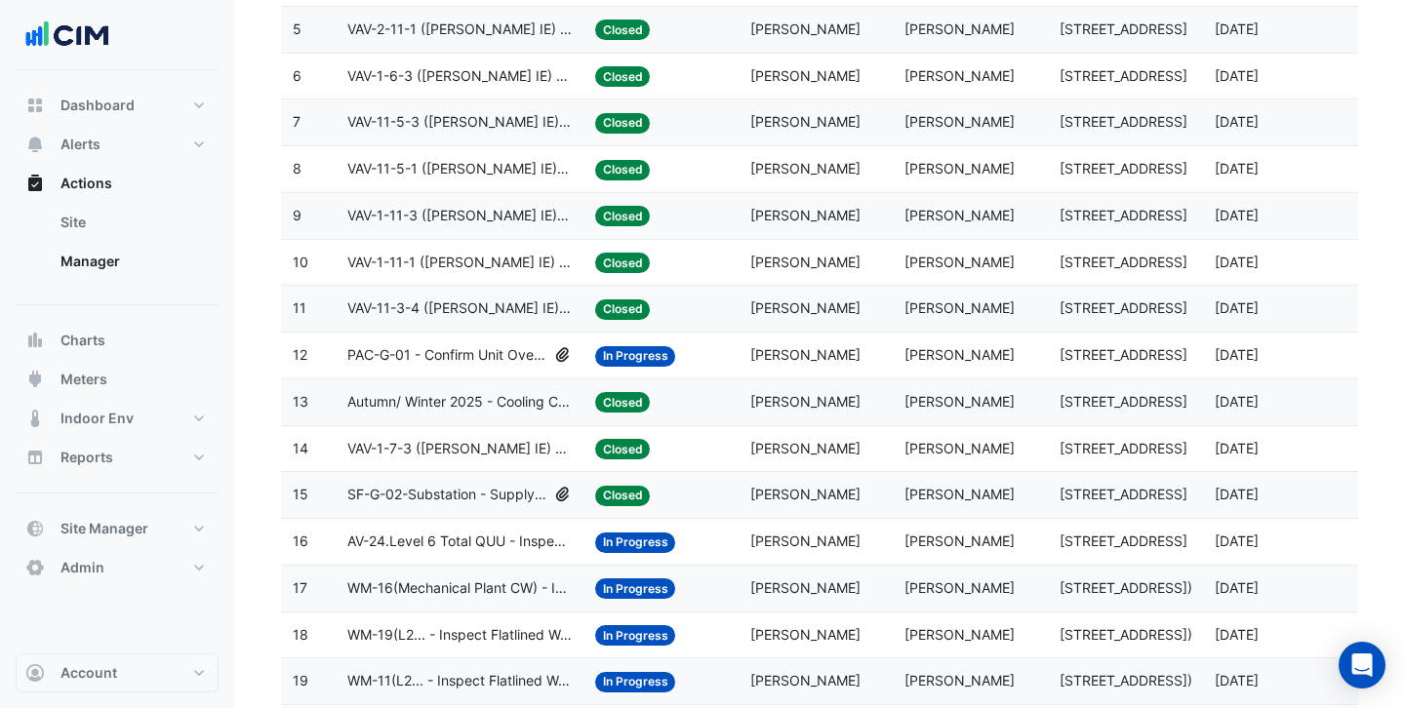
scroll to position [468, 0]
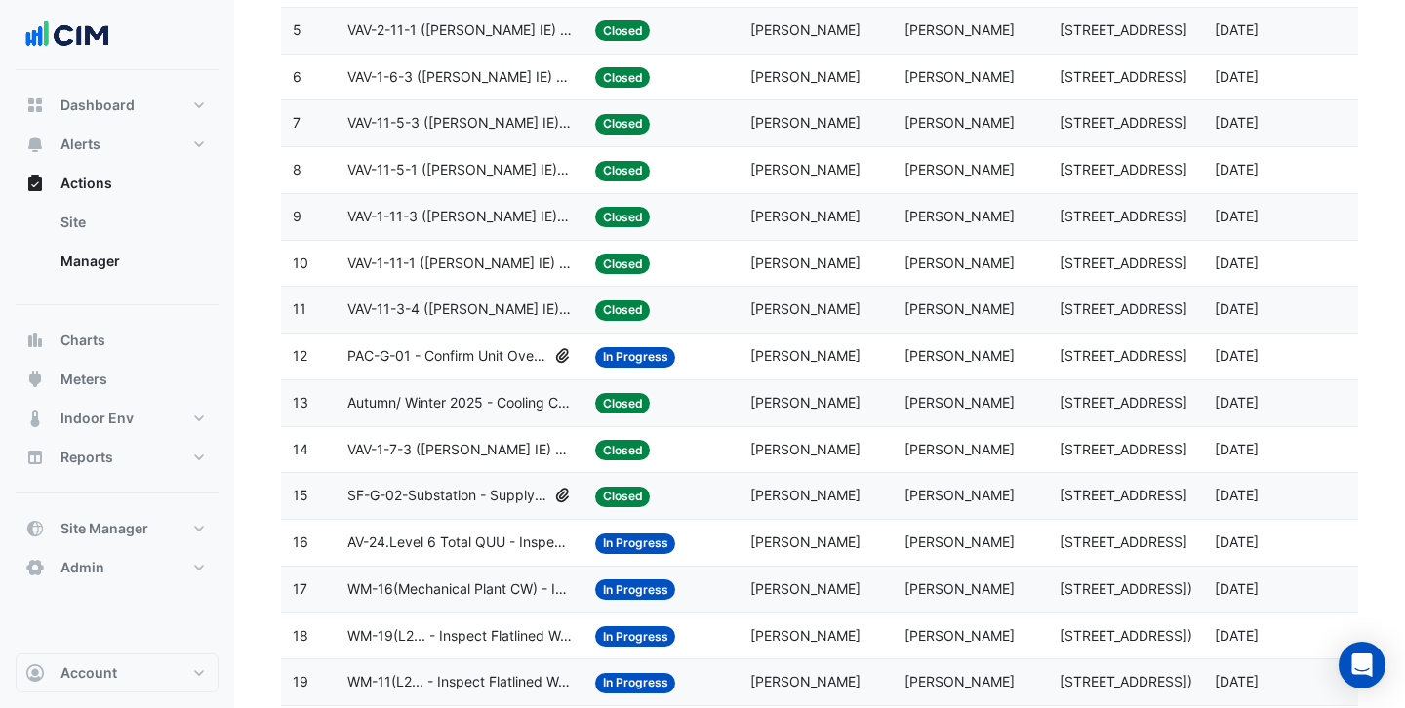
click at [486, 81] on span "VAV-1-6-3 (NABERS IE) - Review Critical Sensor Outside Range" at bounding box center [459, 77] width 224 height 22
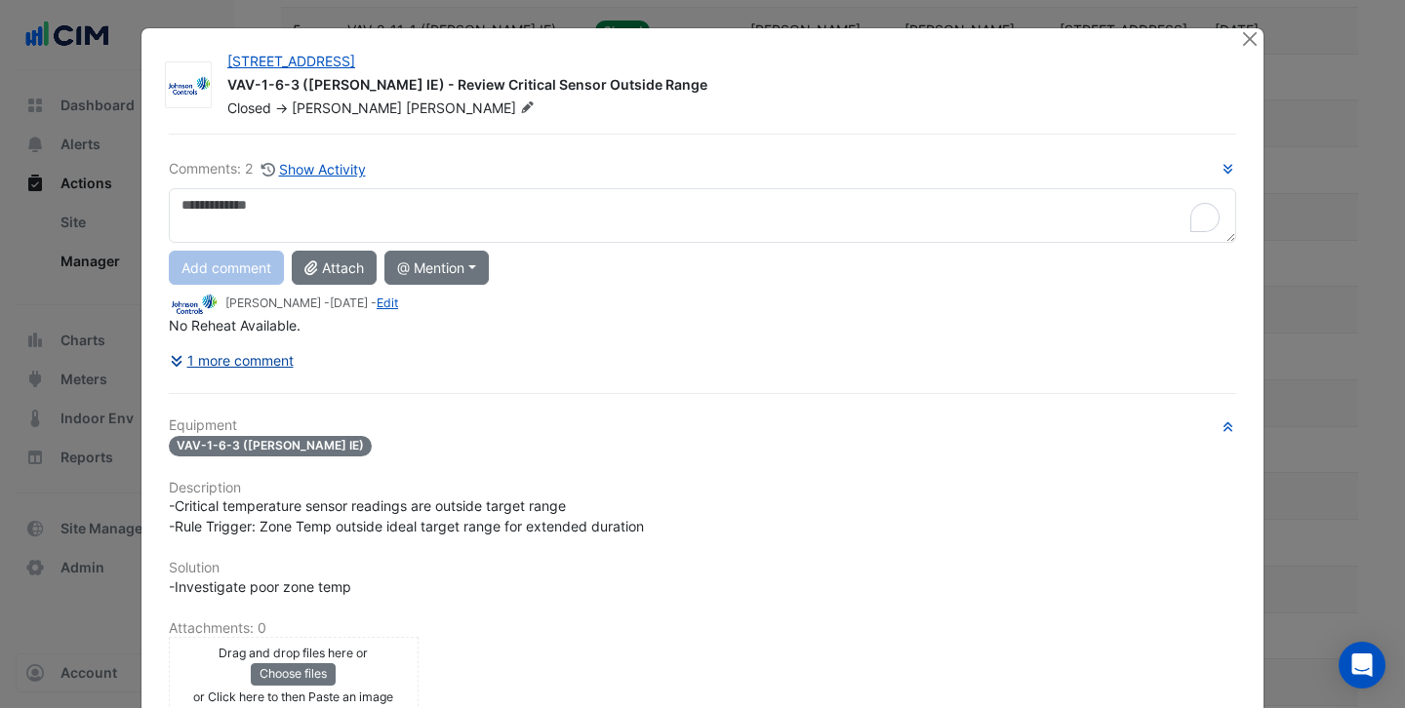
click at [263, 364] on button "1 more comment" at bounding box center [232, 360] width 126 height 34
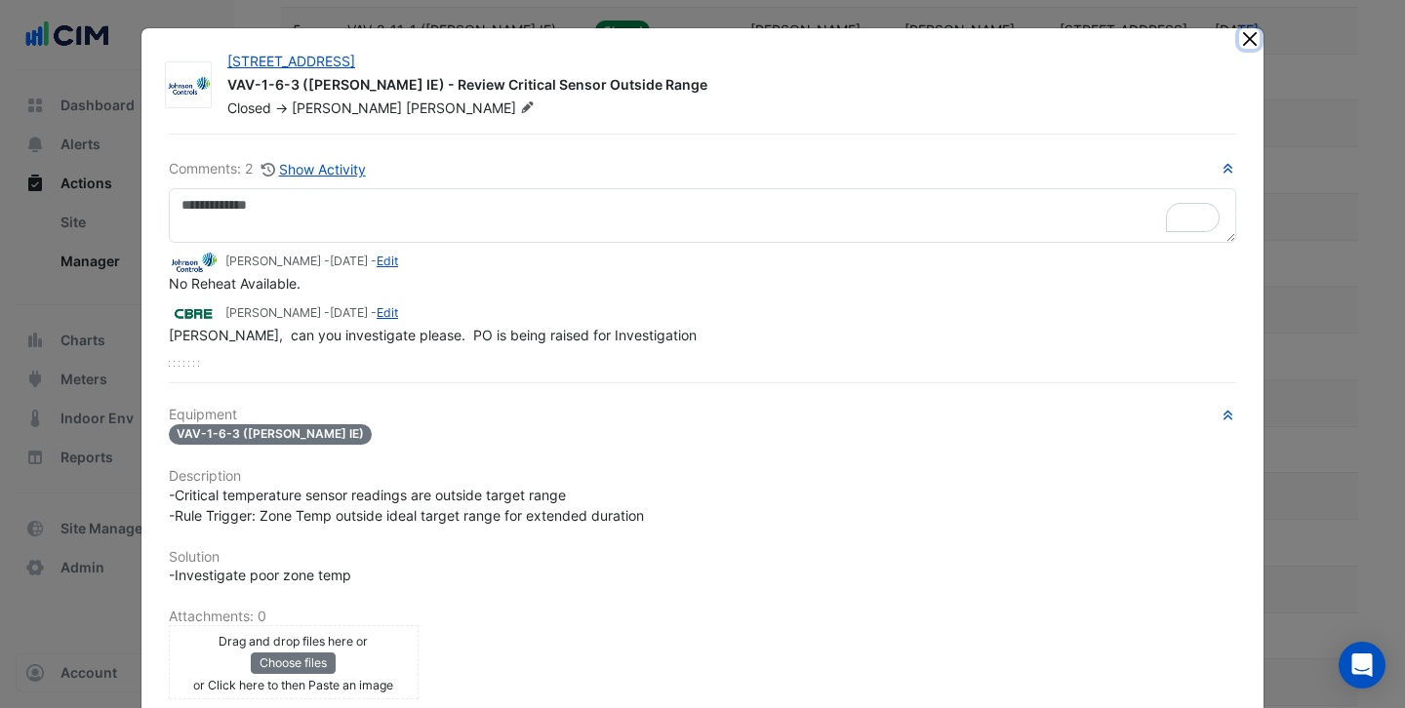
click at [1248, 39] on button "Close" at bounding box center [1249, 38] width 20 height 20
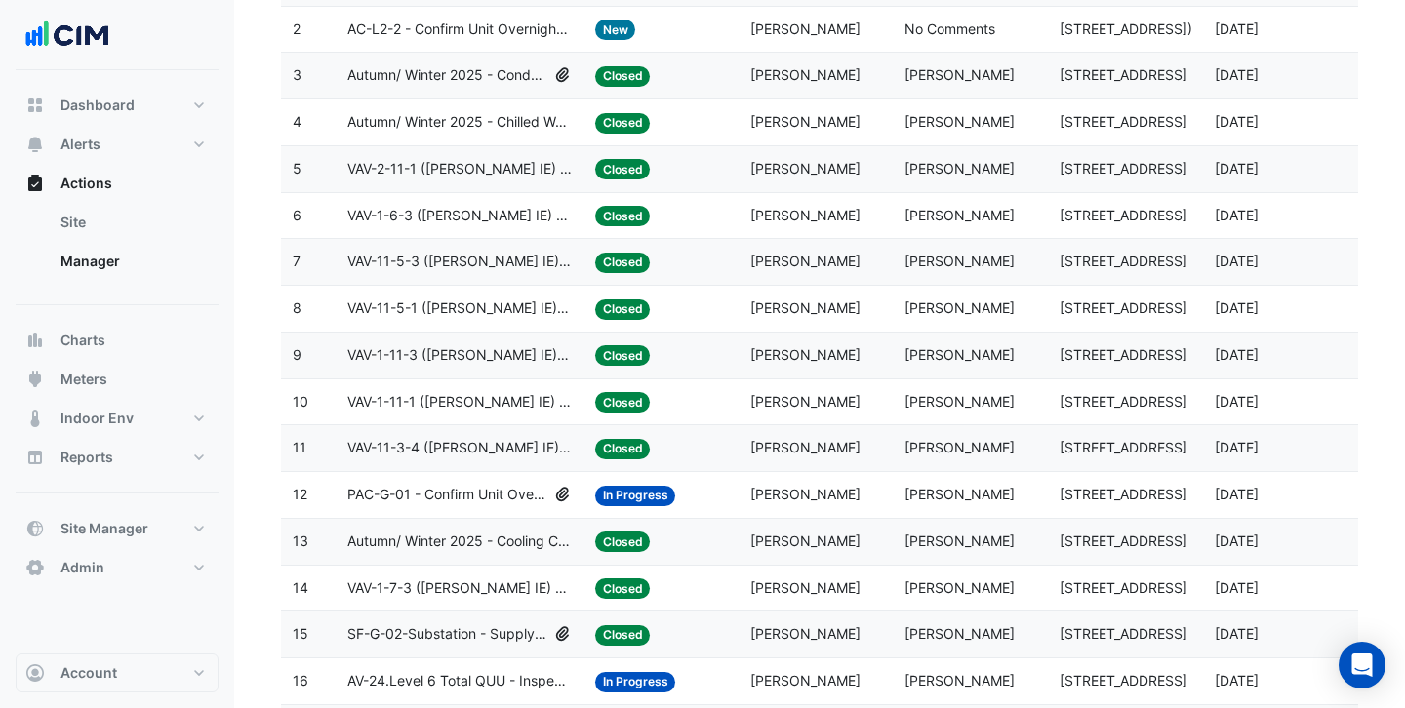
scroll to position [0, 0]
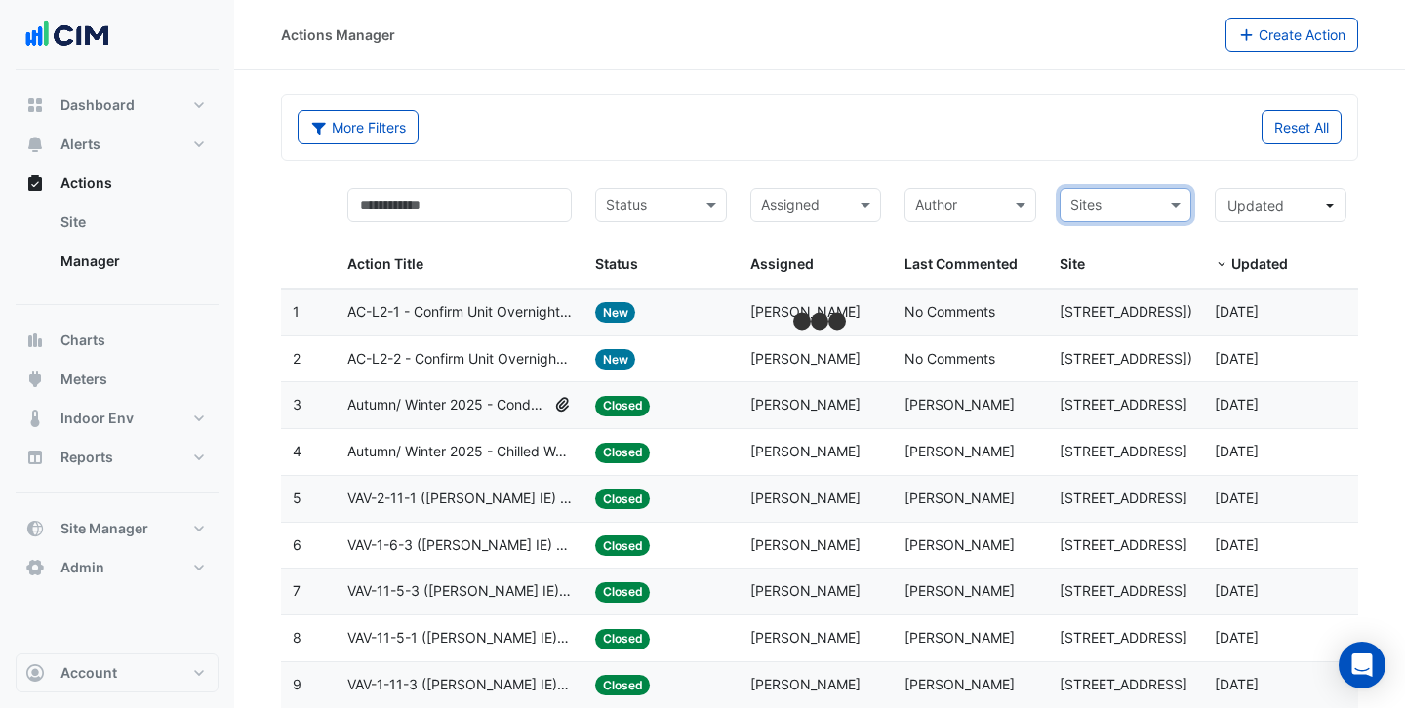
click at [1091, 201] on input "text" at bounding box center [1114, 207] width 88 height 22
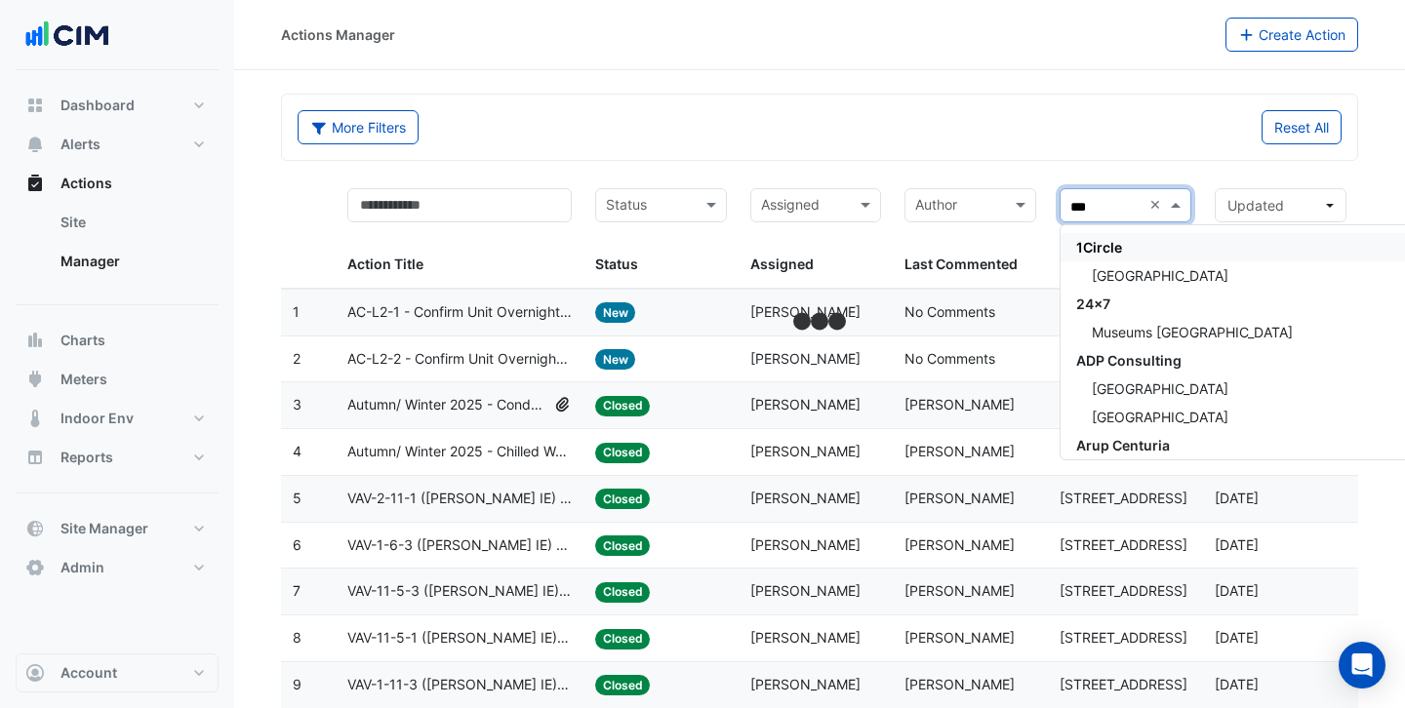
type input "****"
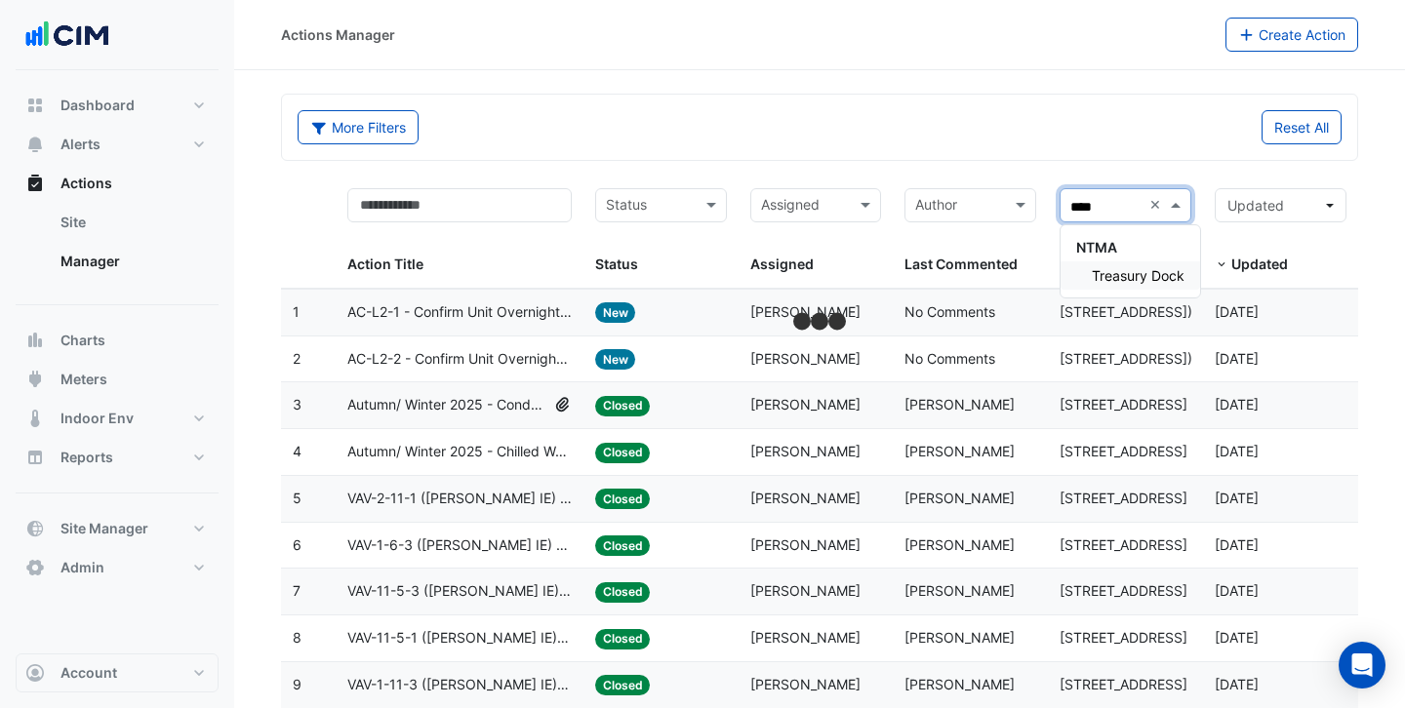
click at [1143, 267] on span "Treasury Dock" at bounding box center [1138, 275] width 93 height 17
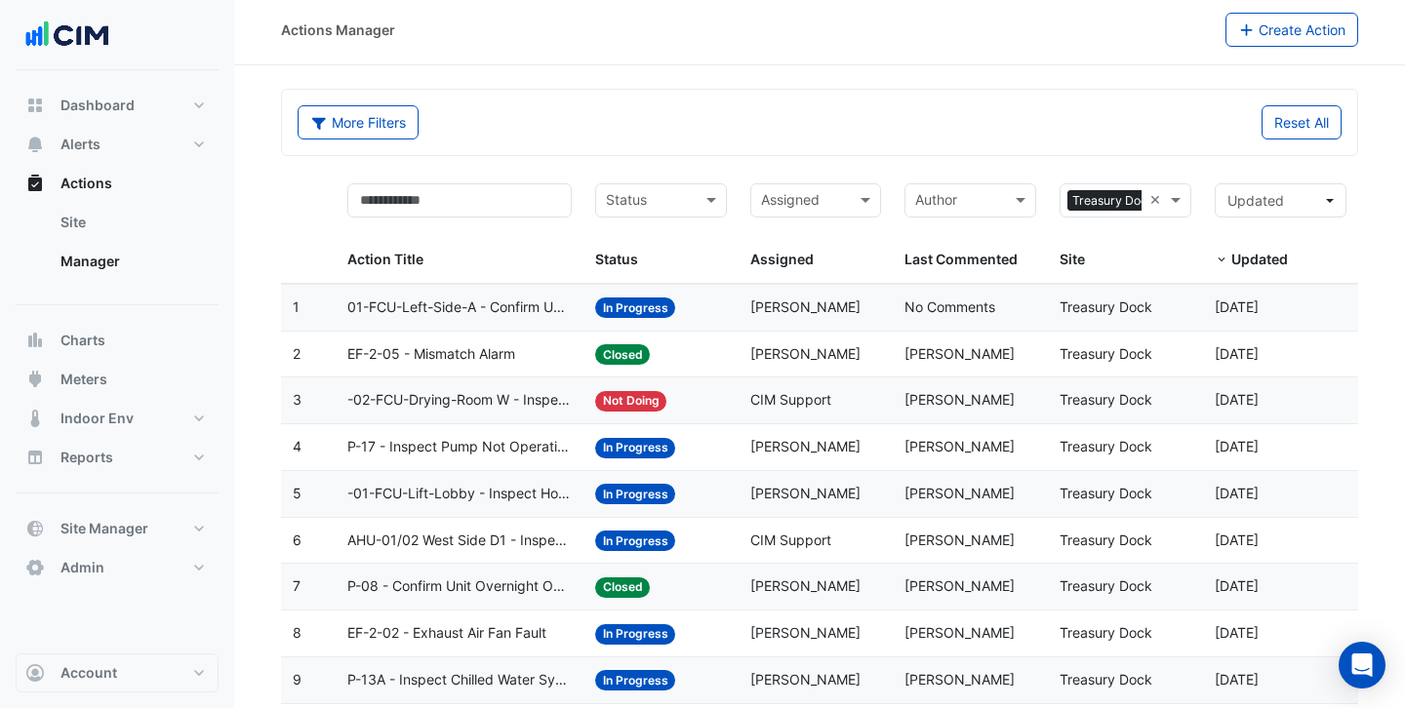
scroll to position [9, 0]
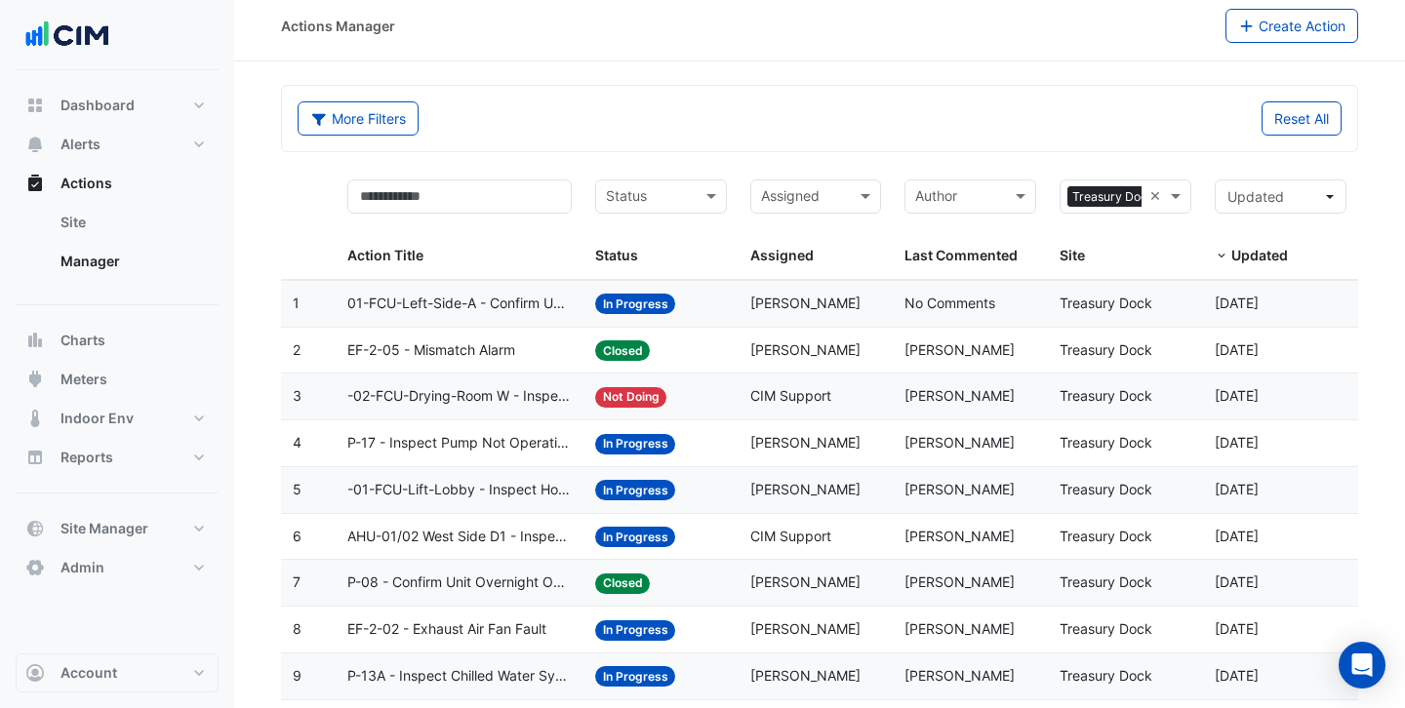
click at [833, 354] on span "Victoria Flood" at bounding box center [805, 350] width 110 height 17
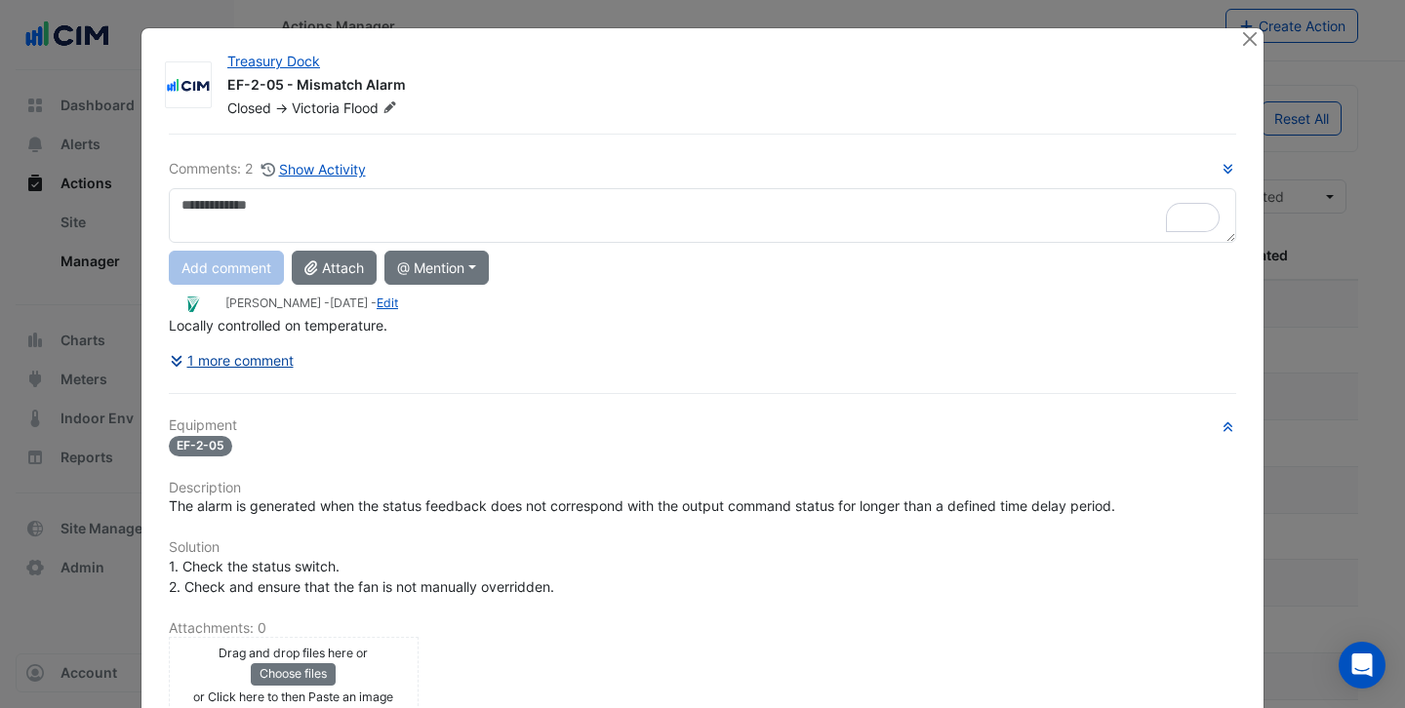
click at [213, 358] on button "1 more comment" at bounding box center [232, 360] width 126 height 34
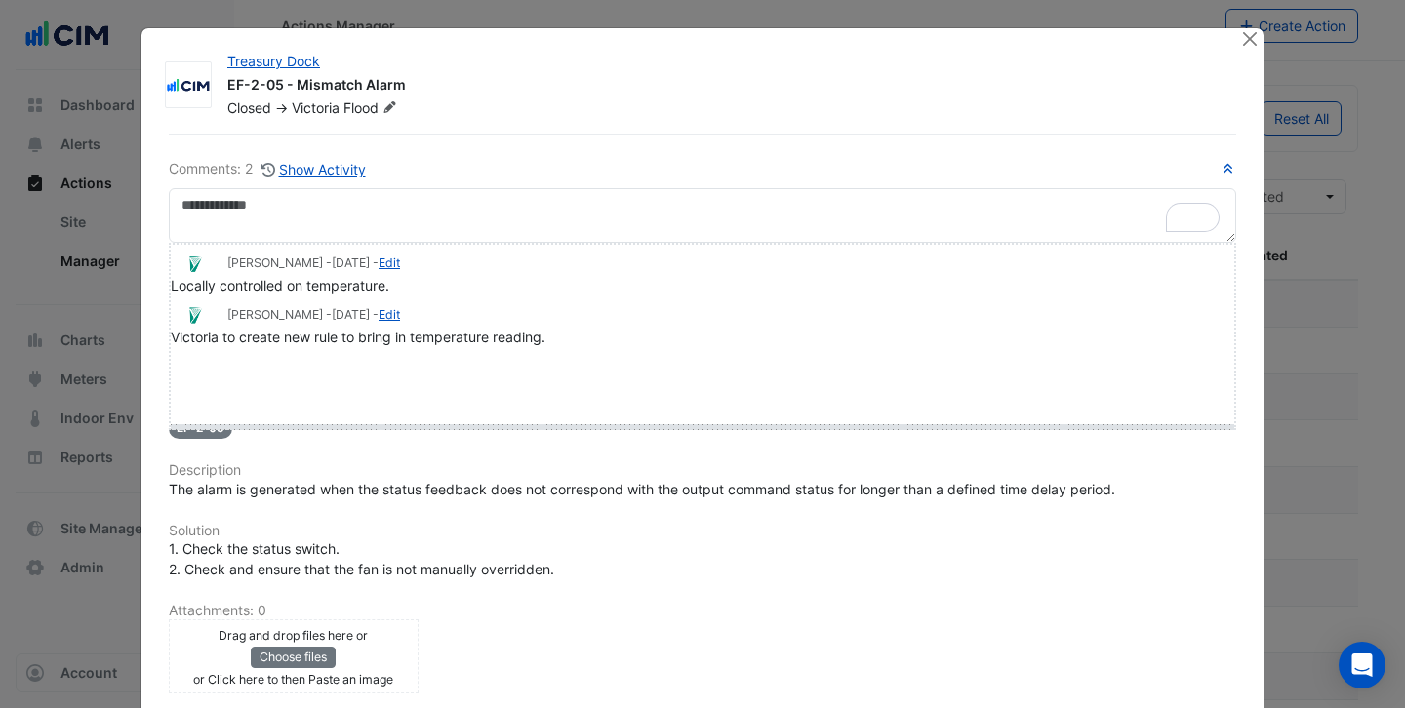
drag, startPoint x: 184, startPoint y: 362, endPoint x: 182, endPoint y: 435, distance: 73.2
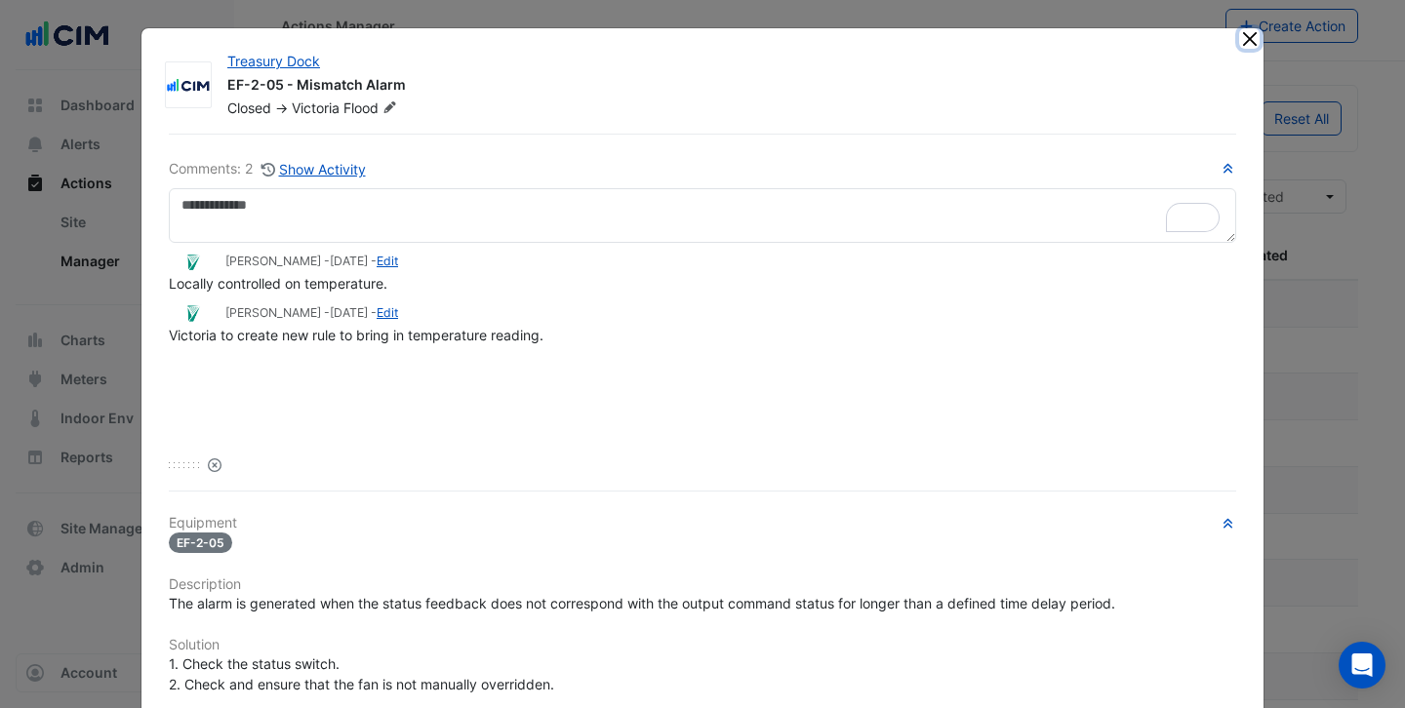
click at [1251, 35] on button "Close" at bounding box center [1249, 38] width 20 height 20
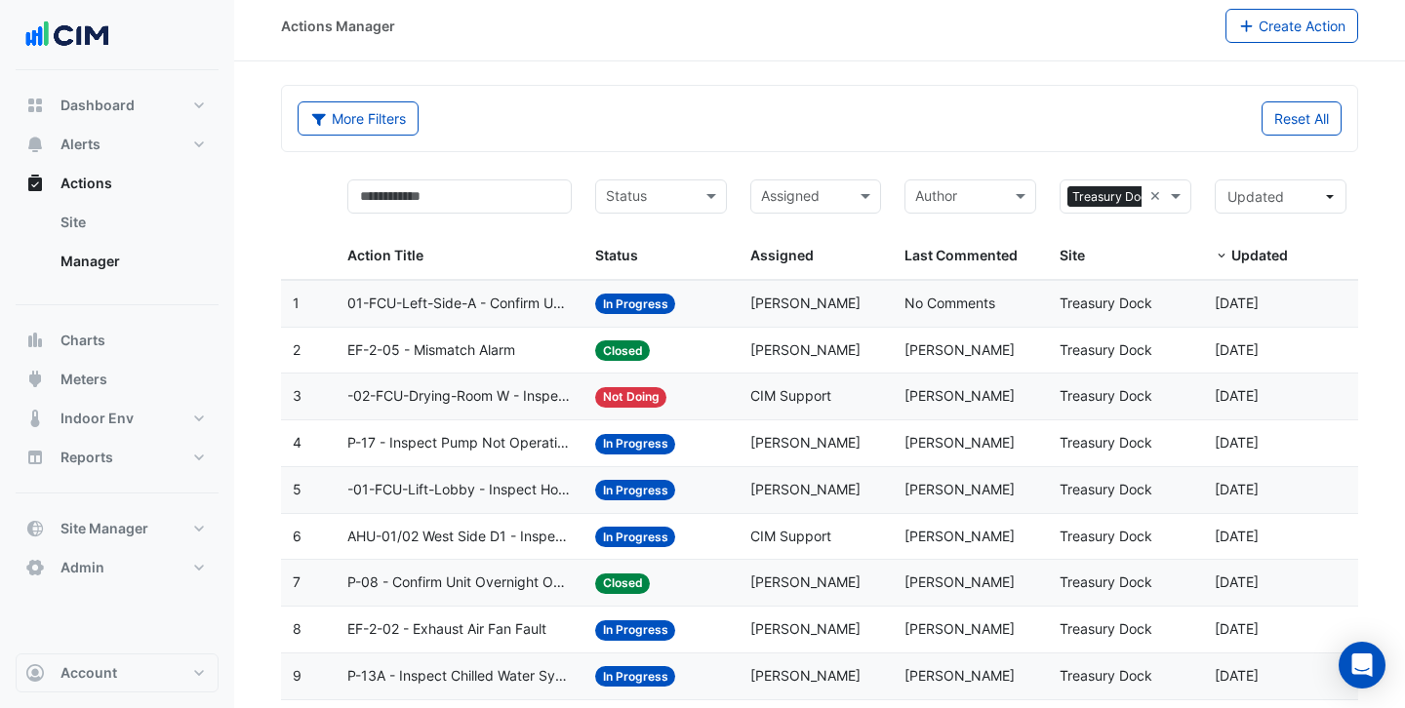
click at [942, 443] on span "Gavin Fox" at bounding box center [960, 442] width 110 height 17
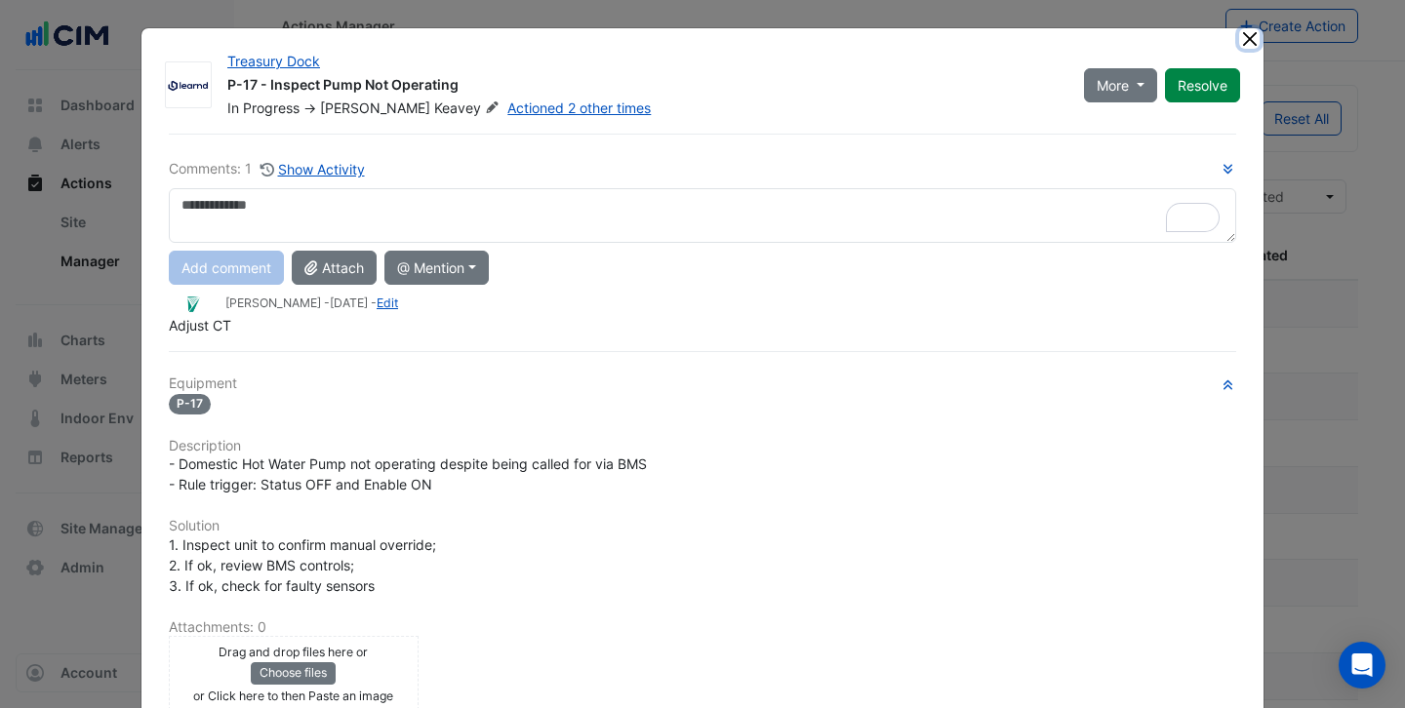
click at [1249, 41] on button "Close" at bounding box center [1249, 38] width 20 height 20
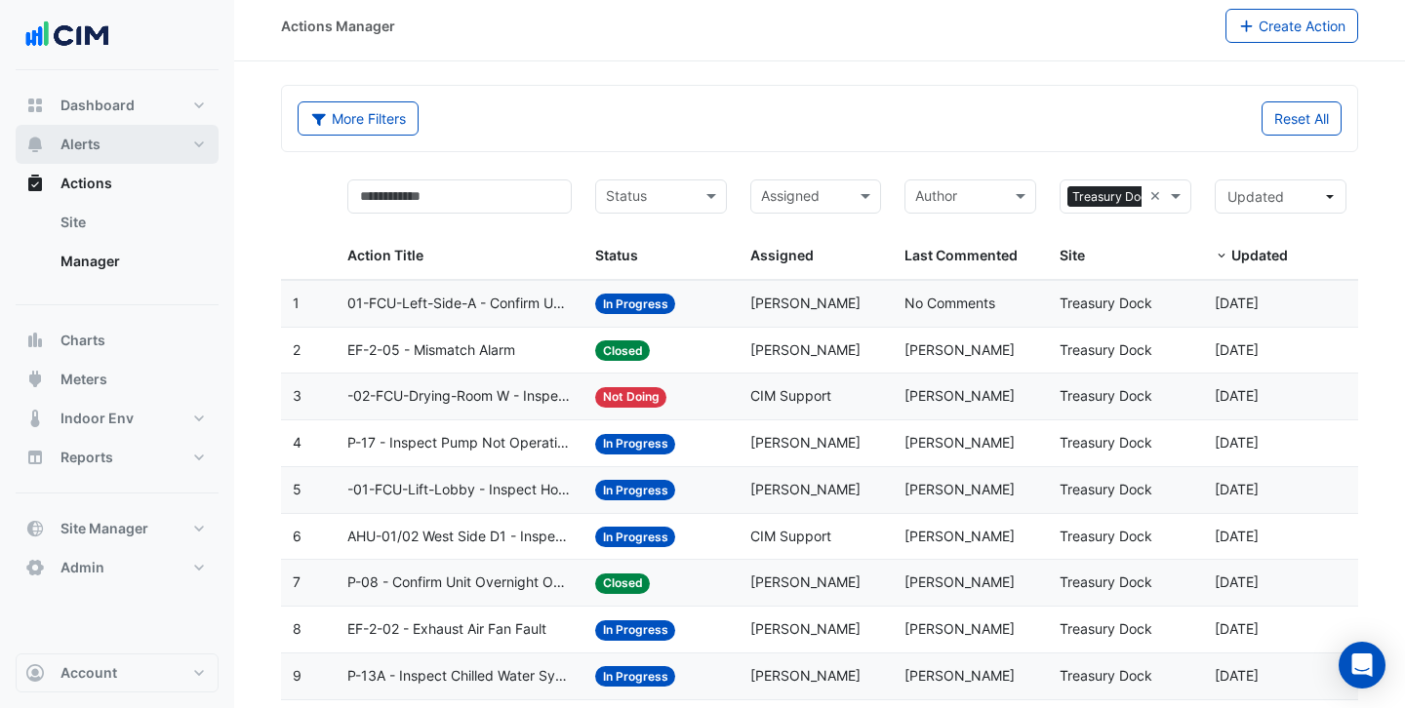
click at [101, 144] on button "Alerts" at bounding box center [117, 144] width 203 height 39
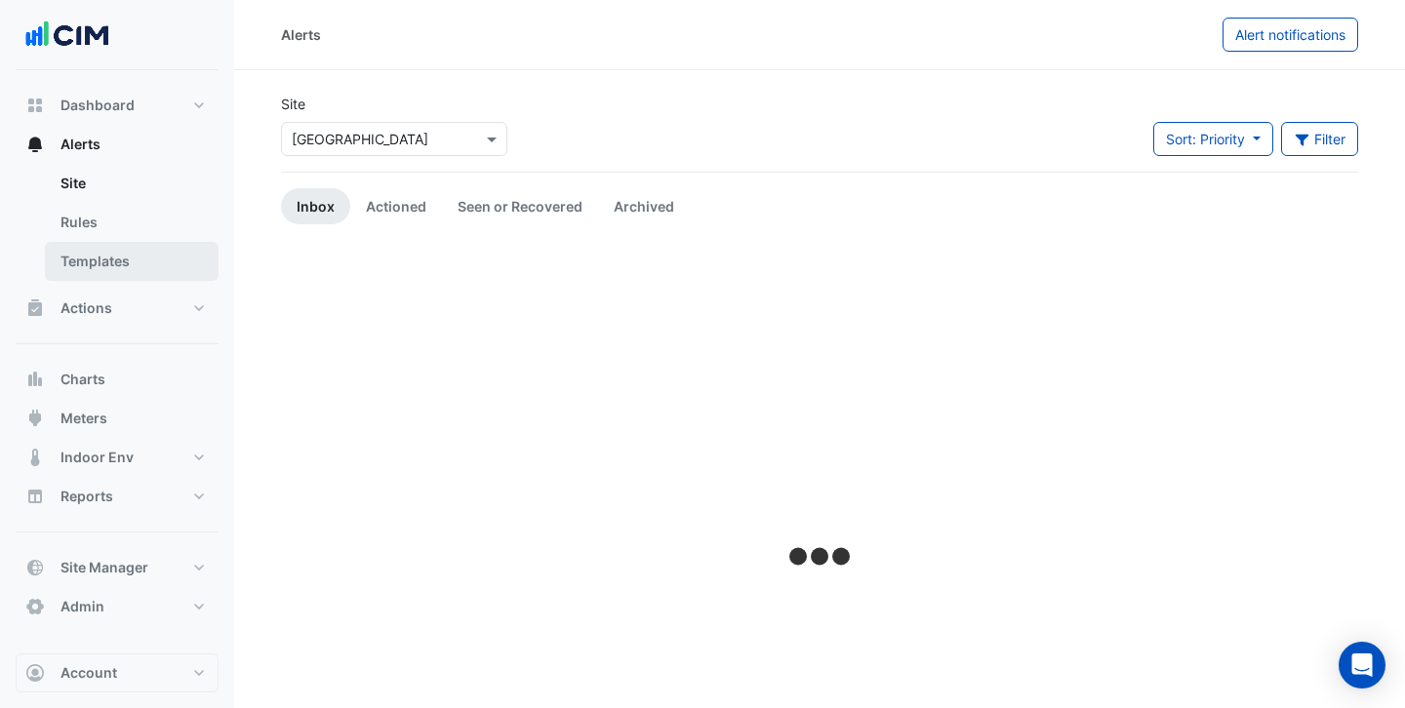
click at [100, 255] on link "Templates" at bounding box center [132, 261] width 174 height 39
select select
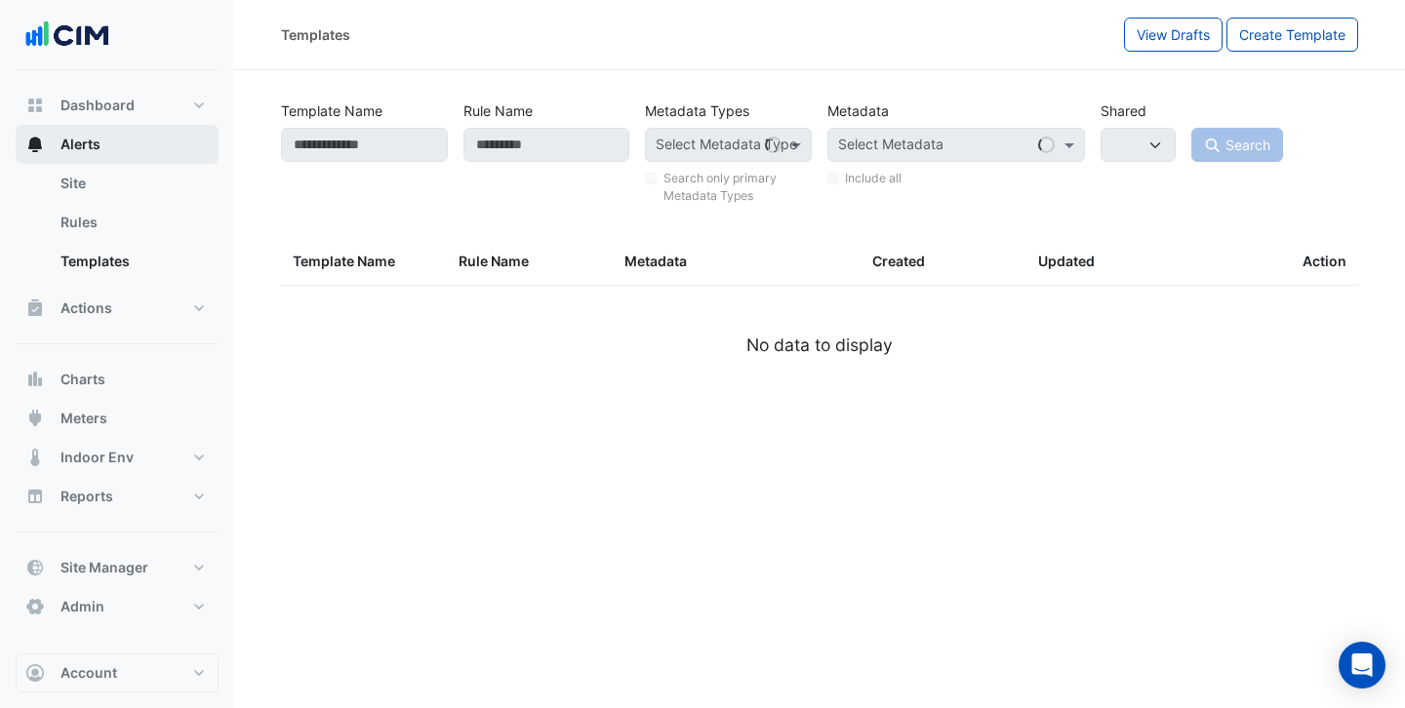
click at [95, 149] on span "Alerts" at bounding box center [80, 145] width 40 height 20
click at [102, 182] on link "Site" at bounding box center [132, 183] width 174 height 39
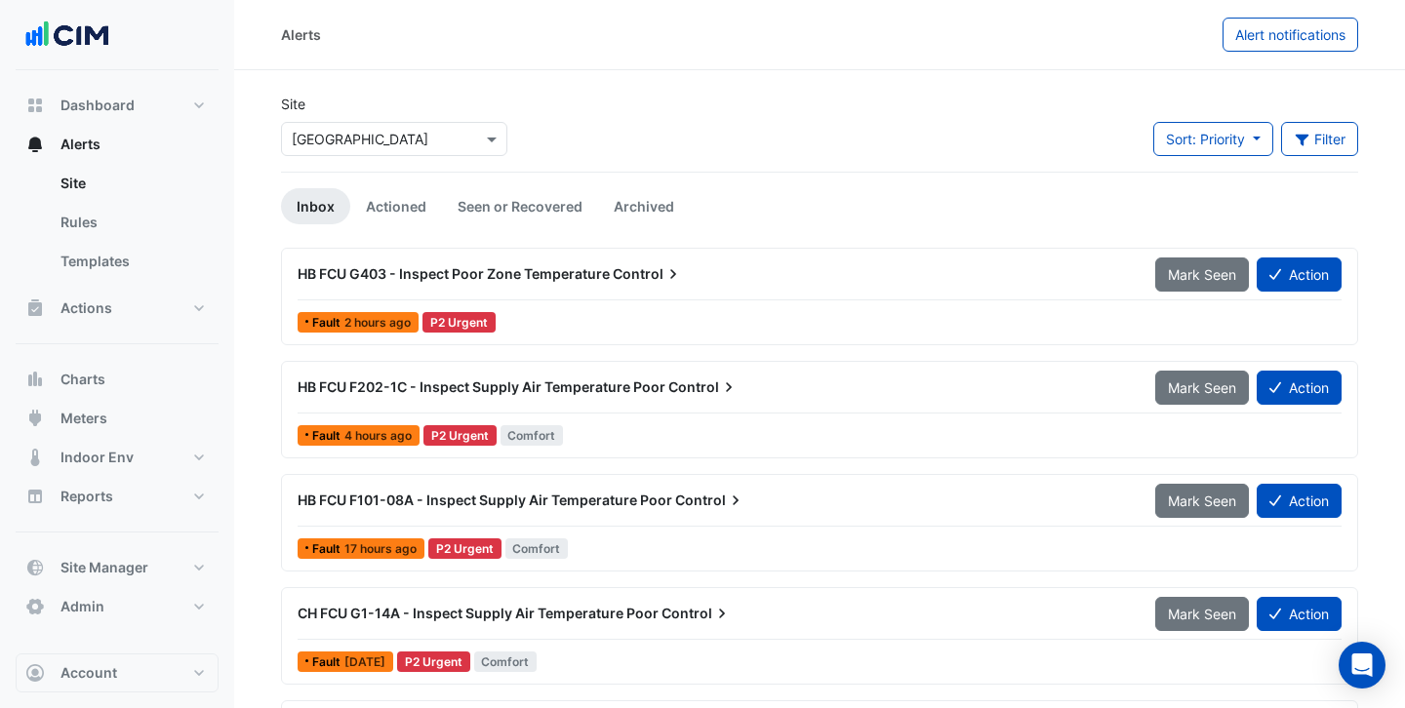
click at [383, 135] on input "text" at bounding box center [375, 140] width 166 height 20
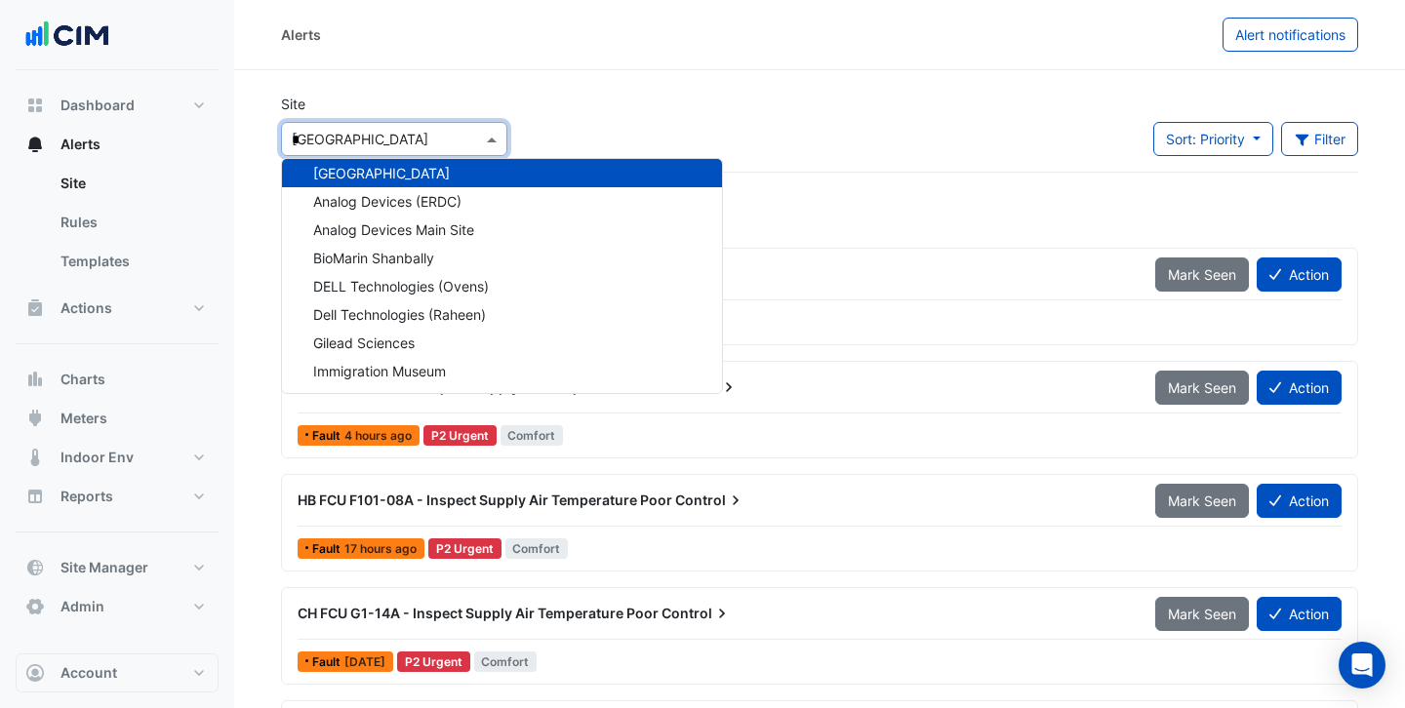
scroll to position [178, 0]
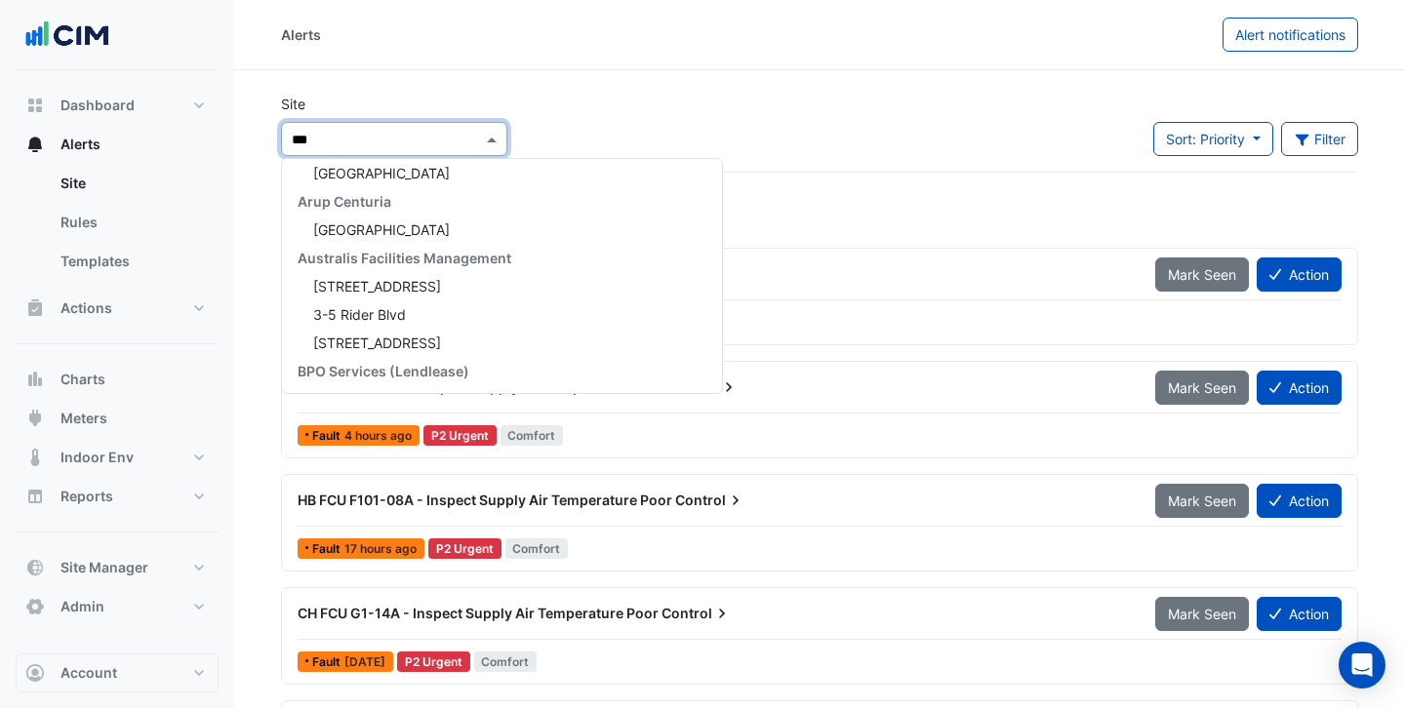
type input "****"
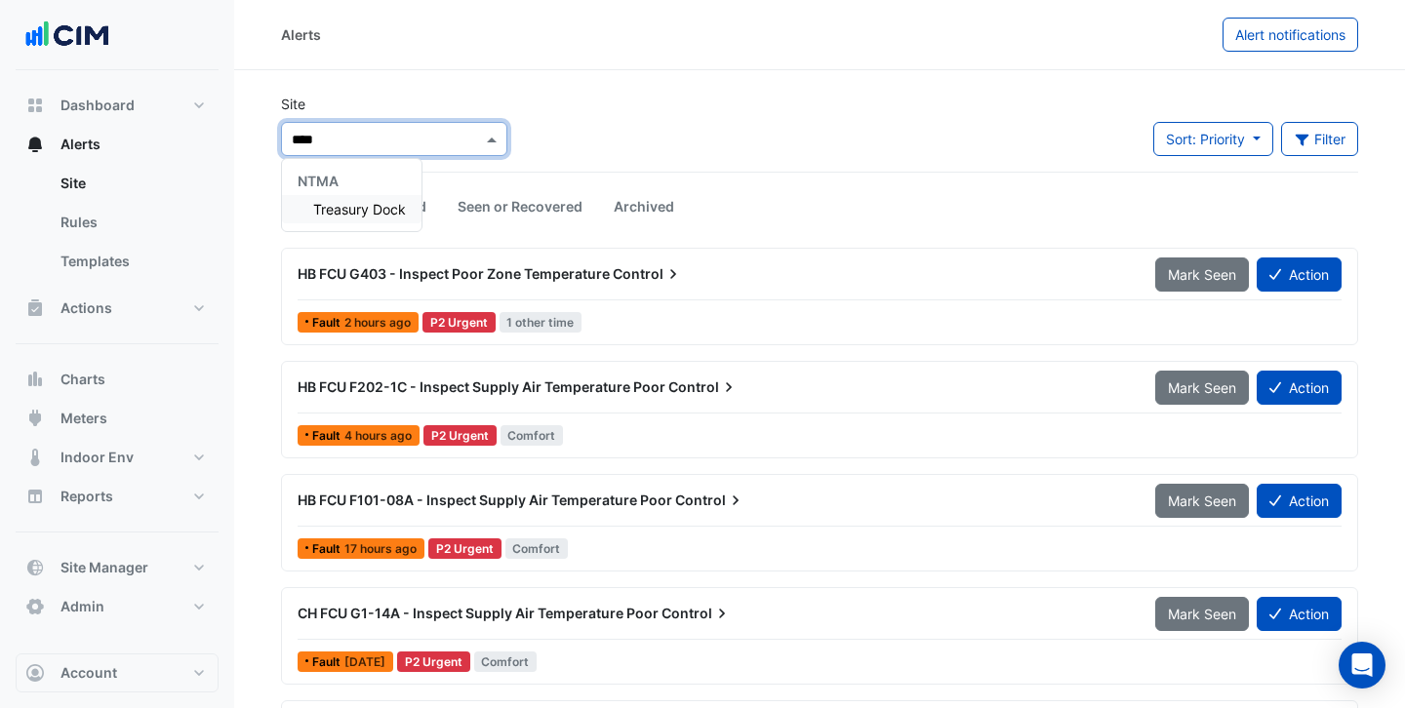
click at [363, 221] on div "Treasury Dock" at bounding box center [352, 209] width 140 height 28
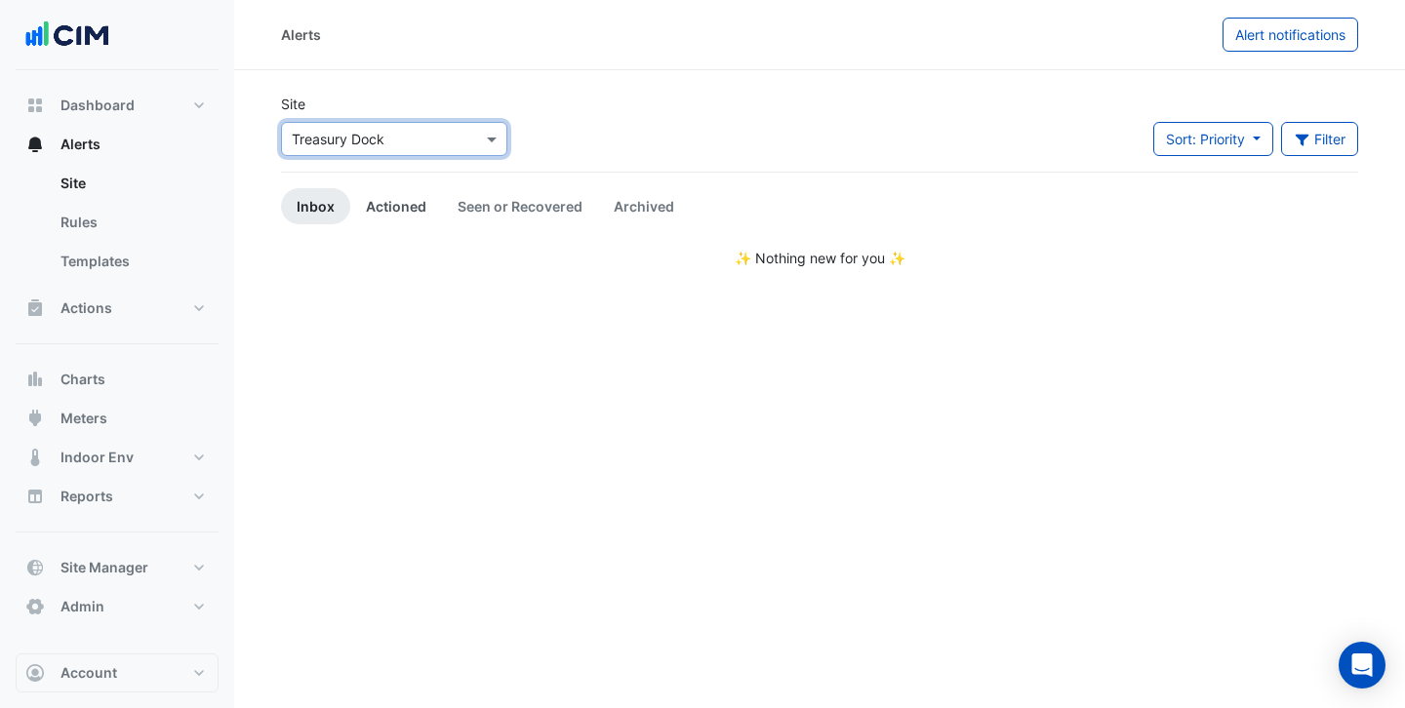
click at [375, 208] on link "Actioned" at bounding box center [396, 206] width 92 height 36
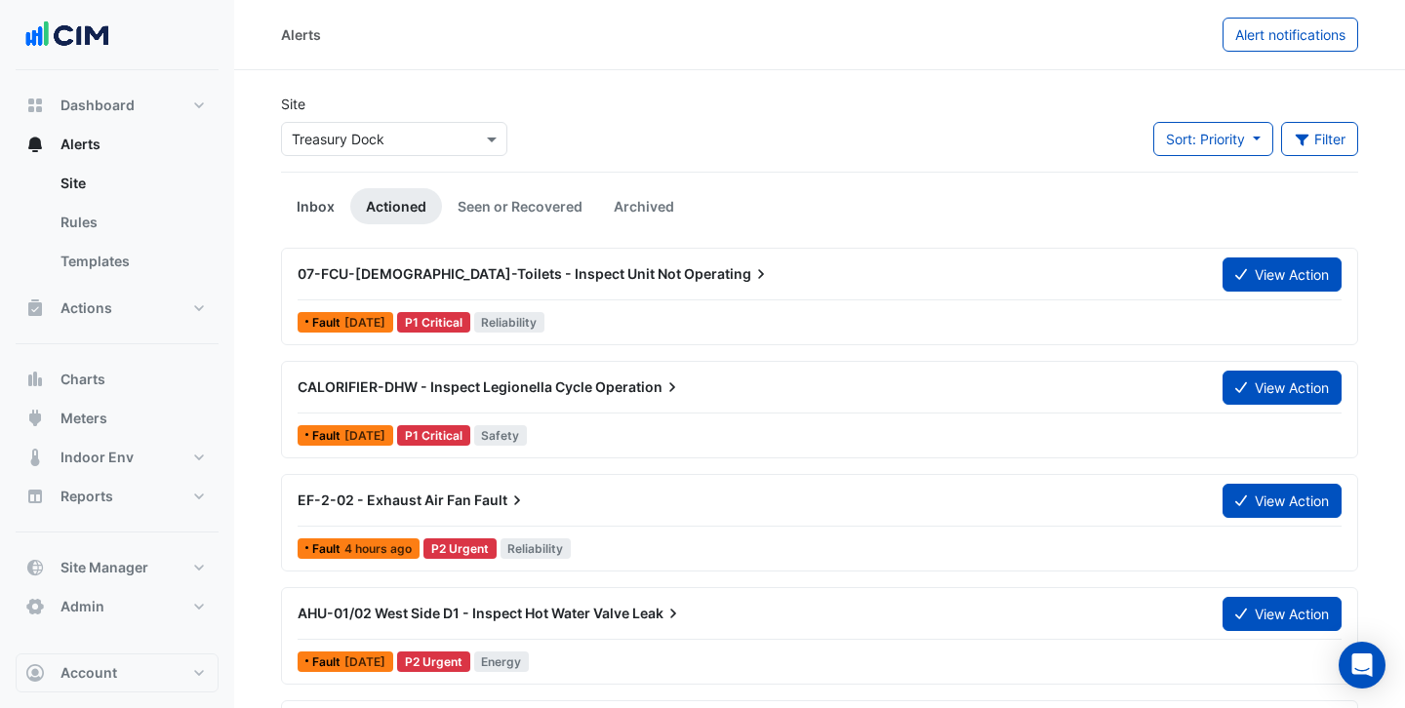
click at [319, 209] on link "Inbox" at bounding box center [315, 206] width 69 height 36
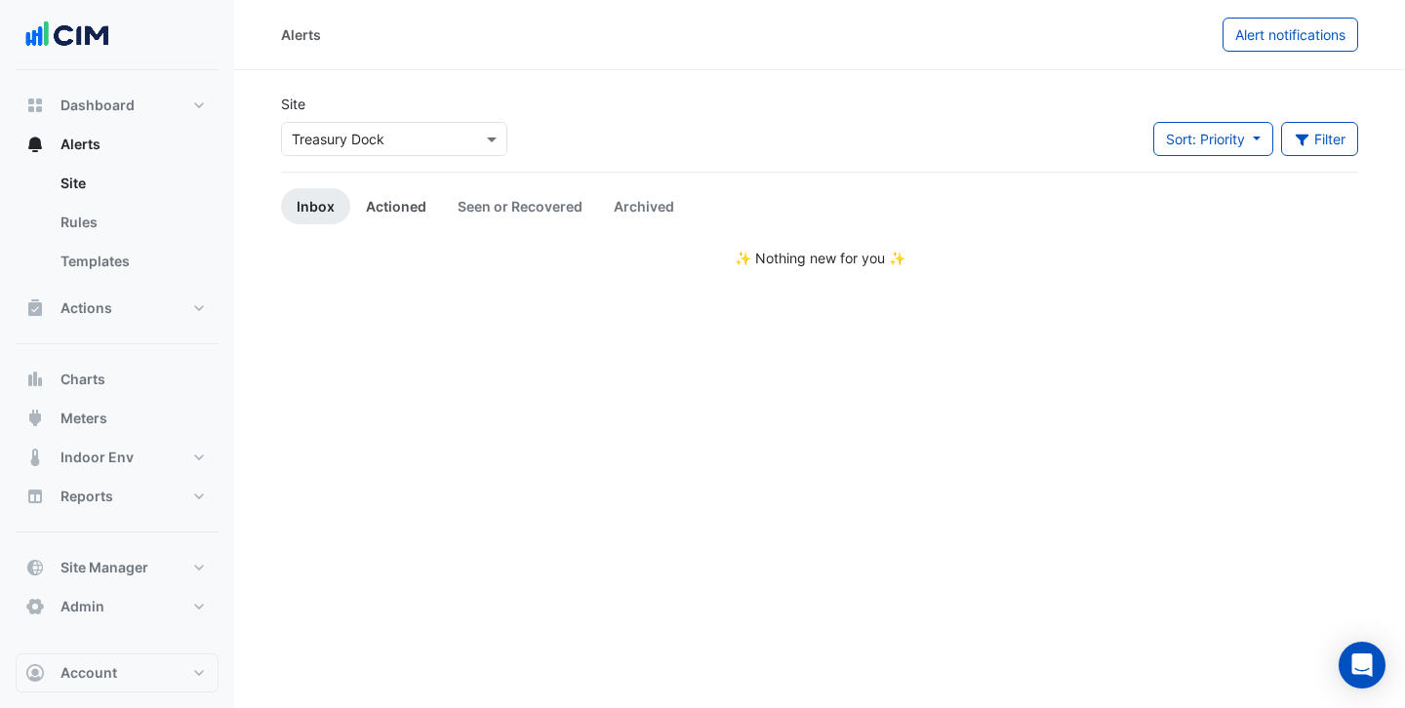
click at [403, 210] on link "Actioned" at bounding box center [396, 206] width 92 height 36
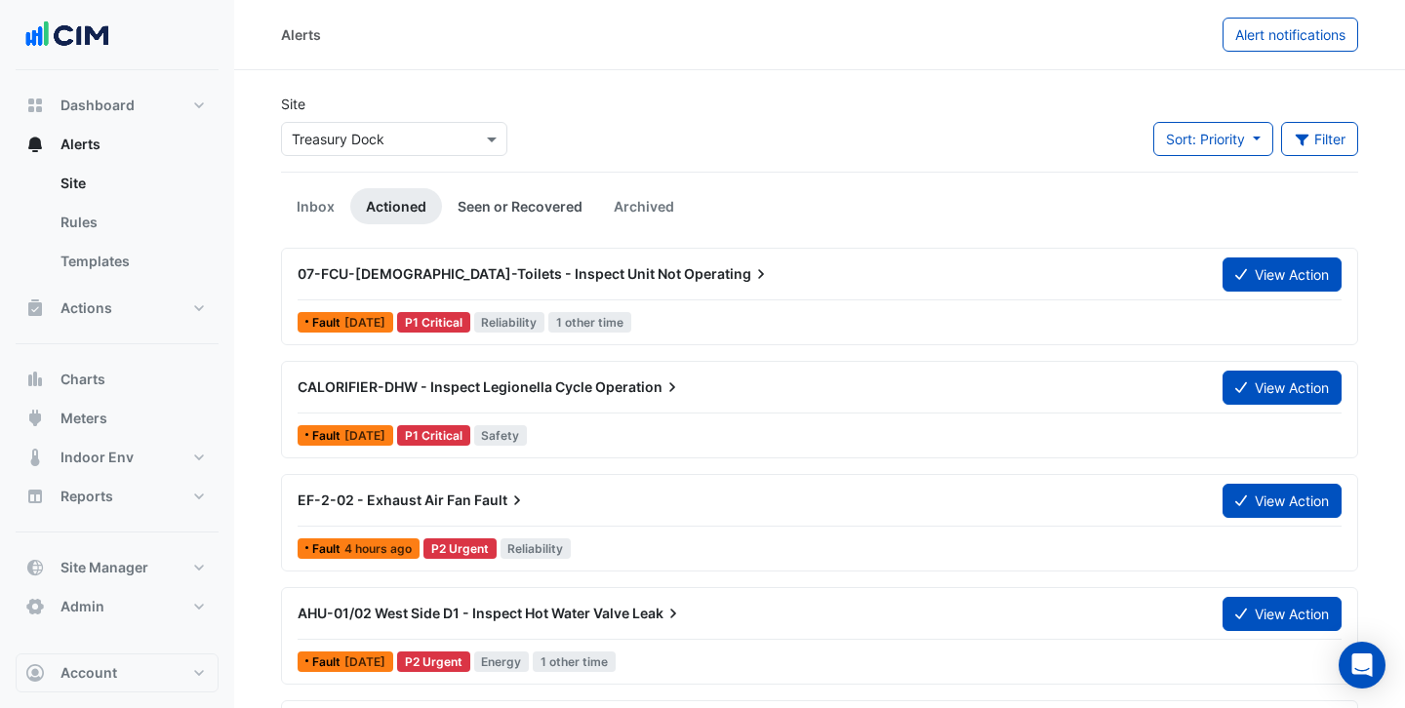
click at [476, 212] on link "Seen or Recovered" at bounding box center [520, 206] width 156 height 36
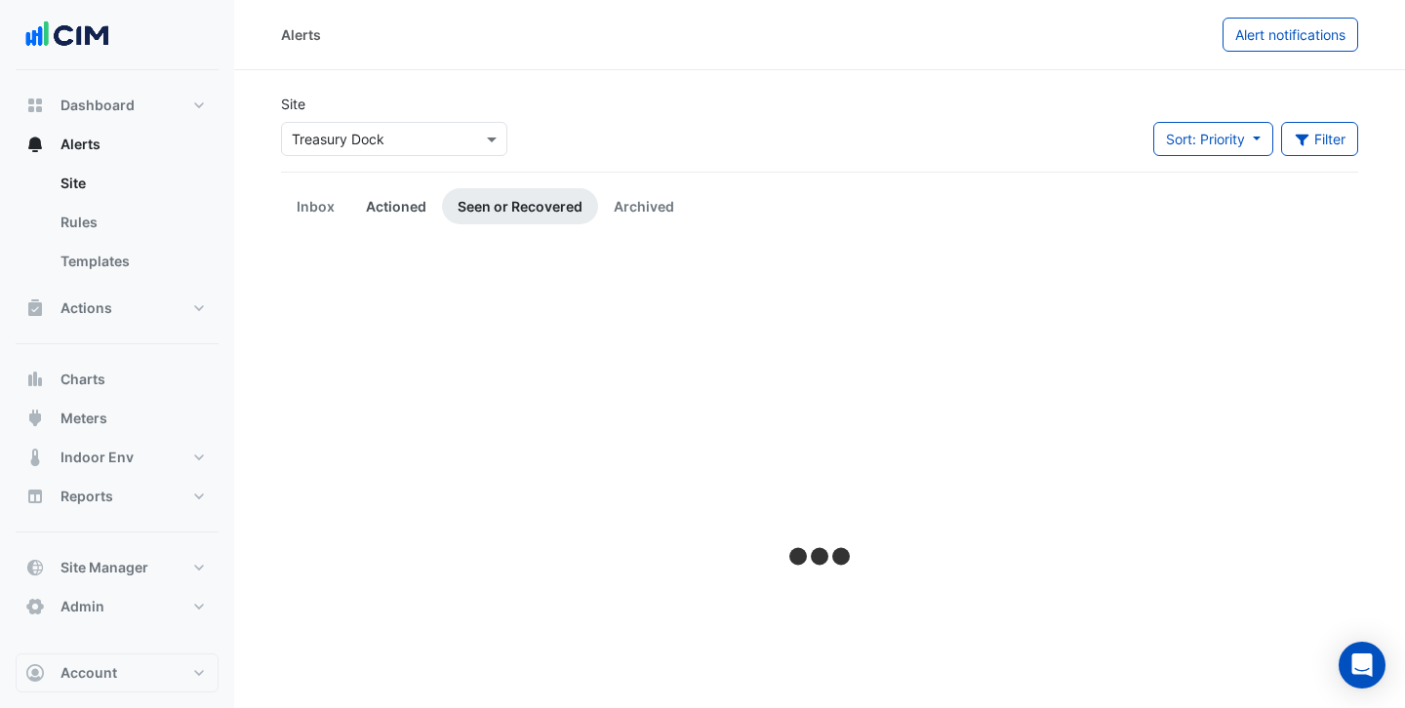
click at [383, 214] on link "Actioned" at bounding box center [396, 206] width 92 height 36
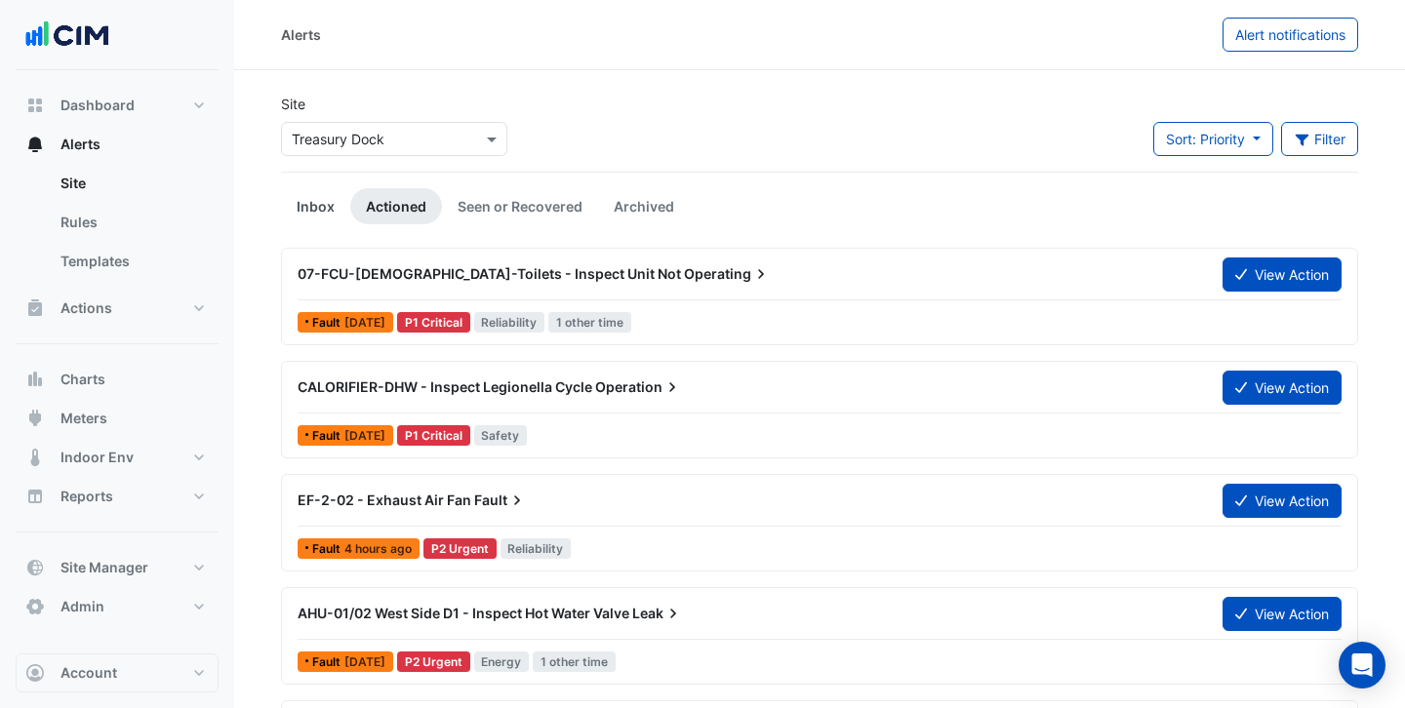
click at [325, 206] on link "Inbox" at bounding box center [315, 206] width 69 height 36
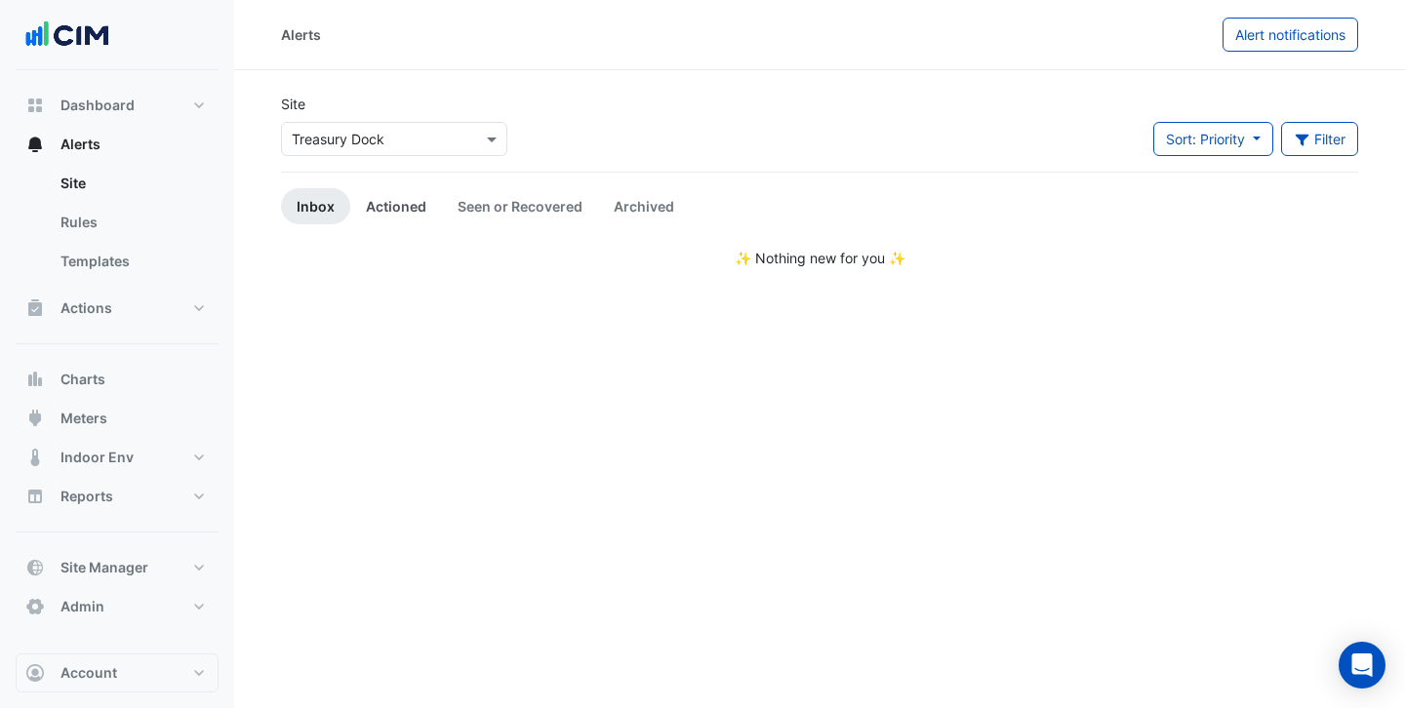
click at [393, 211] on link "Actioned" at bounding box center [396, 206] width 92 height 36
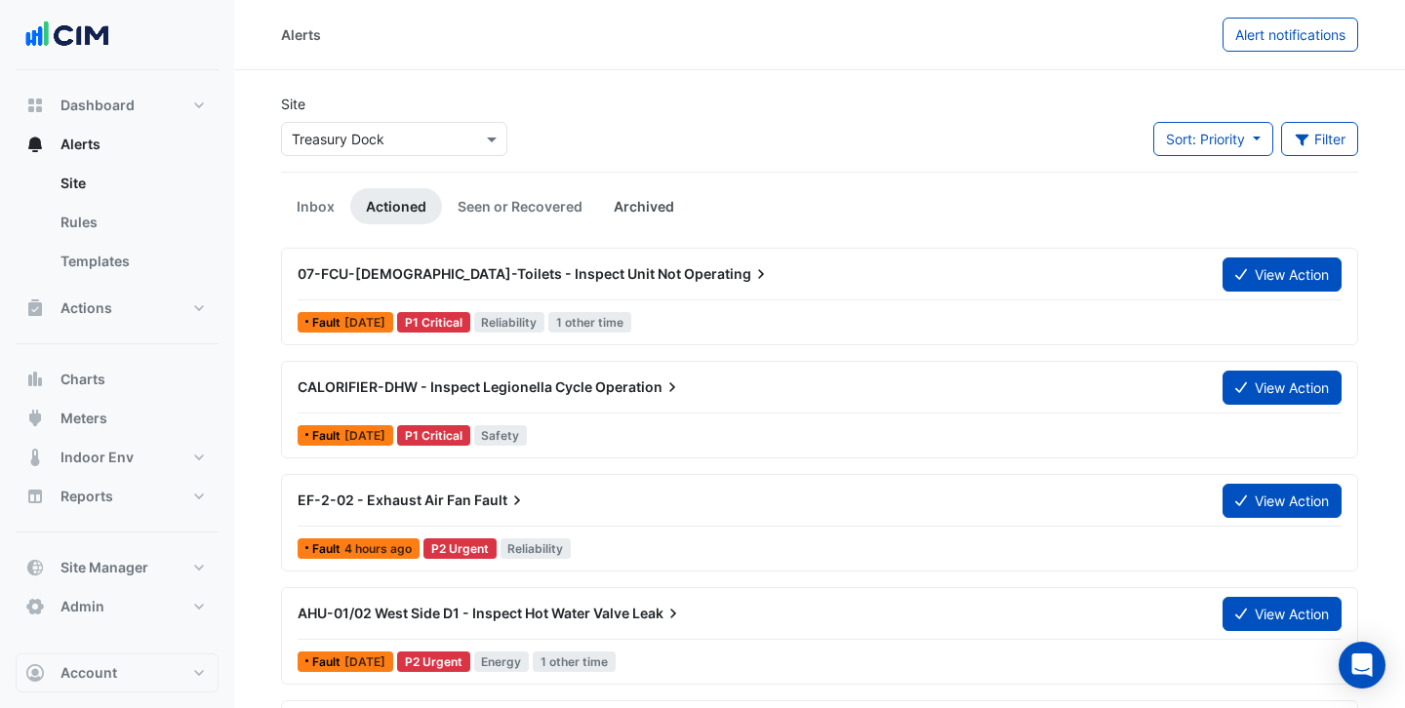
click at [648, 216] on link "Archived" at bounding box center [644, 206] width 92 height 36
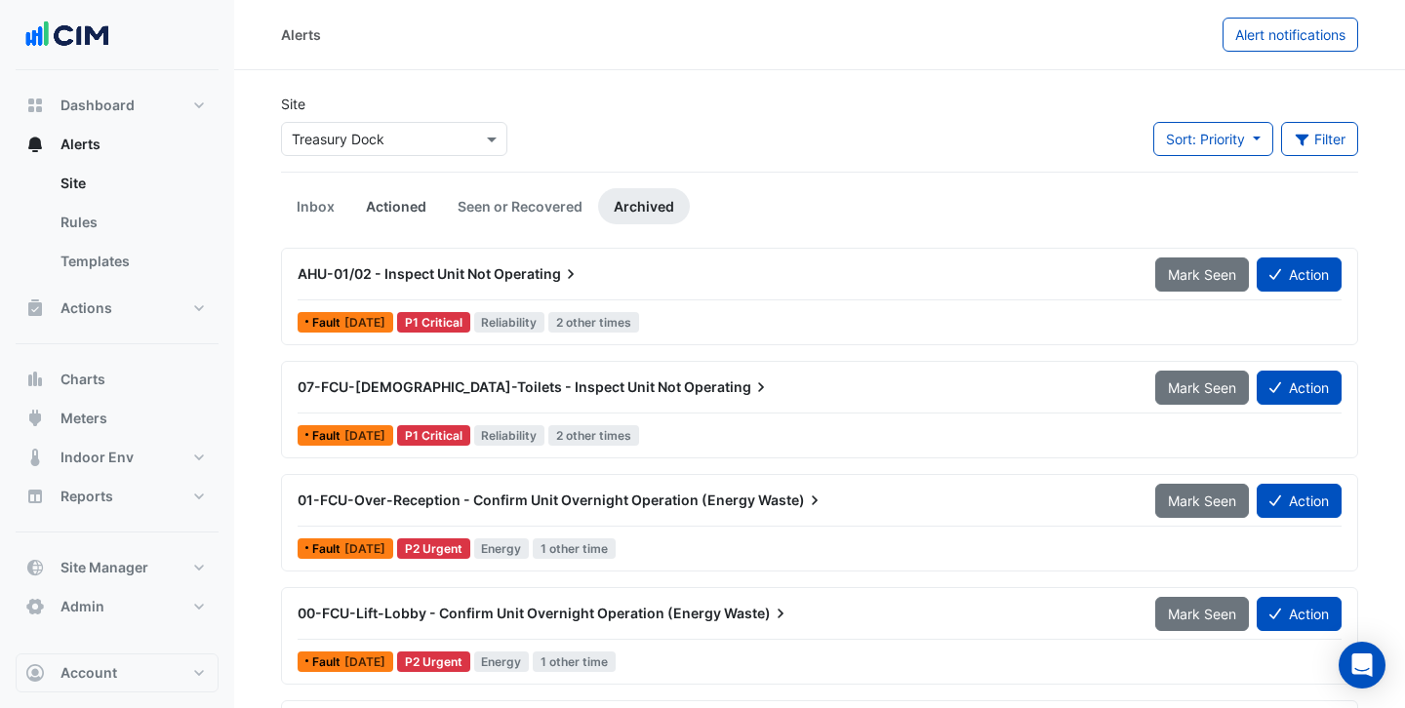
click at [382, 205] on link "Actioned" at bounding box center [396, 206] width 92 height 36
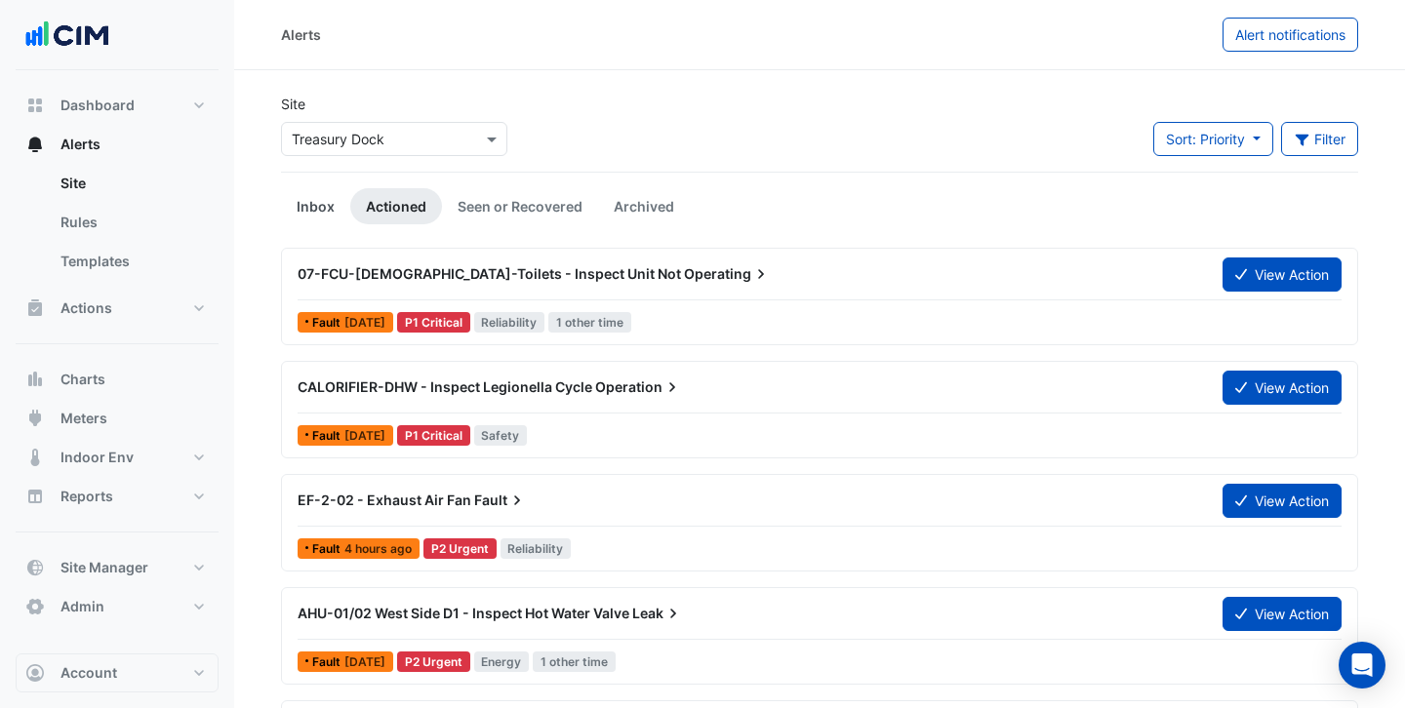
click at [321, 203] on link "Inbox" at bounding box center [315, 206] width 69 height 36
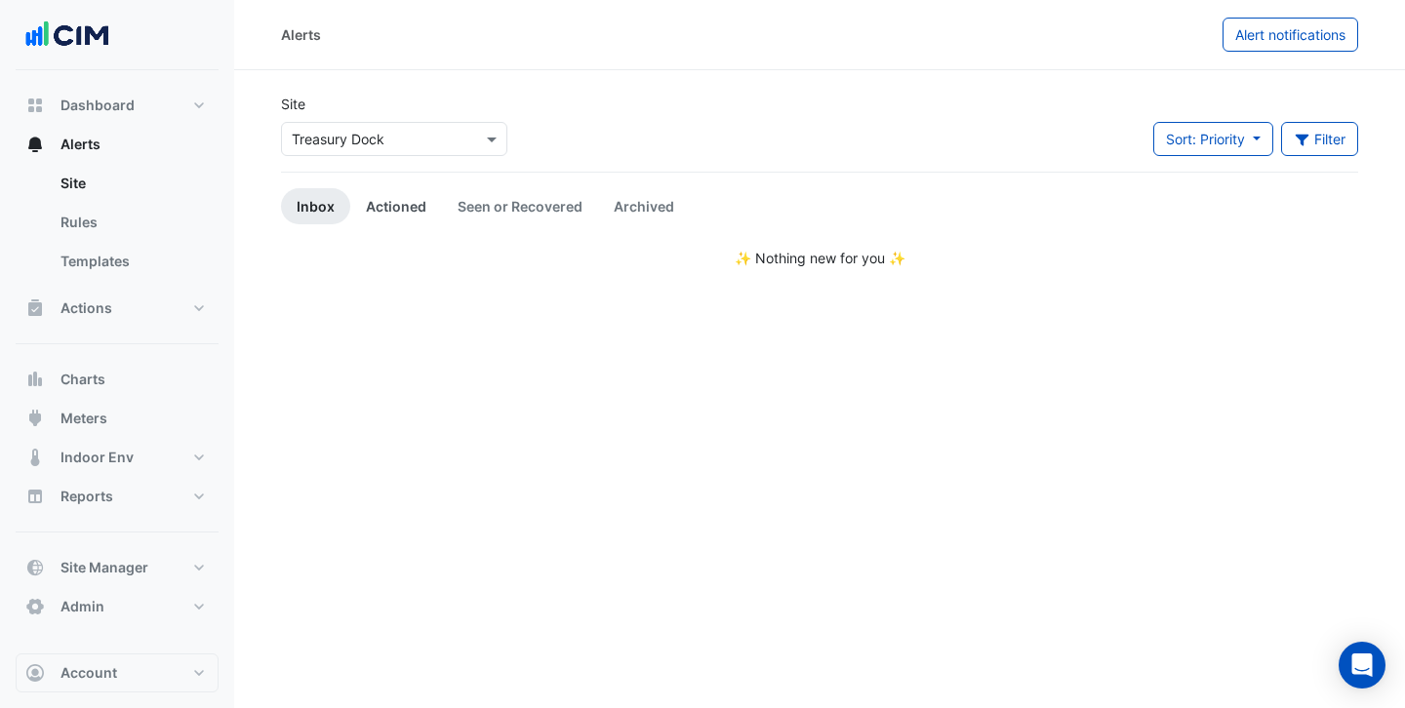
click at [414, 202] on link "Actioned" at bounding box center [396, 206] width 92 height 36
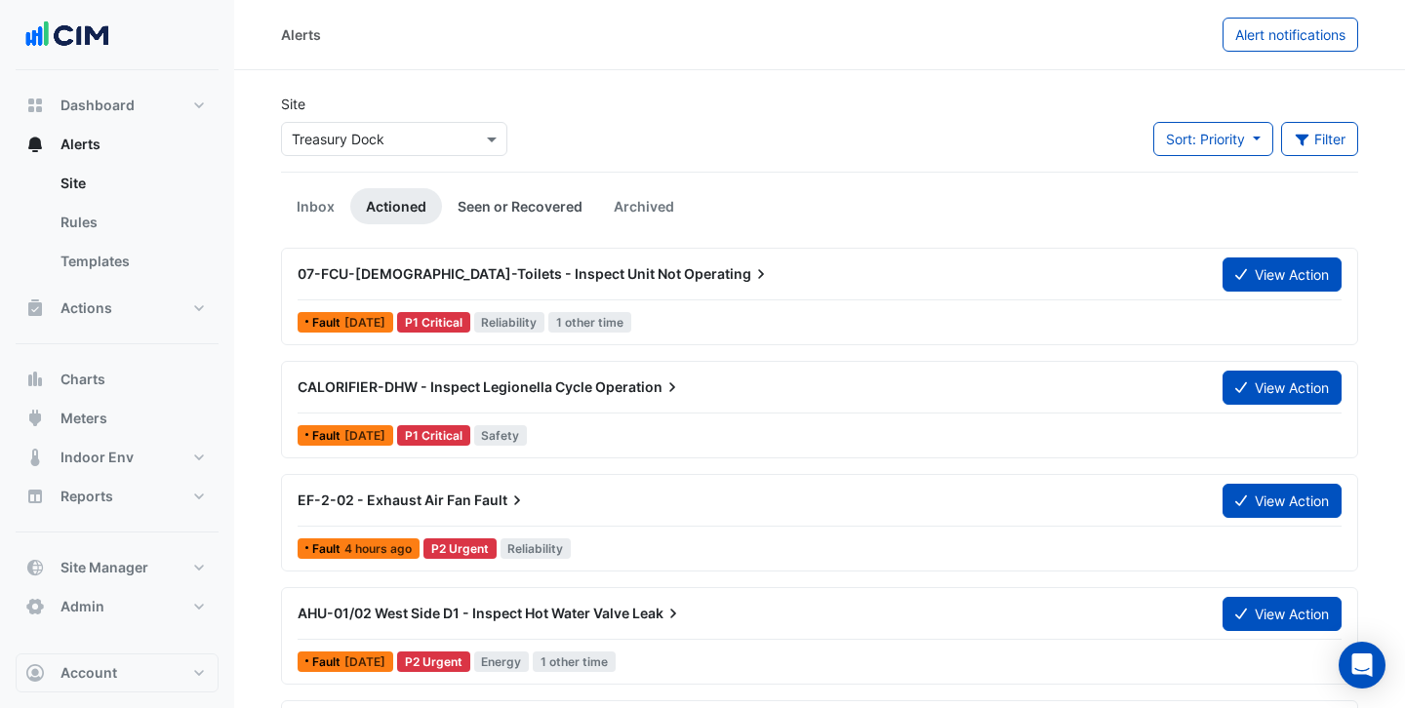
click at [529, 200] on link "Seen or Recovered" at bounding box center [520, 206] width 156 height 36
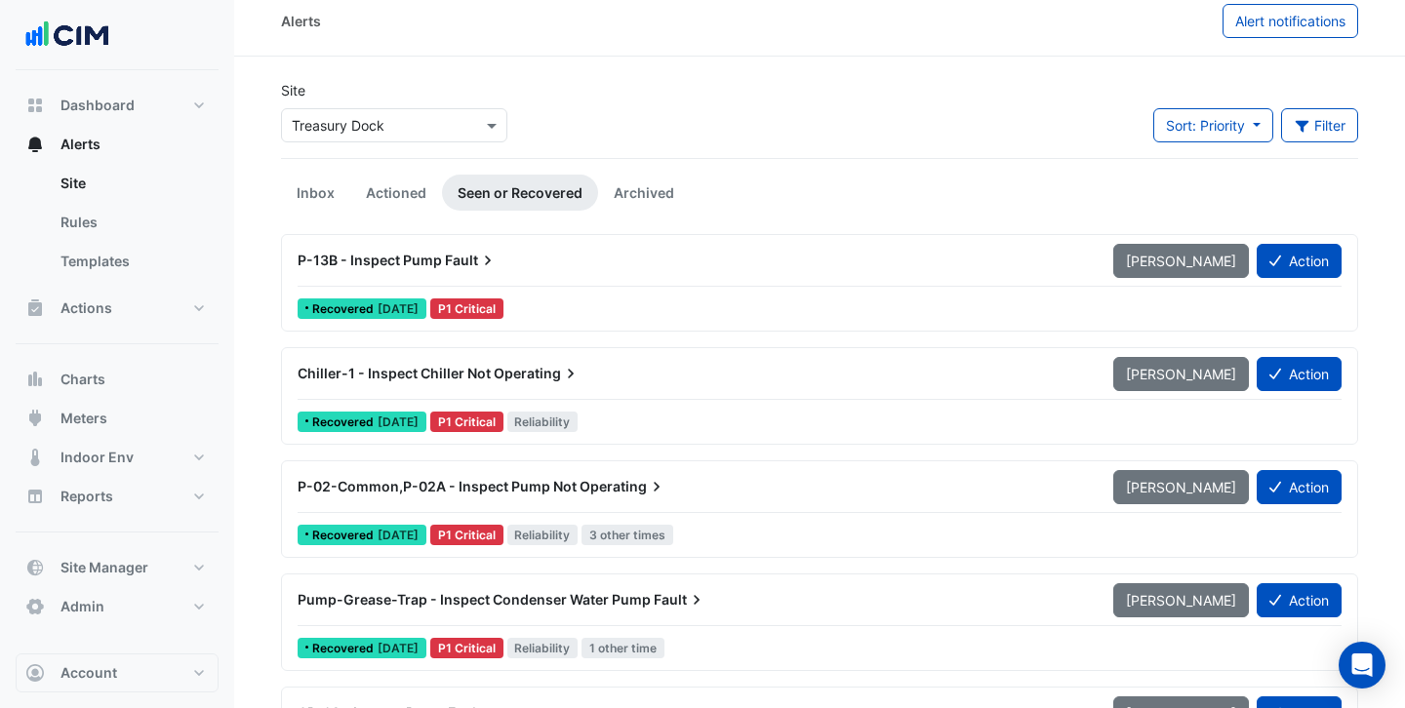
scroll to position [3, 0]
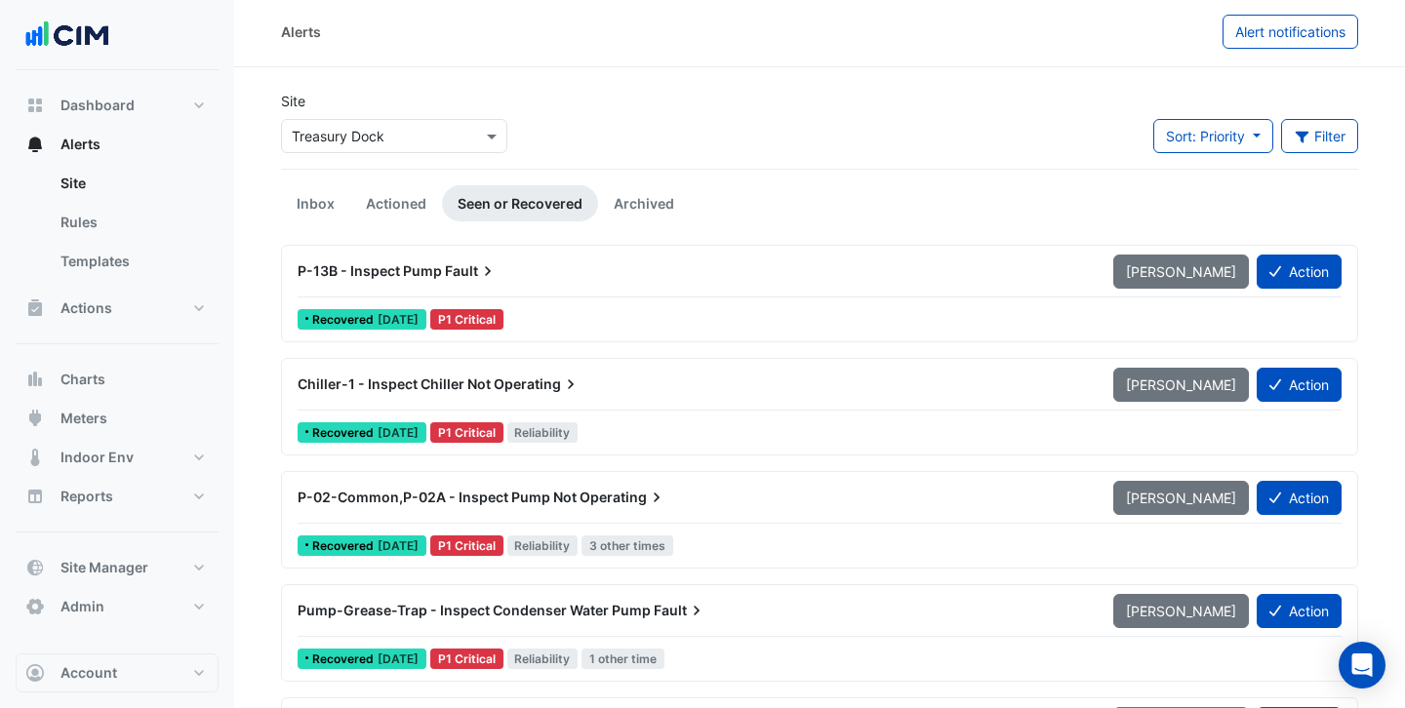
click at [621, 297] on div at bounding box center [820, 297] width 1044 height 1
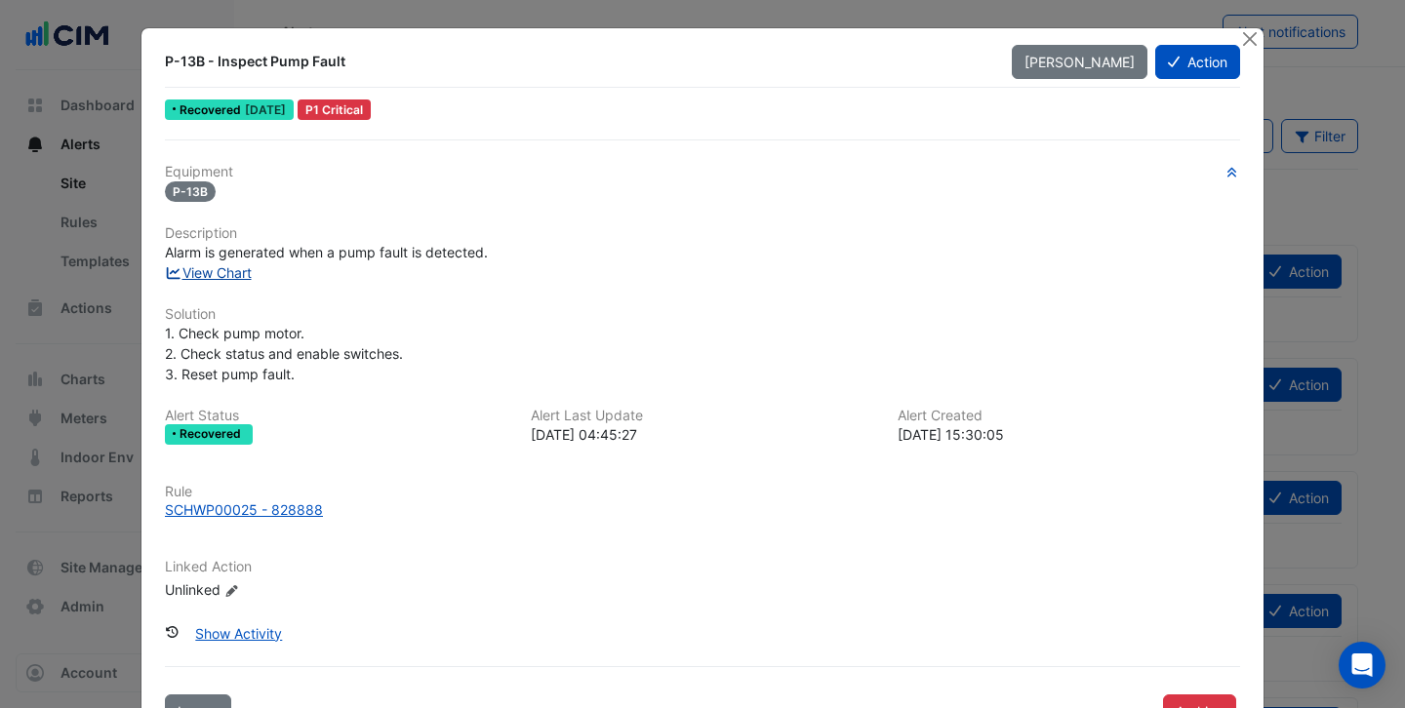
click at [193, 279] on link "View Chart" at bounding box center [208, 272] width 87 height 17
click at [1252, 34] on button "Close" at bounding box center [1249, 38] width 20 height 20
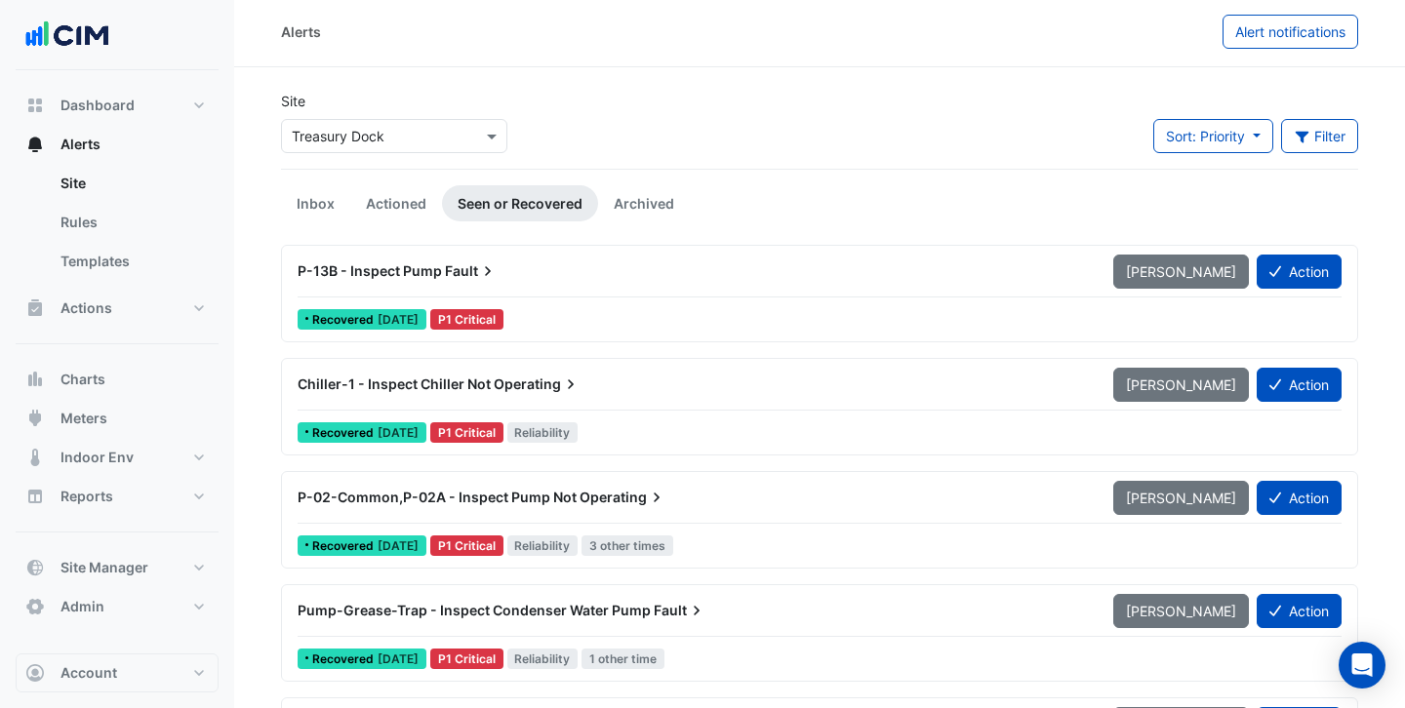
click at [334, 136] on input "text" at bounding box center [375, 137] width 166 height 20
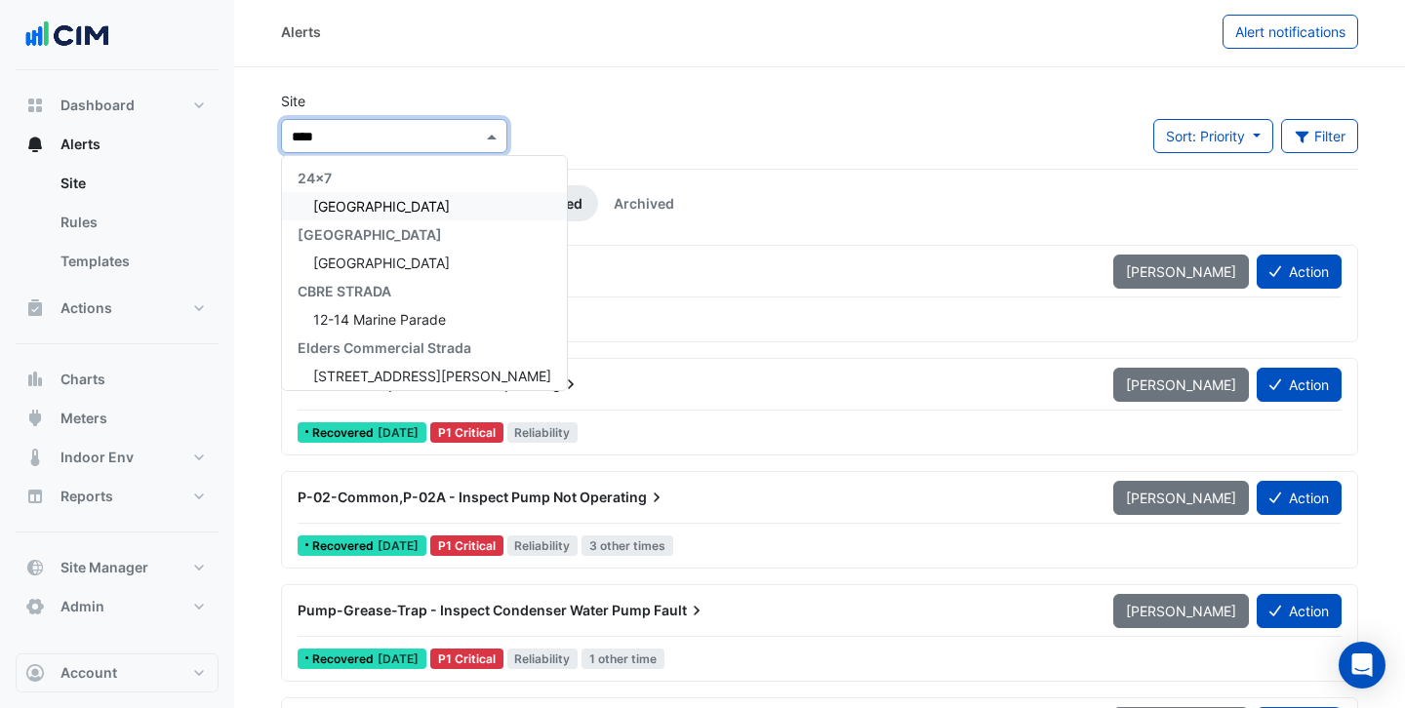
type input "*****"
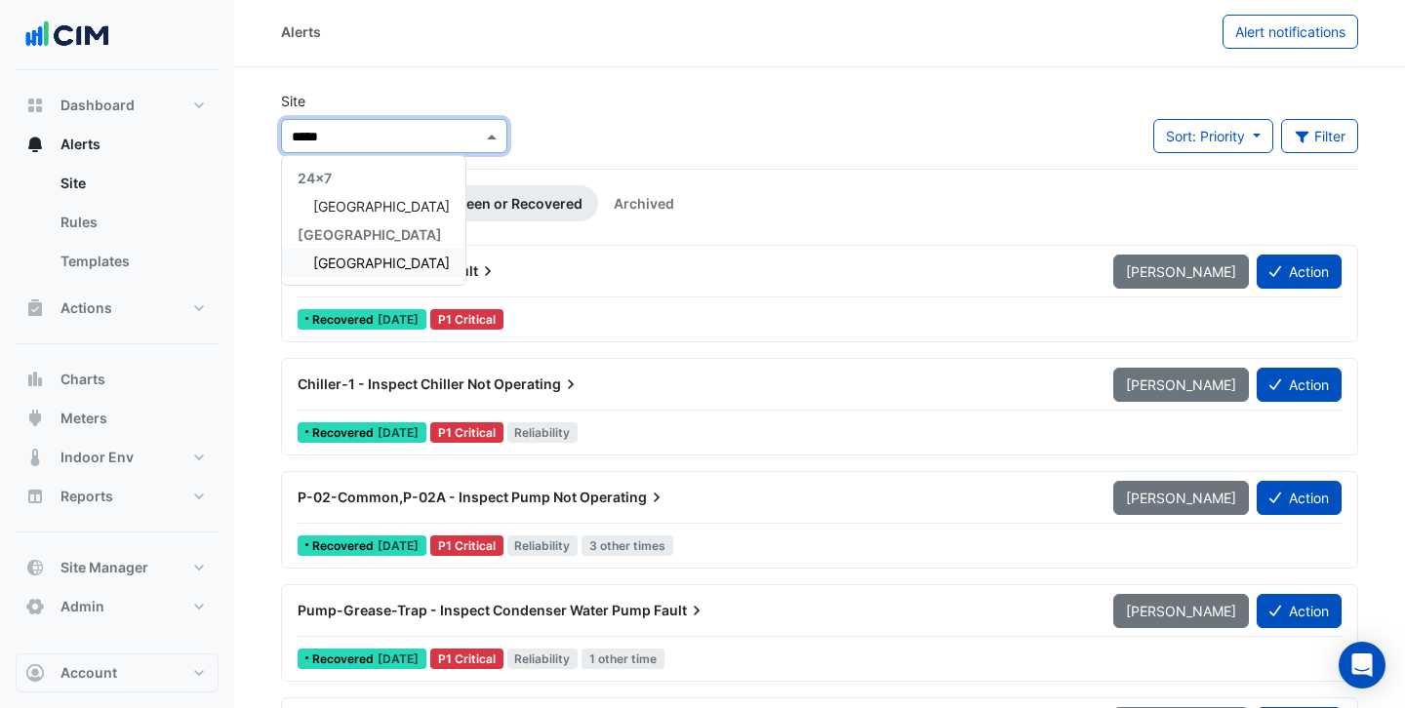
click at [350, 263] on span "Adare Manor" at bounding box center [381, 263] width 137 height 17
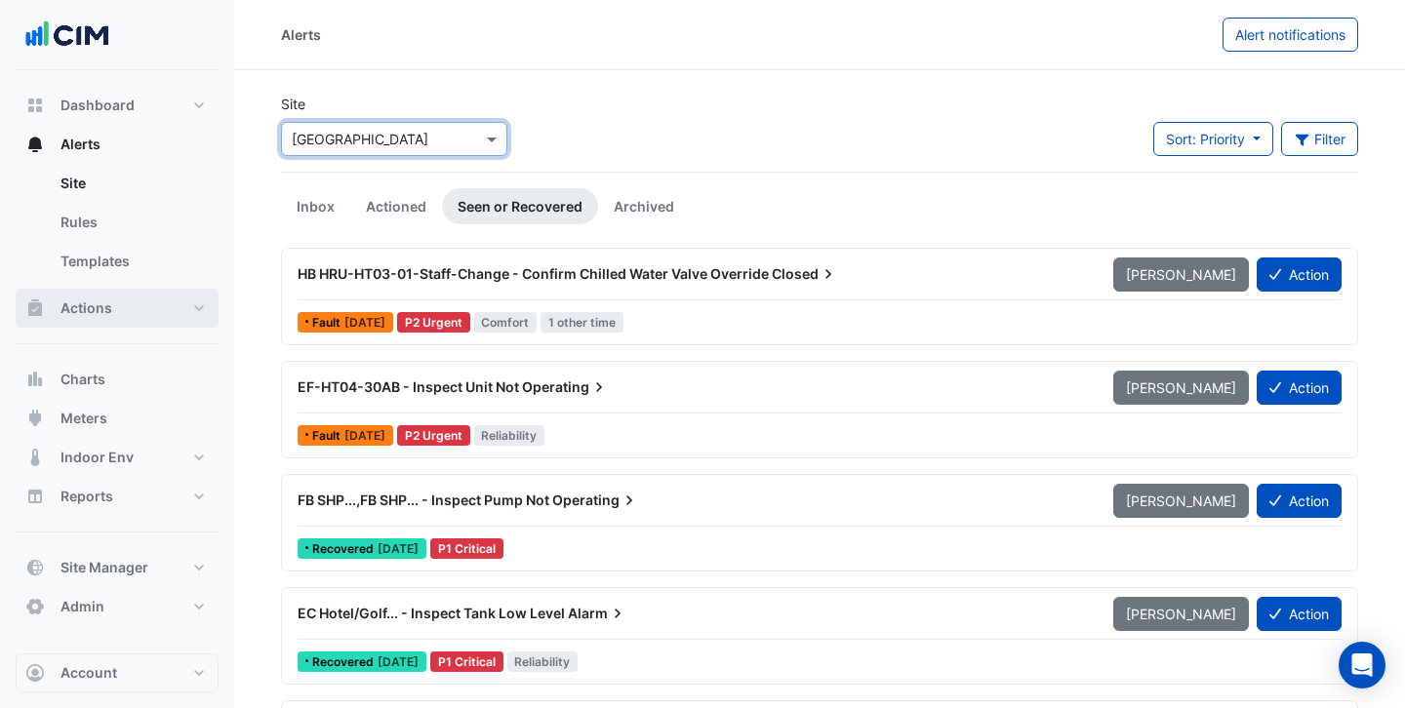
click at [148, 311] on button "Actions" at bounding box center [117, 308] width 203 height 39
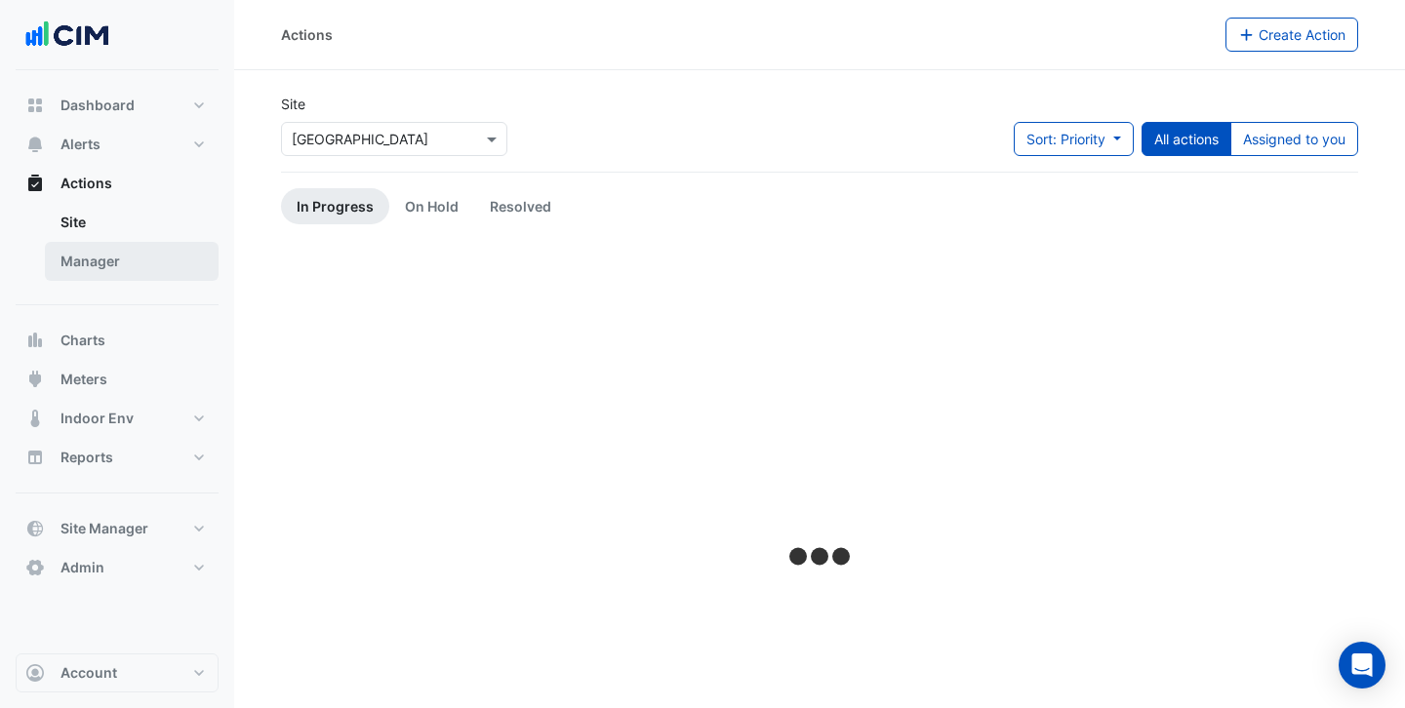
click at [126, 264] on link "Manager" at bounding box center [132, 261] width 174 height 39
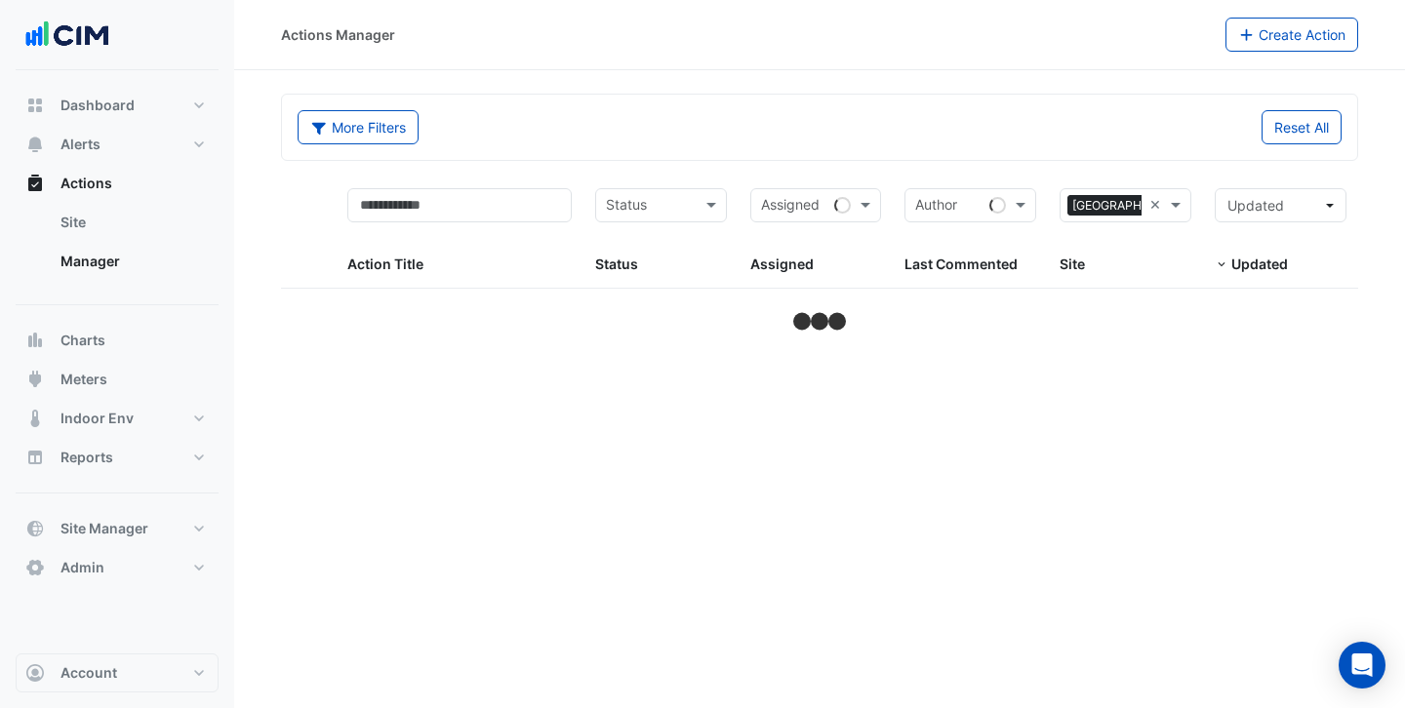
select select "***"
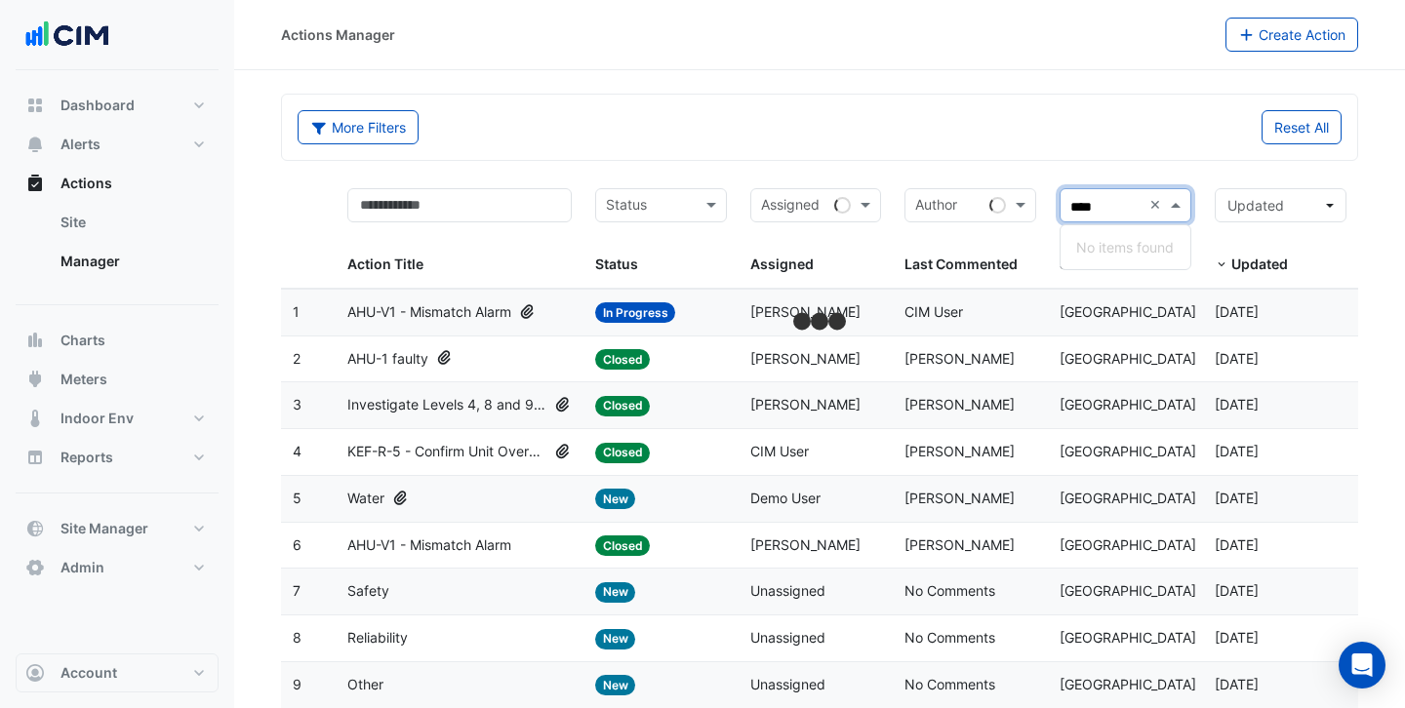
type input "*****"
click at [1124, 327] on span "Adare Manor" at bounding box center [1160, 332] width 137 height 17
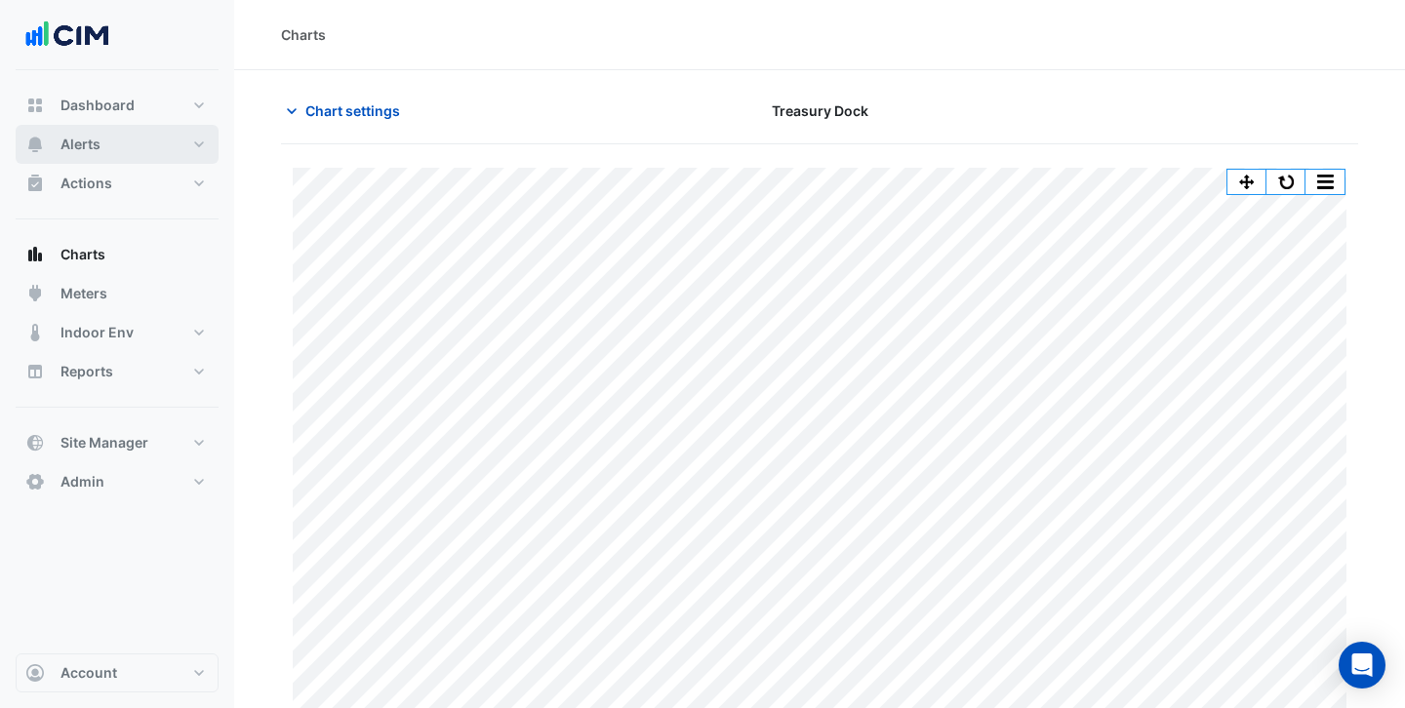
click at [92, 146] on span "Alerts" at bounding box center [80, 145] width 40 height 20
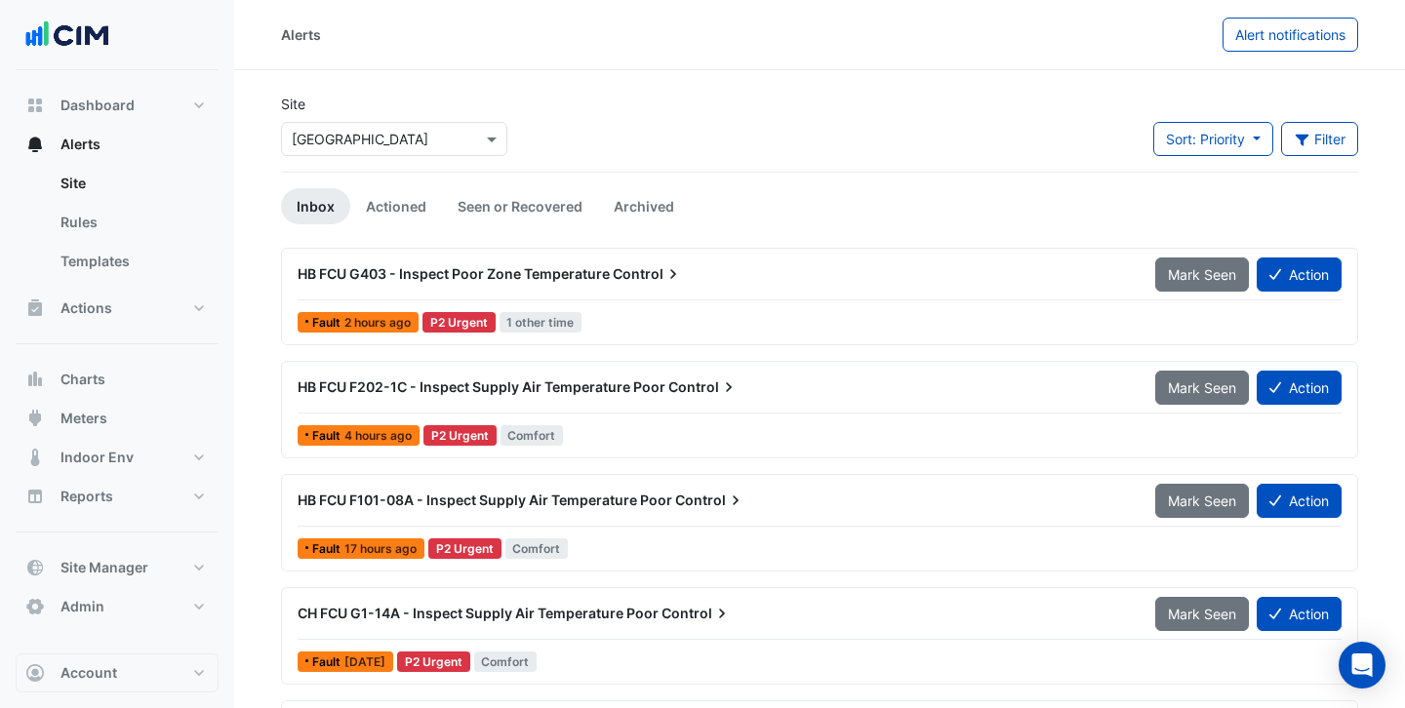
click at [384, 139] on input "text" at bounding box center [375, 140] width 166 height 20
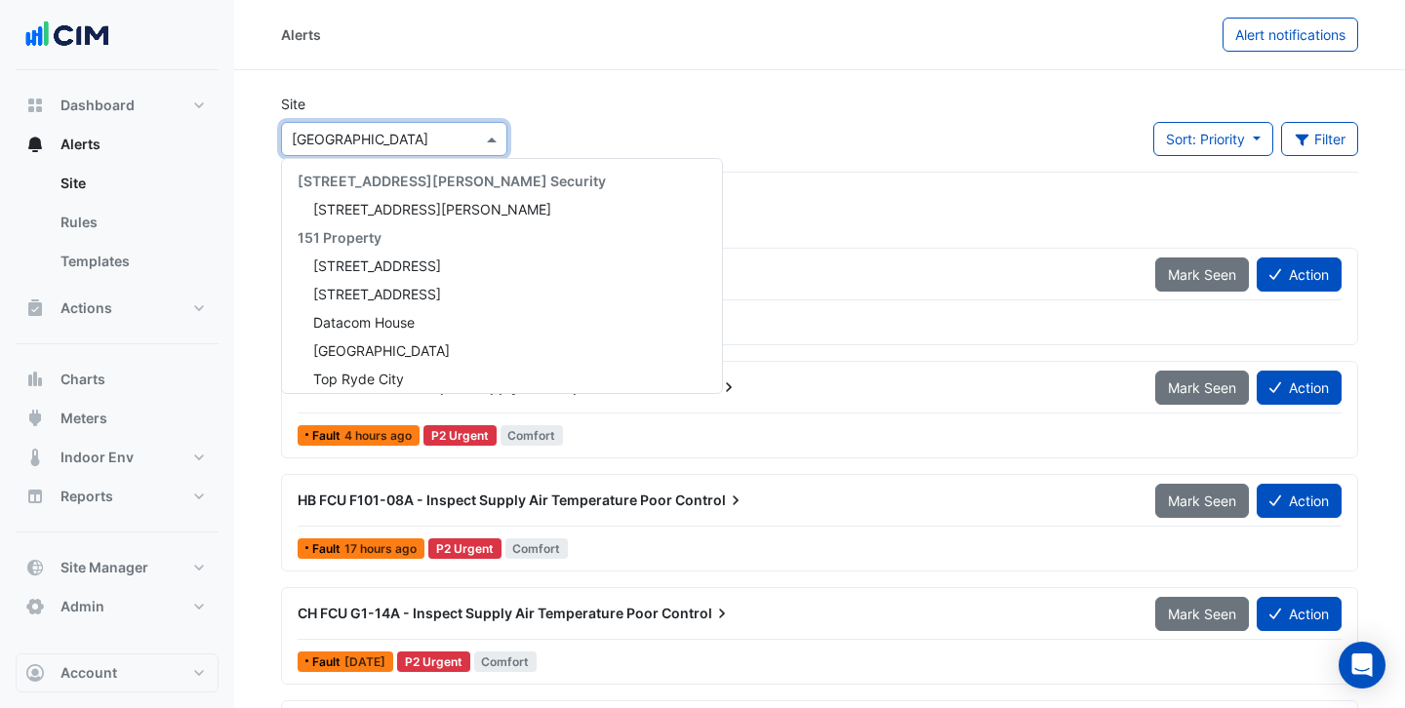
scroll to position [376, 0]
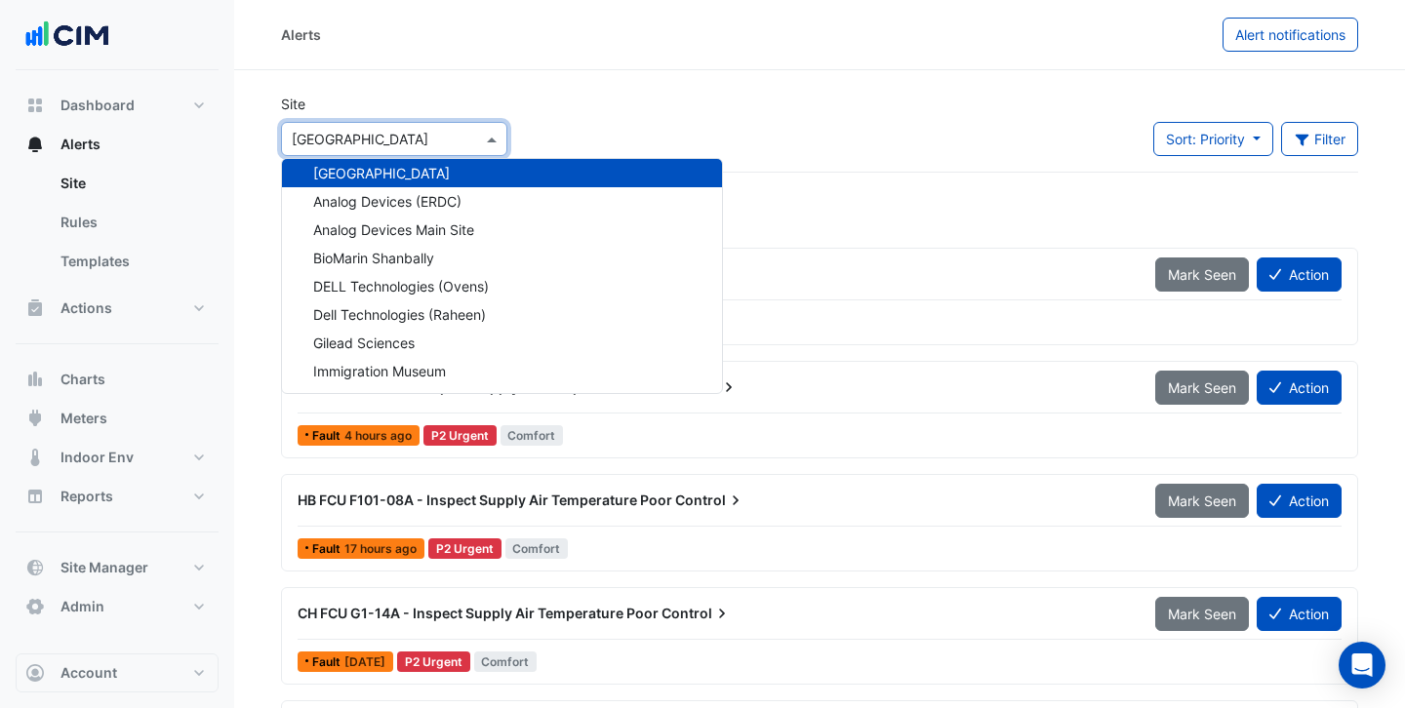
click at [575, 116] on div "Site × [GEOGRAPHIC_DATA] [STREET_ADDRESS][PERSON_NAME] Security [STREET_ADDRESS…" at bounding box center [819, 133] width 1101 height 78
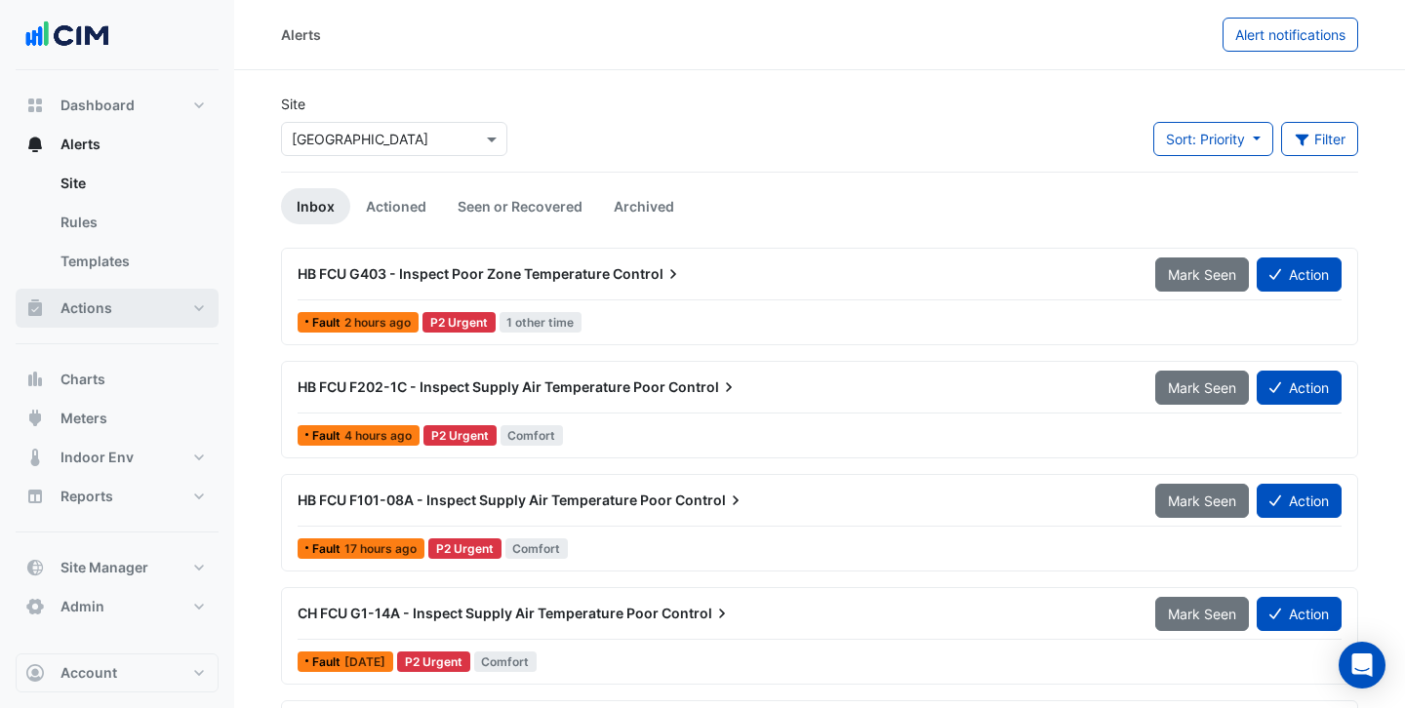
click at [97, 311] on span "Actions" at bounding box center [86, 309] width 52 height 20
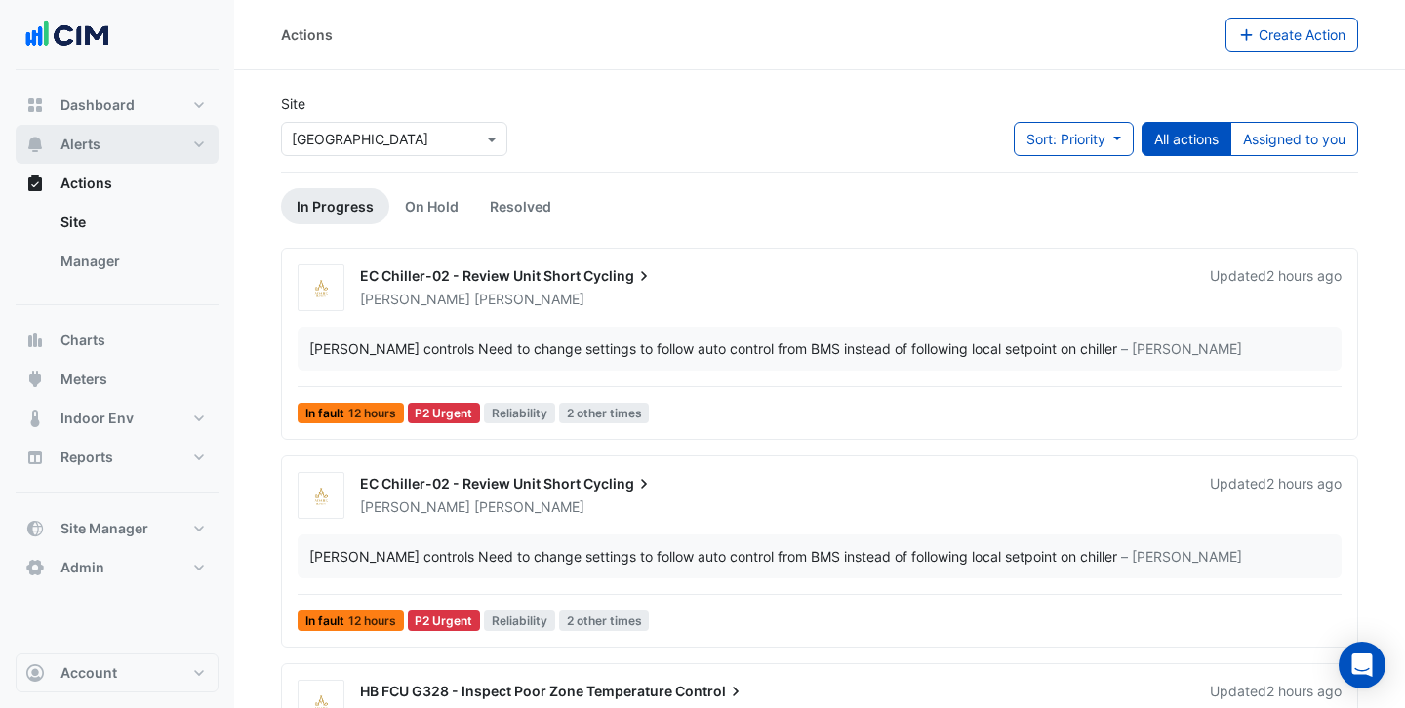
click at [75, 143] on span "Alerts" at bounding box center [80, 145] width 40 height 20
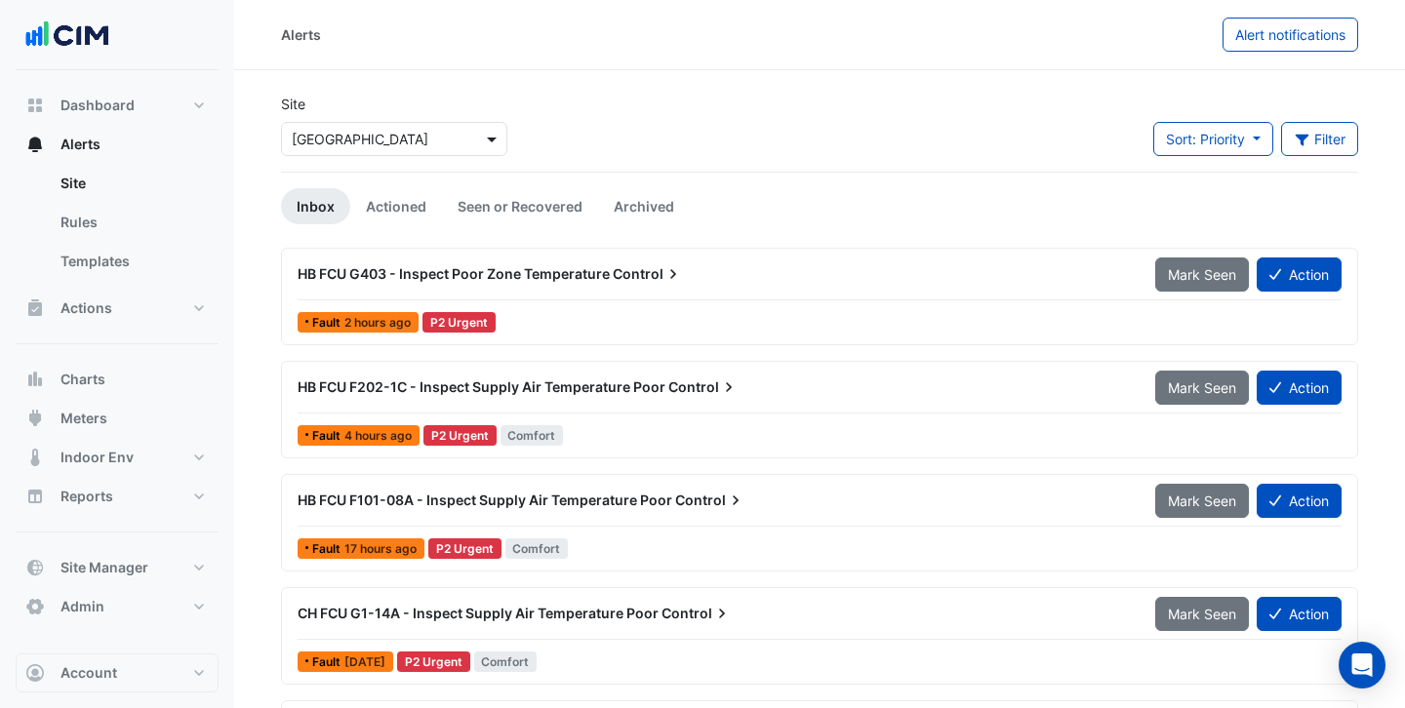
click at [495, 143] on span at bounding box center [494, 139] width 24 height 20
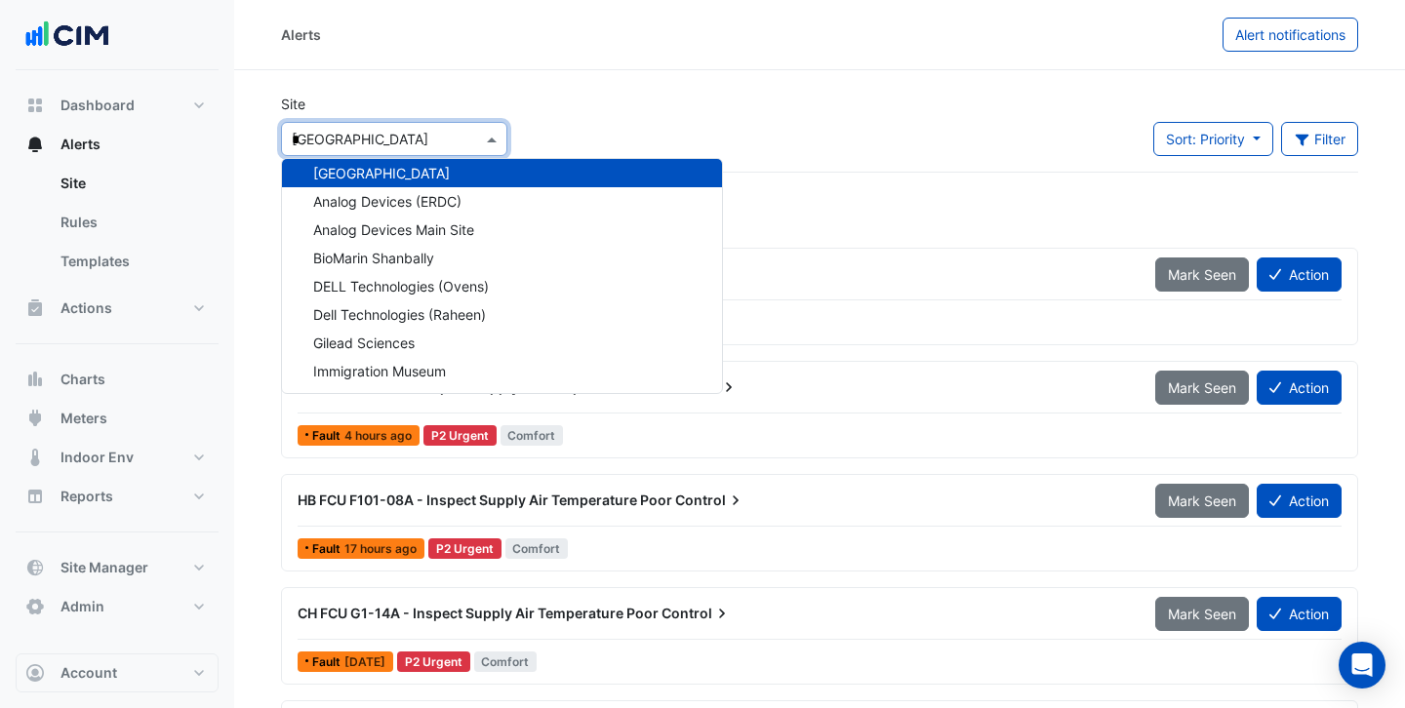
scroll to position [178, 0]
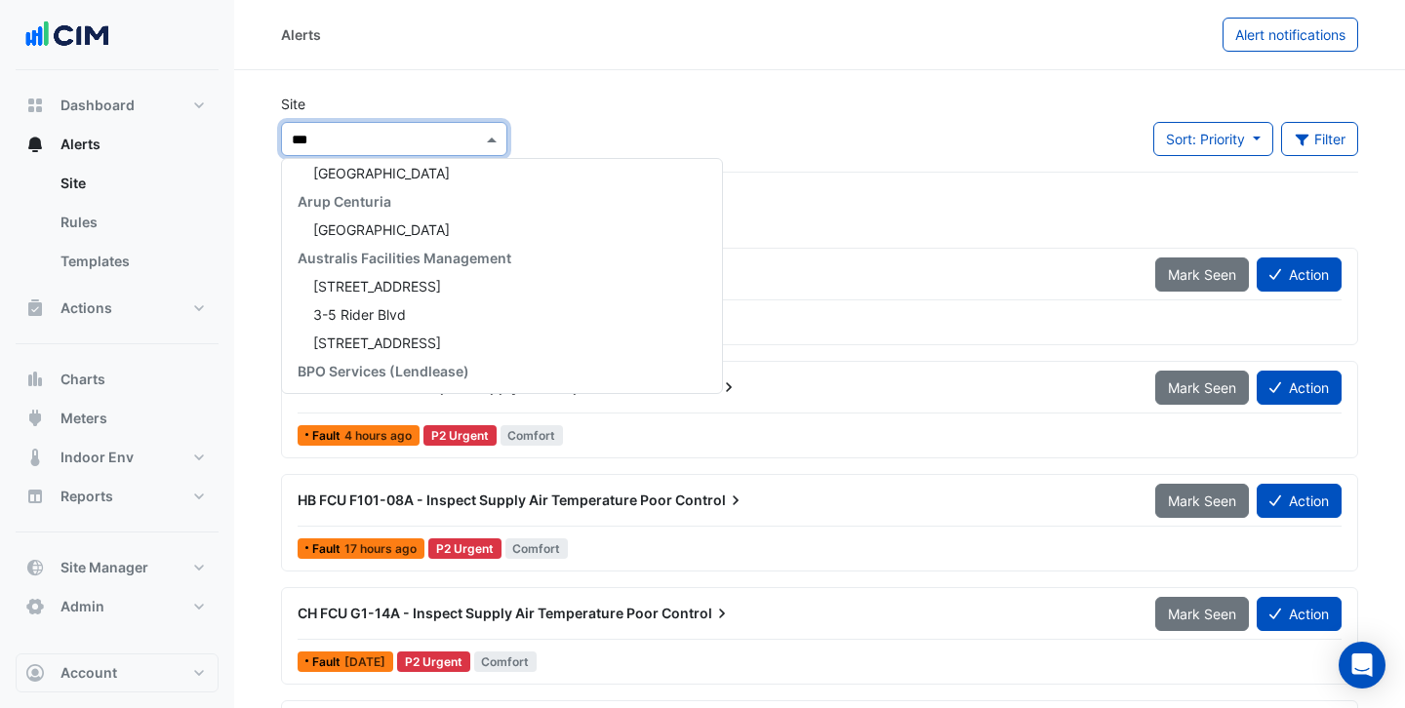
type input "****"
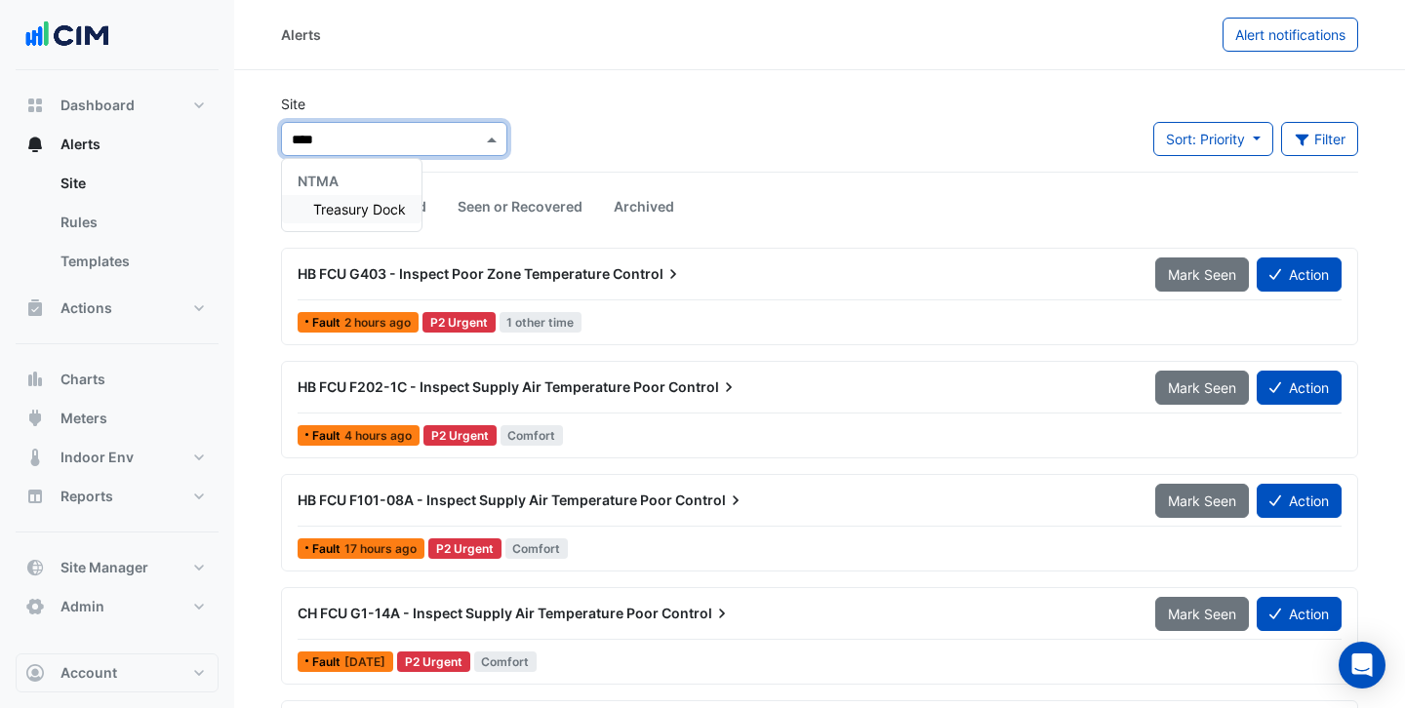
click at [377, 207] on span "Treasury Dock" at bounding box center [359, 209] width 93 height 17
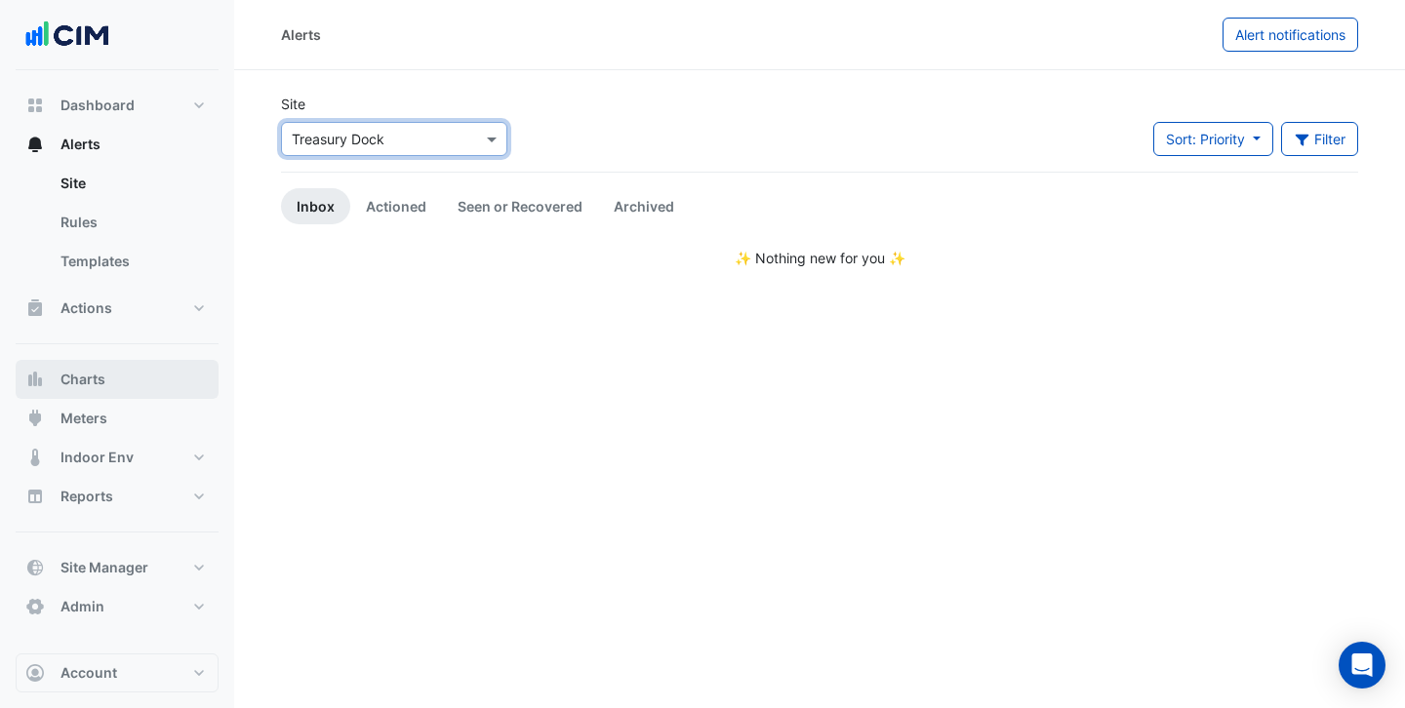
click at [139, 380] on button "Charts" at bounding box center [117, 379] width 203 height 39
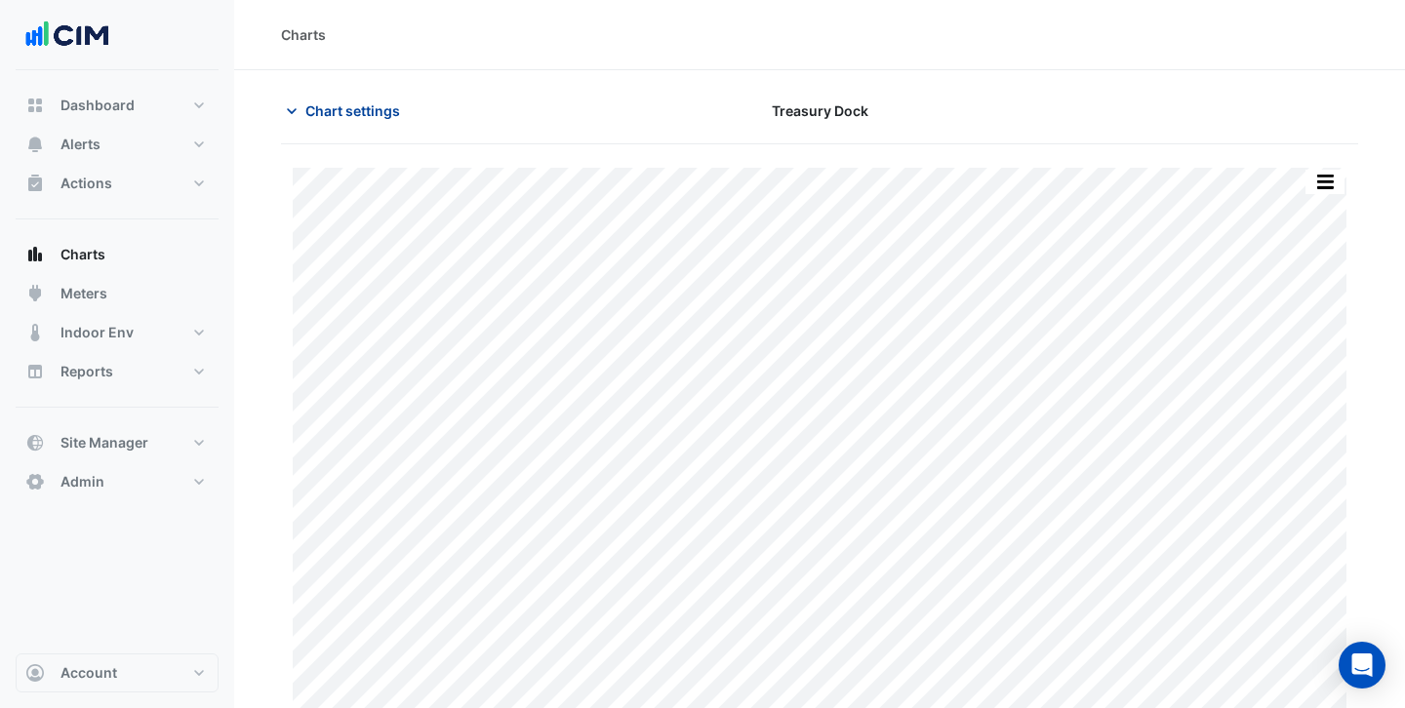
click at [359, 113] on span "Chart settings" at bounding box center [352, 111] width 95 height 20
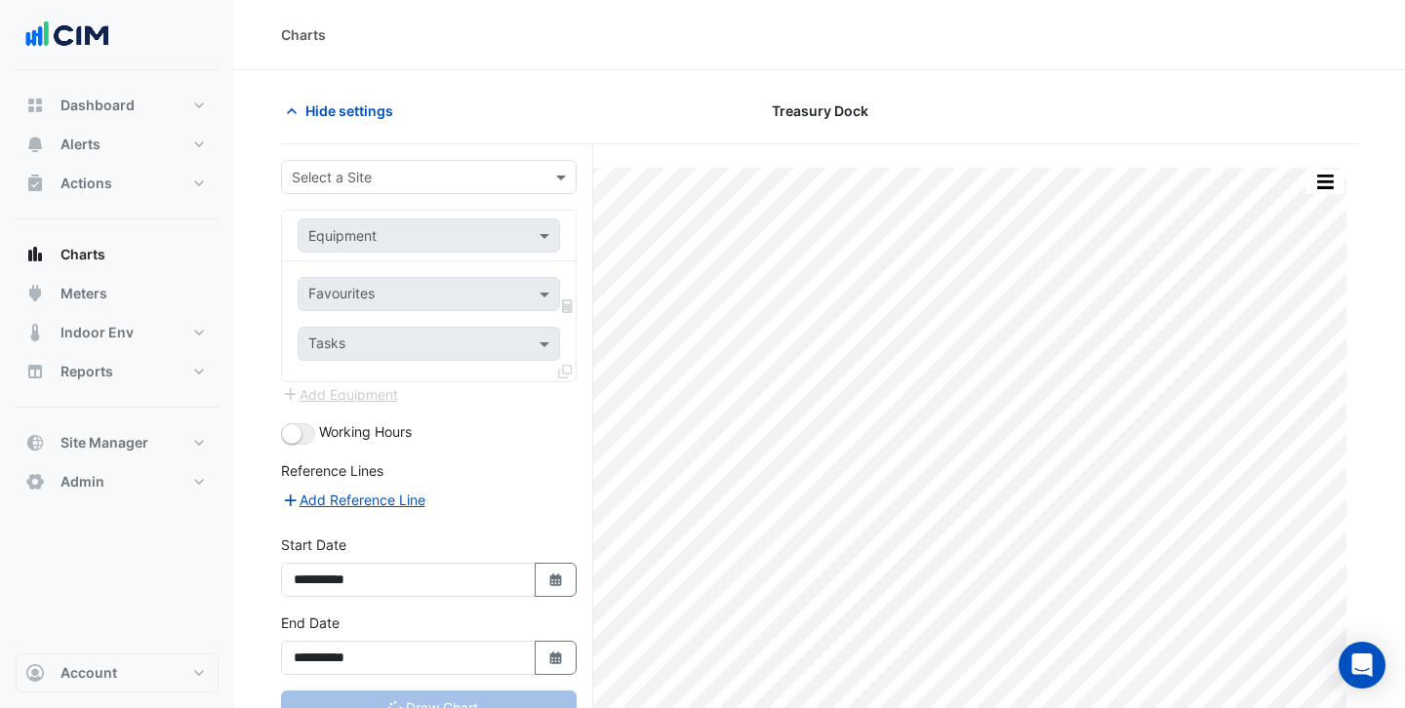
click at [359, 175] on input "text" at bounding box center [409, 178] width 235 height 20
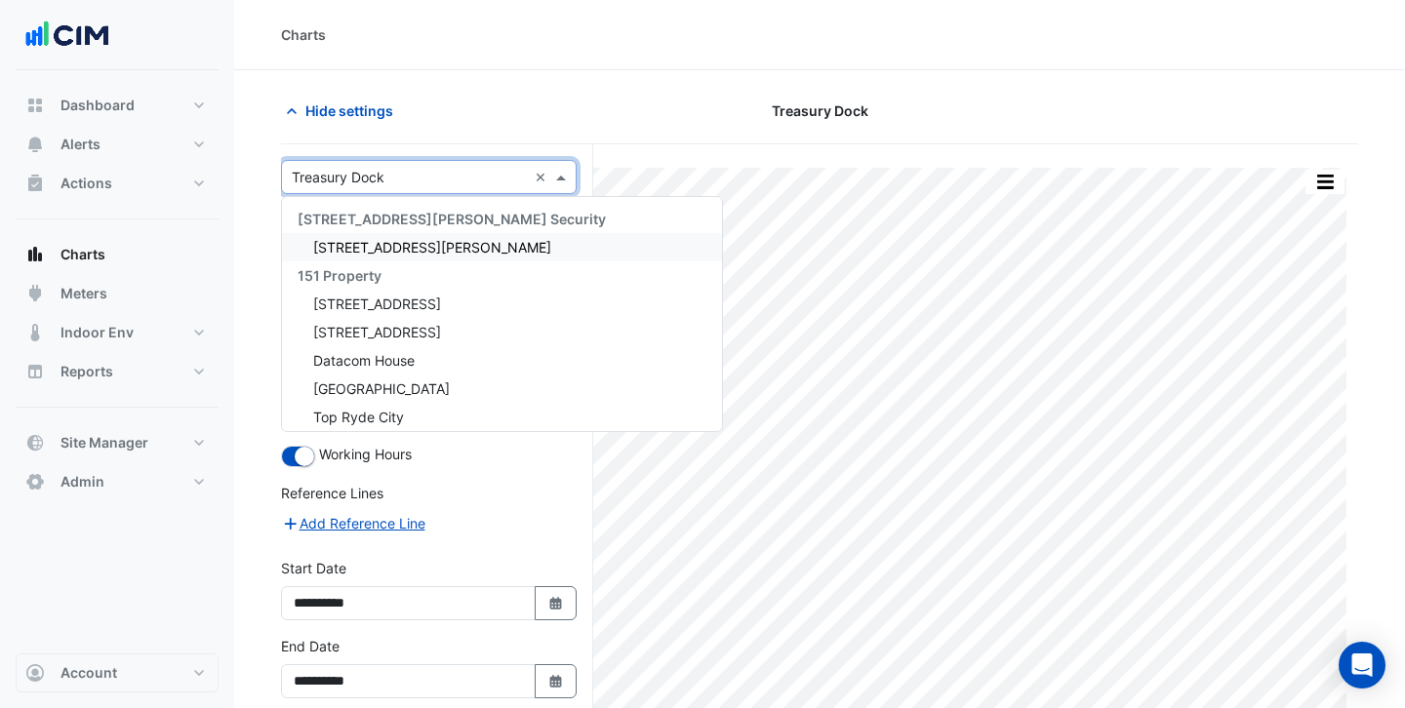
type input "**********"
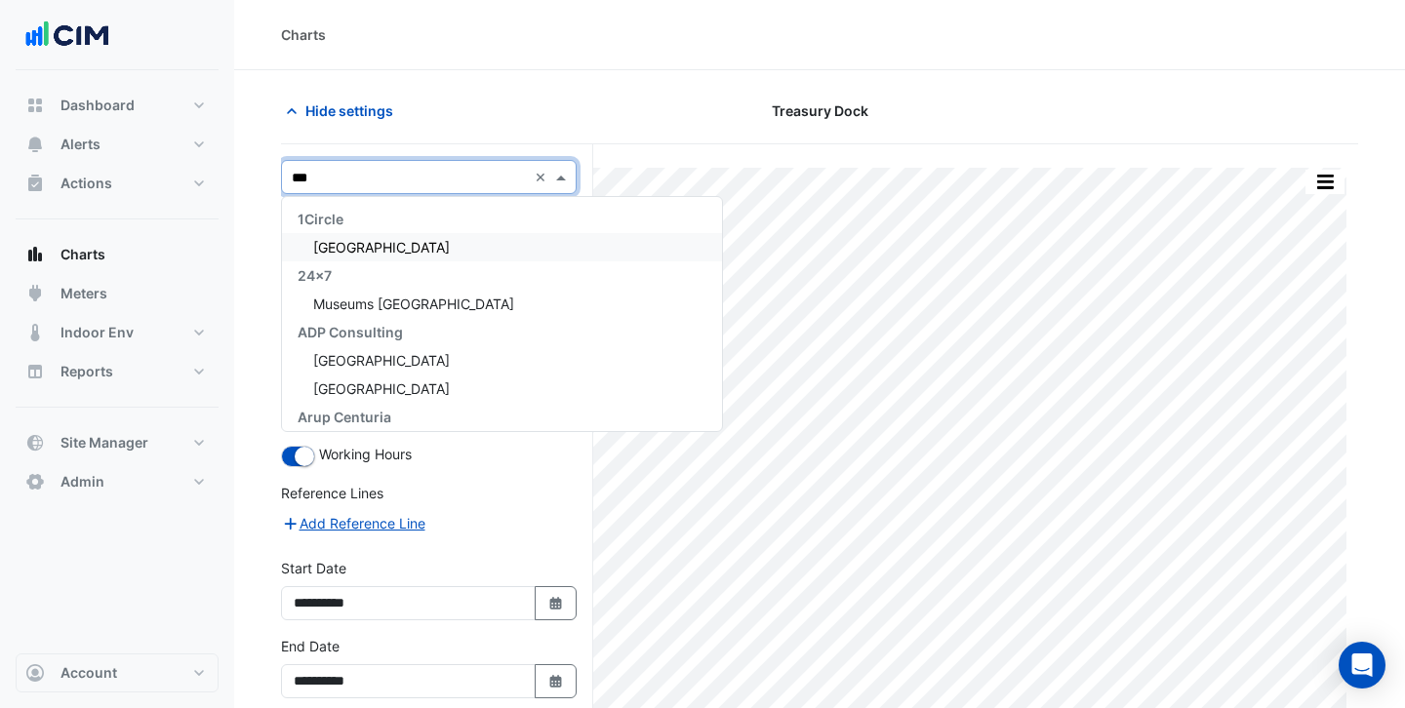
type input "****"
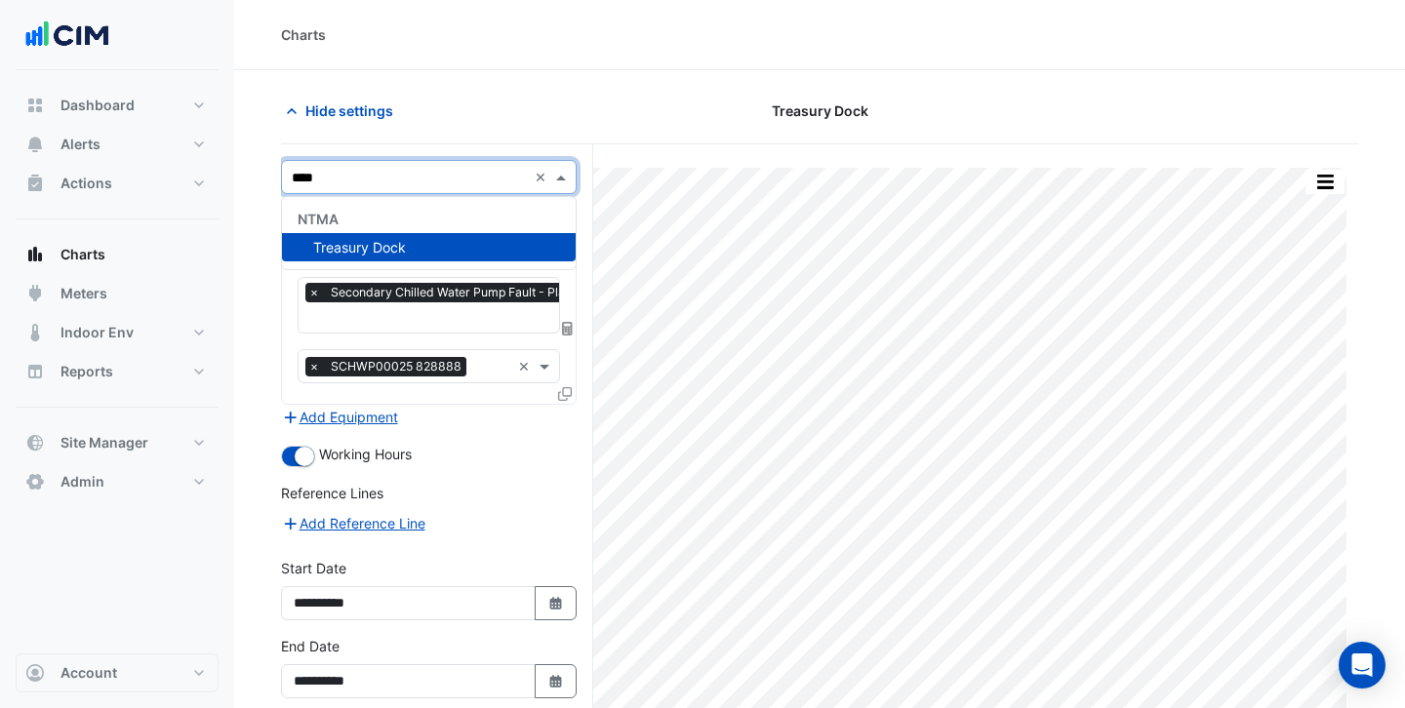
click at [362, 245] on span "Treasury Dock" at bounding box center [359, 247] width 93 height 17
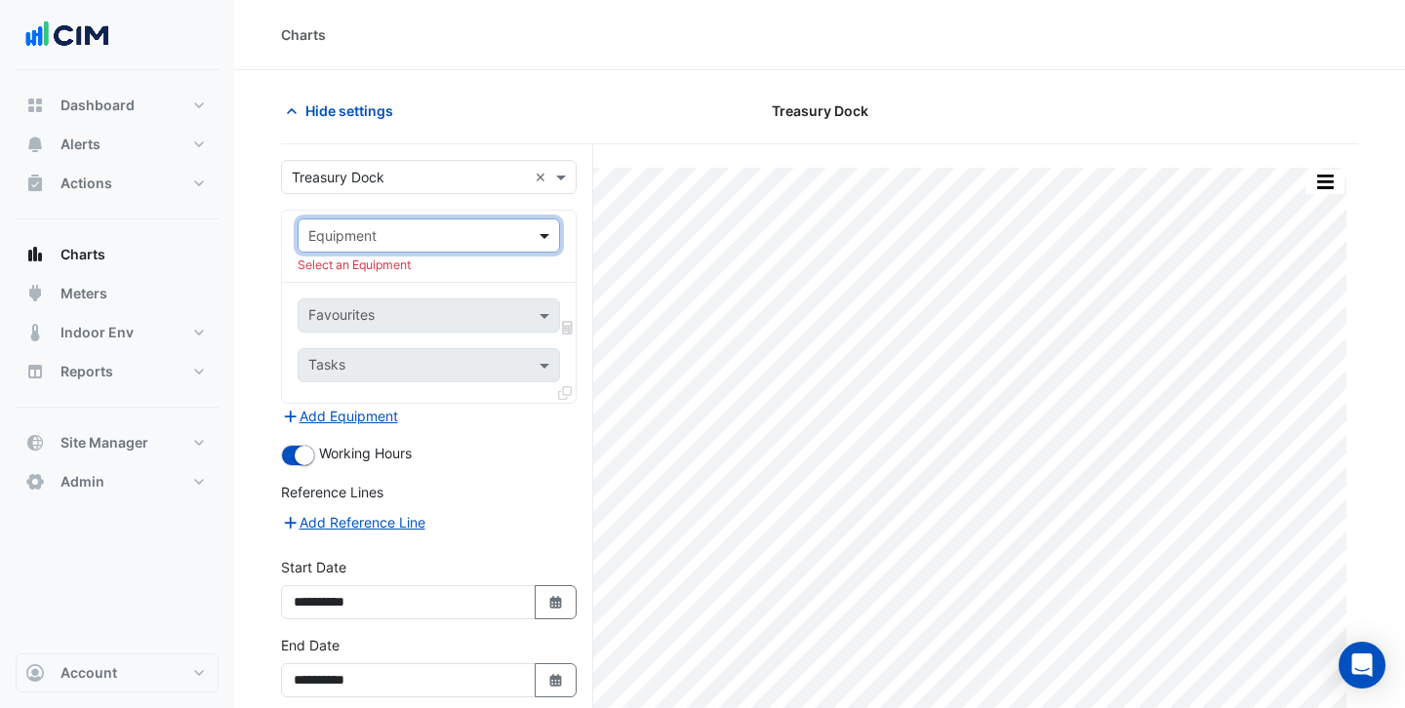
click at [545, 236] on span at bounding box center [547, 235] width 24 height 20
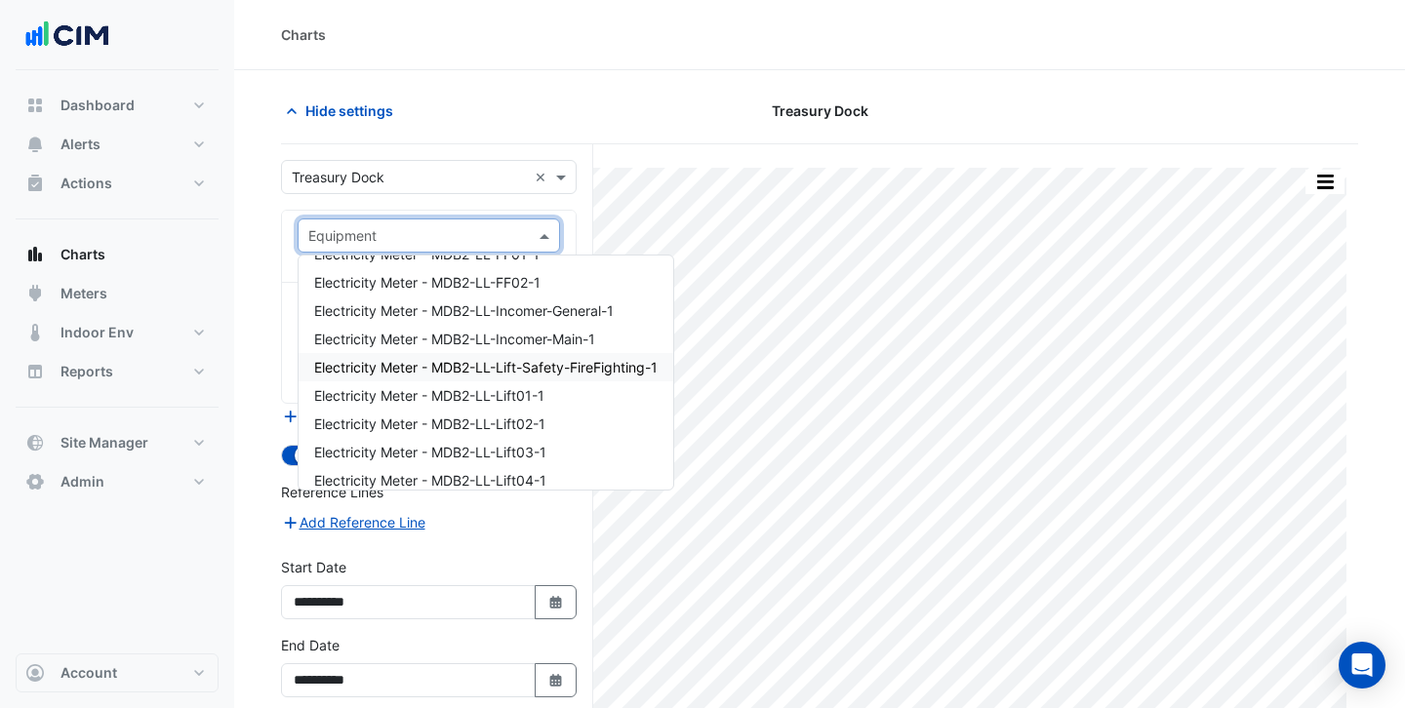
scroll to position [11274, 0]
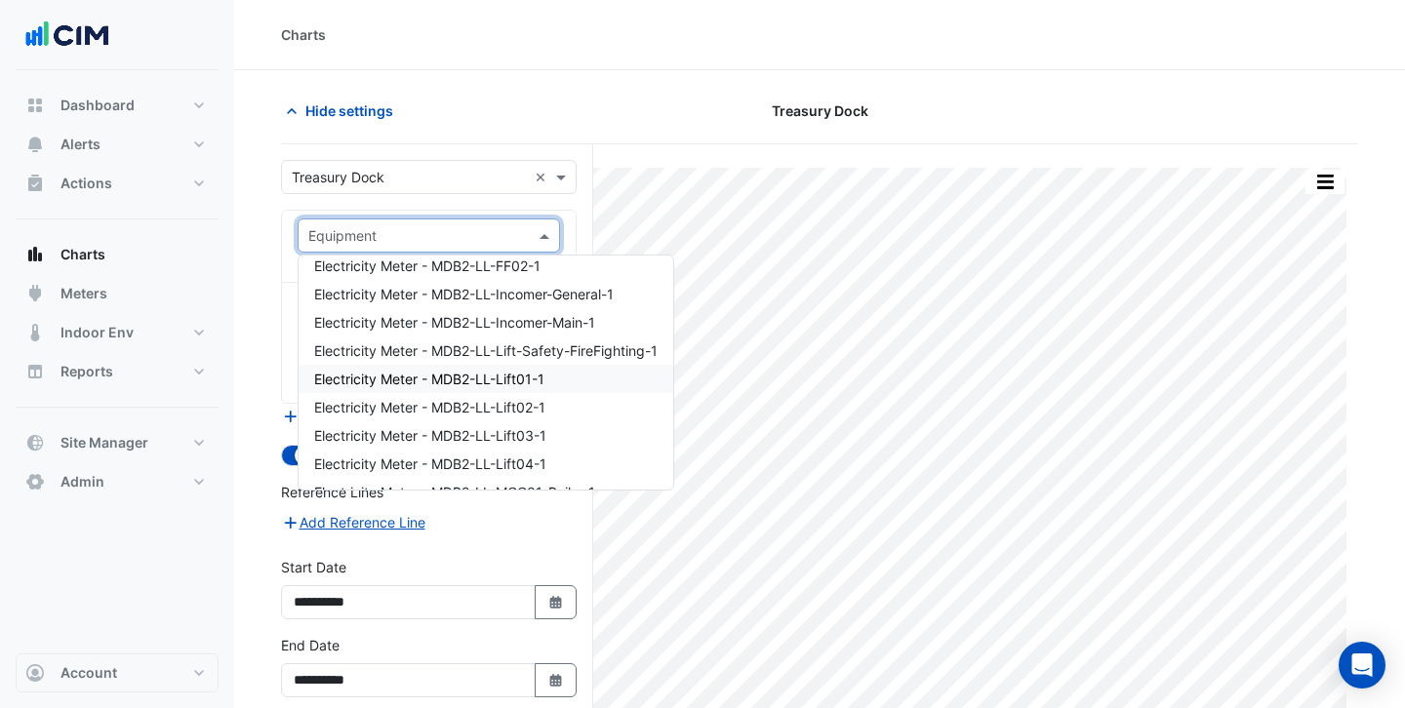
click at [407, 375] on span "Electricity Meter - MDB2-LL-Lift01-1" at bounding box center [429, 379] width 230 height 17
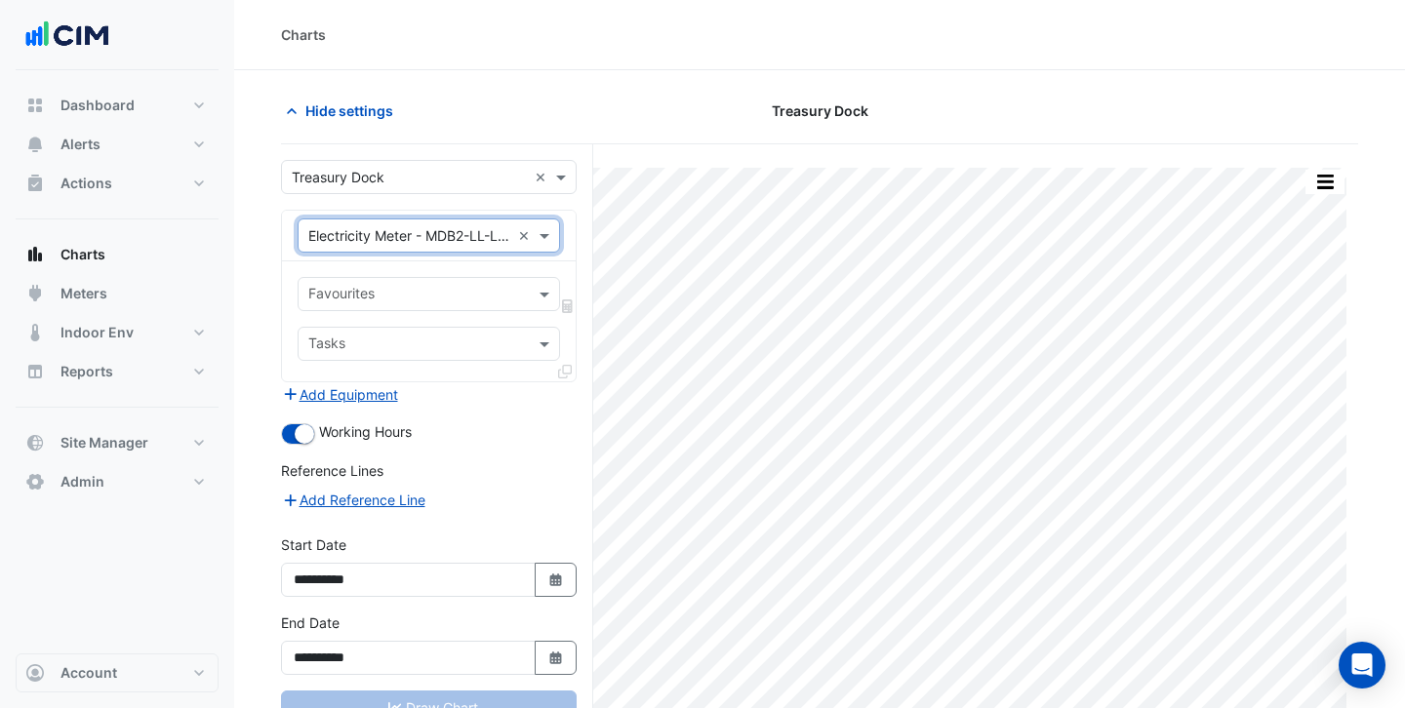
click at [497, 288] on input "text" at bounding box center [417, 296] width 219 height 20
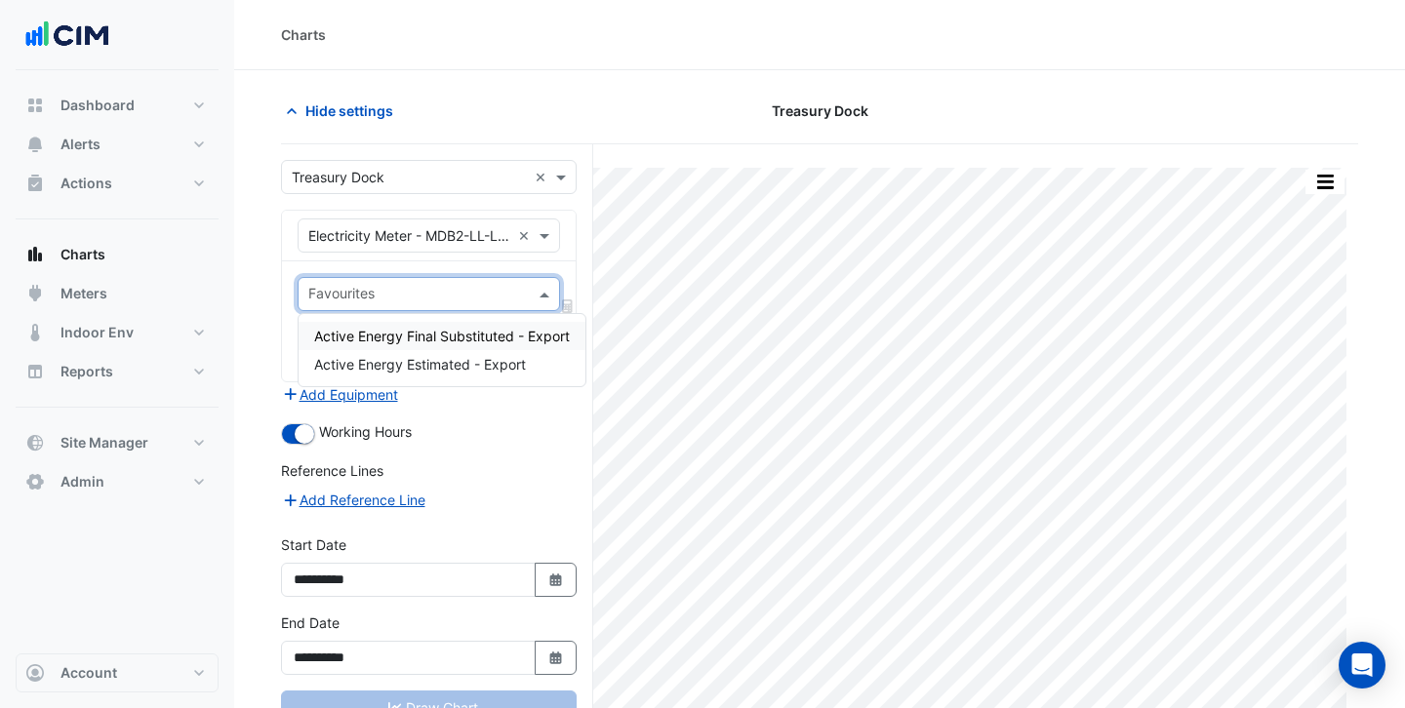
click at [449, 341] on span "Active Energy Final Substituted - Export" at bounding box center [442, 336] width 256 height 17
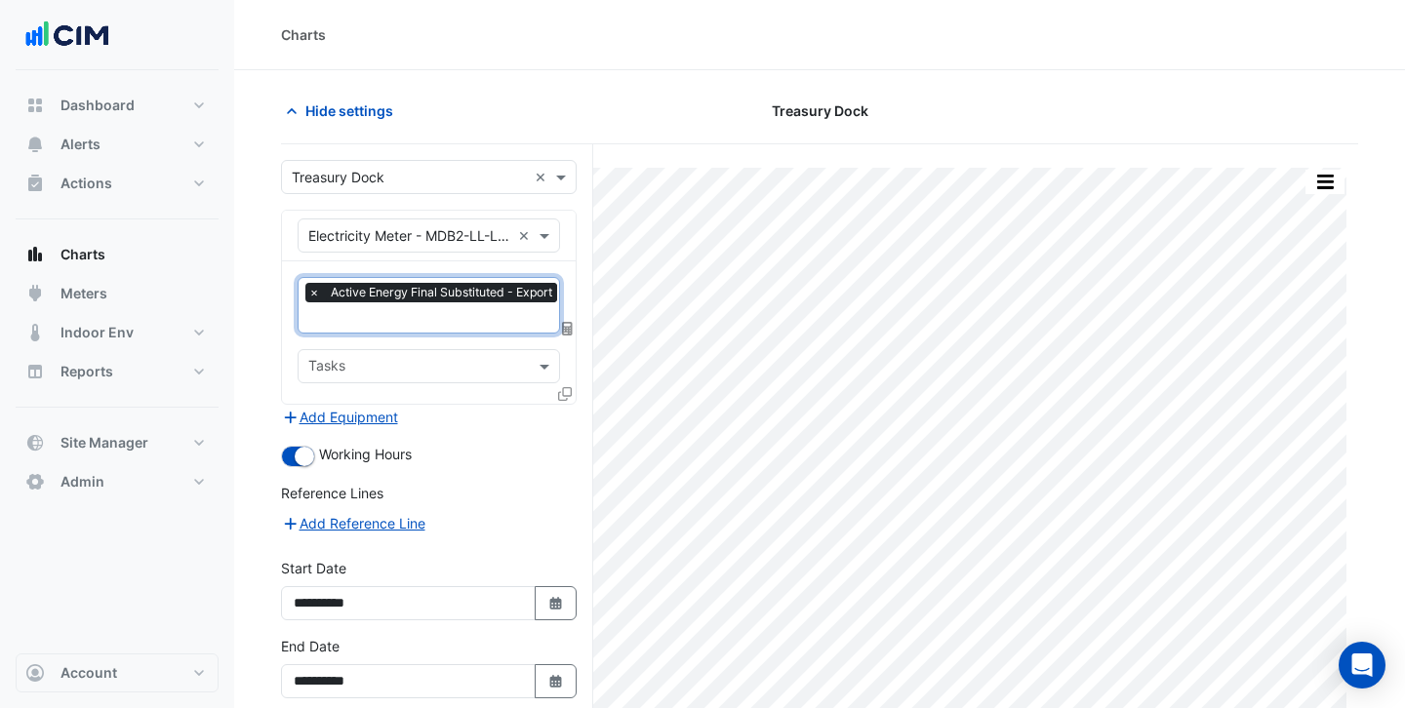
click at [442, 319] on input "text" at bounding box center [435, 319] width 254 height 20
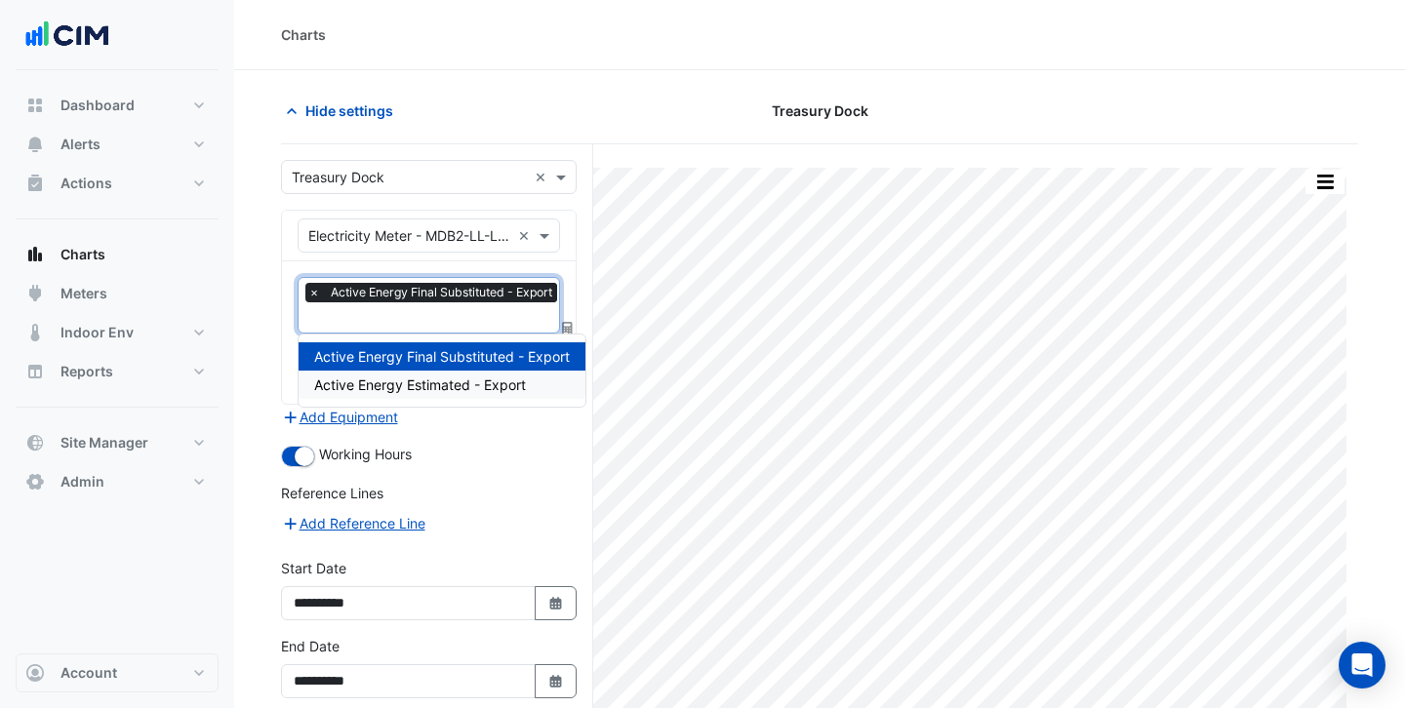
click at [440, 382] on span "Active Energy Estimated - Export" at bounding box center [420, 385] width 212 height 17
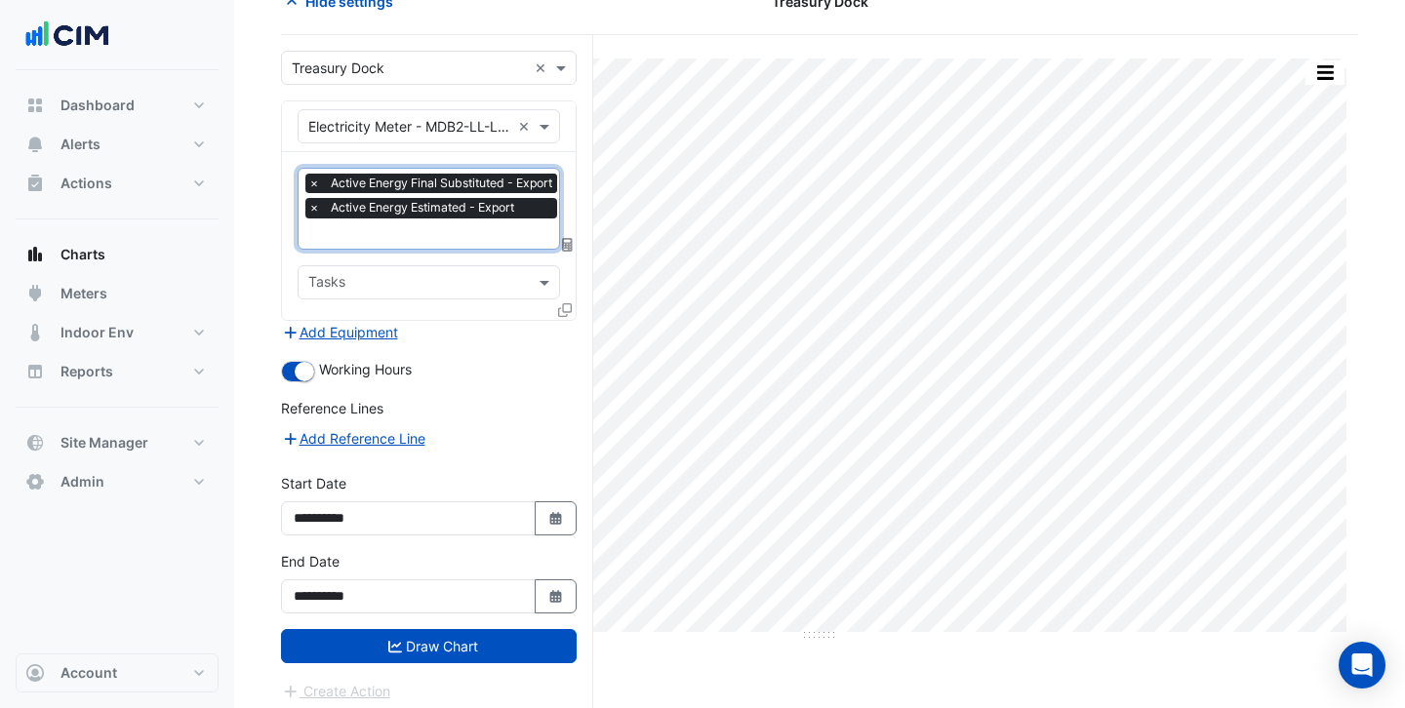
scroll to position [115, 0]
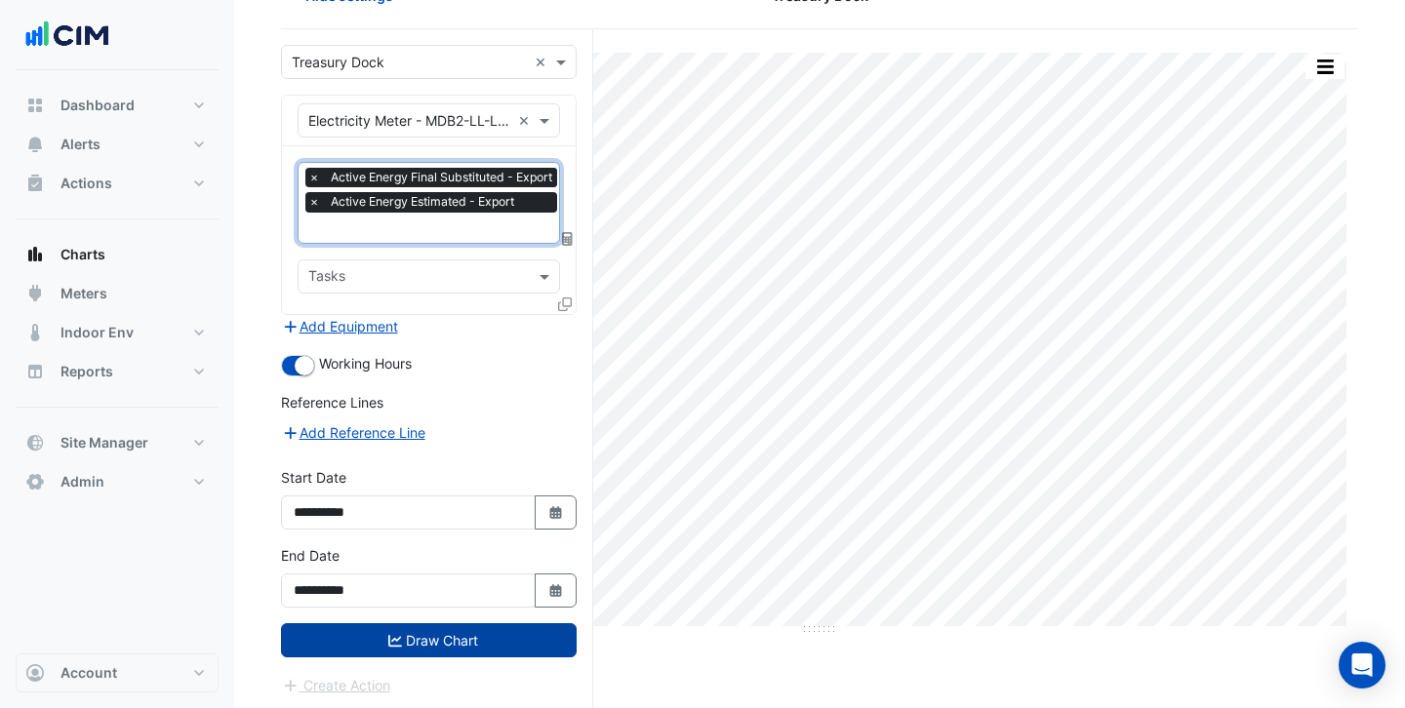
click at [475, 646] on button "Draw Chart" at bounding box center [429, 640] width 296 height 34
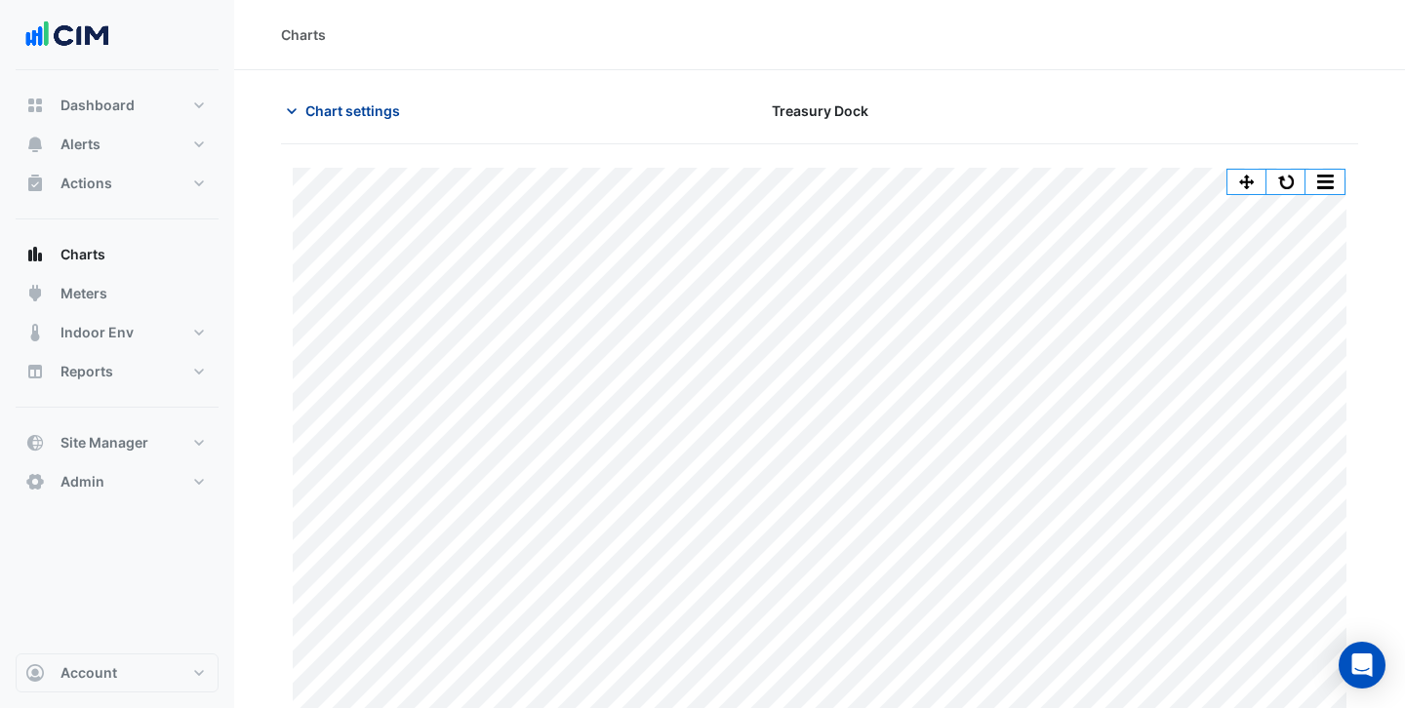
click at [328, 116] on span "Chart settings" at bounding box center [352, 111] width 95 height 20
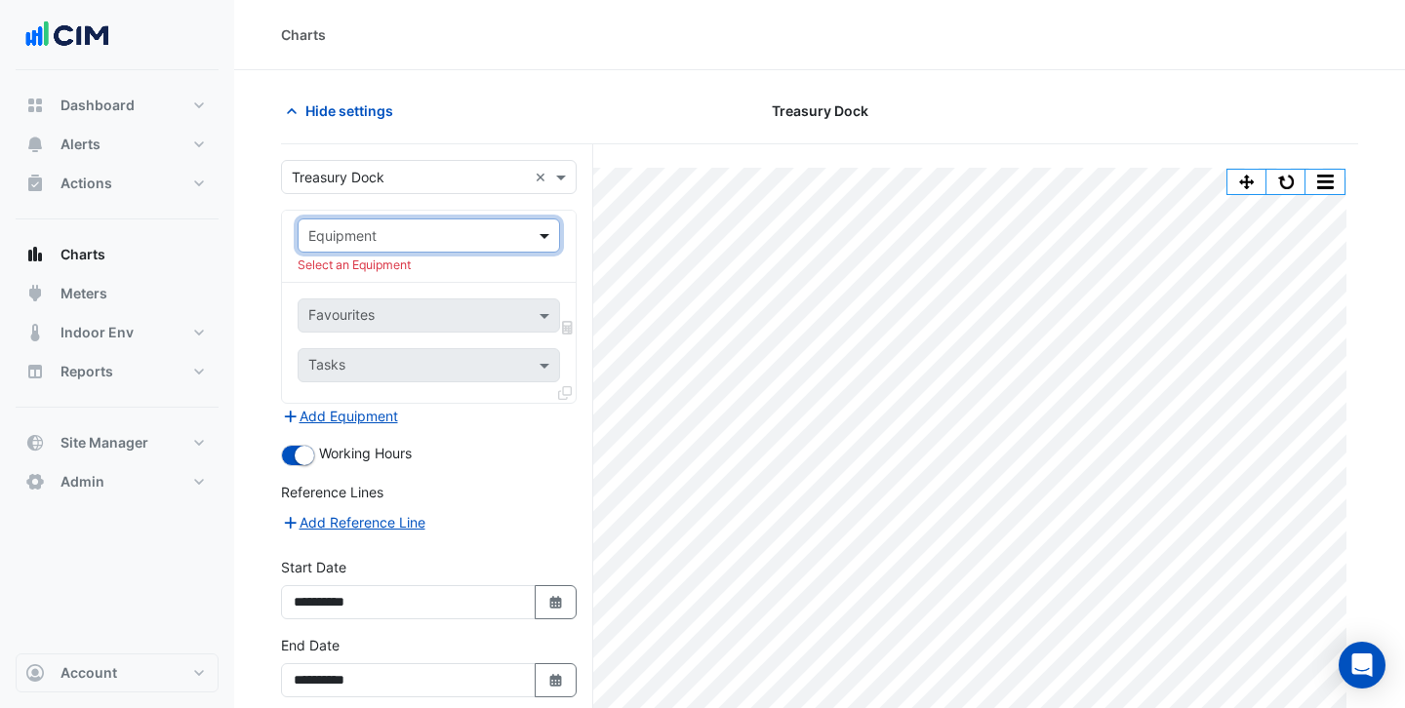
click at [547, 235] on span at bounding box center [547, 235] width 24 height 20
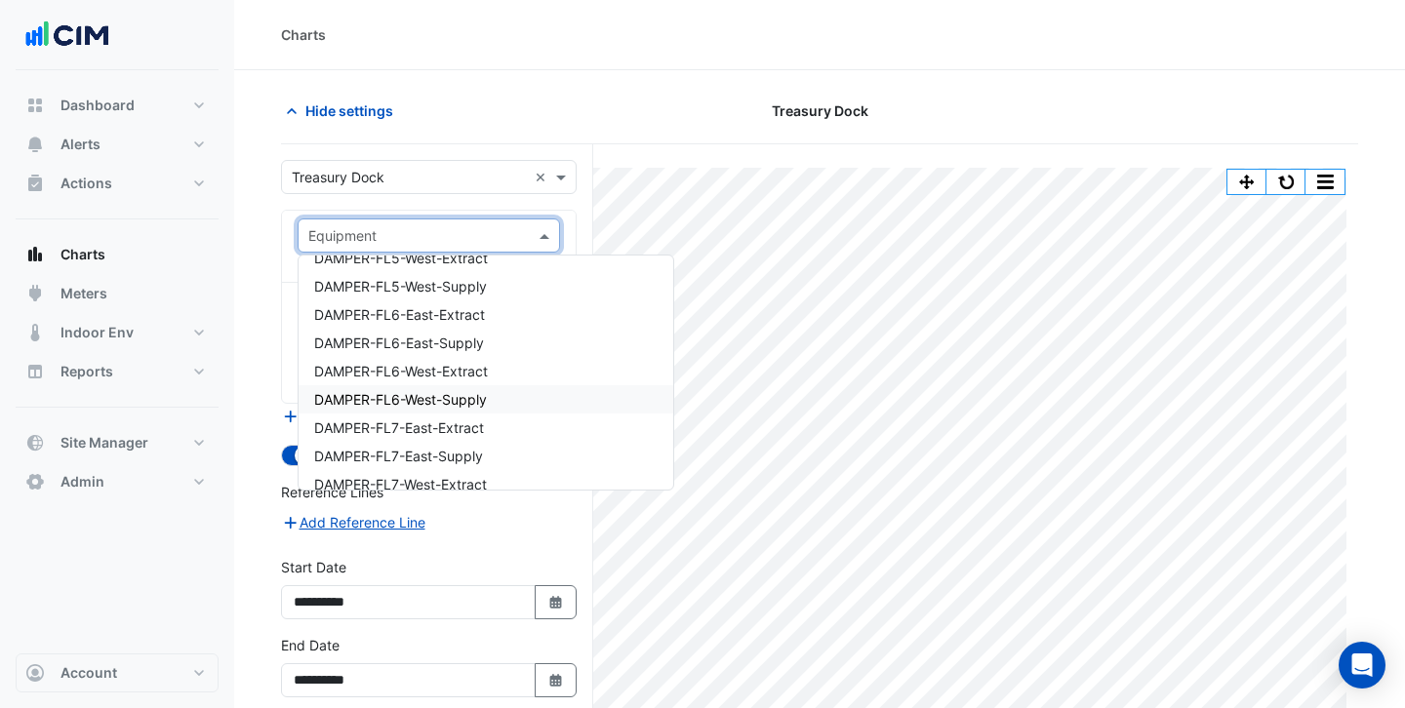
scroll to position [8829, 0]
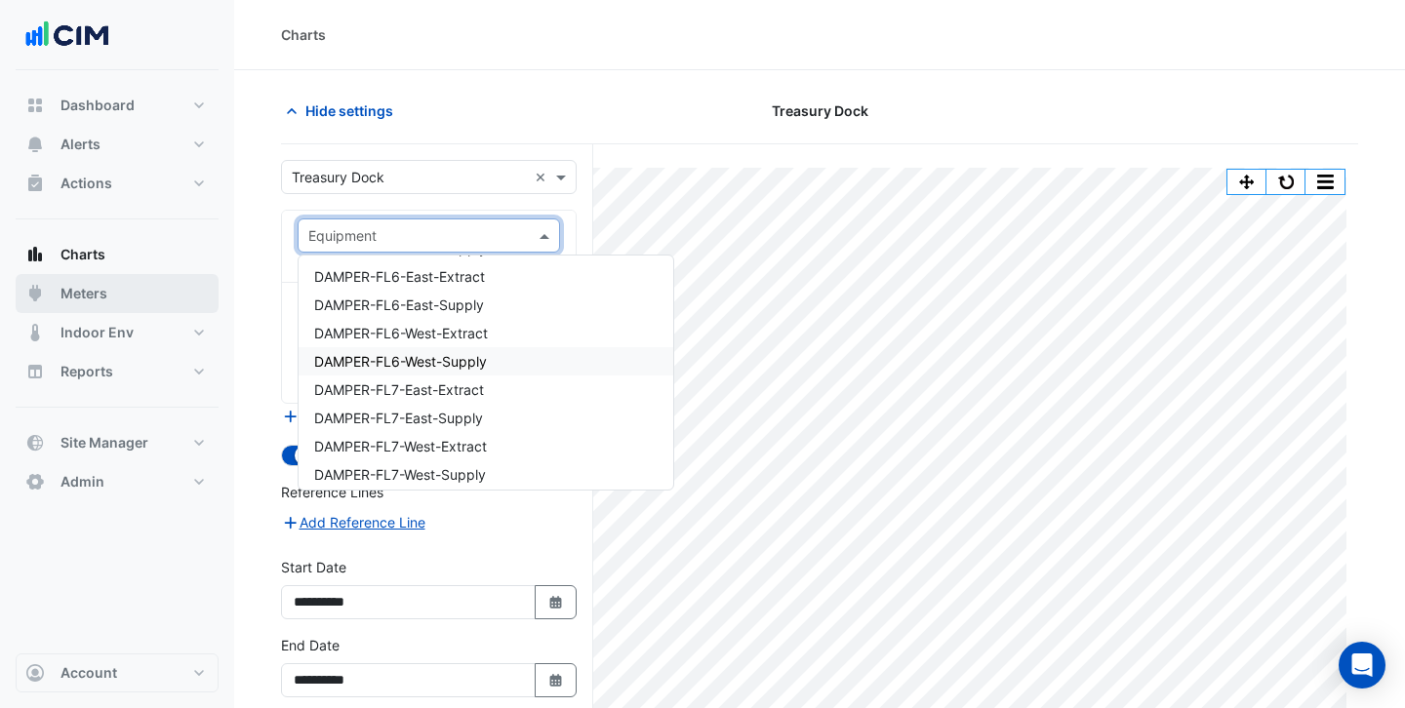
click at [77, 298] on span "Meters" at bounding box center [83, 294] width 47 height 20
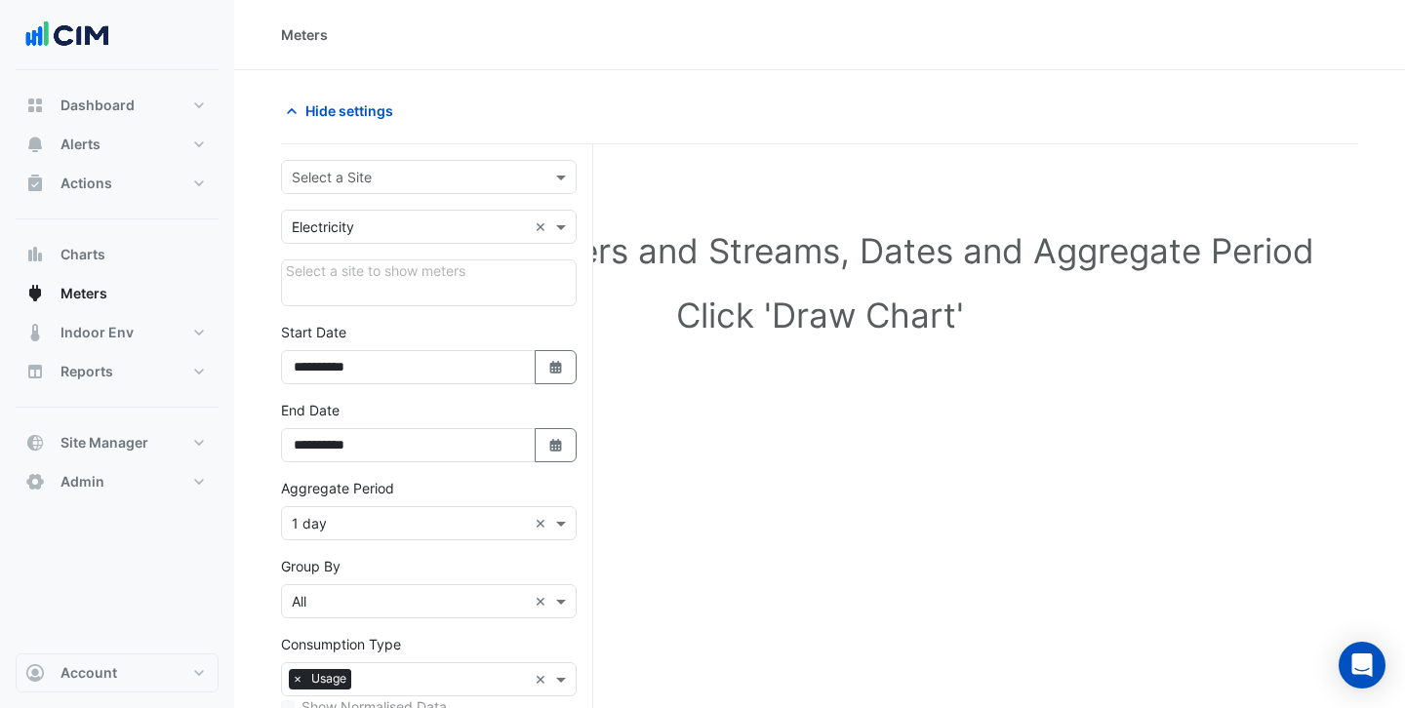
click at [487, 185] on input "text" at bounding box center [409, 178] width 235 height 20
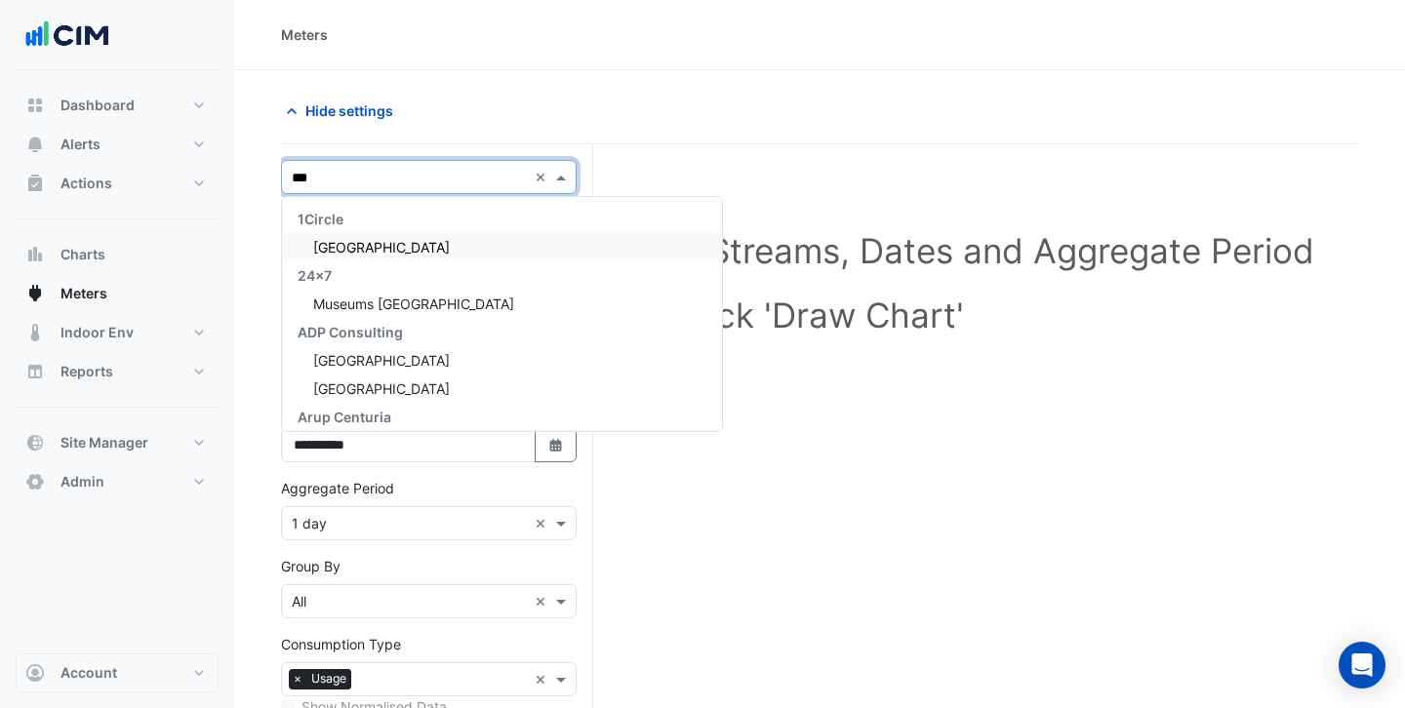
type input "****"
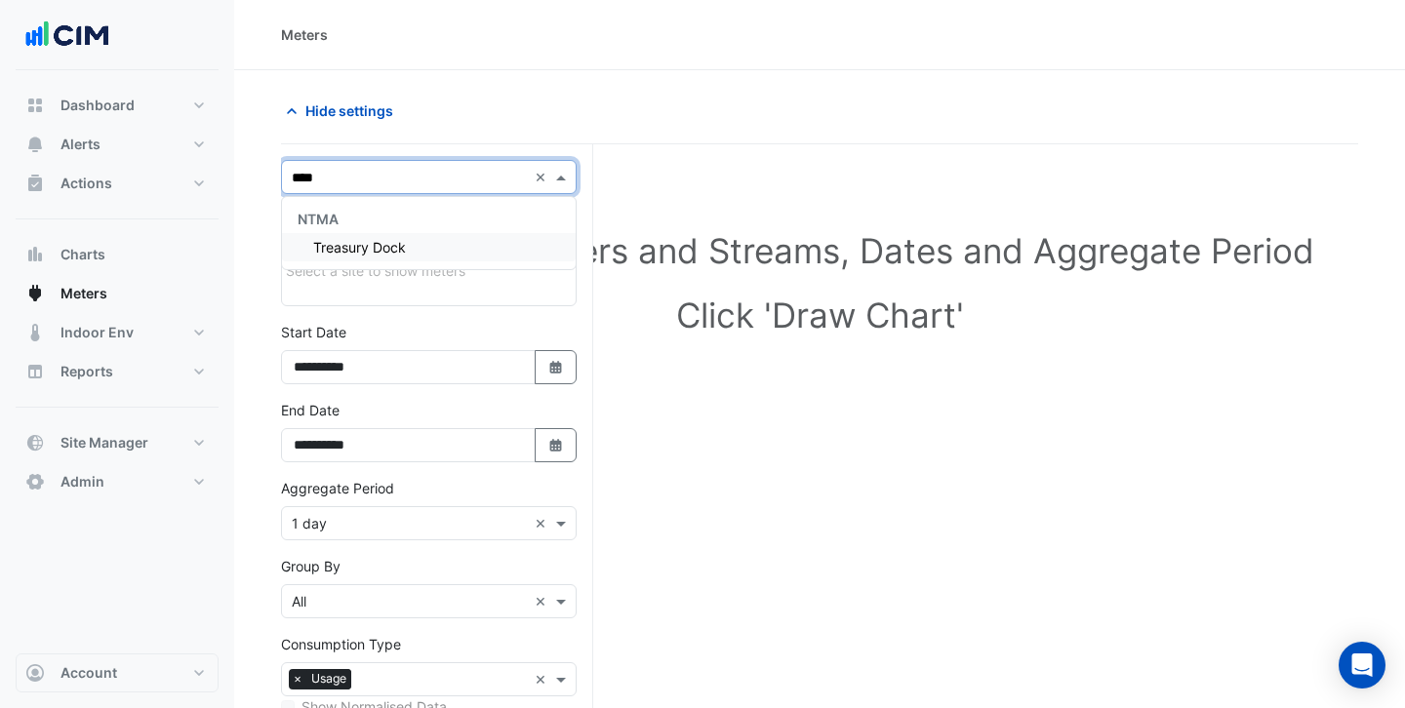
click at [452, 250] on div "Treasury Dock" at bounding box center [429, 247] width 294 height 28
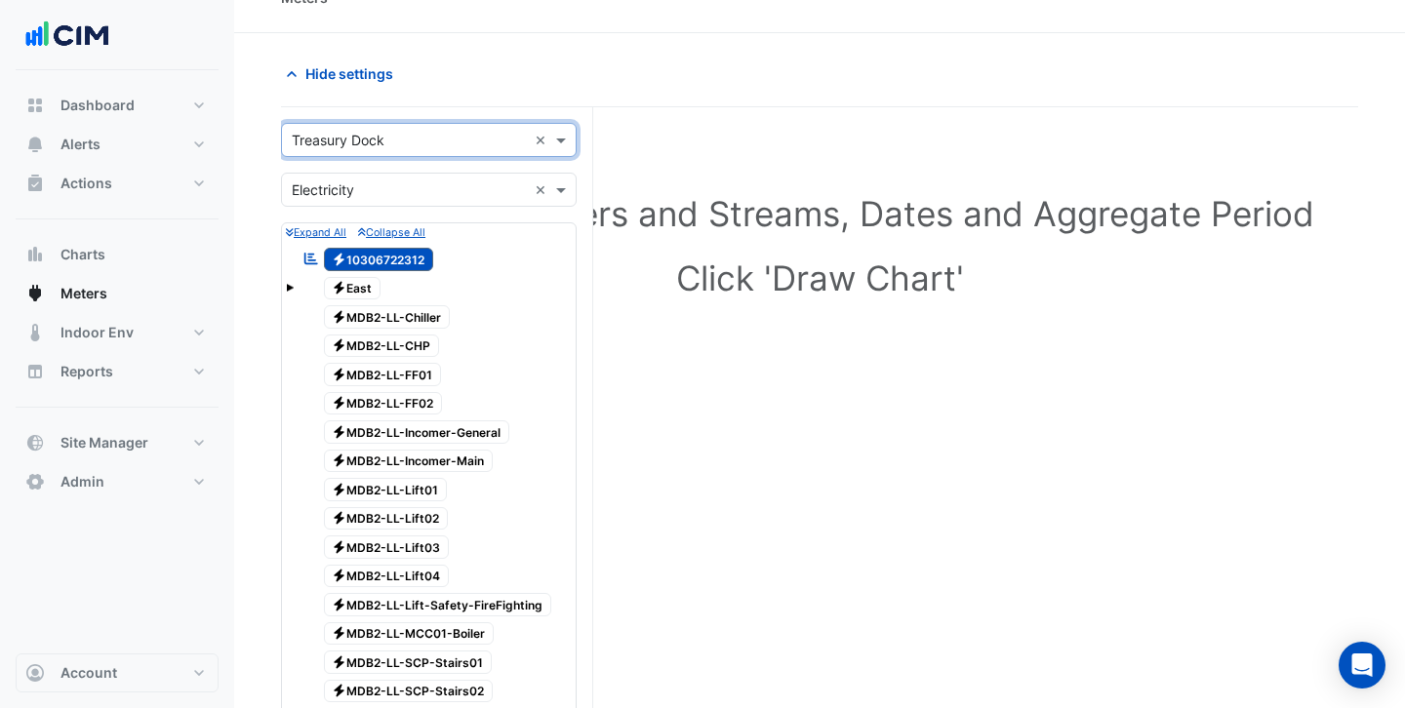
scroll to position [3, 0]
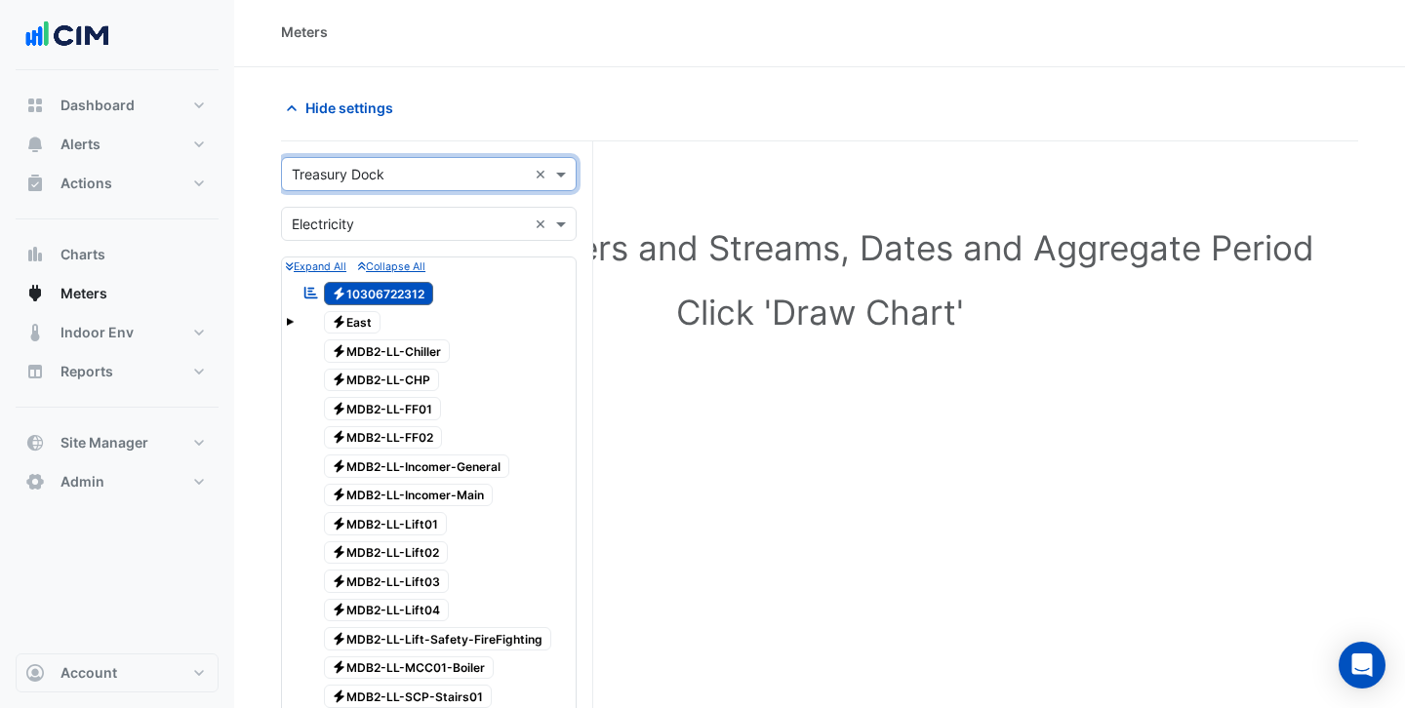
click at [452, 467] on span "Electricity MDB2-LL-Incomer-General" at bounding box center [417, 466] width 186 height 23
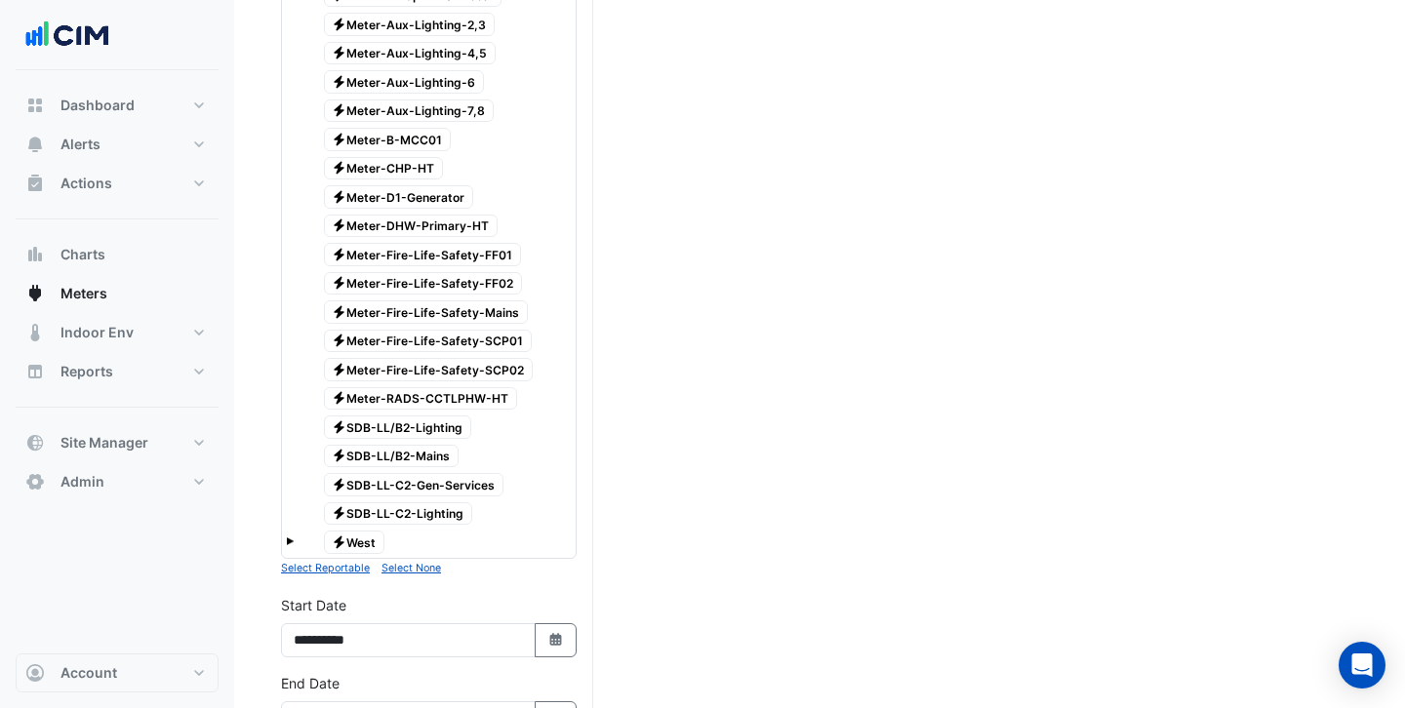
scroll to position [1458, 0]
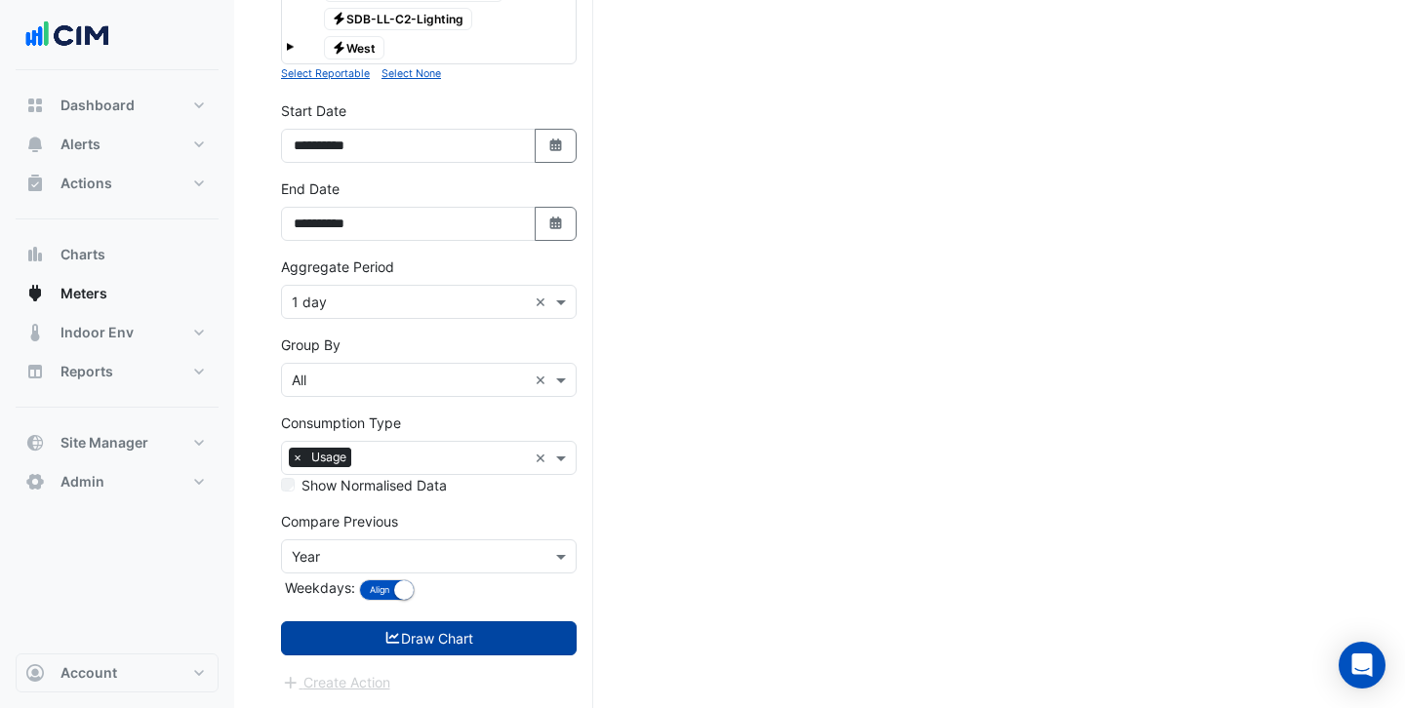
click at [422, 642] on button "Draw Chart" at bounding box center [429, 639] width 296 height 34
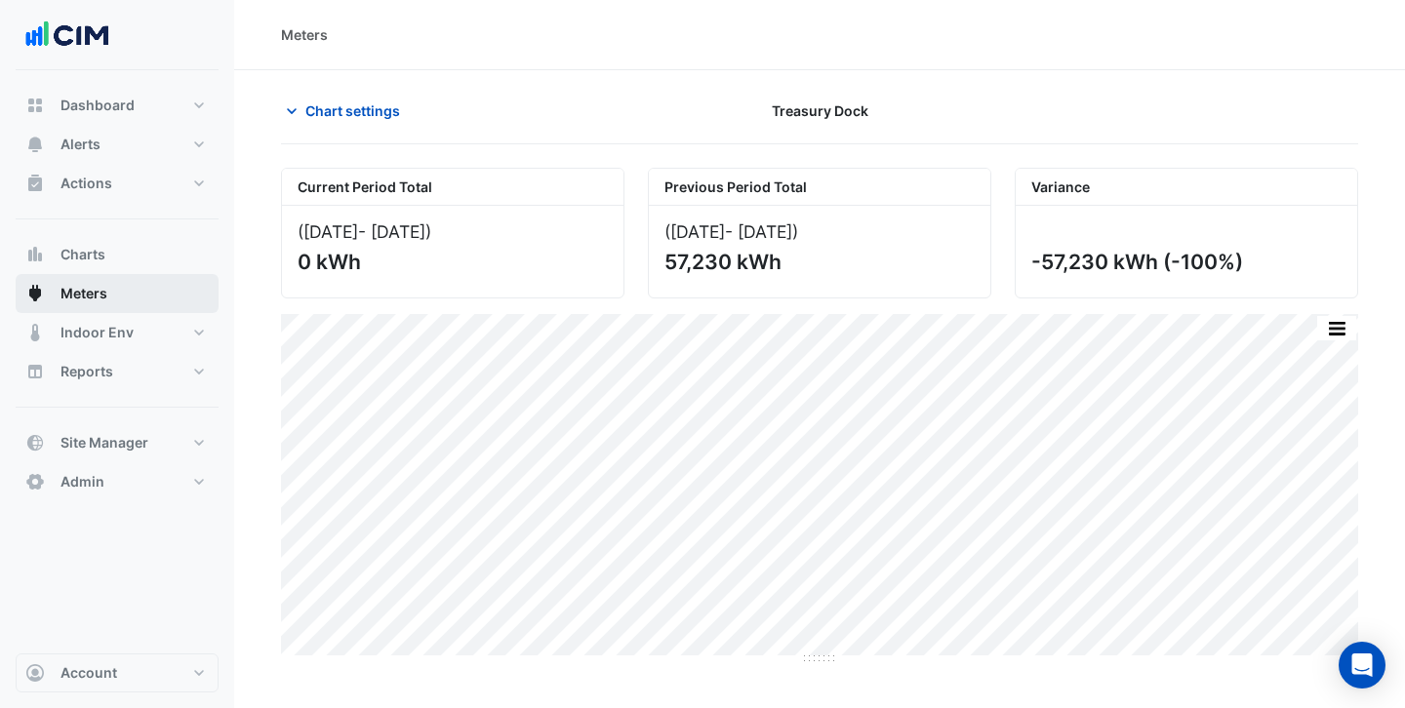
click at [89, 286] on span "Meters" at bounding box center [83, 294] width 47 height 20
click at [335, 110] on span "Chart settings" at bounding box center [352, 111] width 95 height 20
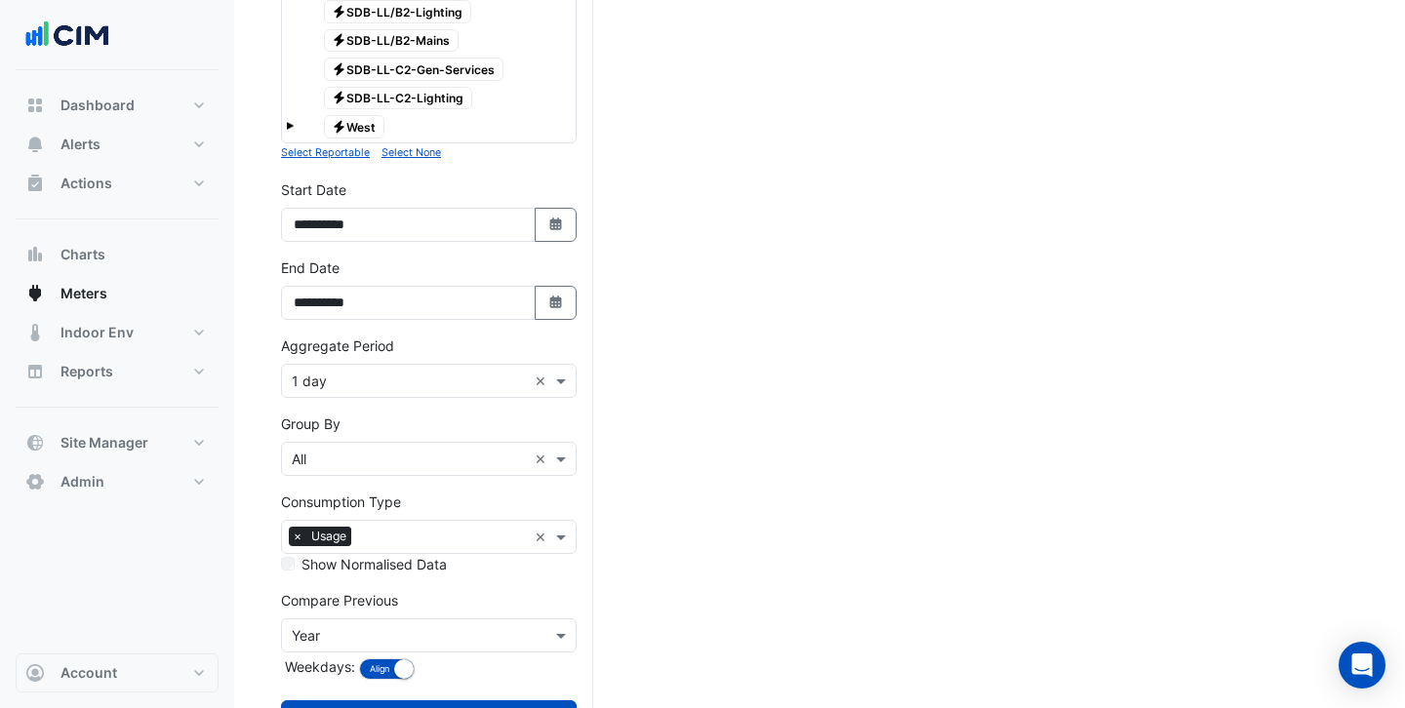
scroll to position [1375, 0]
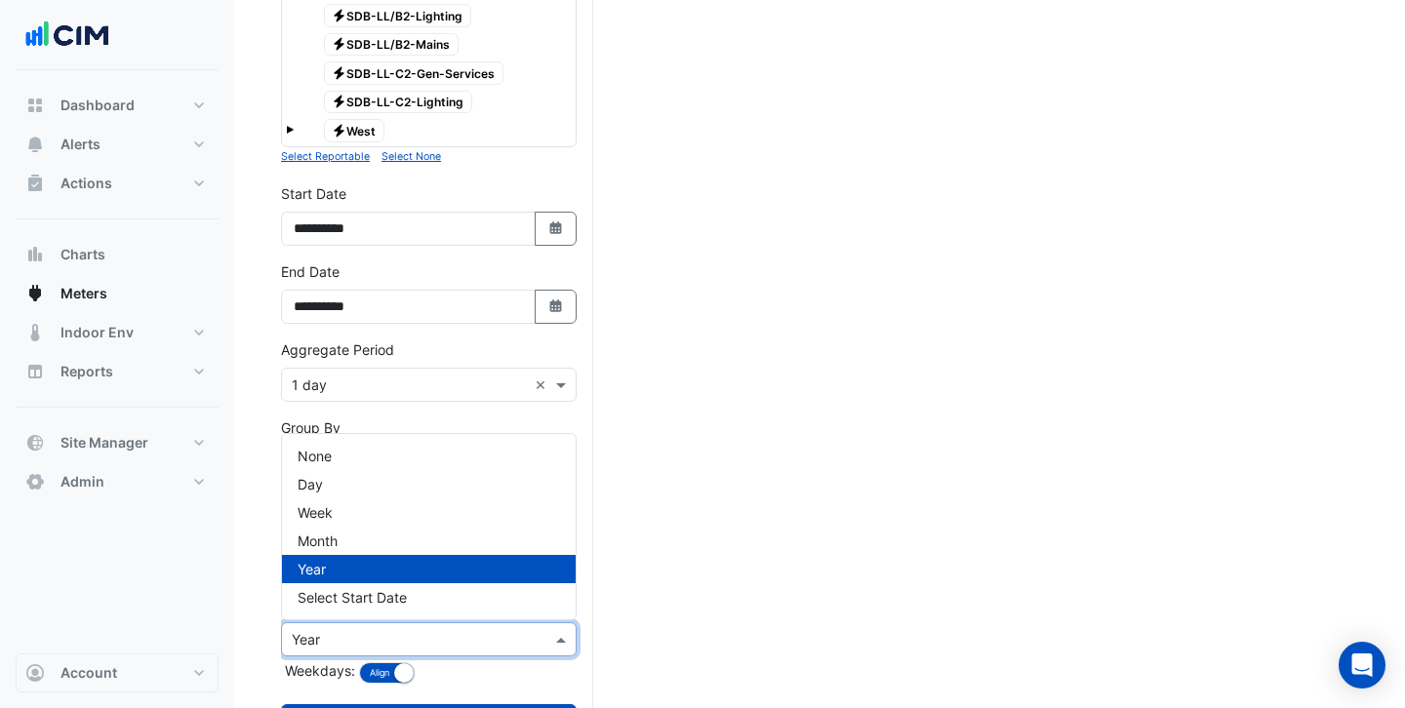
click at [498, 638] on input "text" at bounding box center [409, 640] width 235 height 20
click at [408, 489] on div "Day" at bounding box center [429, 484] width 294 height 28
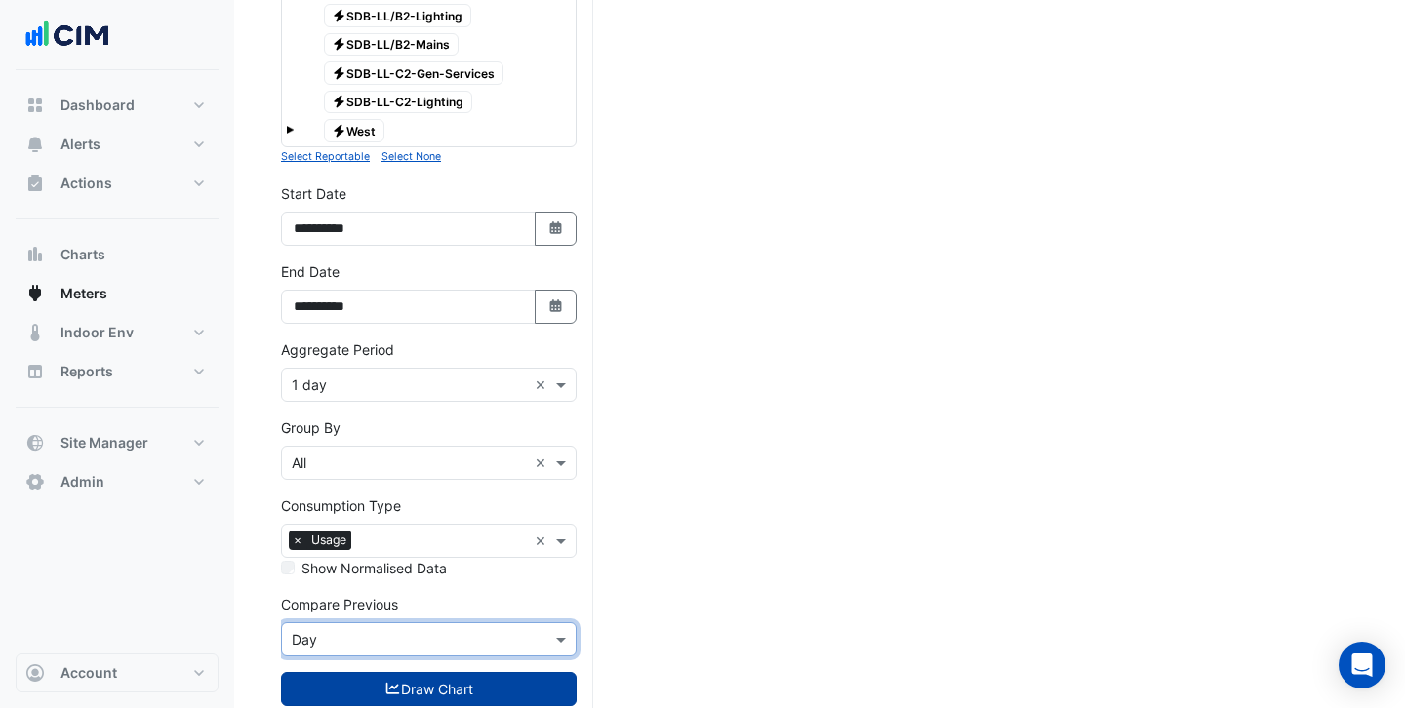
click at [400, 680] on button "Draw Chart" at bounding box center [429, 689] width 296 height 34
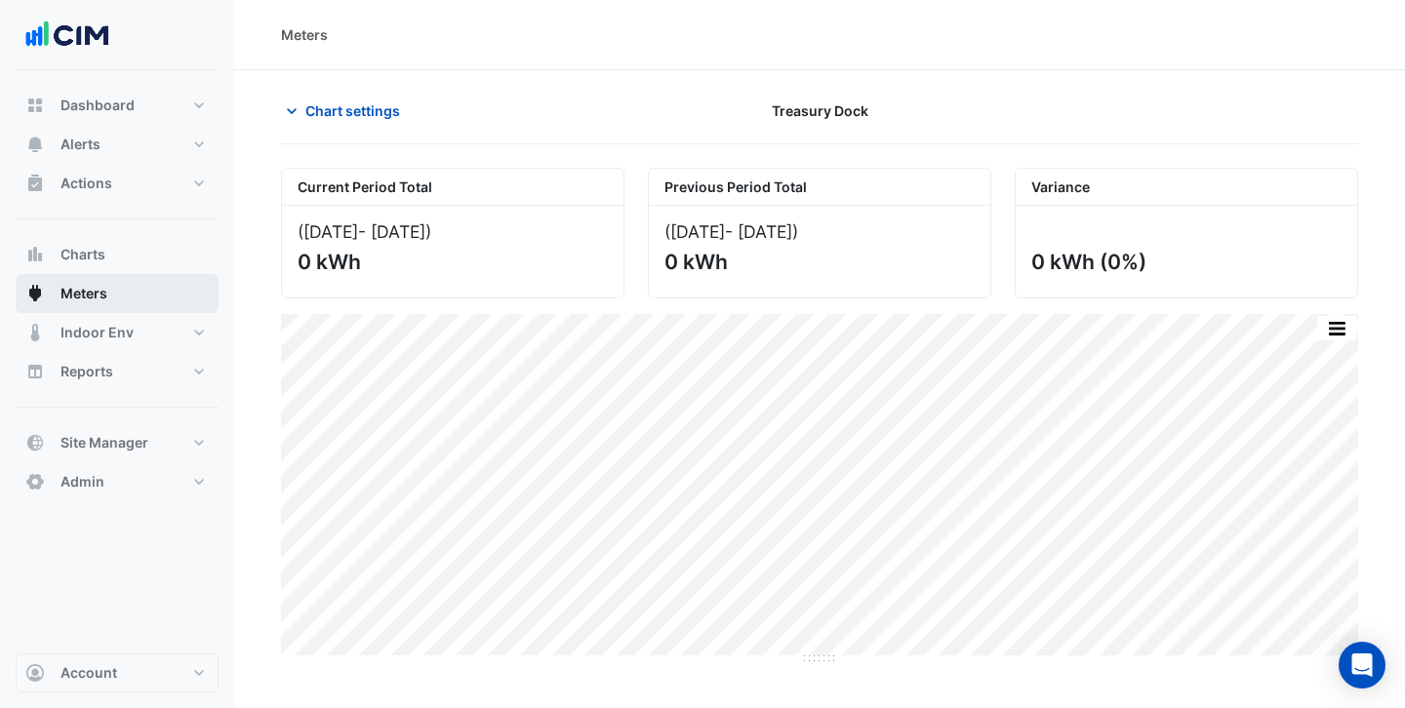
click at [111, 279] on button "Meters" at bounding box center [117, 293] width 203 height 39
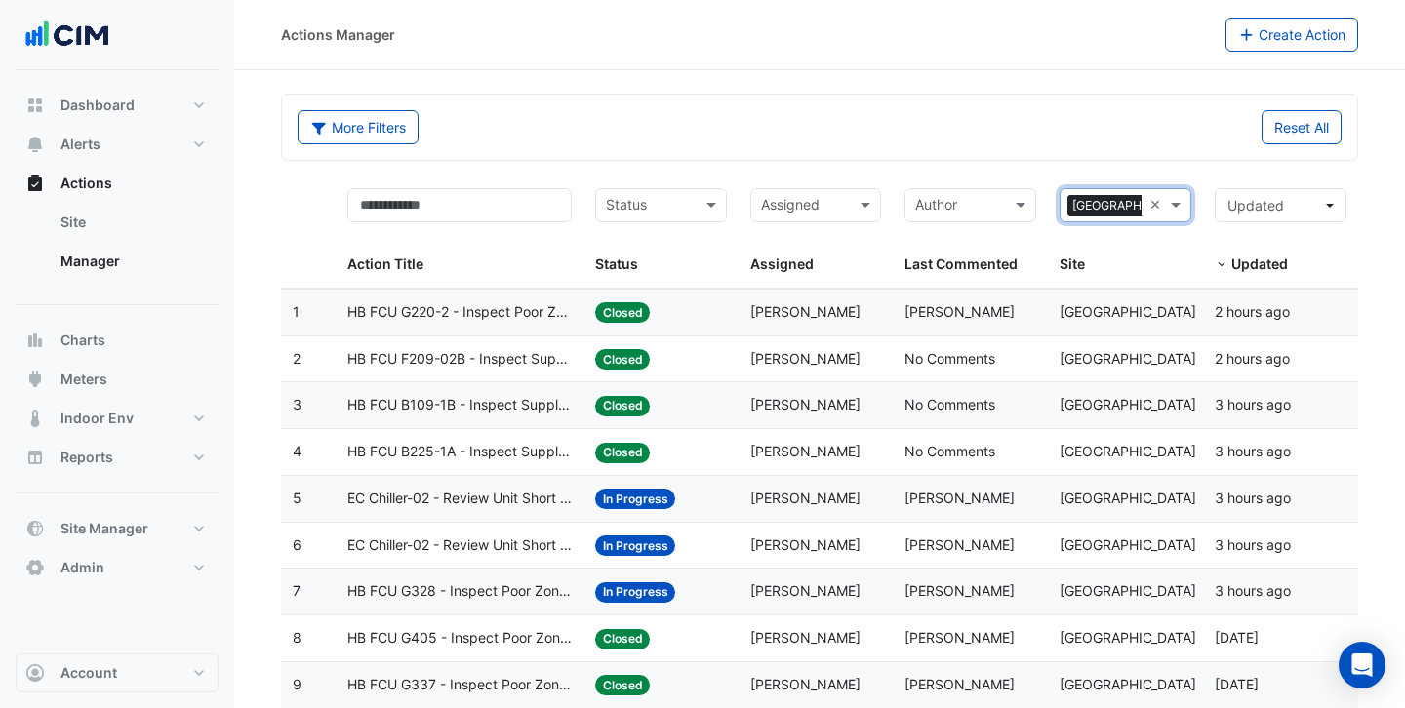
select select "***"
click at [518, 311] on span "HB FCU G220-2 - Inspect Poor Zone Temperature Control" at bounding box center [459, 313] width 224 height 22
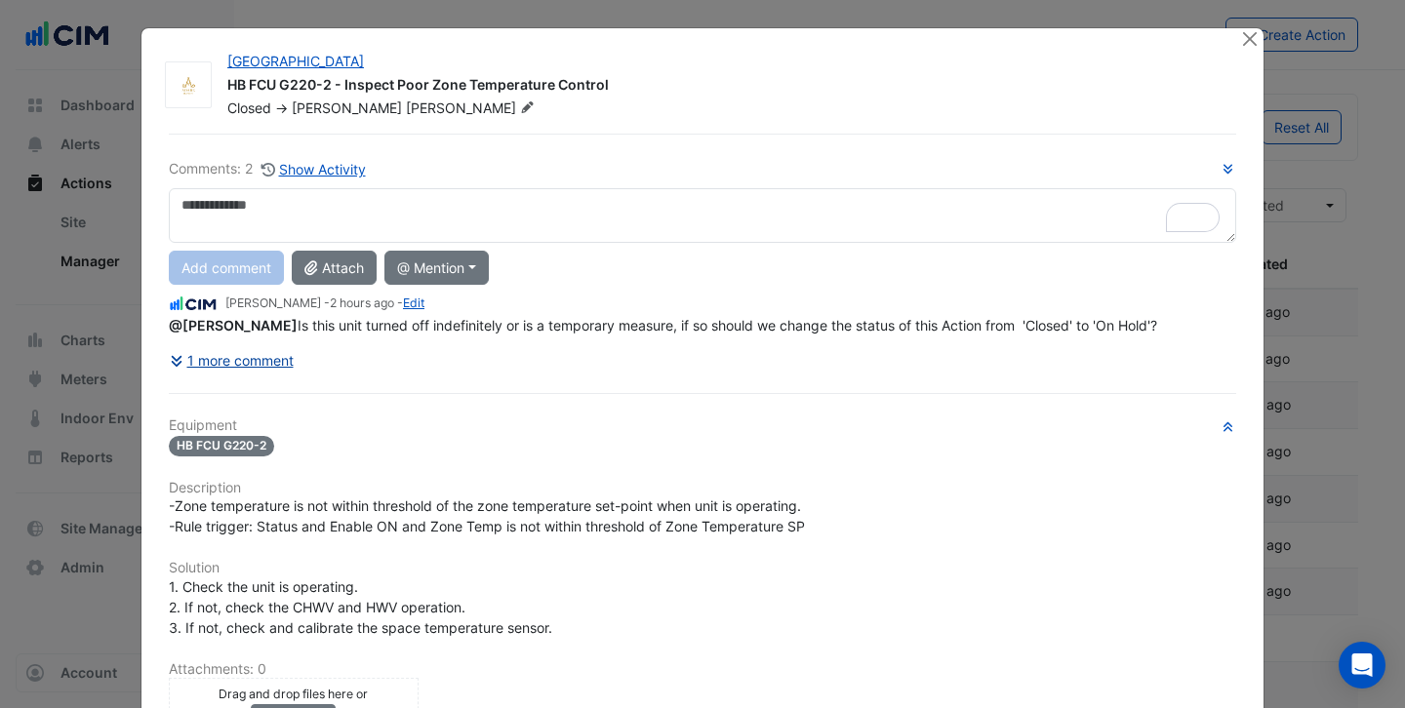
click at [273, 365] on button "1 more comment" at bounding box center [232, 360] width 126 height 34
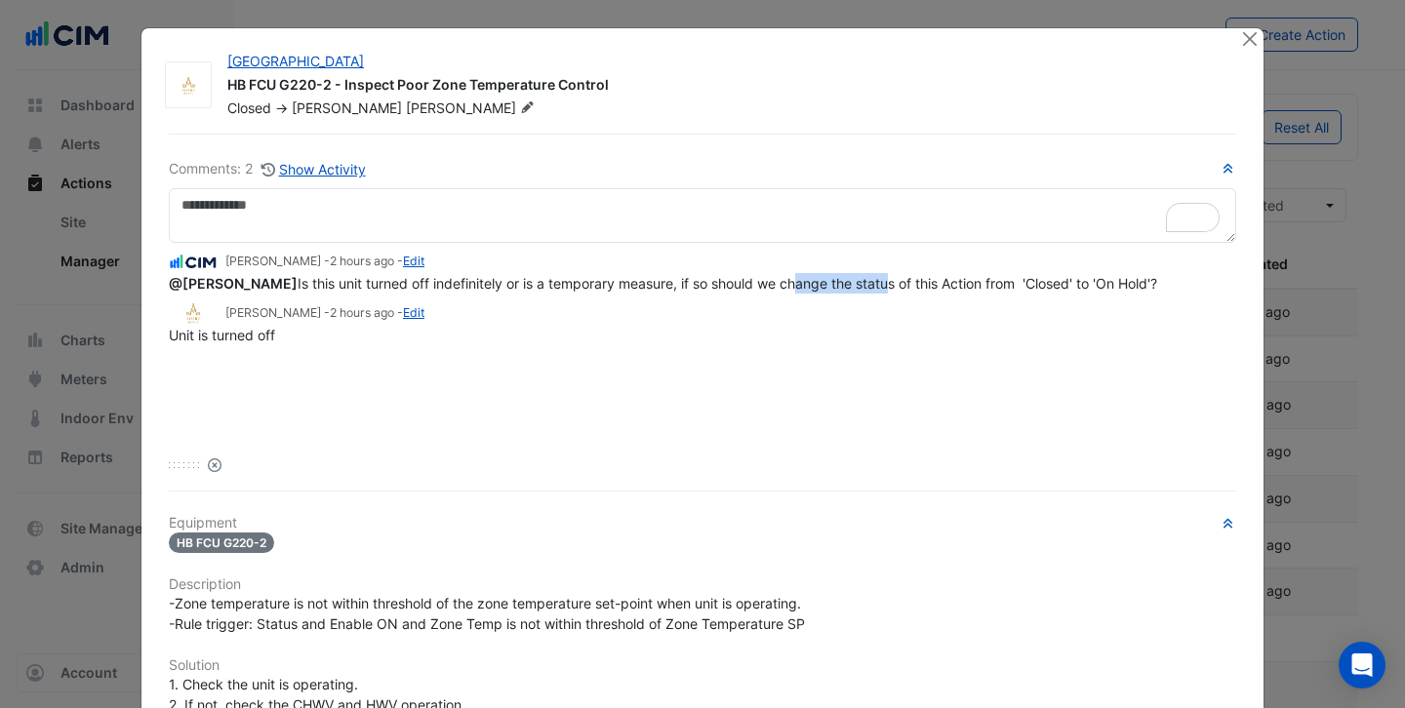
drag, startPoint x: 759, startPoint y: 285, endPoint x: 852, endPoint y: 285, distance: 92.7
click at [852, 285] on span "@Eddie Reale Is this unit turned off indefinitely or is a temporary measure, if…" at bounding box center [663, 283] width 988 height 17
click at [989, 281] on span "@Eddie Reale Is this unit turned off indefinitely or is a temporary measure, if…" at bounding box center [663, 283] width 988 height 17
click at [1250, 40] on button "Close" at bounding box center [1249, 38] width 20 height 20
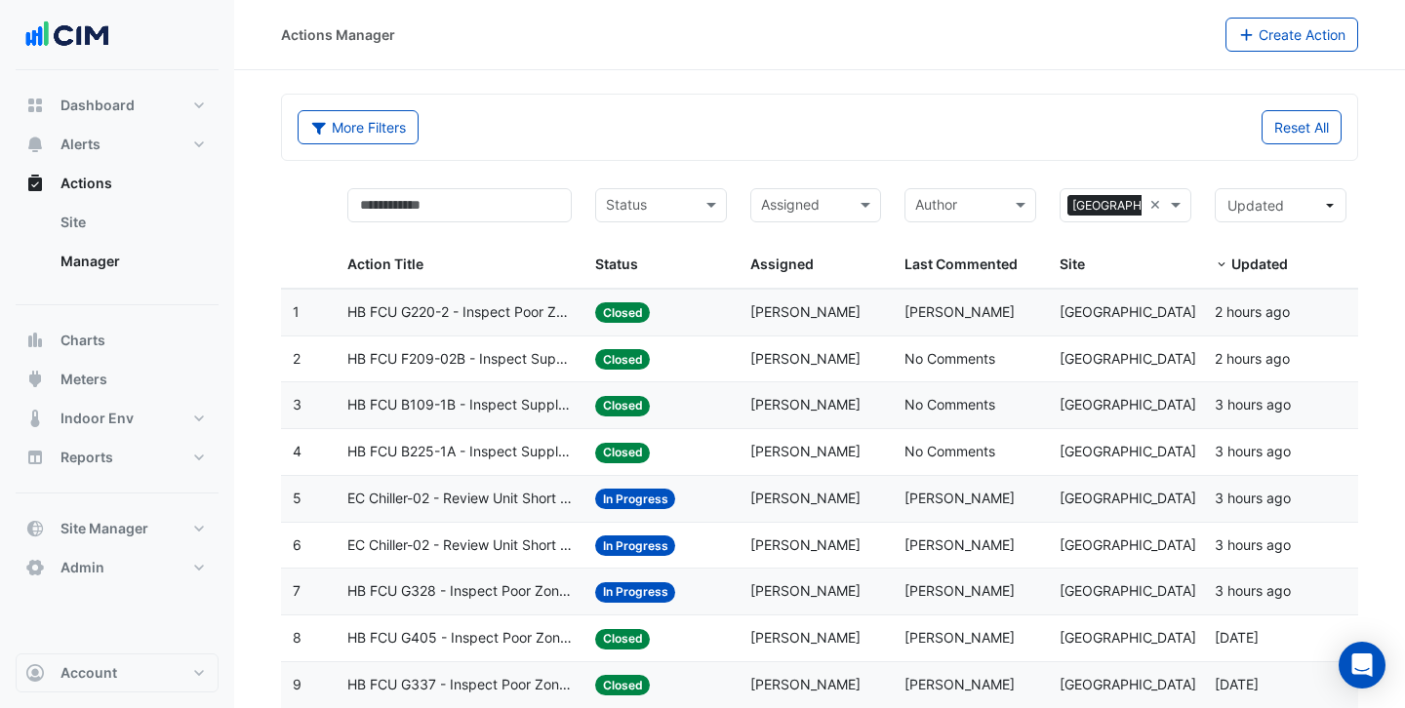
click at [958, 355] on span "No Comments" at bounding box center [950, 358] width 91 height 17
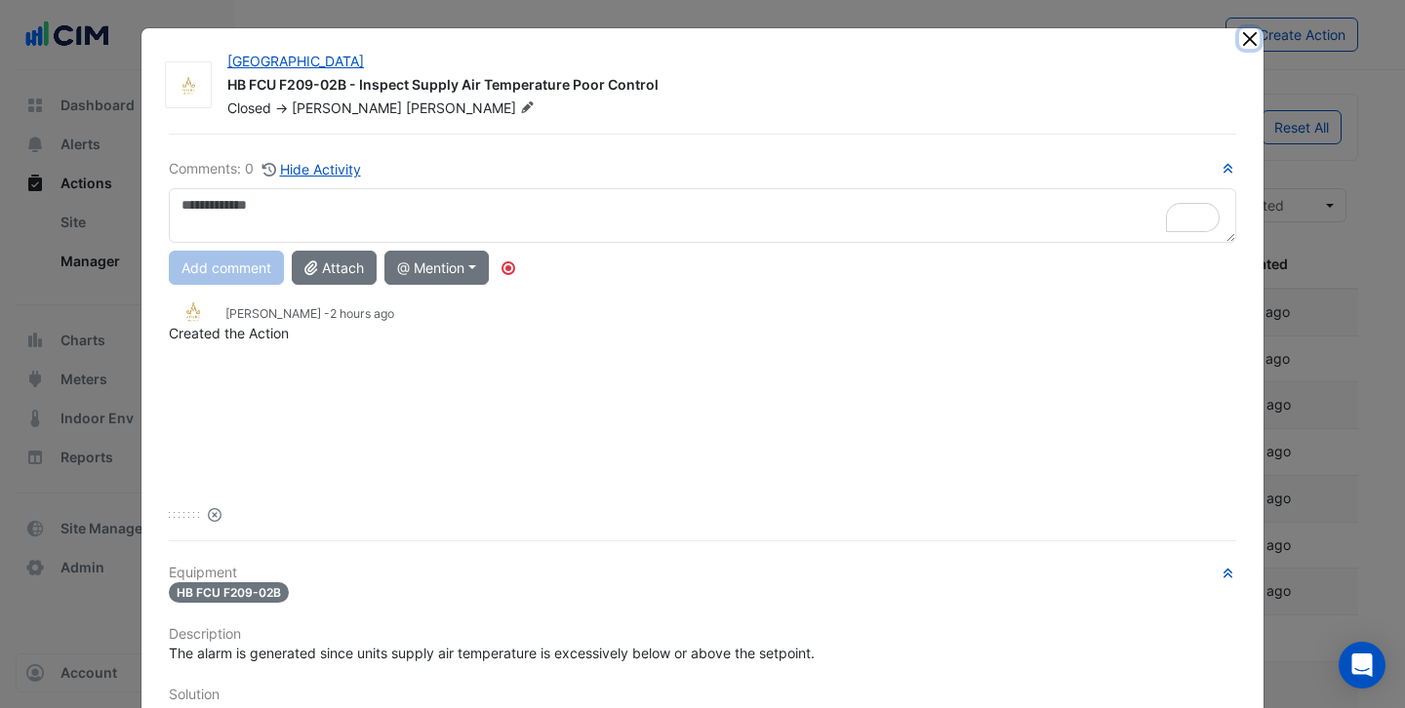
click at [1256, 42] on button "Close" at bounding box center [1249, 38] width 20 height 20
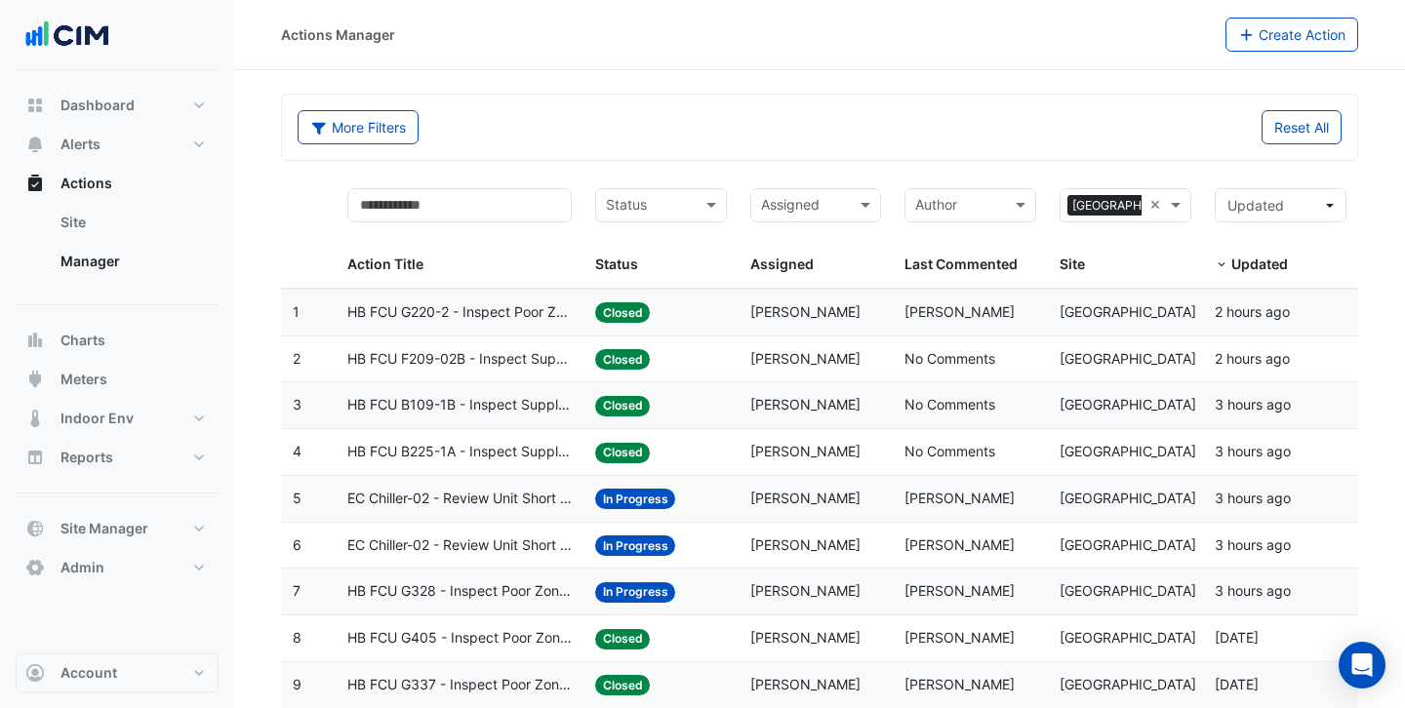
click at [941, 452] on span "No Comments" at bounding box center [950, 451] width 91 height 17
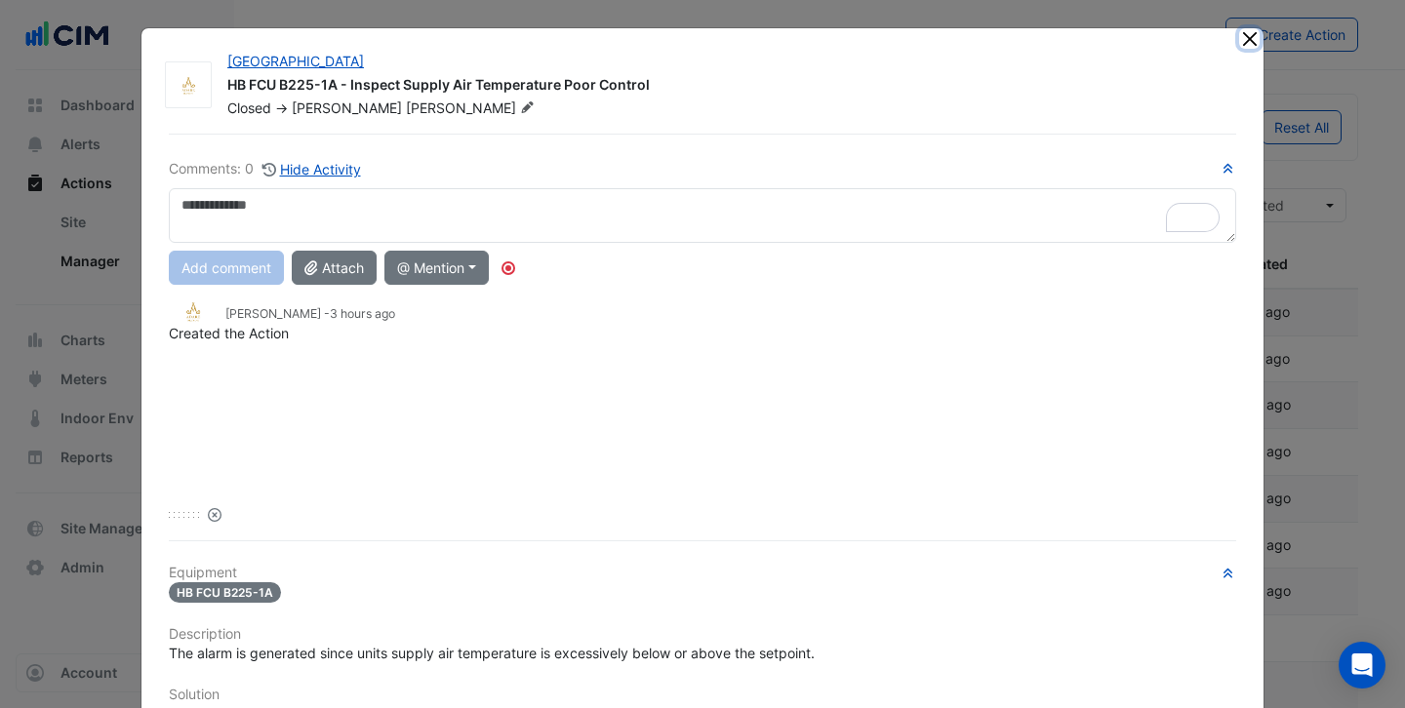
click at [1249, 42] on button "Close" at bounding box center [1249, 38] width 20 height 20
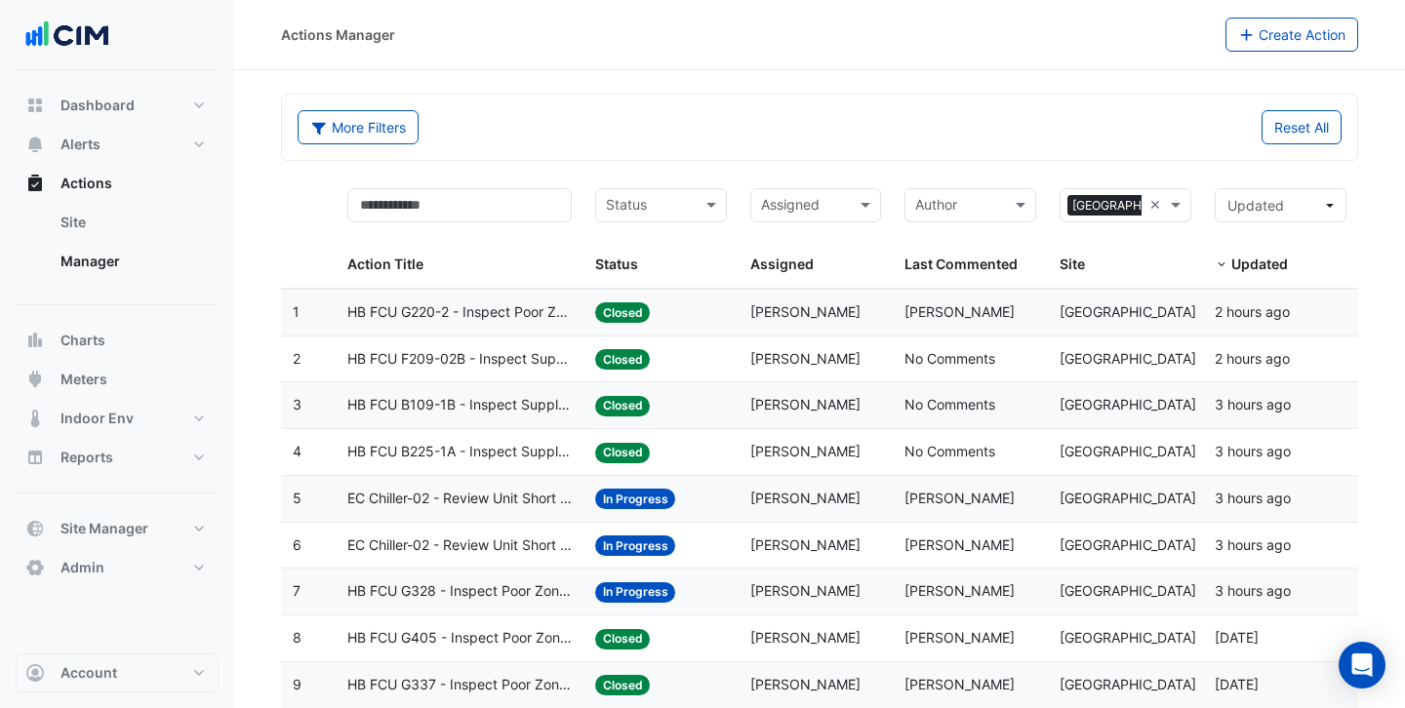
click at [478, 500] on span "EC Chiller-02 - Review Unit Short Cycling" at bounding box center [459, 499] width 224 height 22
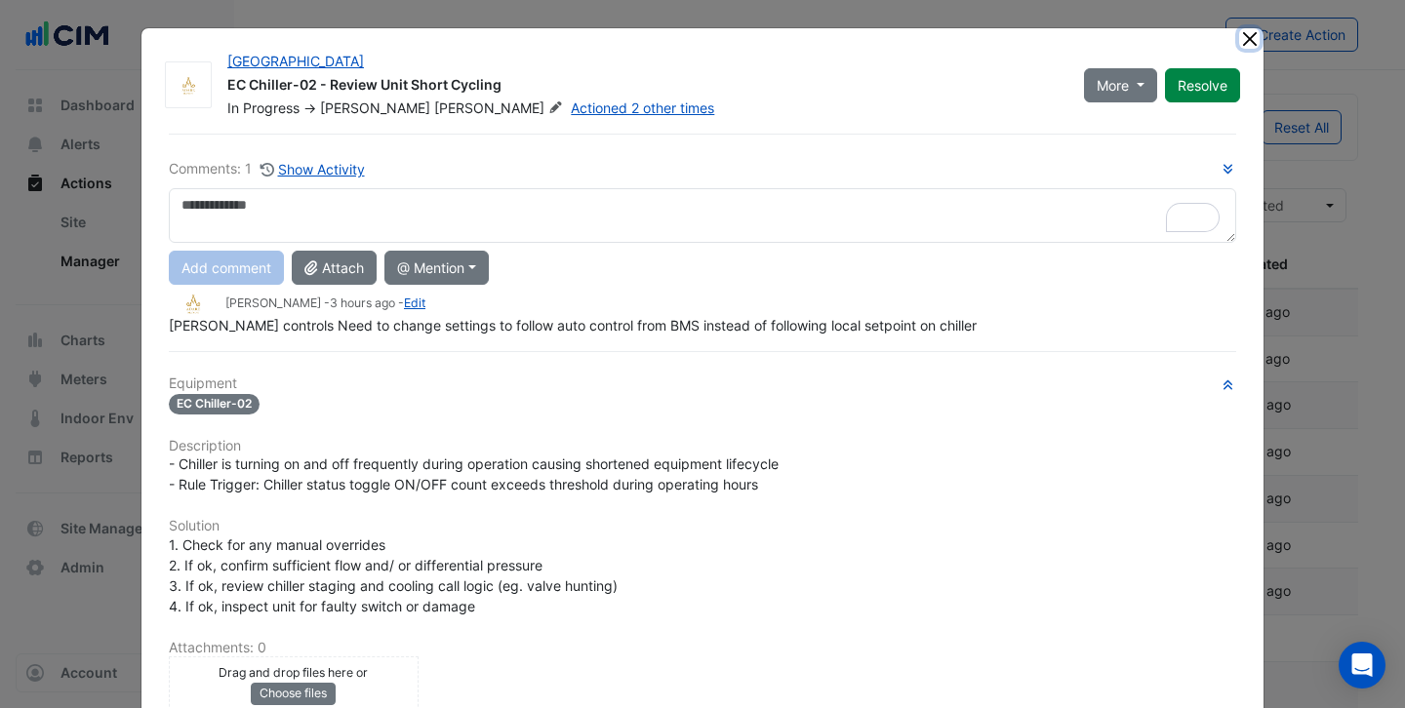
click at [1248, 41] on button "Close" at bounding box center [1249, 38] width 20 height 20
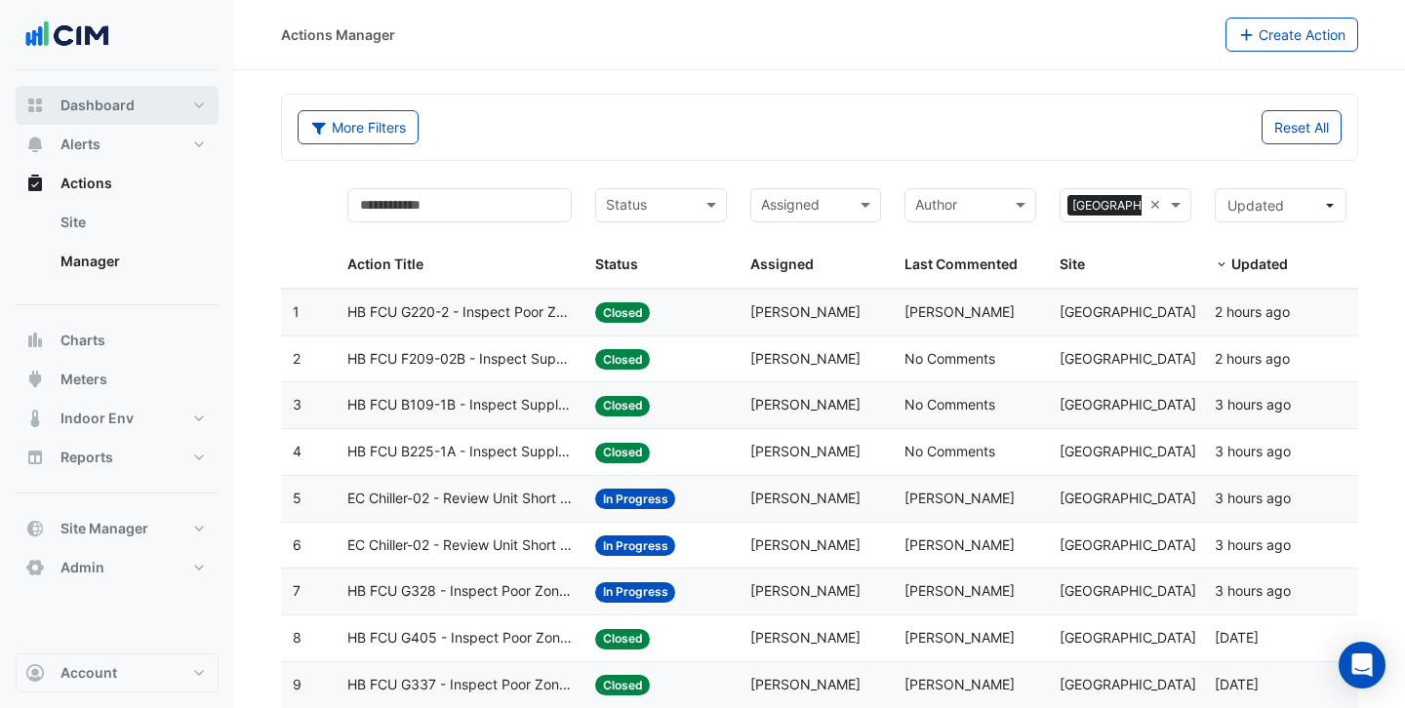
click at [118, 108] on span "Dashboard" at bounding box center [97, 106] width 74 height 20
select select "***"
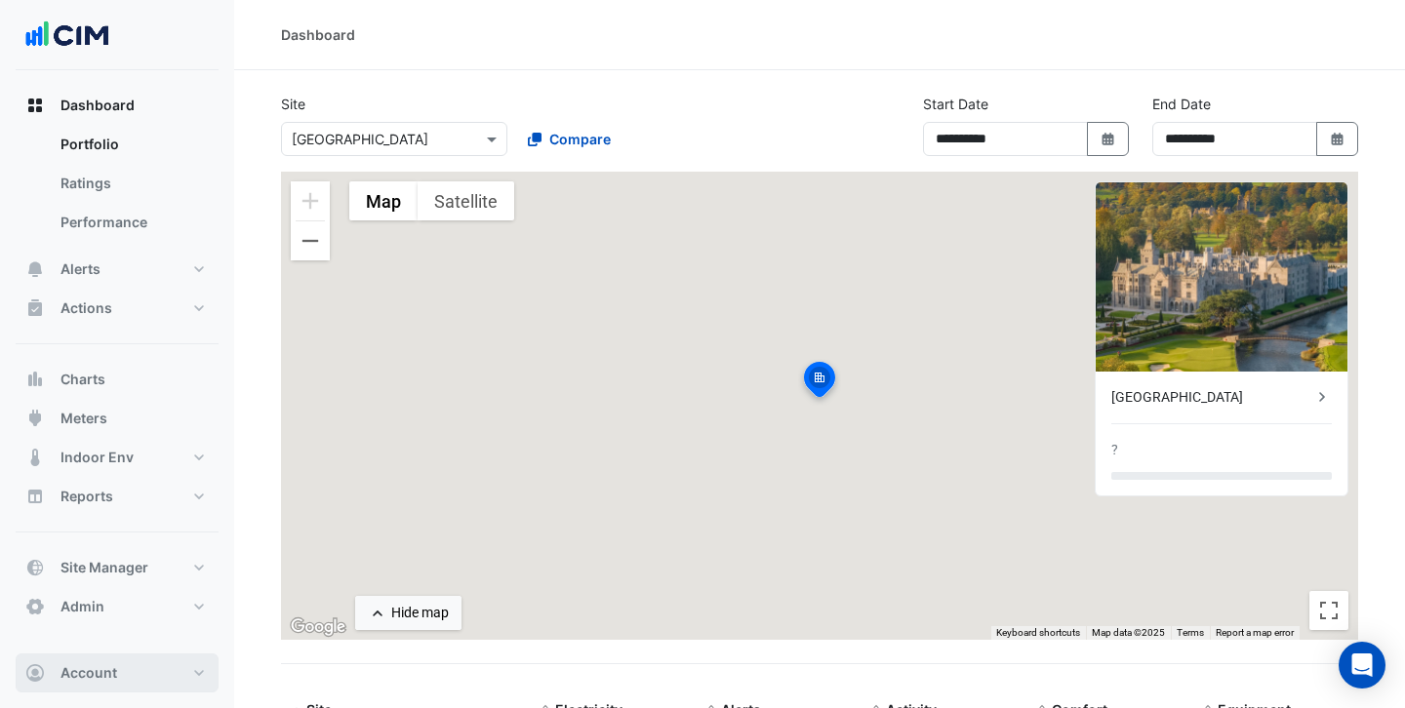
click at [98, 670] on span "Account" at bounding box center [88, 673] width 57 height 20
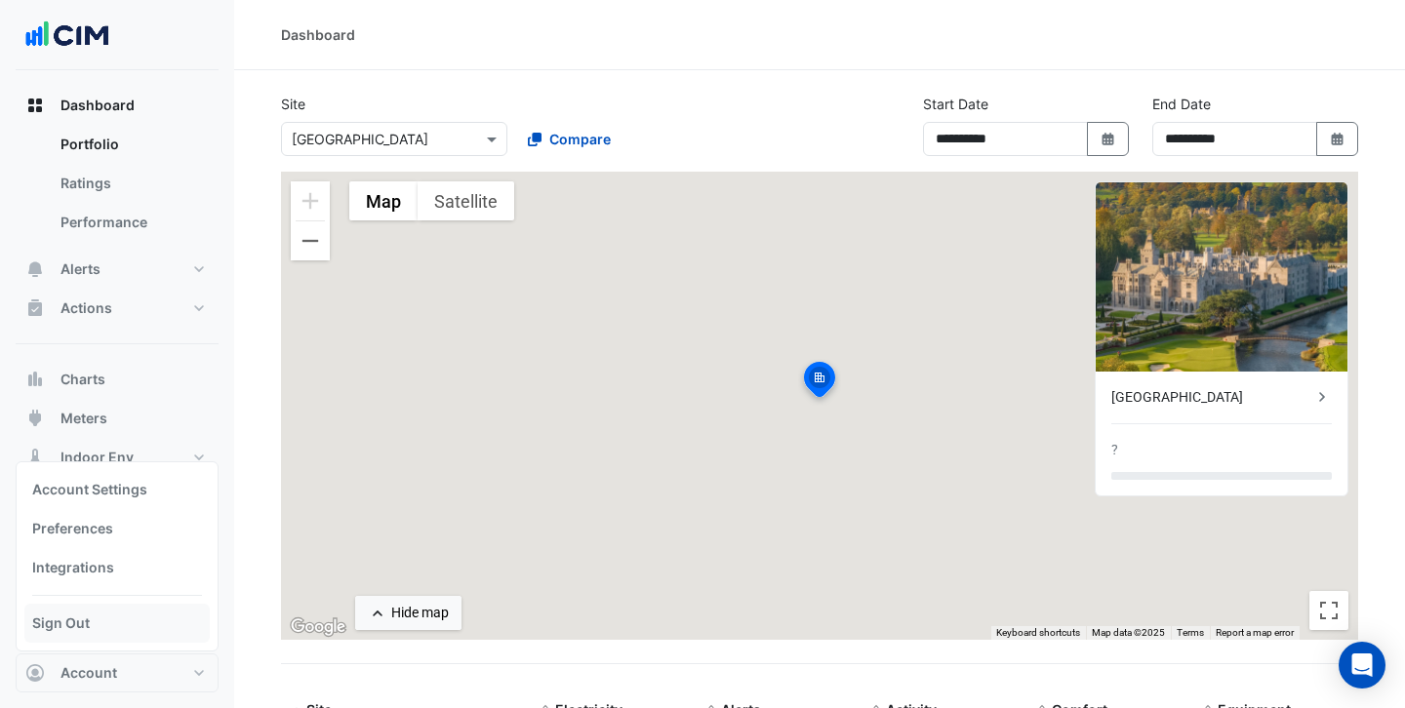
click at [115, 623] on link "Sign Out" at bounding box center [116, 623] width 185 height 39
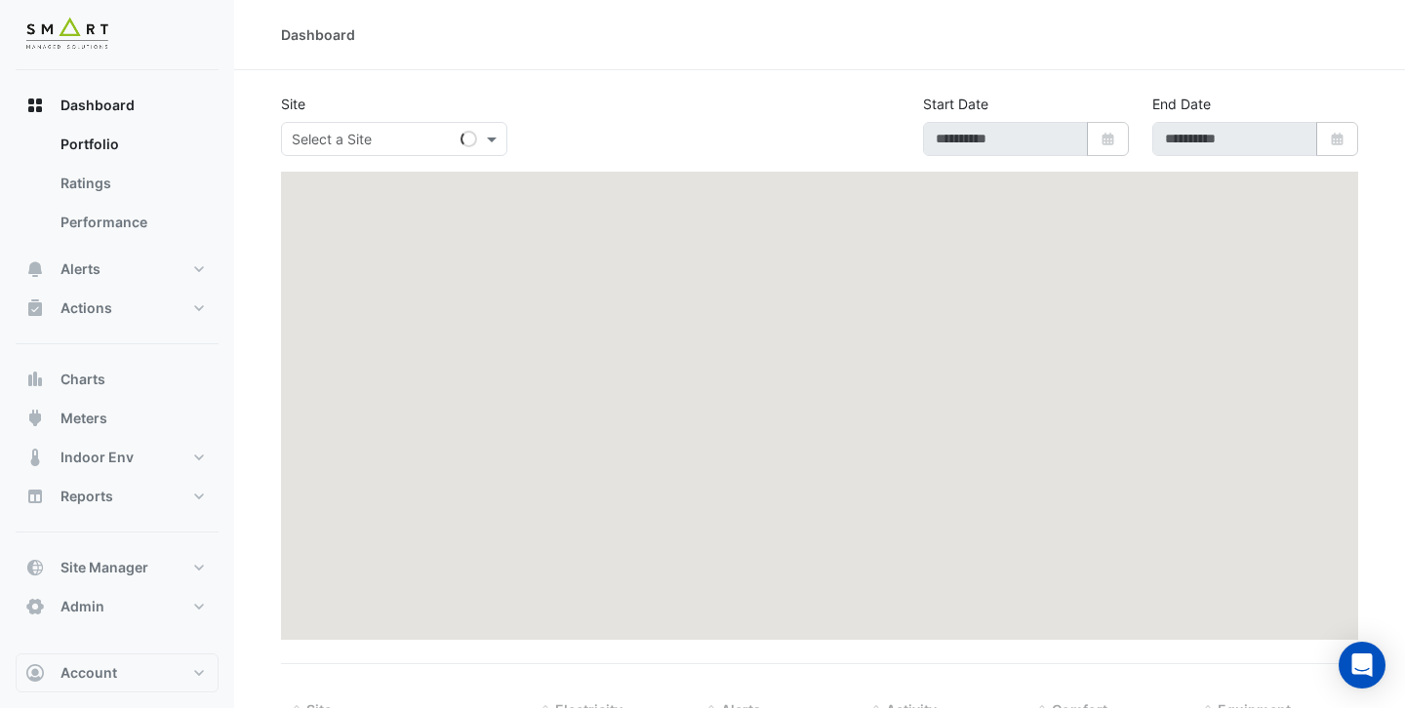
type input "**********"
select select "***"
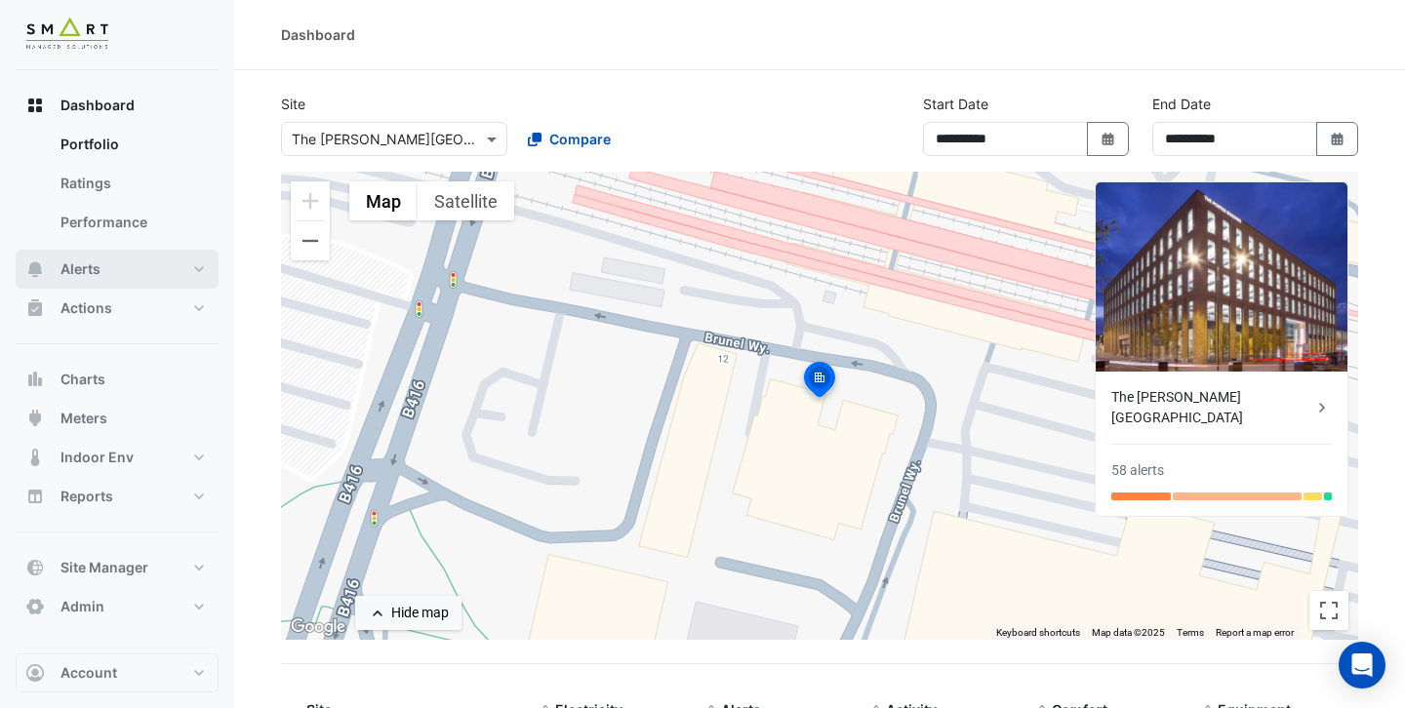
click at [106, 274] on button "Alerts" at bounding box center [117, 269] width 203 height 39
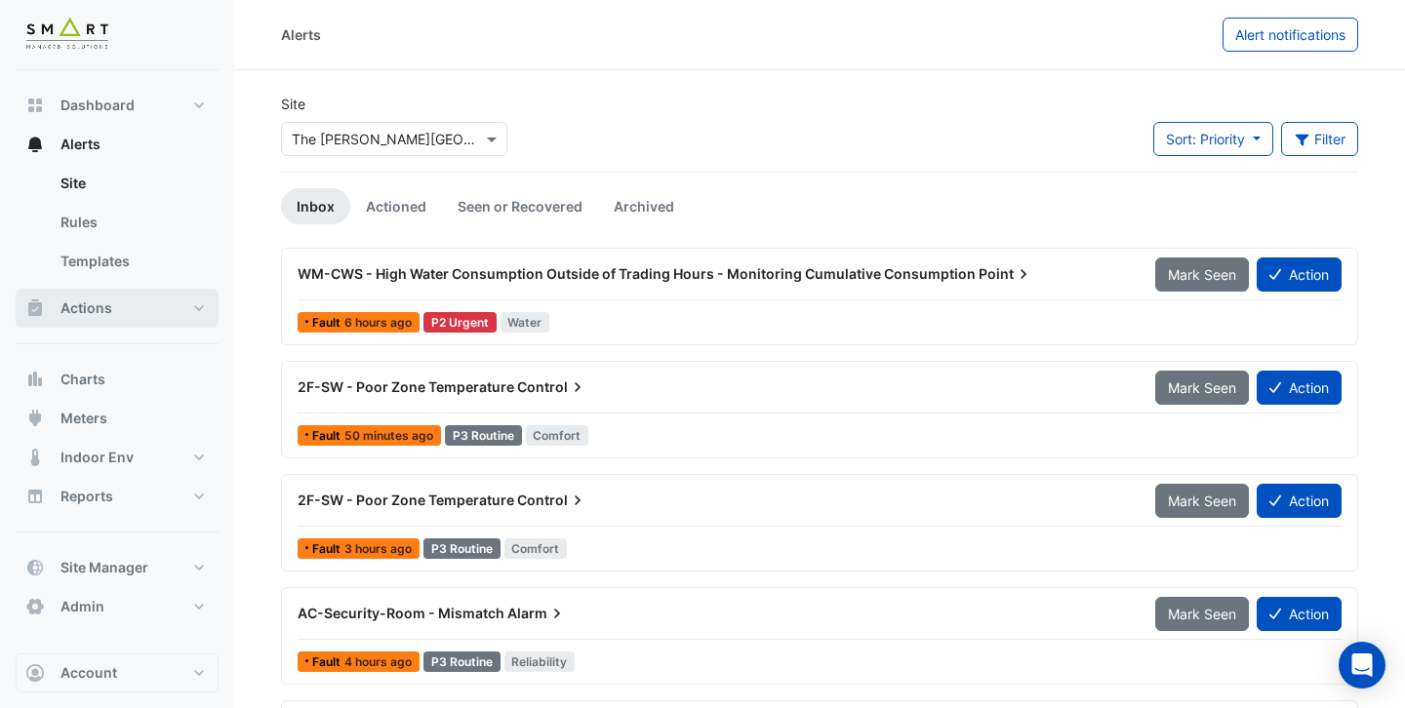
click at [121, 305] on button "Actions" at bounding box center [117, 308] width 203 height 39
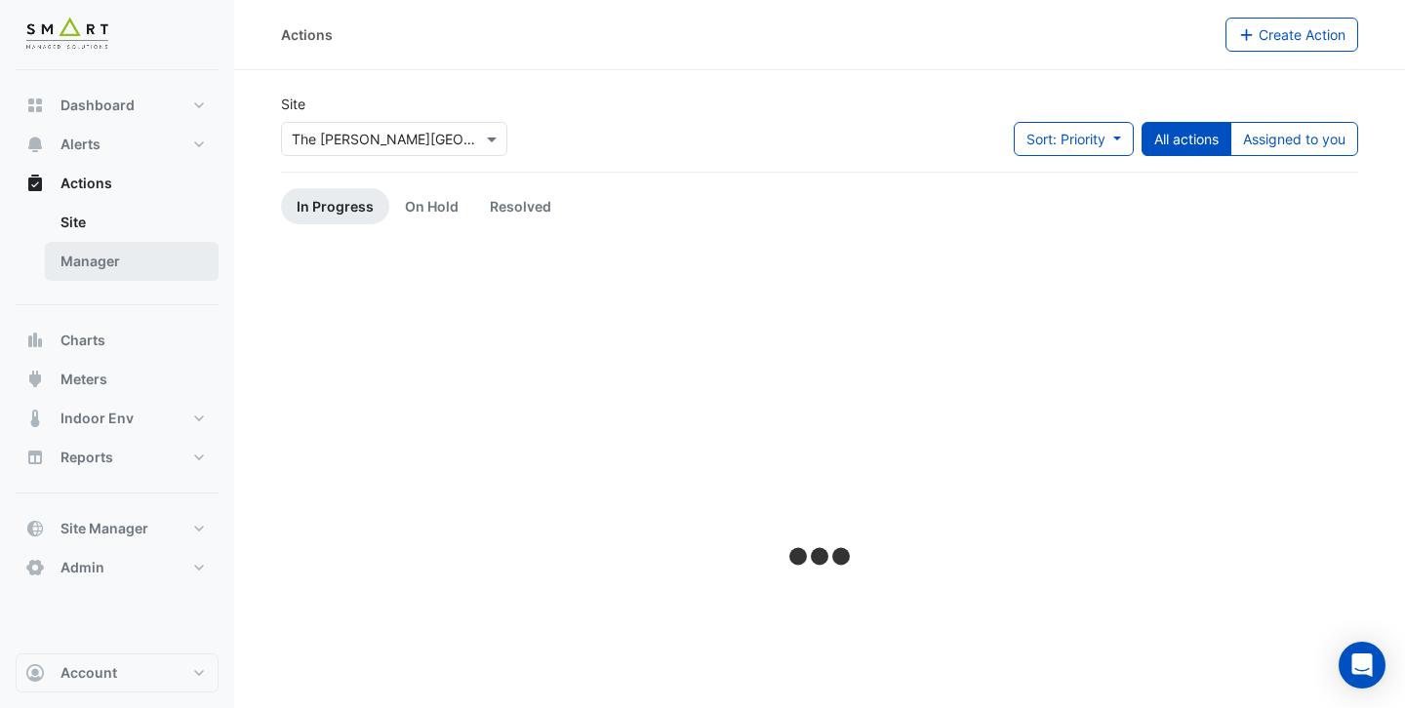
click at [130, 254] on link "Manager" at bounding box center [132, 261] width 174 height 39
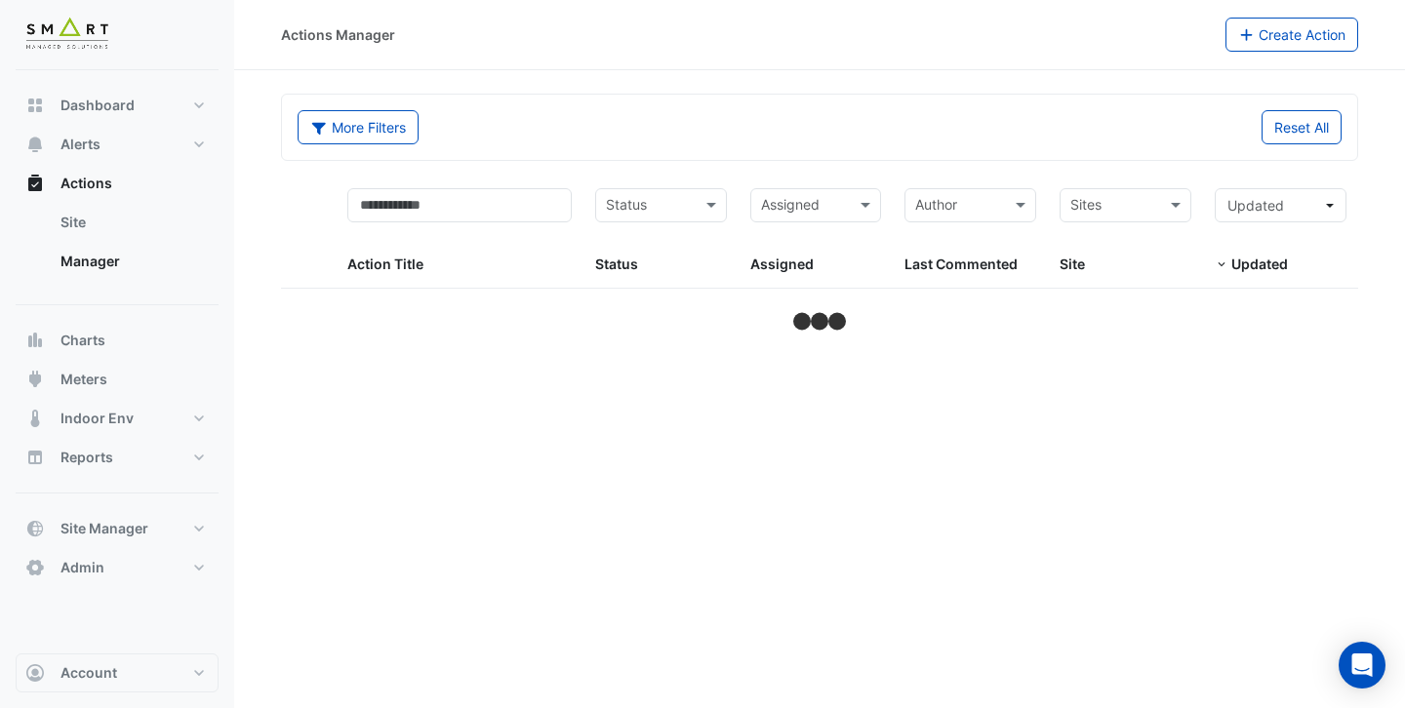
select select "***"
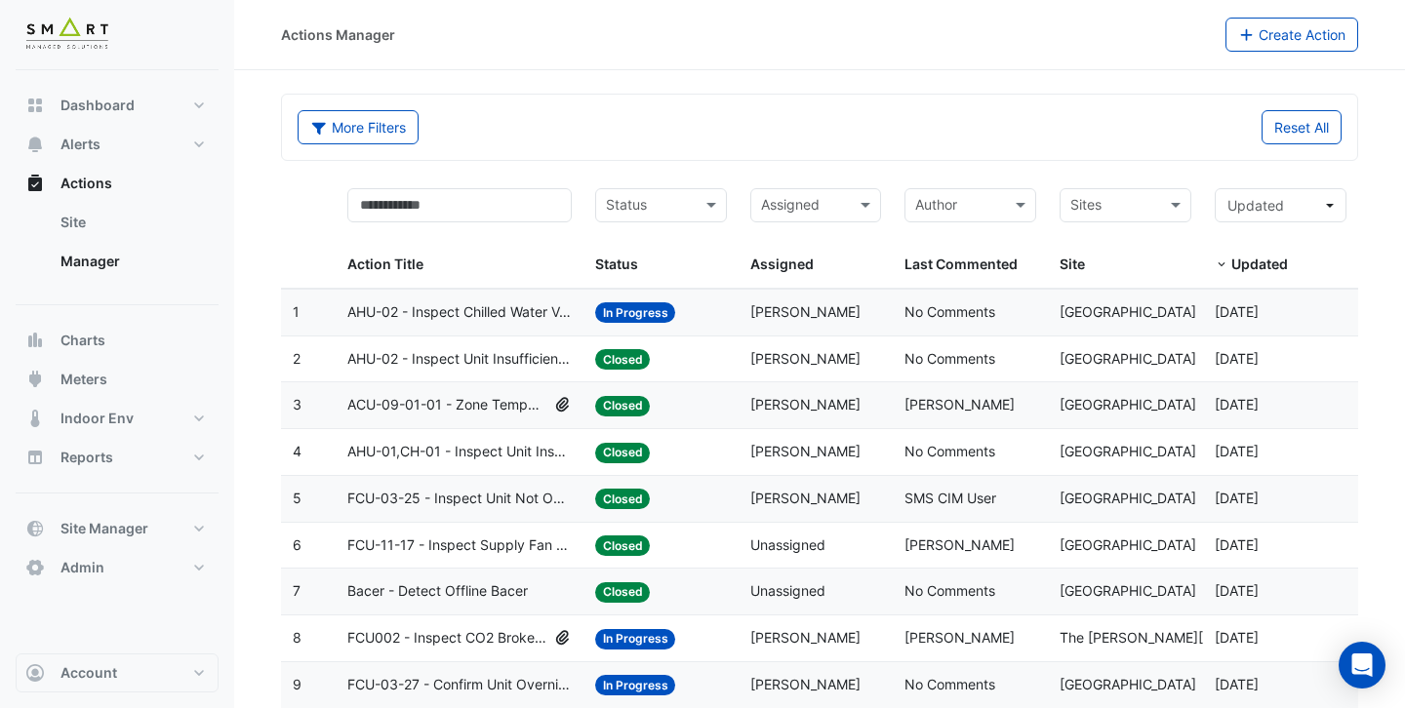
click at [461, 460] on span "AHU-01,CH-01 - Inspect Unit Insufficient Cooling" at bounding box center [459, 452] width 224 height 22
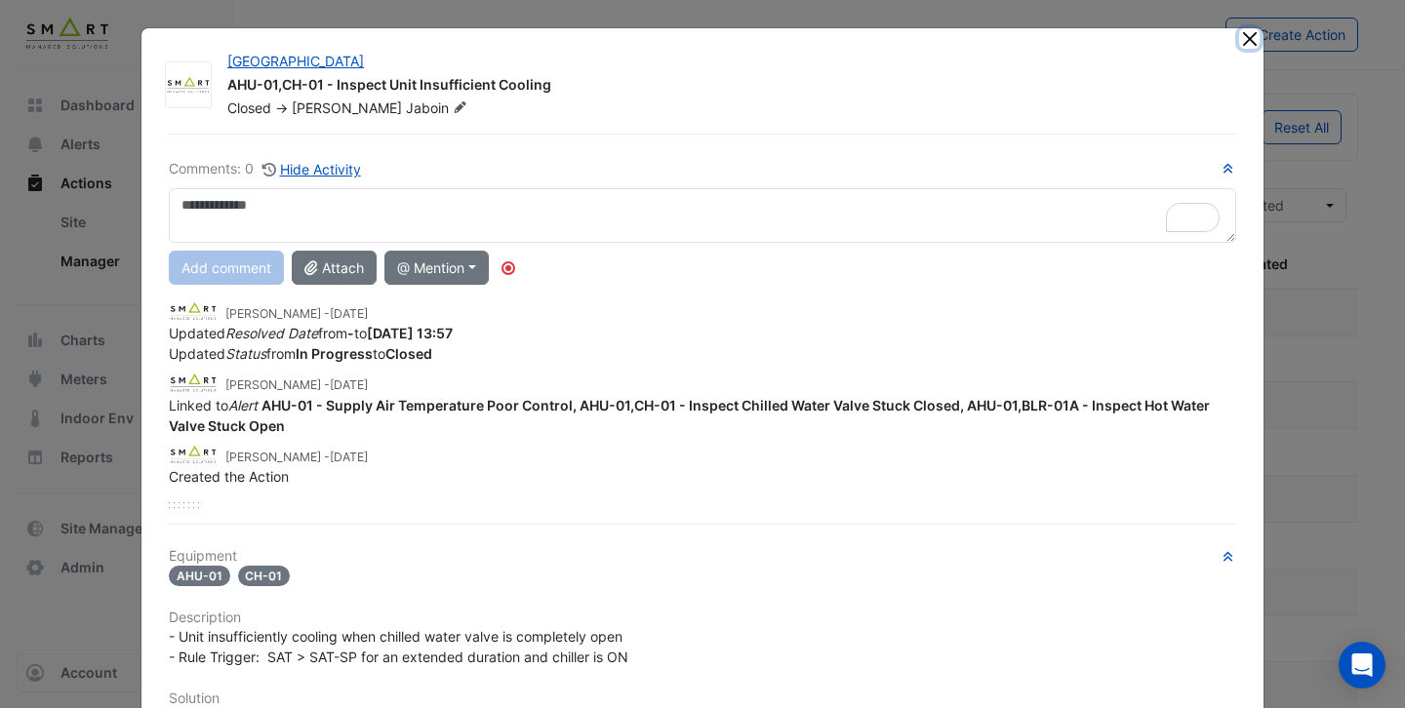
click at [1257, 37] on button "Close" at bounding box center [1249, 38] width 20 height 20
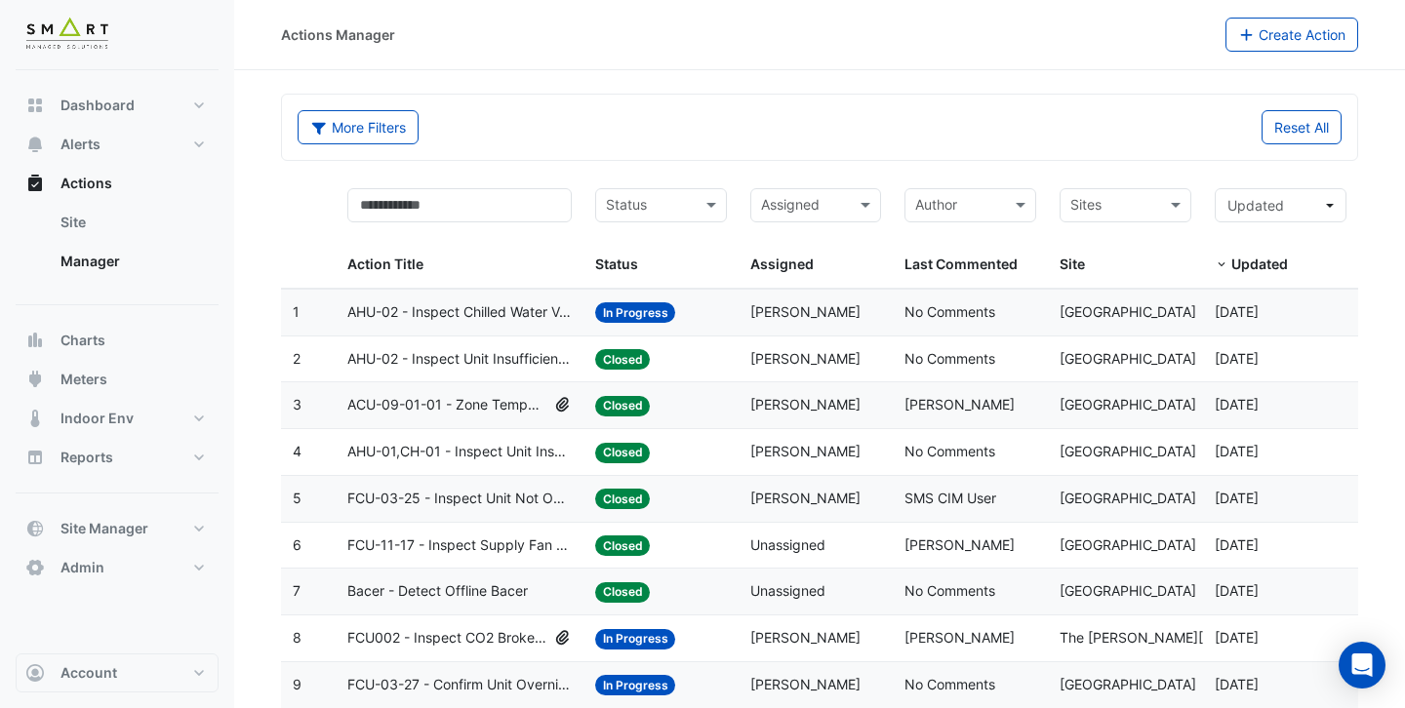
click at [473, 410] on span "ACU-09-01-01 - Zone Temperature Poor Control_Not tracking Zone TSP" at bounding box center [447, 405] width 200 height 22
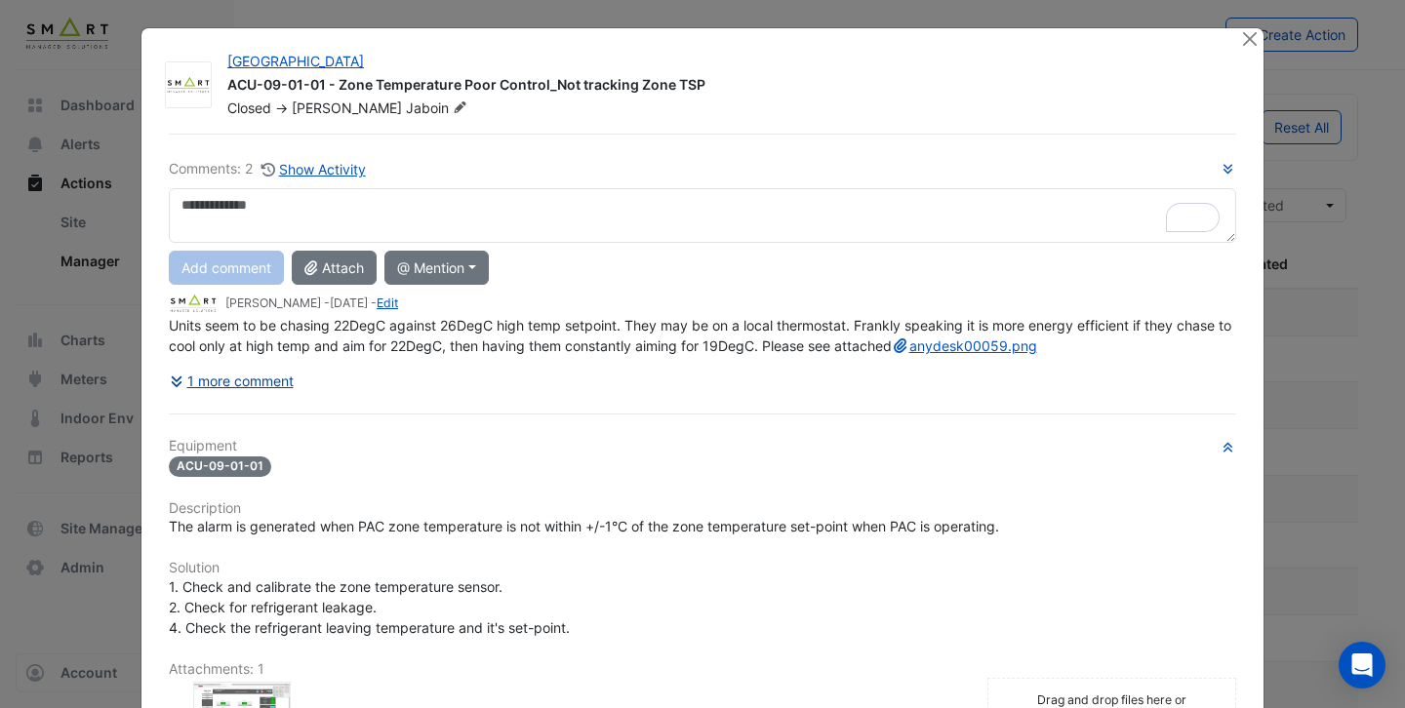
click at [261, 398] on button "1 more comment" at bounding box center [232, 381] width 126 height 34
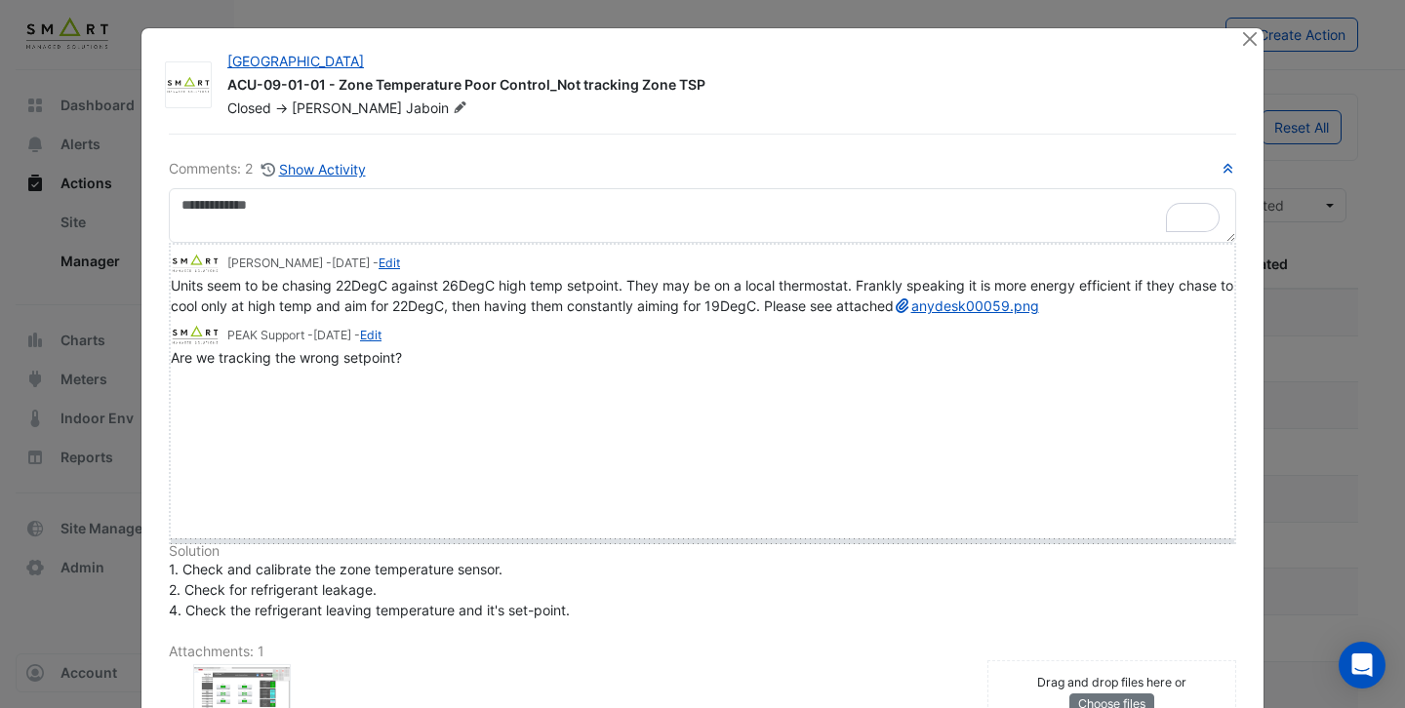
drag, startPoint x: 187, startPoint y: 403, endPoint x: 189, endPoint y: 542, distance: 138.6
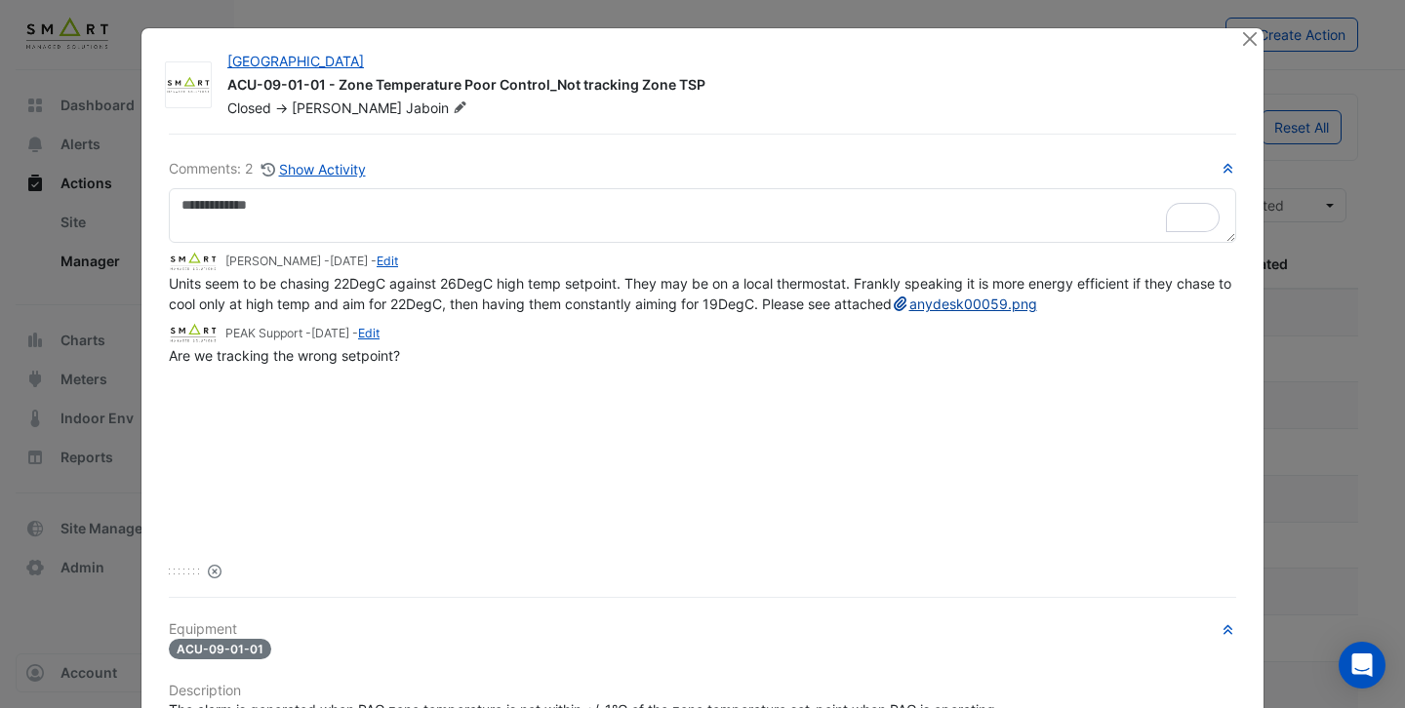
click at [892, 312] on link "anydesk00059.png" at bounding box center [964, 304] width 145 height 17
